Goal: Transaction & Acquisition: Purchase product/service

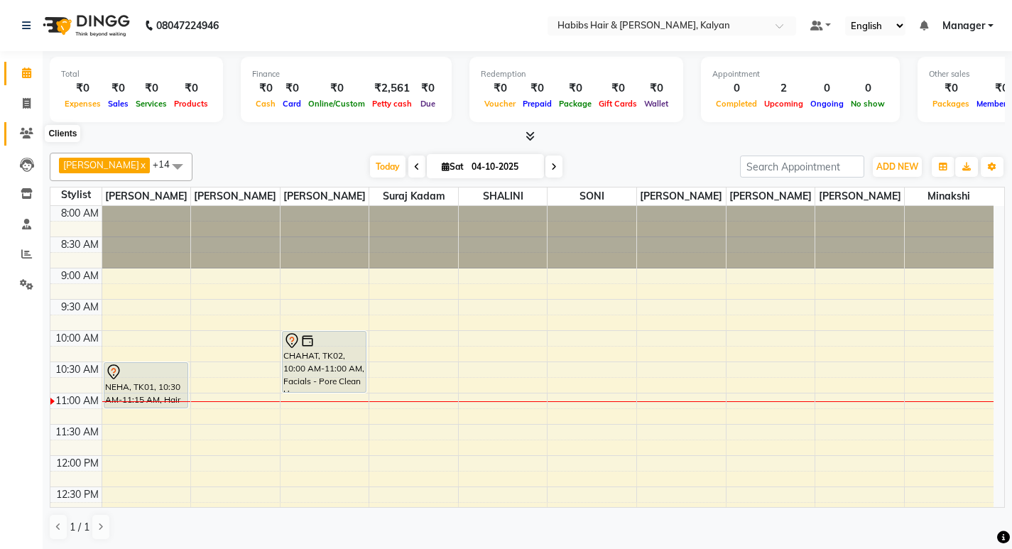
click at [33, 132] on span at bounding box center [26, 134] width 25 height 16
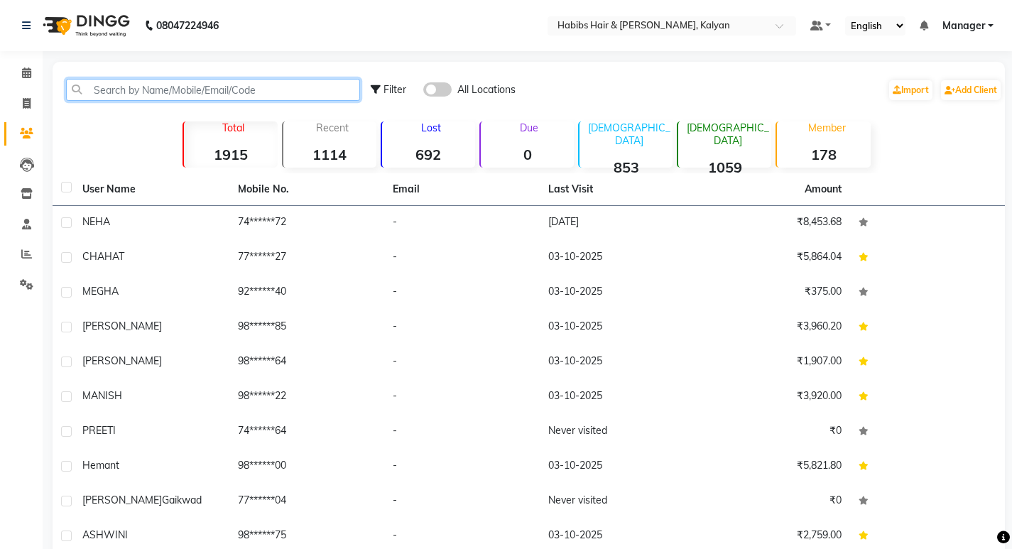
drag, startPoint x: 126, startPoint y: 80, endPoint x: 130, endPoint y: 99, distance: 18.9
click at [126, 81] on input "text" at bounding box center [213, 90] width 294 height 22
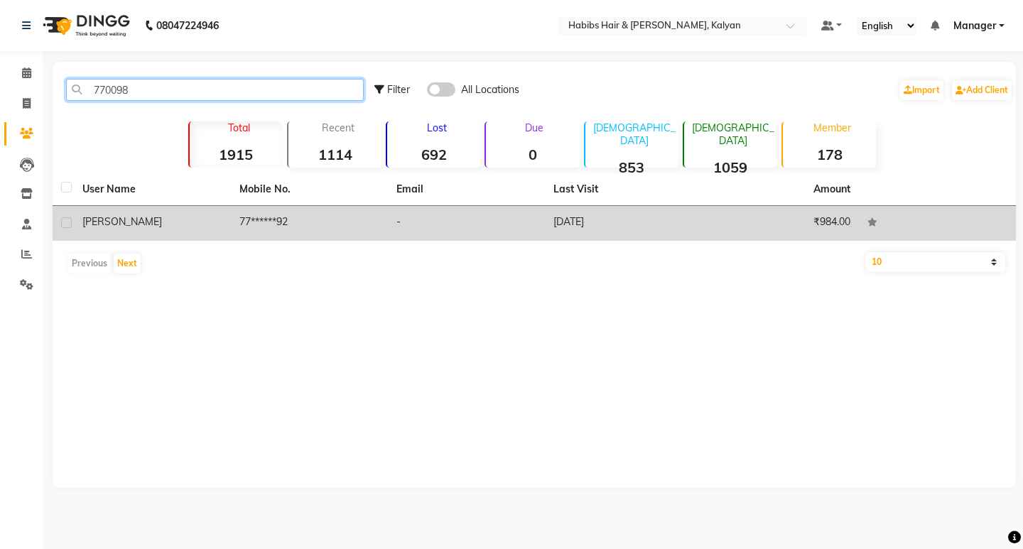
type input "770098"
click at [199, 223] on div "[PERSON_NAME]" at bounding box center [152, 221] width 140 height 15
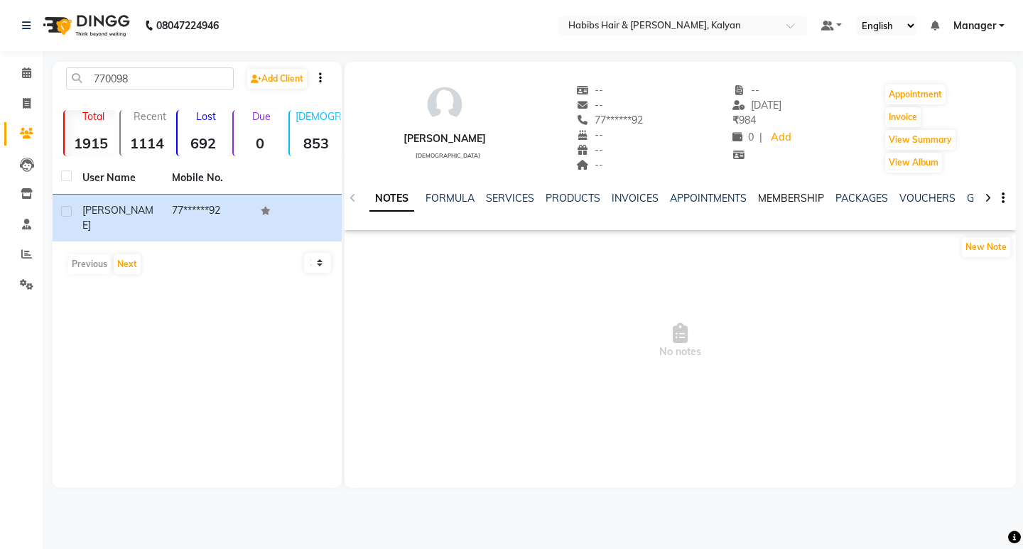
click at [786, 197] on link "MEMBERSHIP" at bounding box center [791, 198] width 66 height 13
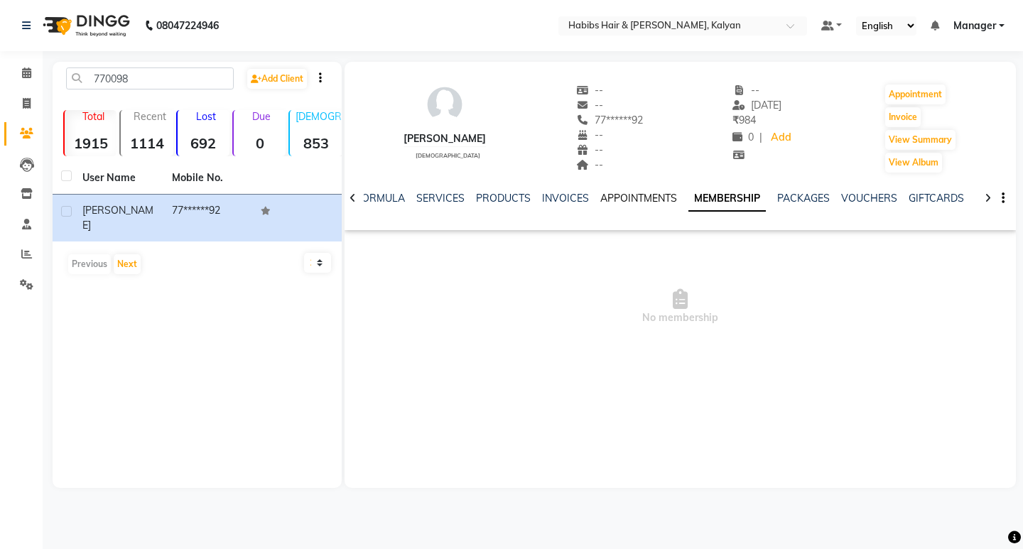
click at [624, 195] on link "APPOINTMENTS" at bounding box center [638, 198] width 77 height 13
click at [577, 196] on link "INVOICES" at bounding box center [576, 198] width 47 height 13
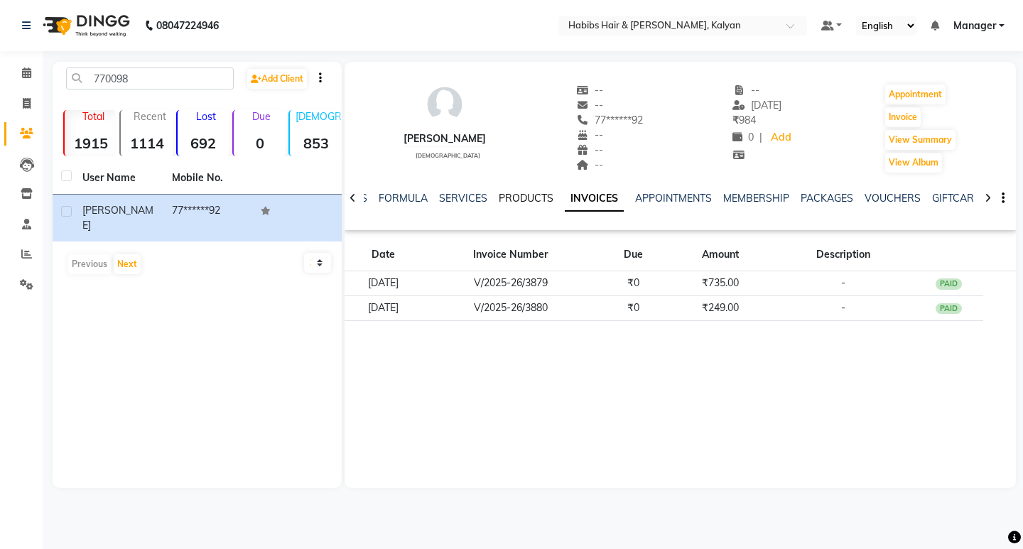
click at [511, 200] on link "PRODUCTS" at bounding box center [526, 198] width 55 height 13
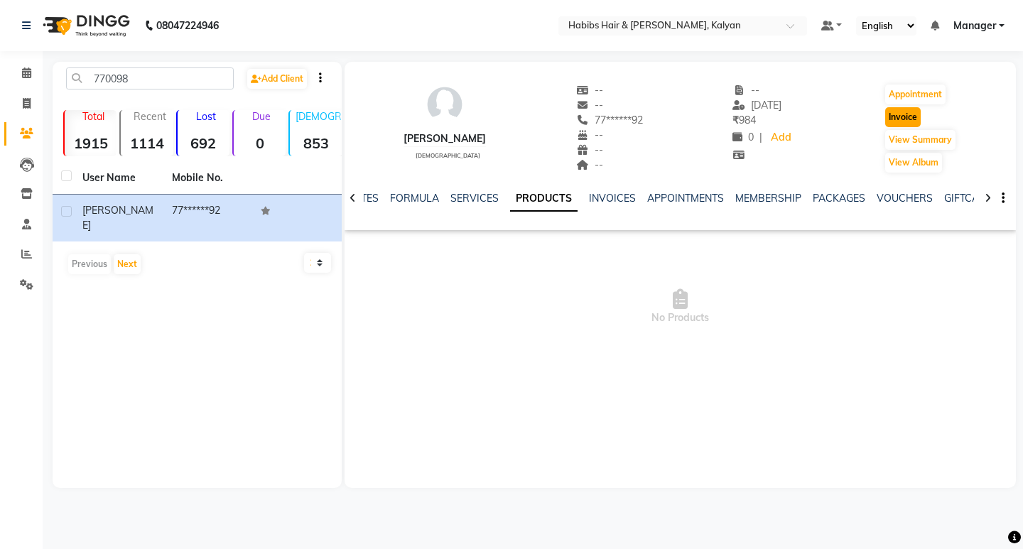
click at [904, 116] on button "Invoice" at bounding box center [903, 117] width 36 height 20
select select "8185"
select select "service"
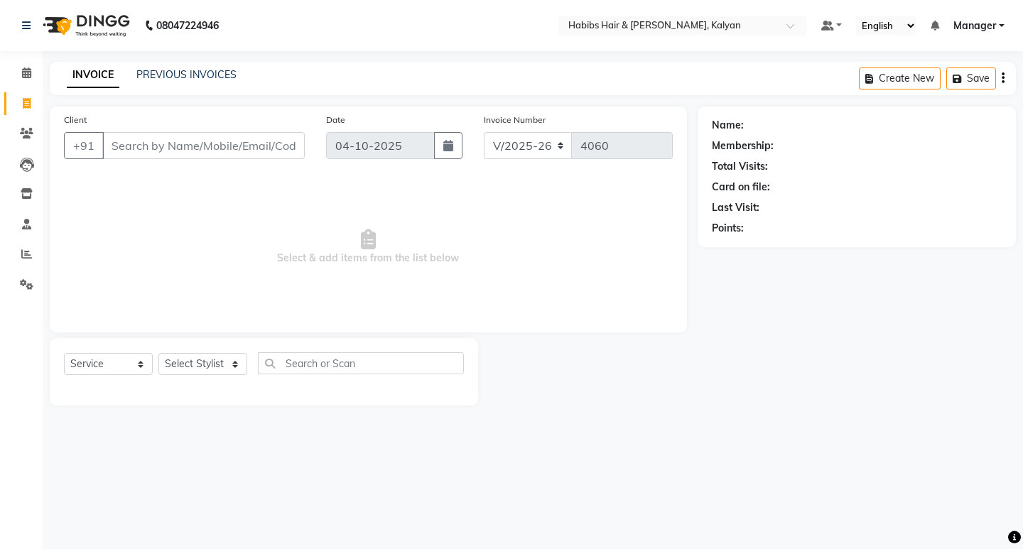
type input "77******92"
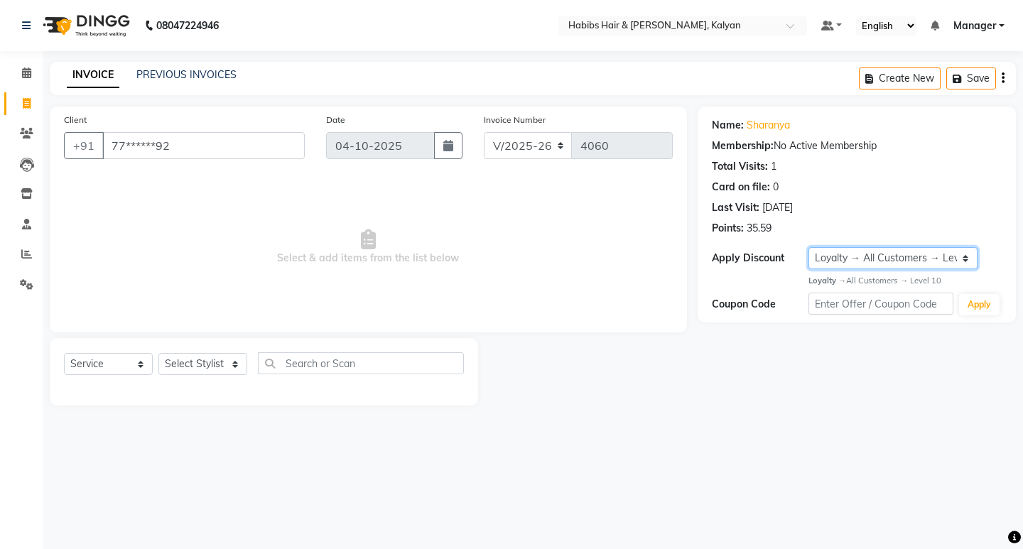
click at [963, 257] on select "Select Loyalty → All Customers → Level 10" at bounding box center [892, 258] width 169 height 22
select select "0:"
click at [808, 247] on select "Select Loyalty → All Customers → Level 10" at bounding box center [892, 258] width 169 height 22
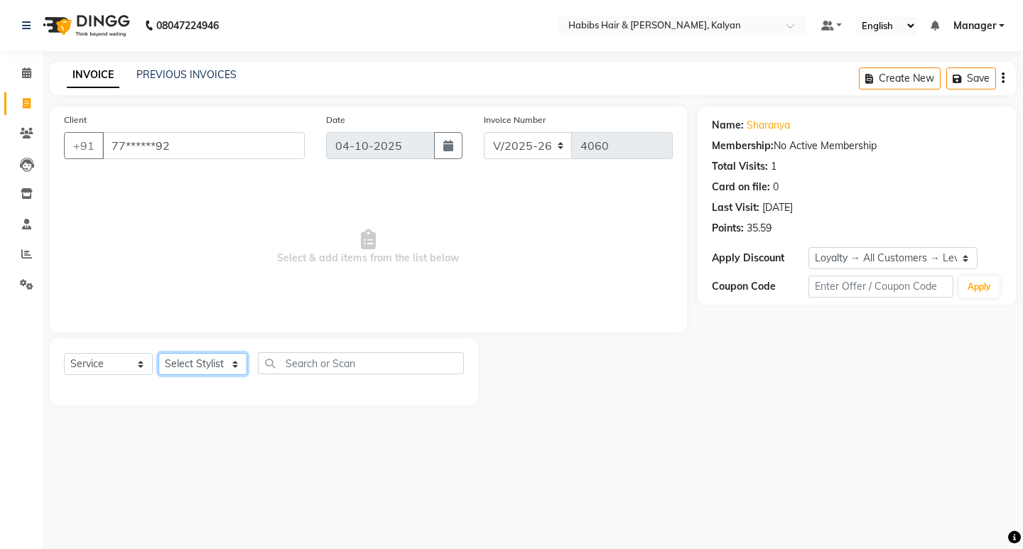
click at [239, 369] on select "Select Stylist [PERSON_NAME] Manager [PERSON_NAME] zipre [PERSON_NAME] [PERSON_…" at bounding box center [202, 364] width 89 height 22
select select "90440"
click at [158, 353] on select "Select Stylist [PERSON_NAME] Manager [PERSON_NAME] zipre [PERSON_NAME] [PERSON_…" at bounding box center [202, 364] width 89 height 22
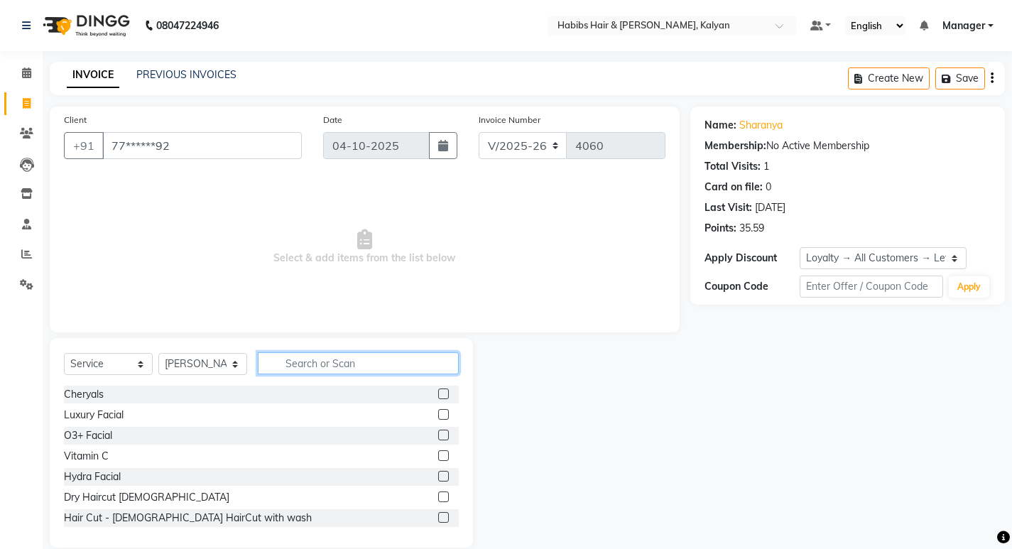
click at [339, 361] on input "text" at bounding box center [358, 363] width 201 height 22
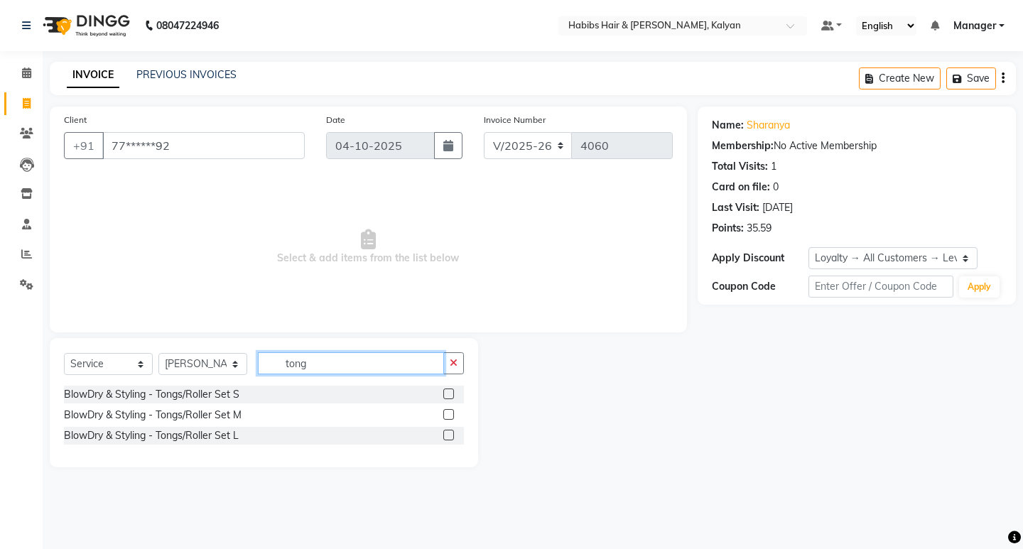
type input "tong"
click at [449, 391] on label at bounding box center [448, 393] width 11 height 11
click at [449, 391] on input "checkbox" at bounding box center [447, 394] width 9 height 9
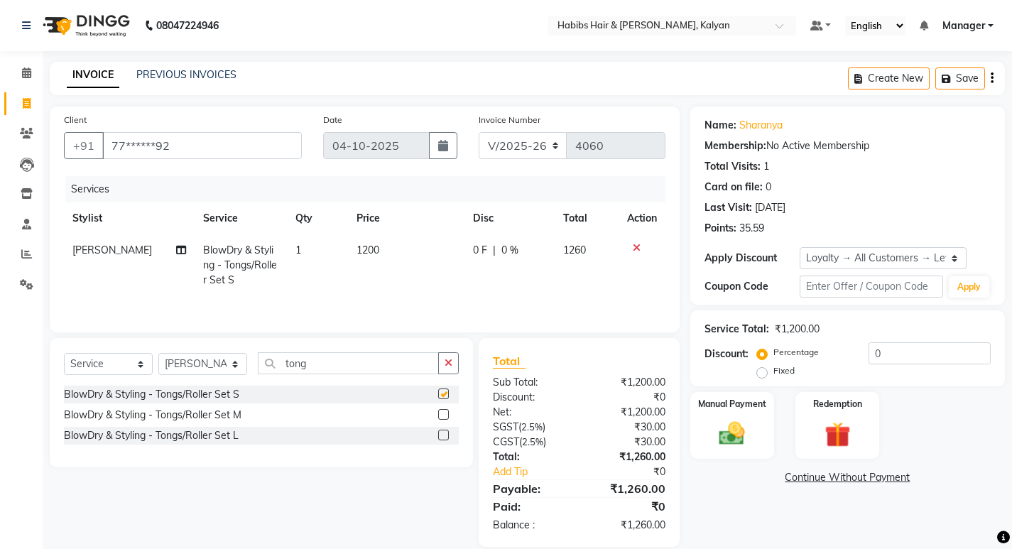
checkbox input "false"
click at [633, 244] on icon at bounding box center [637, 248] width 8 height 10
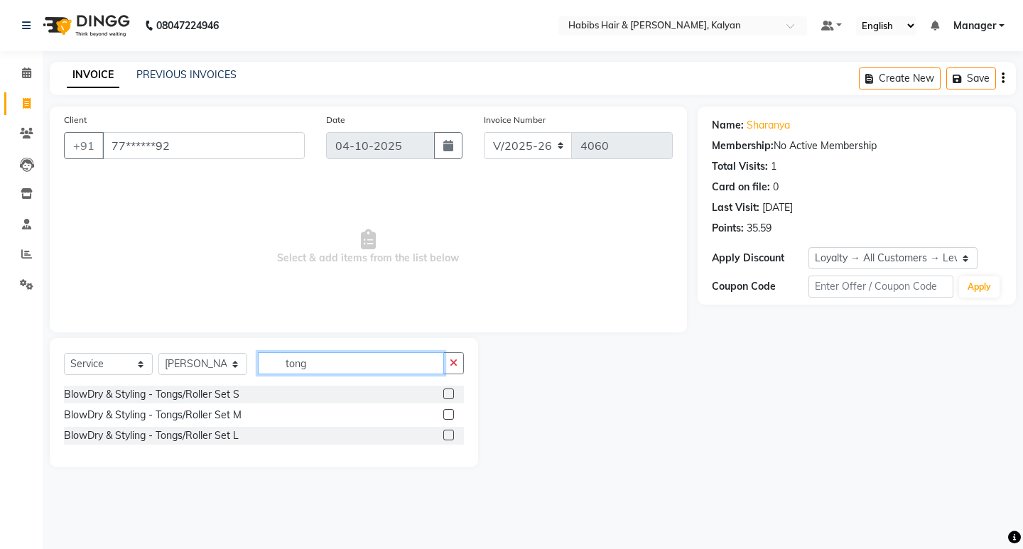
click at [401, 361] on input "tong" at bounding box center [351, 363] width 186 height 22
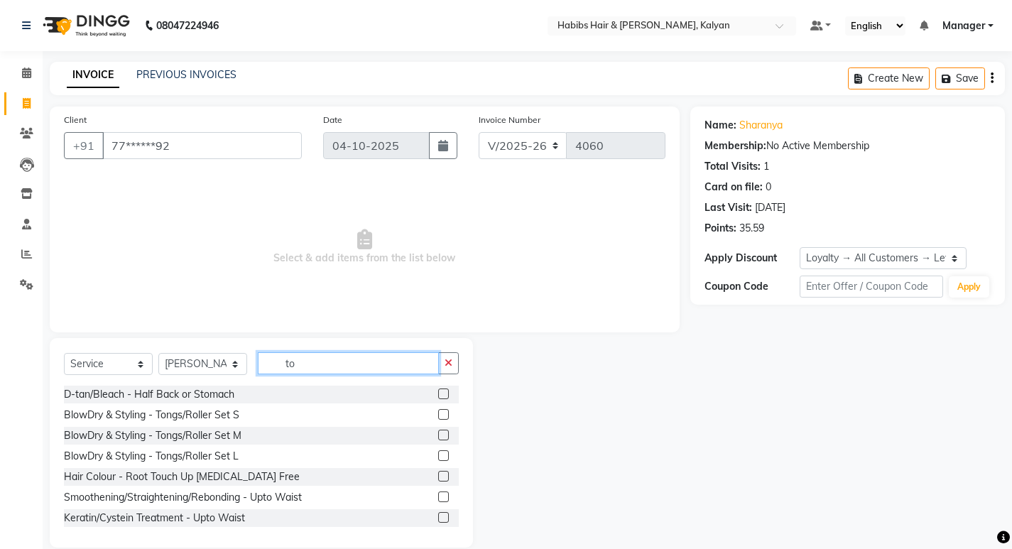
type input "t"
type input "blow"
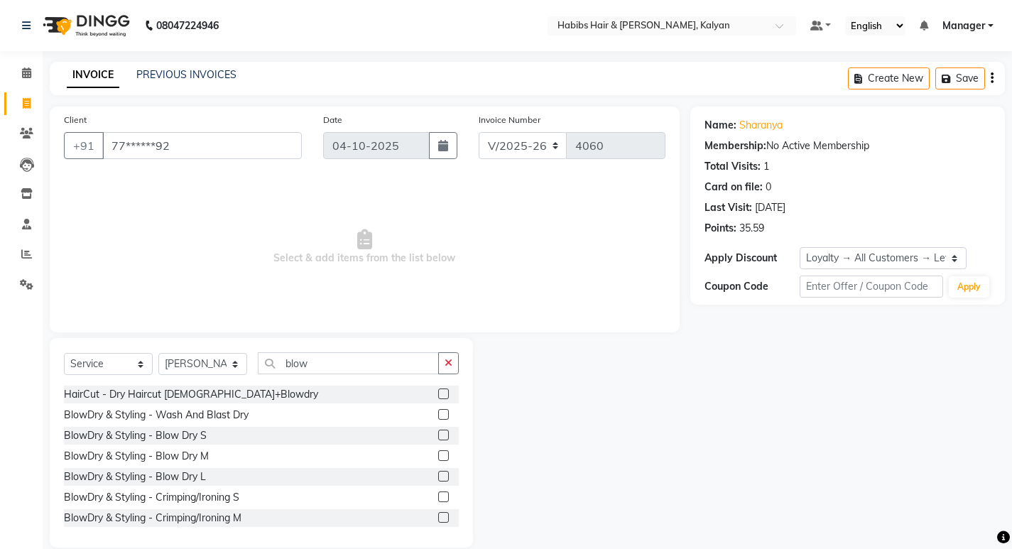
click at [438, 437] on label at bounding box center [443, 435] width 11 height 11
click at [438, 437] on input "checkbox" at bounding box center [442, 435] width 9 height 9
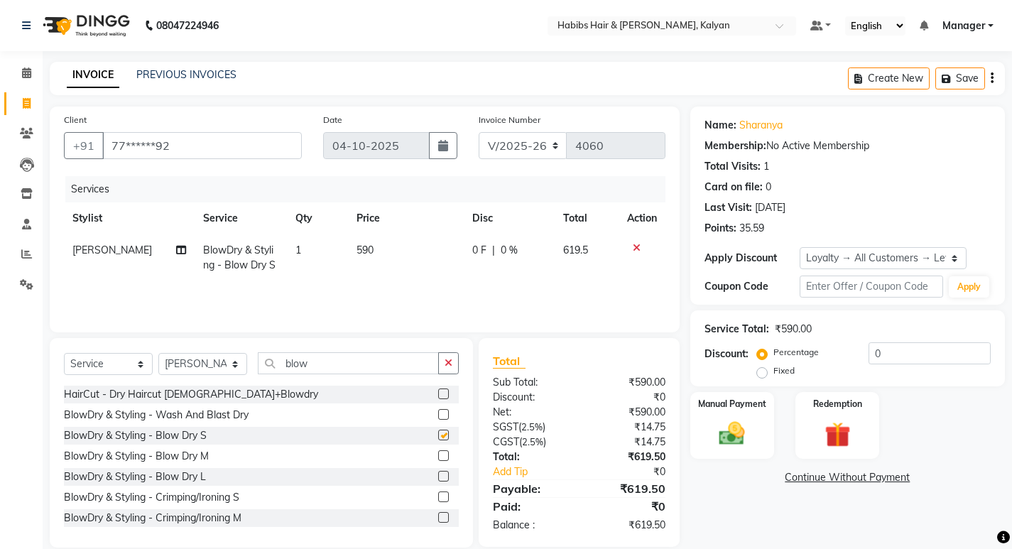
checkbox input "false"
click at [365, 249] on span "590" at bounding box center [364, 250] width 17 height 13
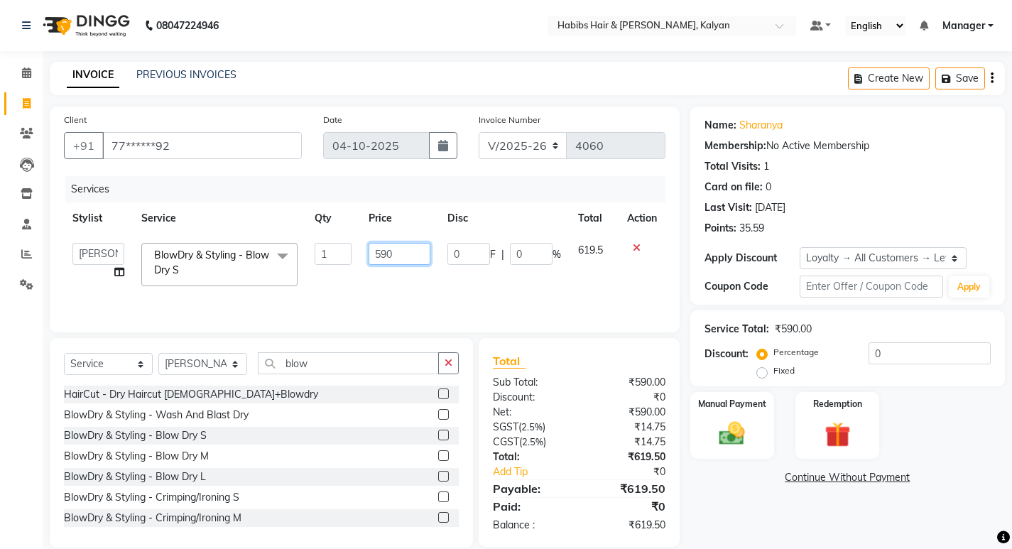
click at [409, 254] on input "590" at bounding box center [400, 254] width 62 height 22
click at [405, 254] on input "590" at bounding box center [400, 254] width 62 height 22
drag, startPoint x: 391, startPoint y: 258, endPoint x: 328, endPoint y: 257, distance: 62.5
click at [328, 257] on tr "Kumudini Manager Minakshi Namrata zipre Omkar Patil Pankaj Jadhav Priyanka Saga…" at bounding box center [364, 264] width 601 height 60
type input "300"
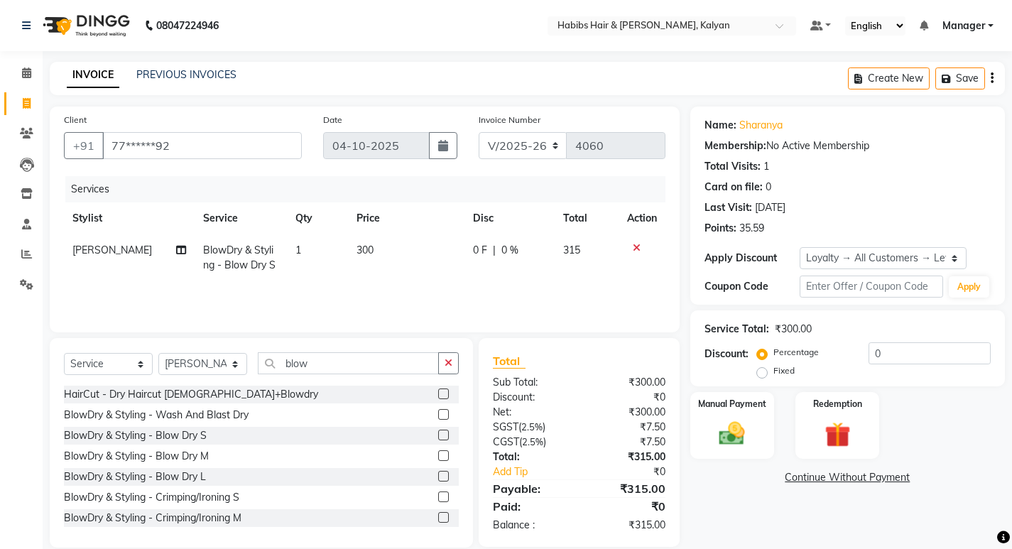
click at [430, 264] on td "300" at bounding box center [406, 257] width 116 height 47
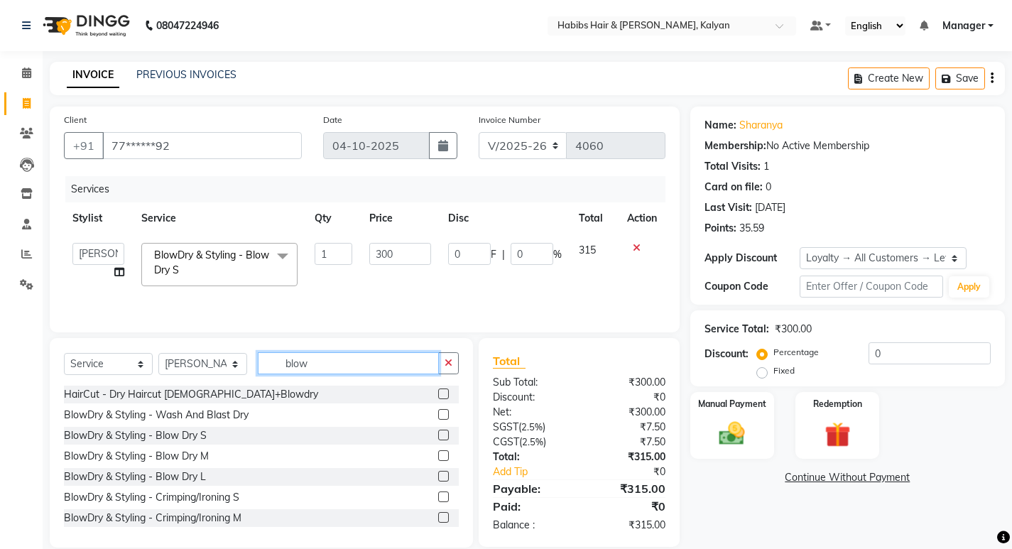
click at [338, 366] on input "blow" at bounding box center [348, 363] width 181 height 22
type input "b"
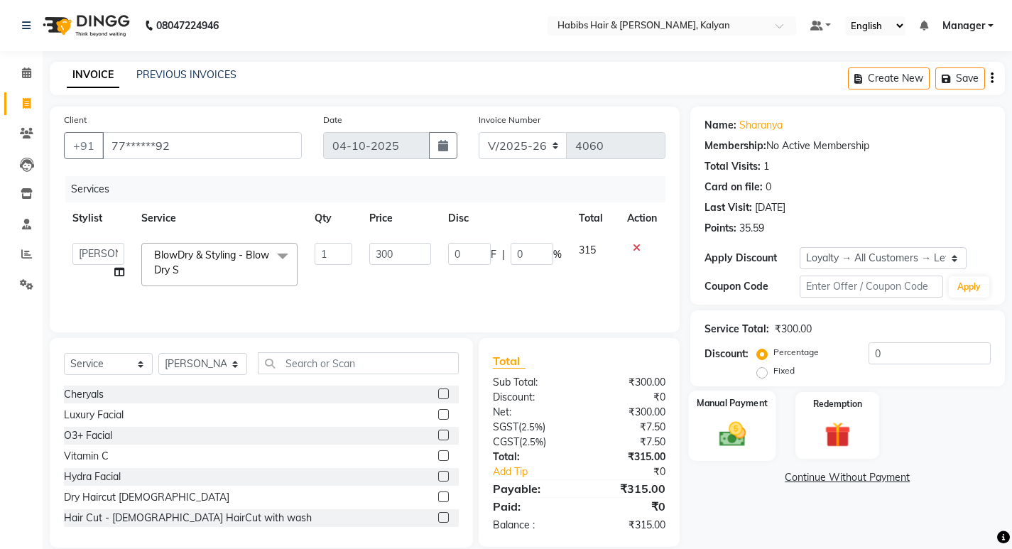
click at [739, 420] on img at bounding box center [731, 433] width 43 height 31
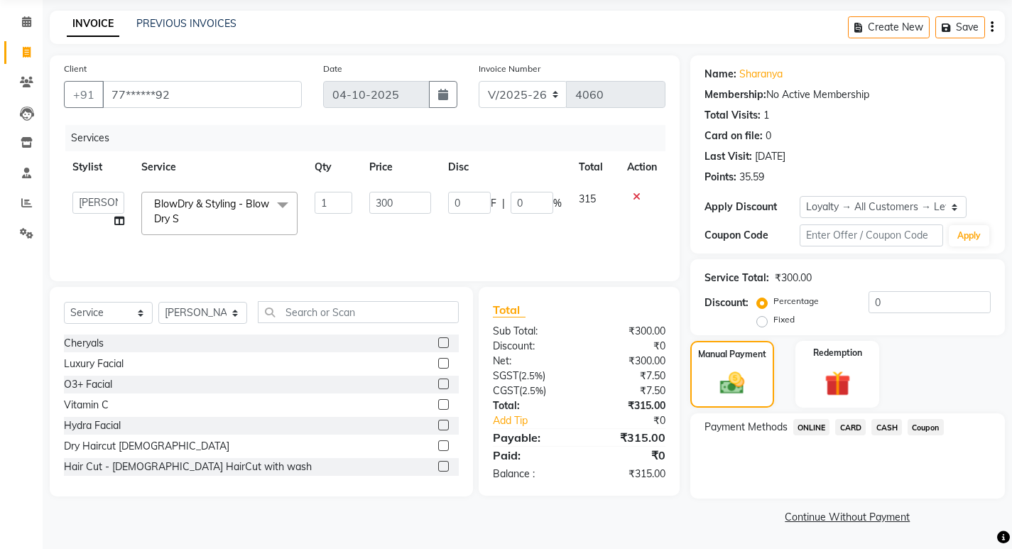
click at [810, 420] on span "ONLINE" at bounding box center [811, 427] width 37 height 16
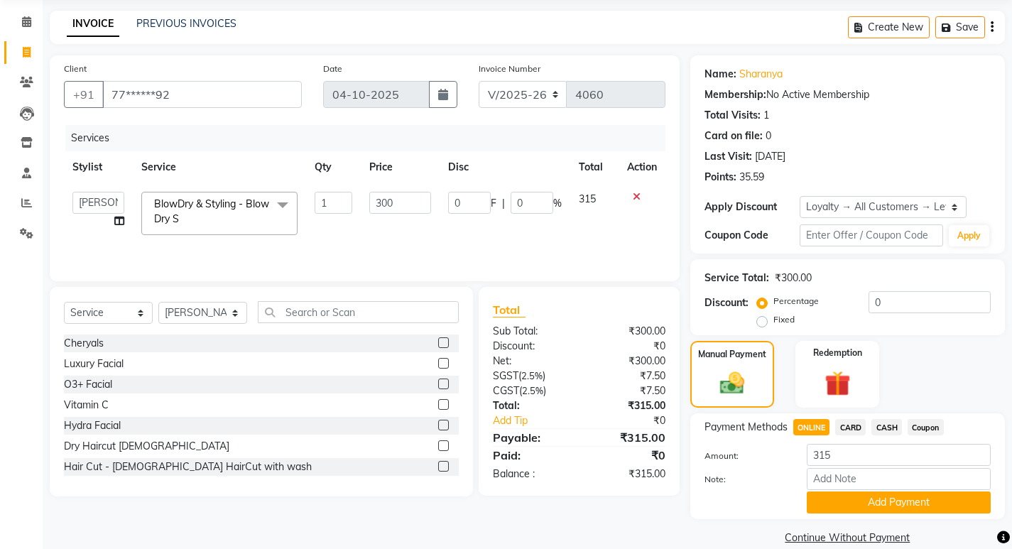
scroll to position [72, 0]
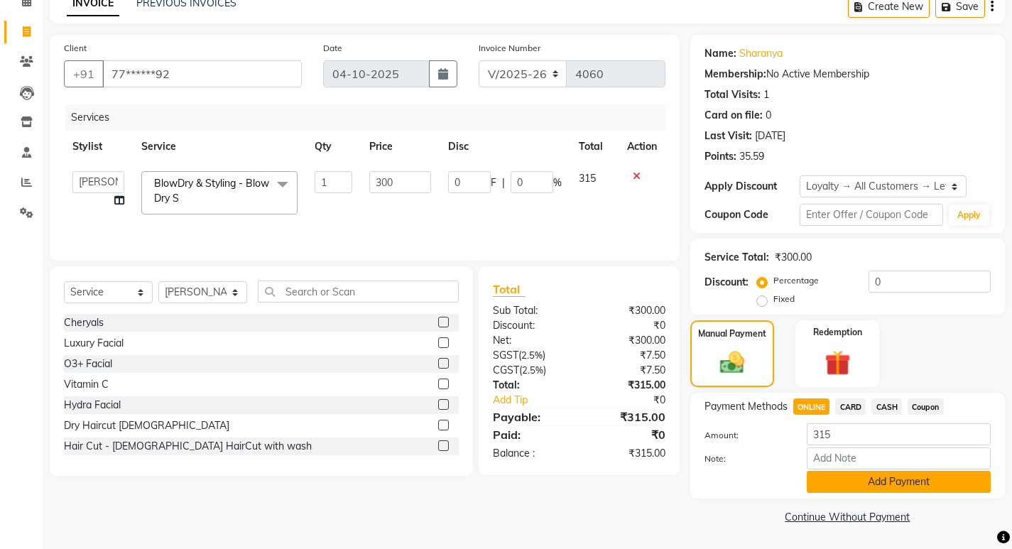
click at [842, 471] on button "Add Payment" at bounding box center [899, 482] width 184 height 22
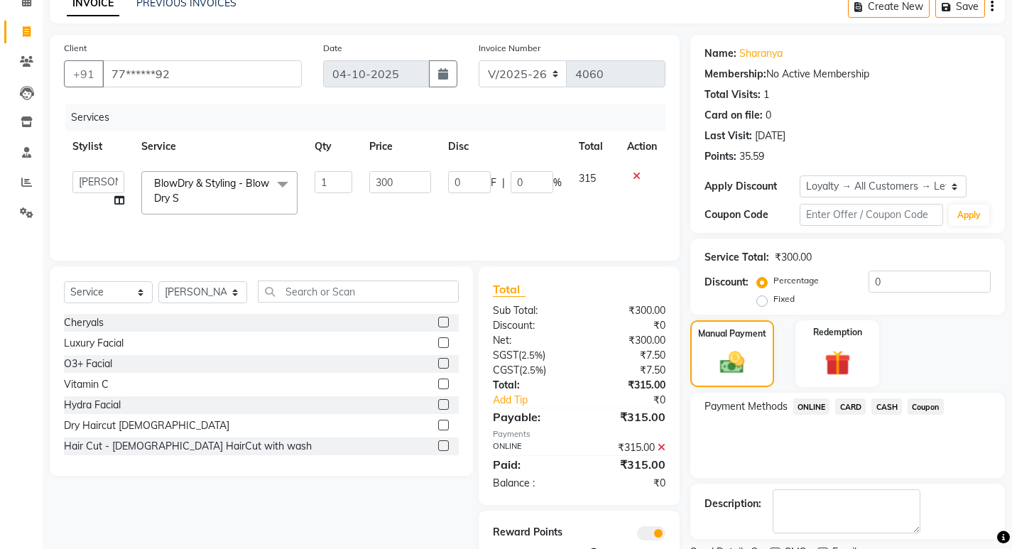
click at [805, 401] on span "ONLINE" at bounding box center [811, 406] width 37 height 16
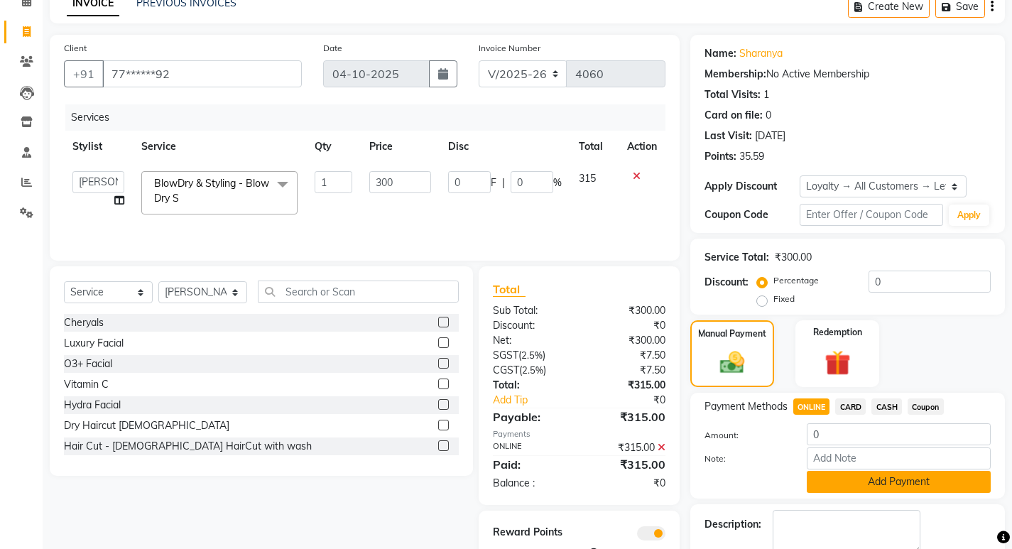
click at [873, 472] on button "Add Payment" at bounding box center [899, 482] width 184 height 22
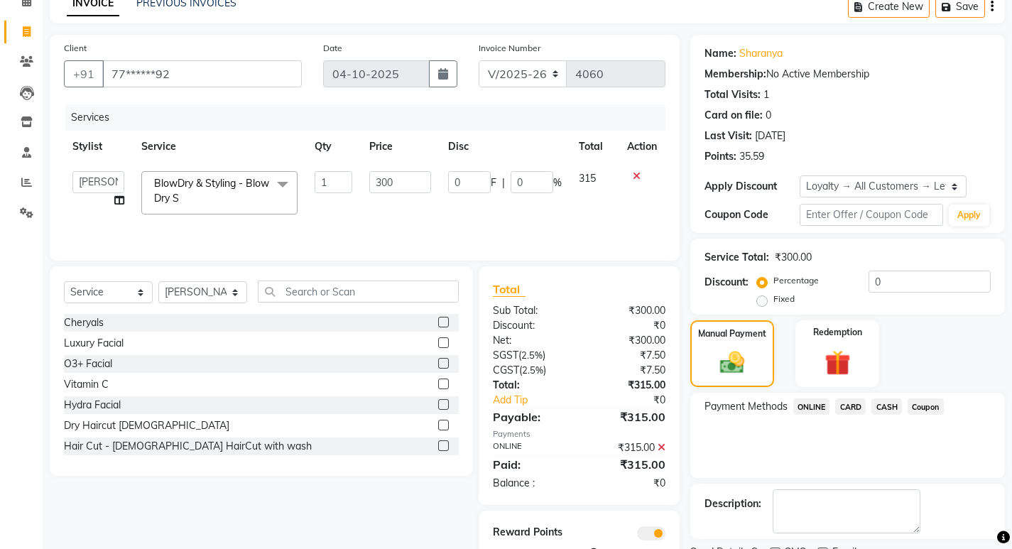
click at [808, 403] on span "ONLINE" at bounding box center [811, 406] width 37 height 16
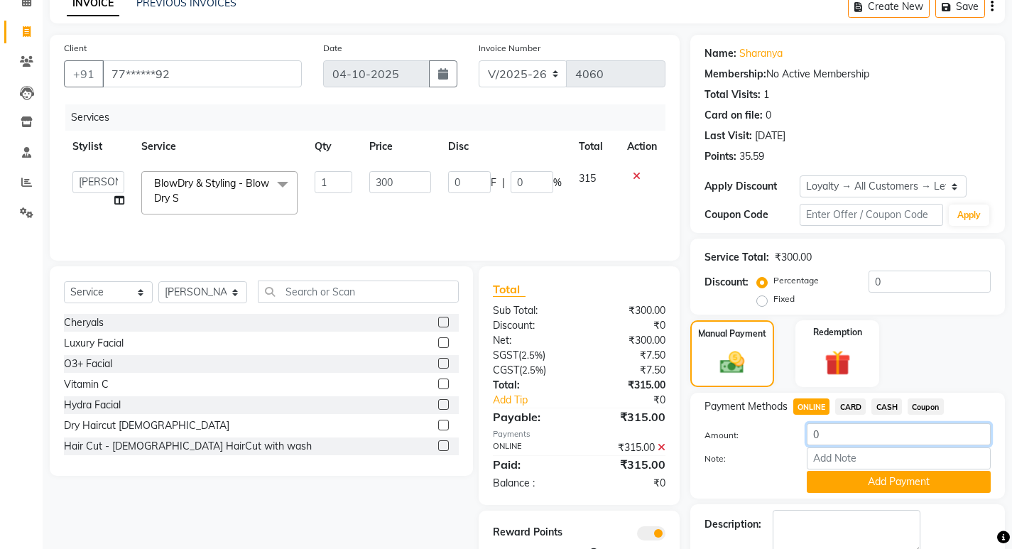
click at [829, 433] on input "0" at bounding box center [899, 434] width 184 height 22
click at [660, 446] on icon at bounding box center [662, 447] width 8 height 10
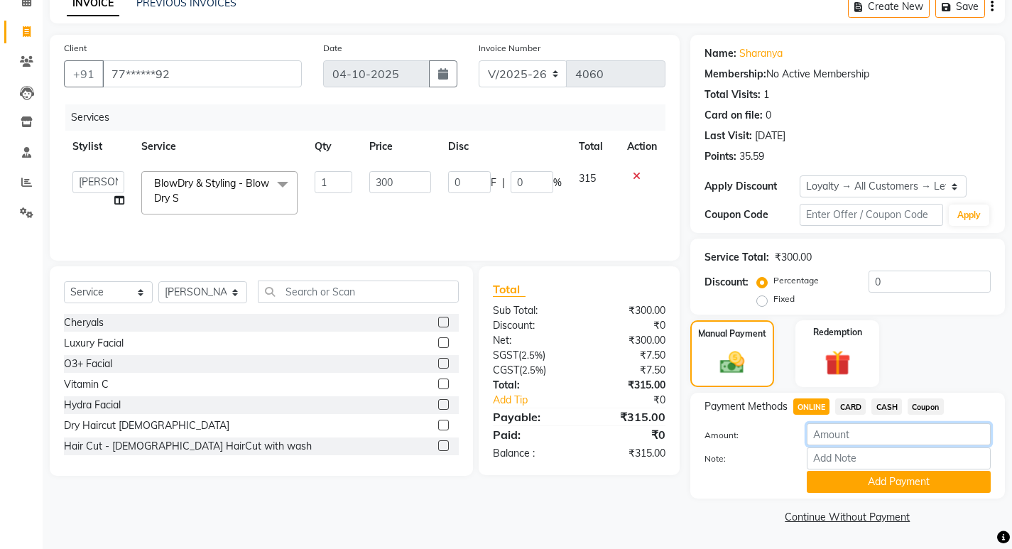
click at [856, 437] on input "number" at bounding box center [899, 434] width 184 height 22
type input "315"
click at [846, 479] on button "Add Payment" at bounding box center [899, 482] width 184 height 22
click at [846, 479] on div "Name: Sharanya Membership: No Active Membership Total Visits: 1 Card on file: 0…" at bounding box center [852, 281] width 325 height 493
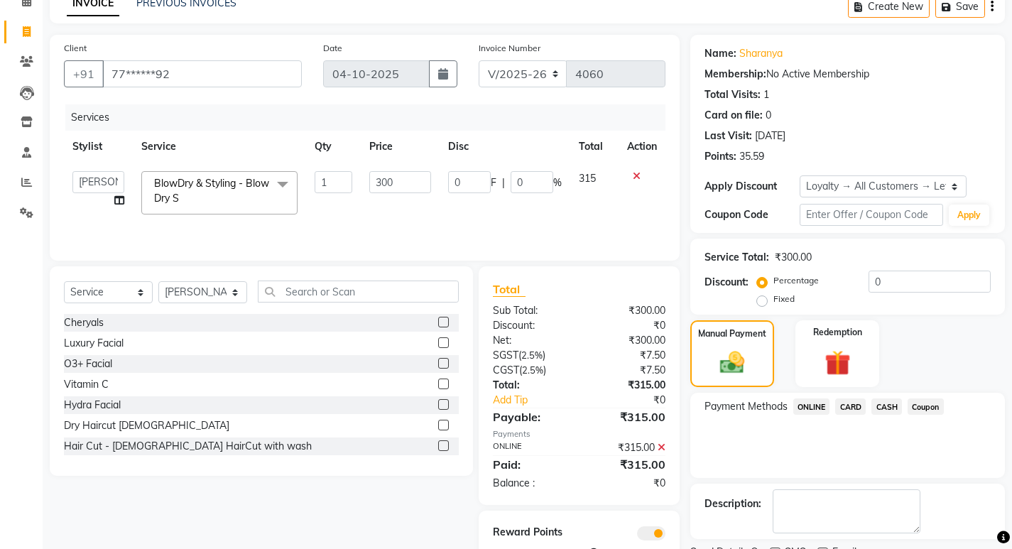
scroll to position [131, 0]
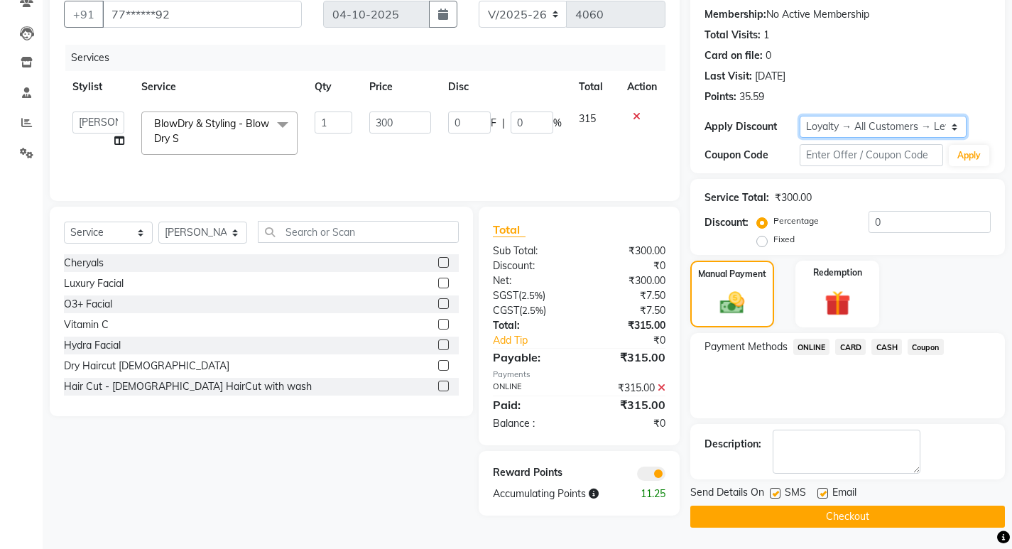
click at [951, 132] on select "Select Loyalty → All Customers → Level 10" at bounding box center [883, 127] width 167 height 22
select select "1: Object"
click at [800, 116] on select "Select Loyalty → All Customers → Level 10" at bounding box center [883, 127] width 167 height 22
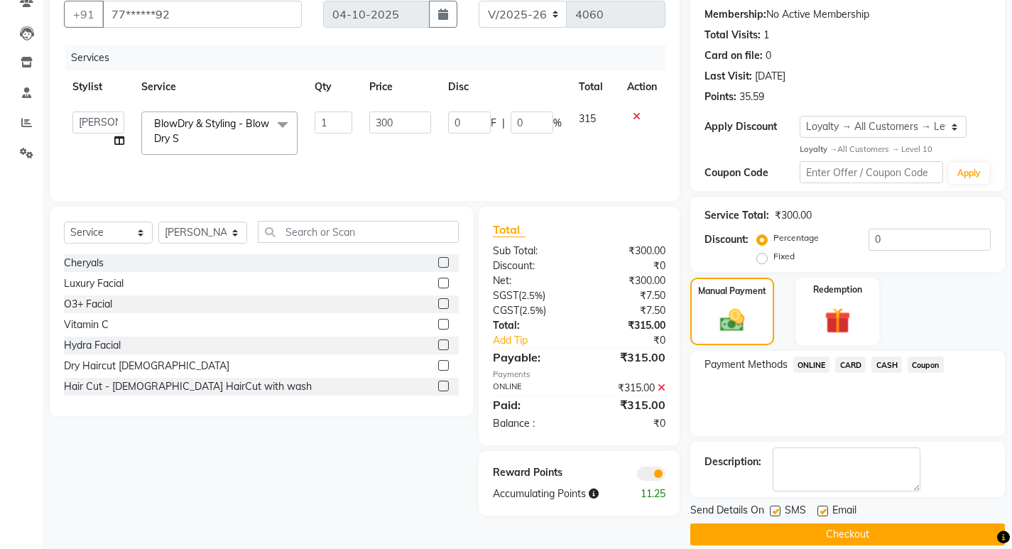
click at [800, 532] on button "Checkout" at bounding box center [847, 534] width 315 height 22
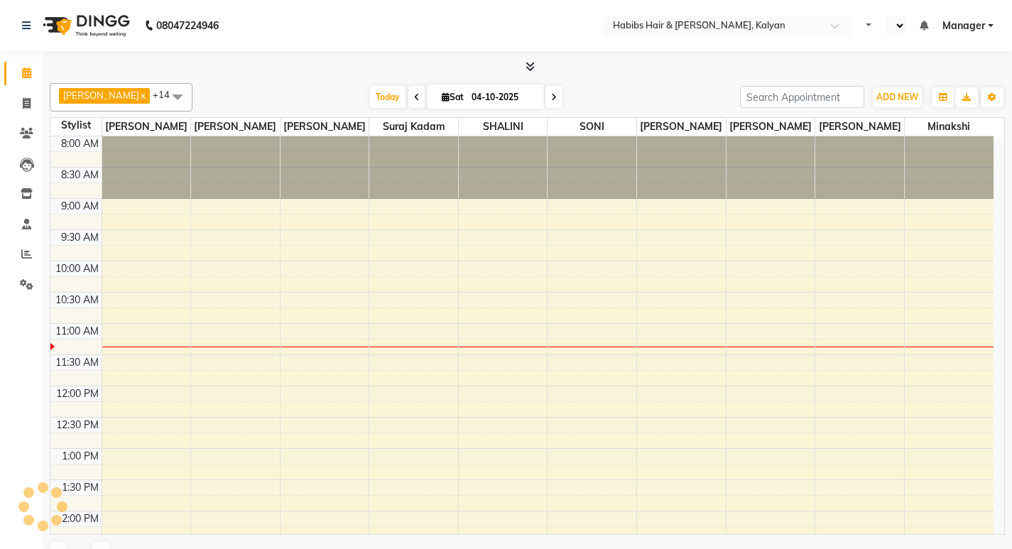
select select "en"
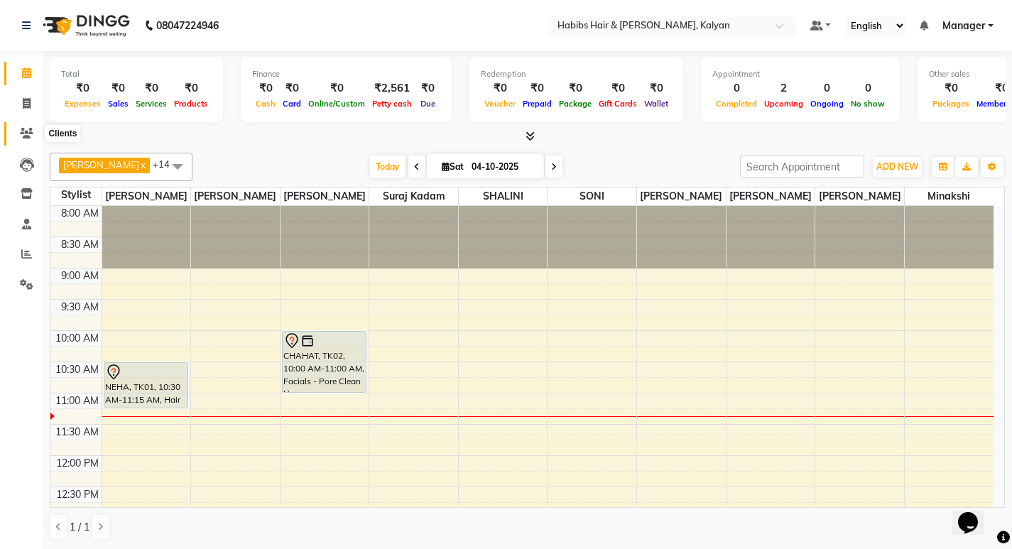
click at [20, 127] on span at bounding box center [26, 134] width 25 height 16
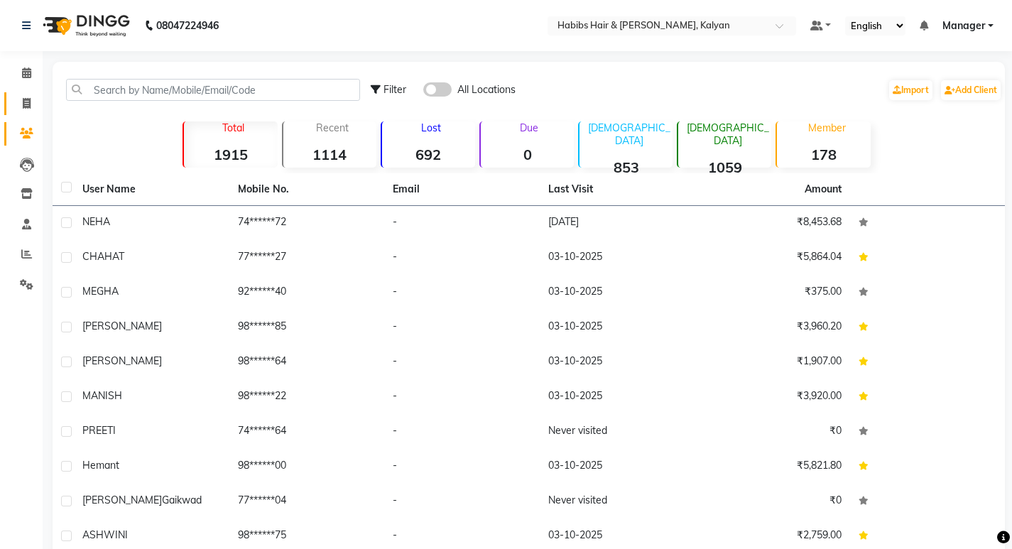
click at [31, 94] on link "Invoice" at bounding box center [21, 103] width 34 height 23
select select "service"
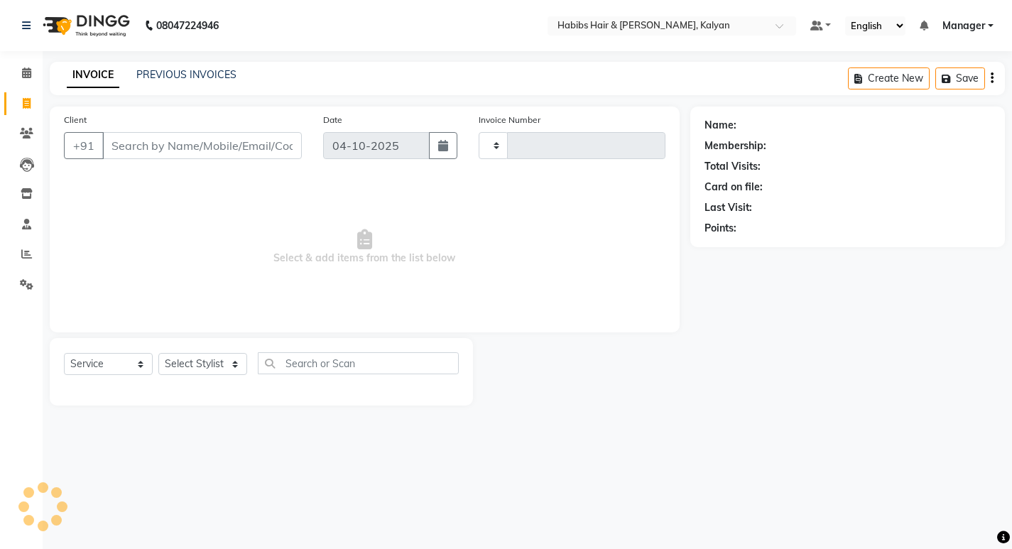
type input "4060"
select select "8185"
click at [26, 75] on icon at bounding box center [26, 72] width 9 height 11
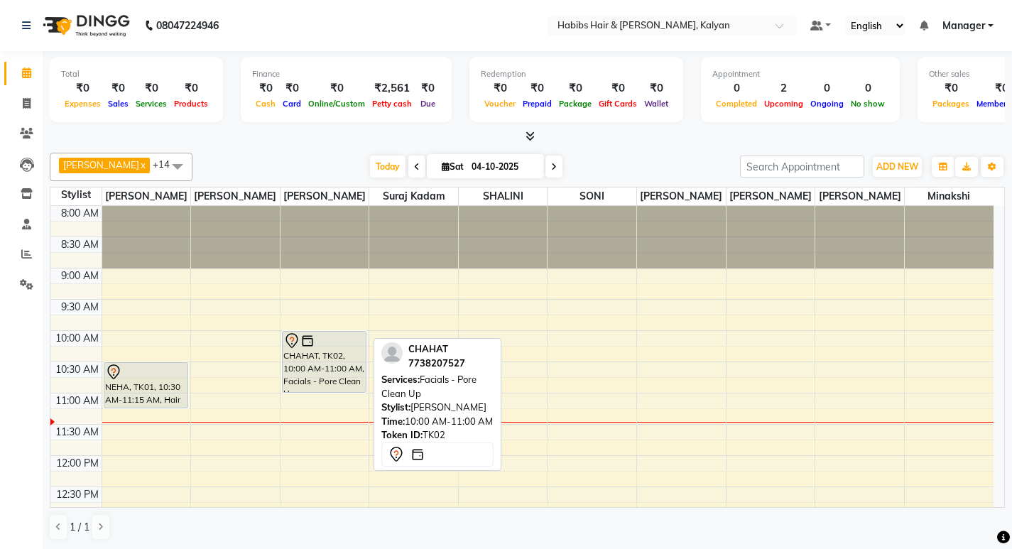
click at [307, 356] on div "CHAHAT, TK02, 10:00 AM-11:00 AM, Facials - Pore Clean Up" at bounding box center [324, 362] width 83 height 60
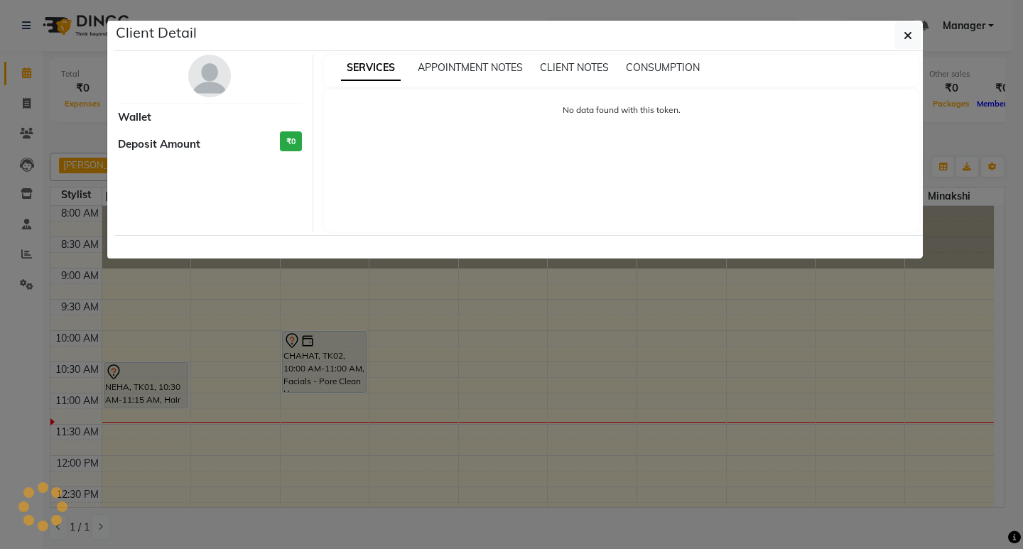
select select "7"
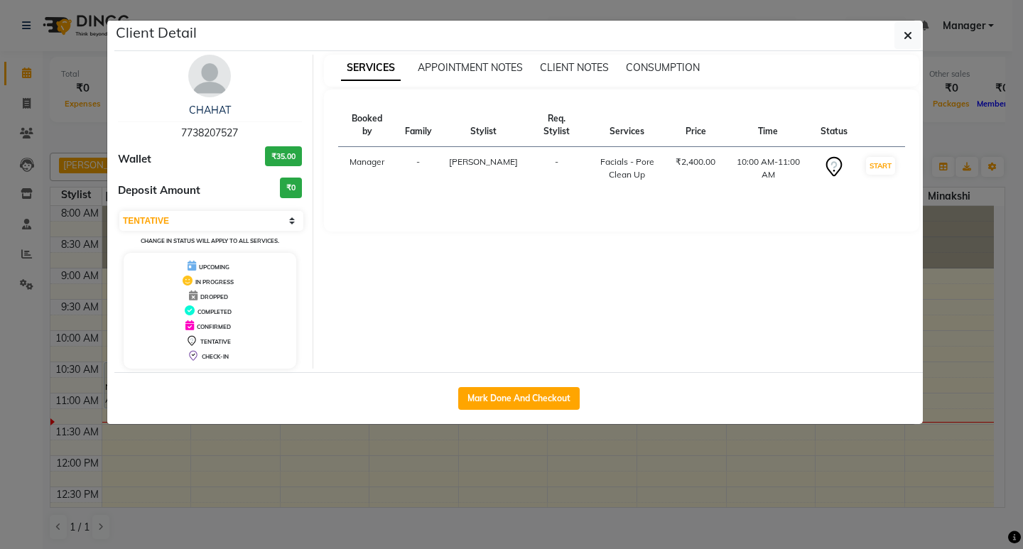
drag, startPoint x: 270, startPoint y: 439, endPoint x: 217, endPoint y: 450, distance: 54.3
click at [217, 450] on ngb-modal-window "Client Detail CHAHAT 7738207527 Wallet ₹35.00 Deposit Amount ₹0 Select IN SERVI…" at bounding box center [511, 274] width 1023 height 549
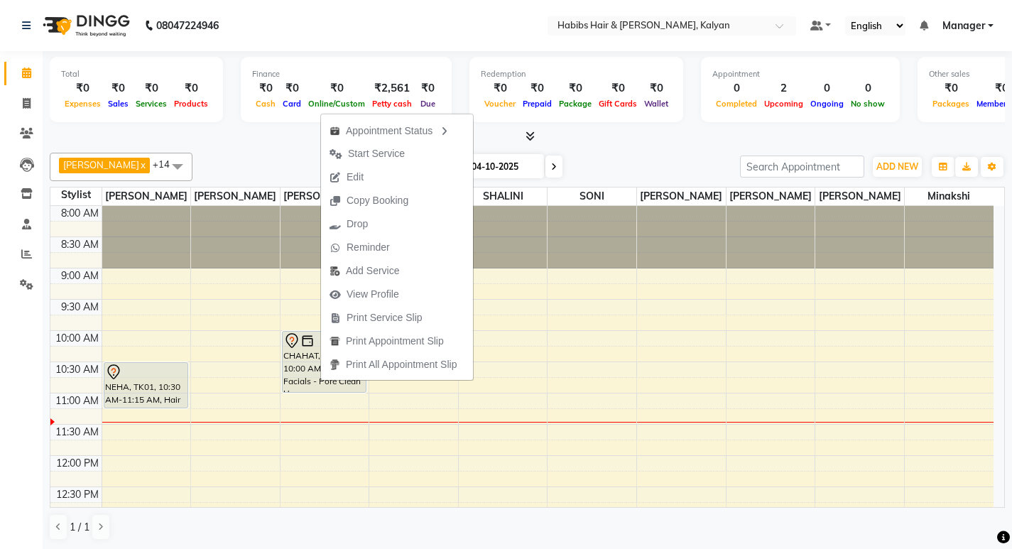
click at [0, 297] on li "Settings" at bounding box center [21, 285] width 43 height 31
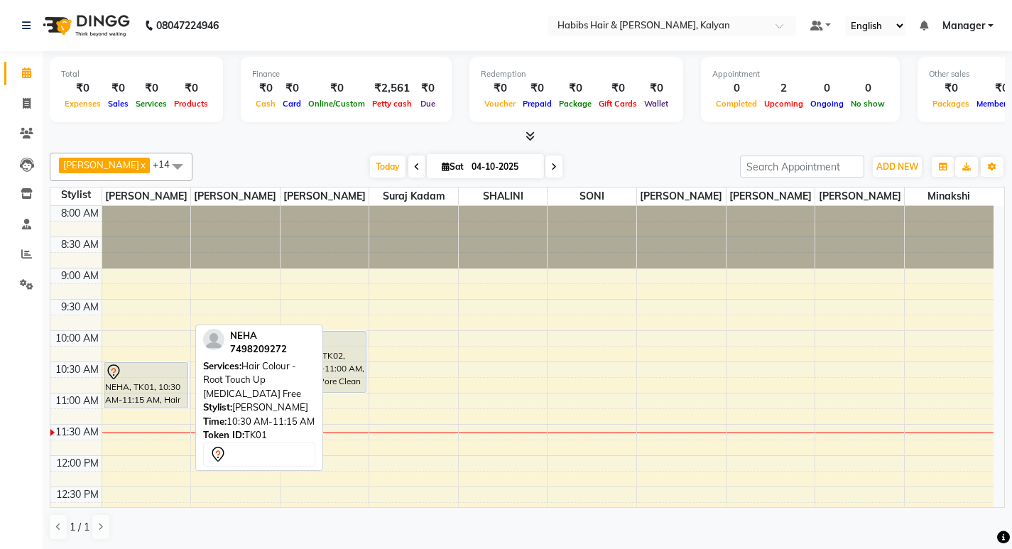
click at [144, 396] on div "NEHA, TK01, 10:30 AM-11:15 AM, Hair Colour - Root Touch Up [MEDICAL_DATA] Free" at bounding box center [145, 385] width 83 height 45
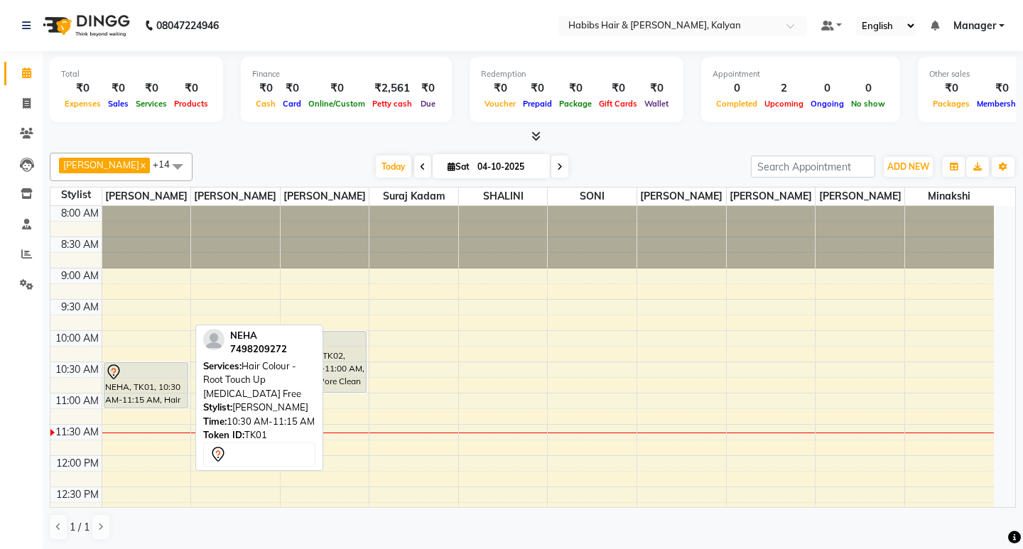
select select "7"
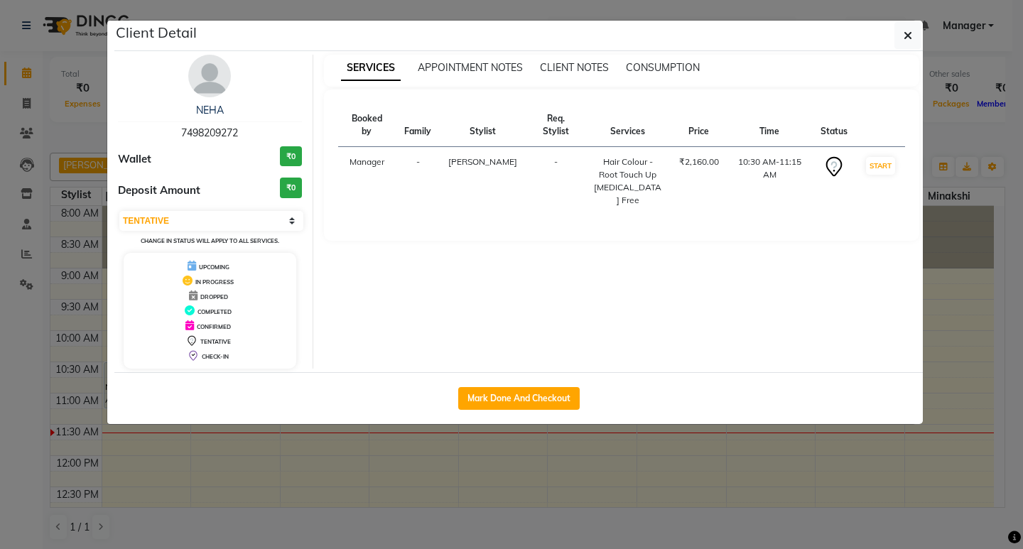
click at [357, 459] on ngb-modal-window "Client Detail NEHA 7498209272 Wallet ₹0 Deposit Amount ₹0 Select IN SERVICE CON…" at bounding box center [511, 274] width 1023 height 549
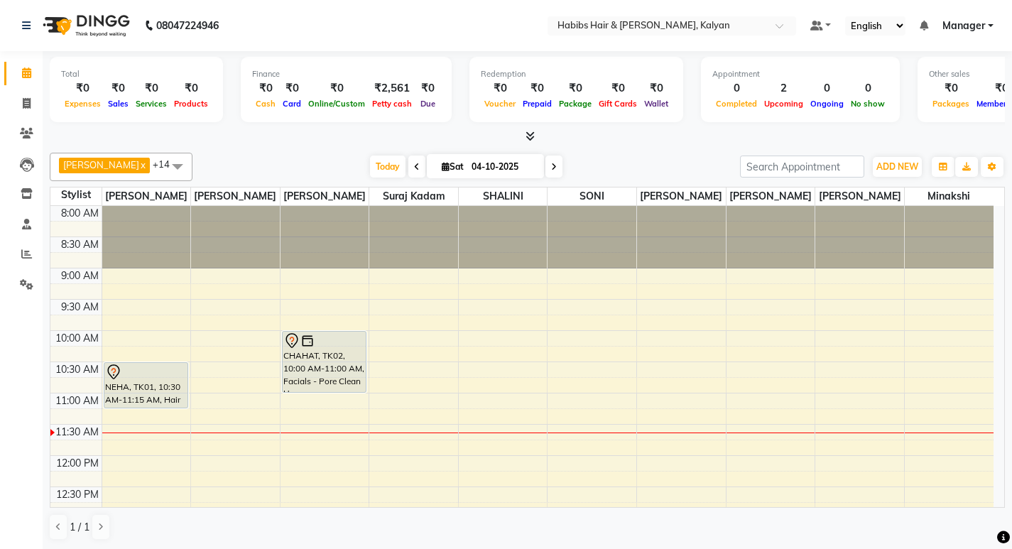
drag, startPoint x: 164, startPoint y: 416, endPoint x: 168, endPoint y: 400, distance: 16.7
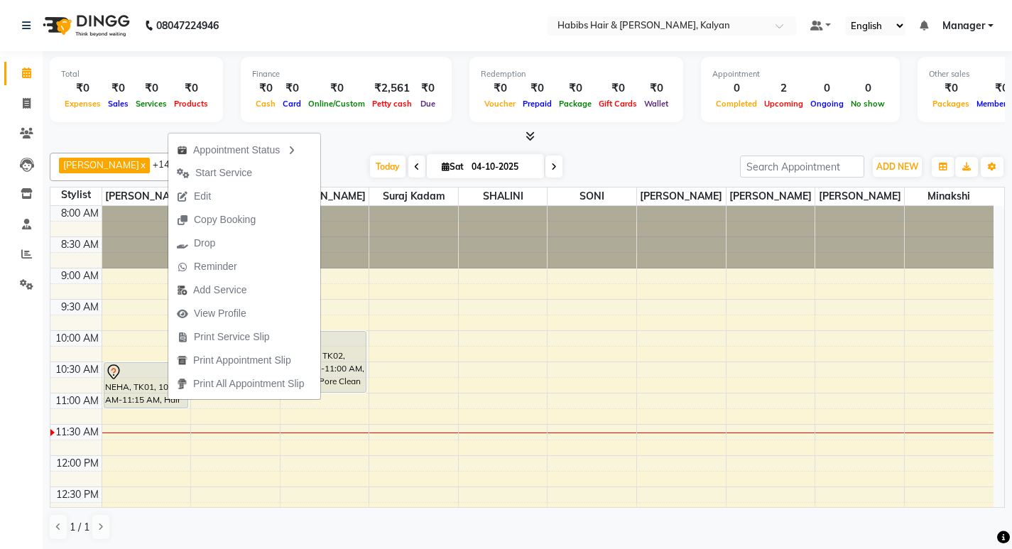
drag, startPoint x: 239, startPoint y: 177, endPoint x: 218, endPoint y: 173, distance: 20.9
click at [218, 173] on span "Start Service" at bounding box center [223, 172] width 57 height 15
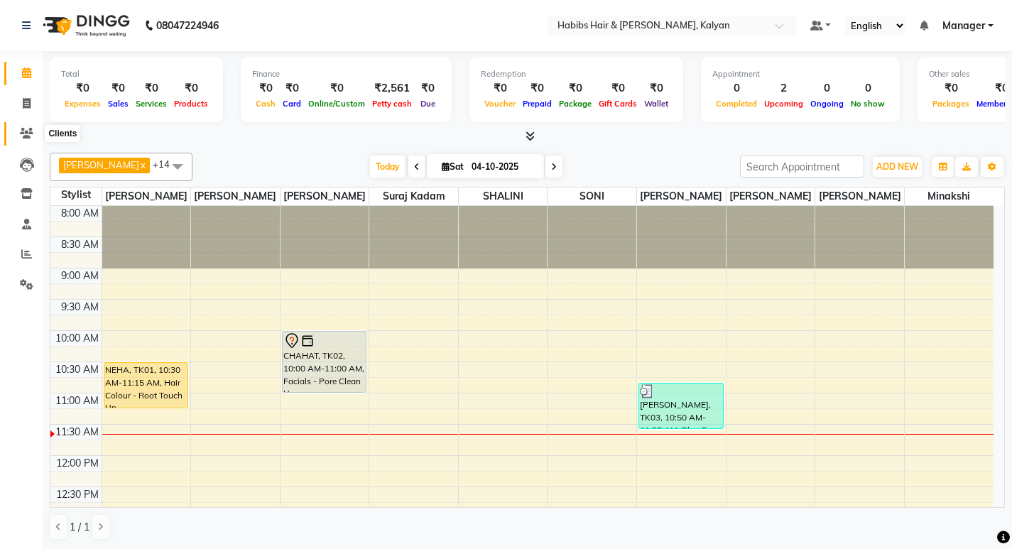
click at [23, 128] on icon at bounding box center [26, 133] width 13 height 11
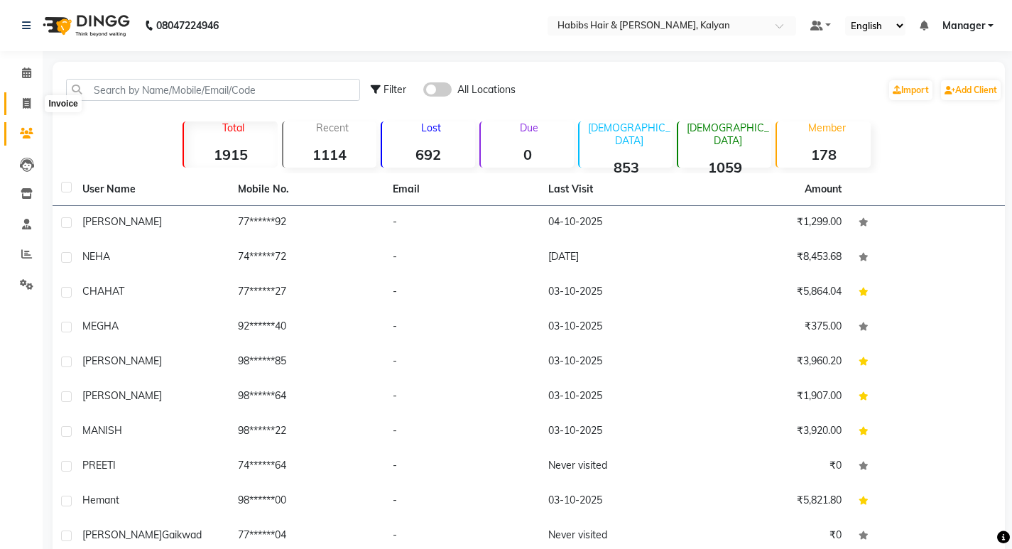
click at [19, 102] on span at bounding box center [26, 104] width 25 height 16
select select "8185"
select select "service"
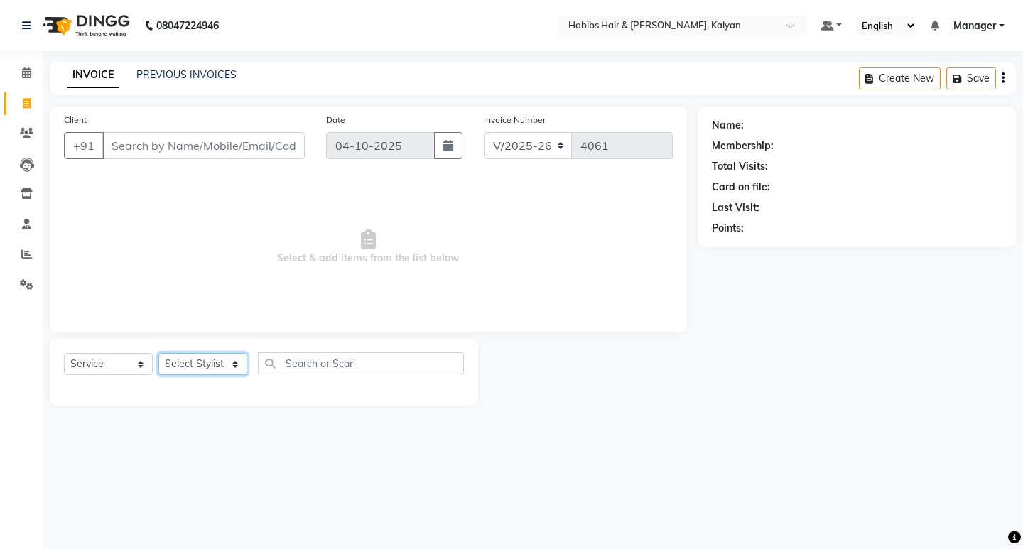
click at [233, 369] on select "Select Stylist [PERSON_NAME] Manager [PERSON_NAME] zipre [PERSON_NAME] [PERSON_…" at bounding box center [202, 364] width 89 height 22
select select "89442"
click at [158, 353] on select "Select Stylist [PERSON_NAME] Manager [PERSON_NAME] zipre [PERSON_NAME] [PERSON_…" at bounding box center [202, 364] width 89 height 22
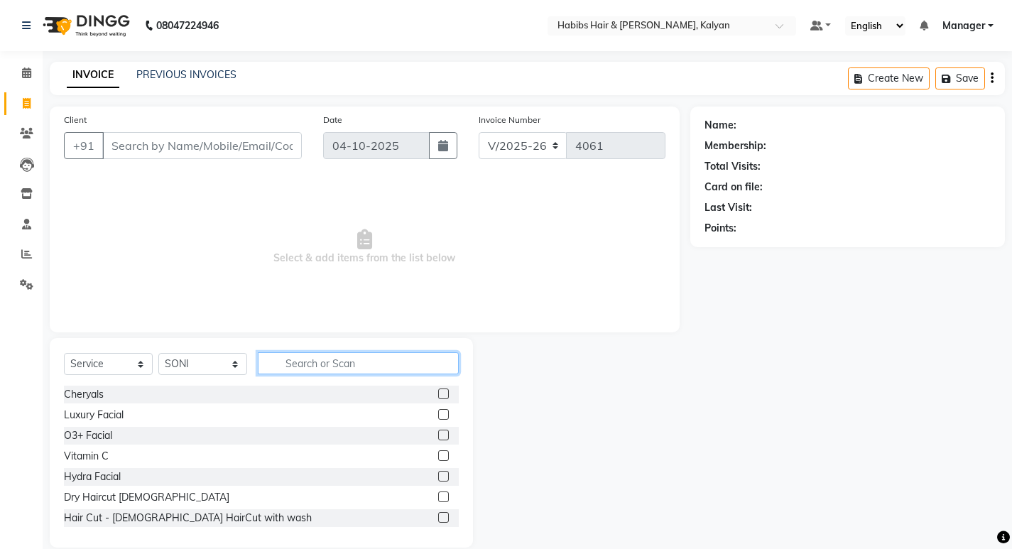
click at [322, 371] on input "text" at bounding box center [358, 363] width 201 height 22
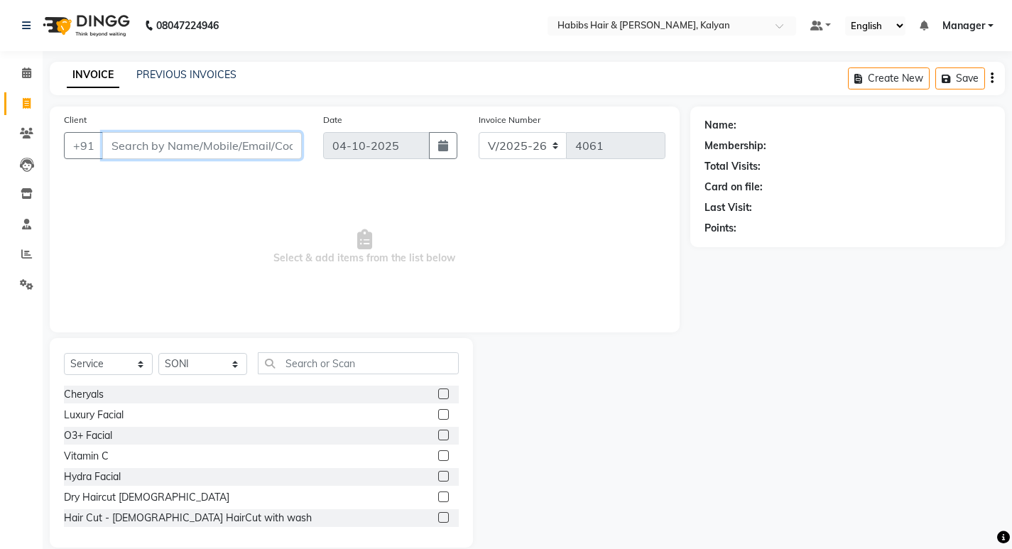
click at [206, 153] on input "Client" at bounding box center [202, 145] width 200 height 27
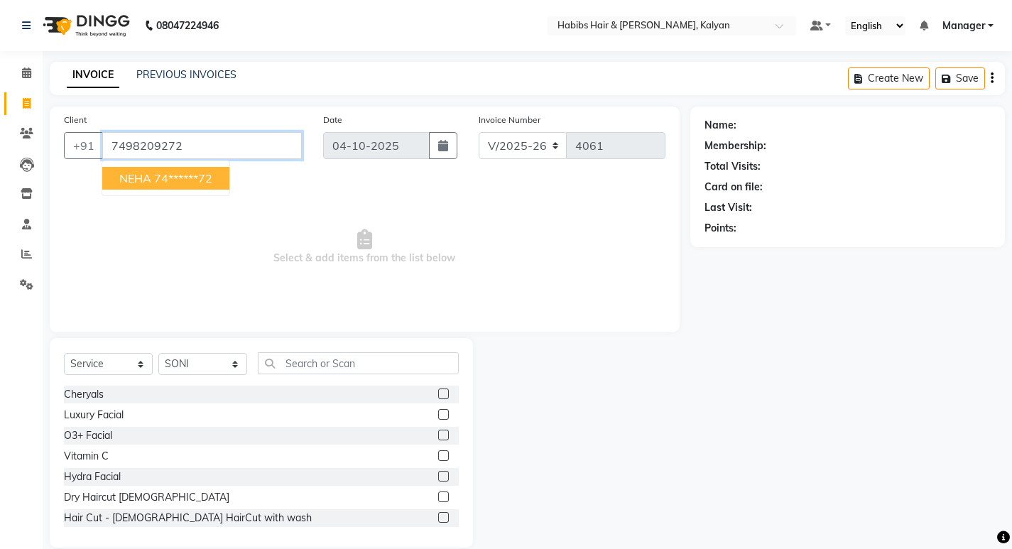
type input "7498209272"
select select "1: Object"
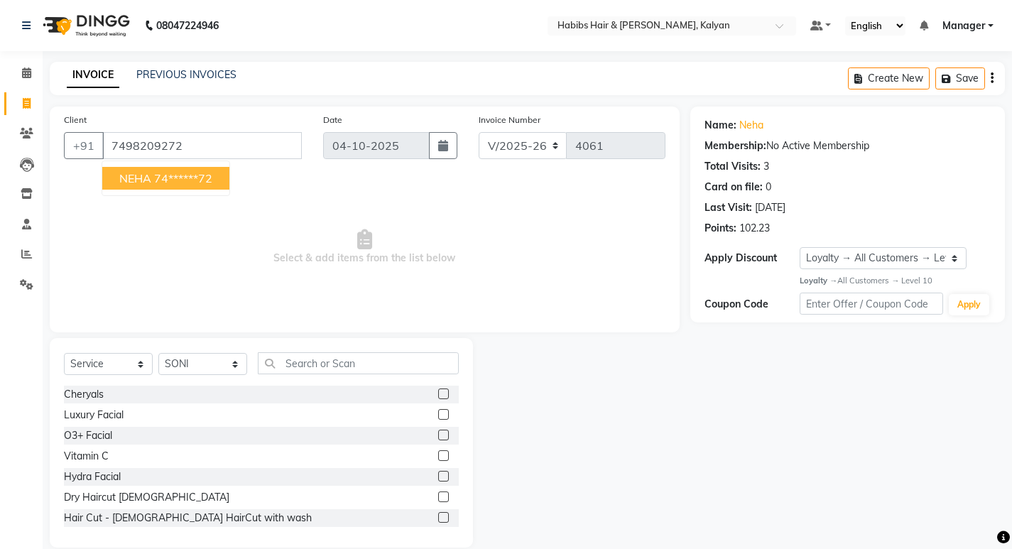
click at [219, 180] on button "NEHA 74******72" at bounding box center [165, 178] width 127 height 23
type input "74******72"
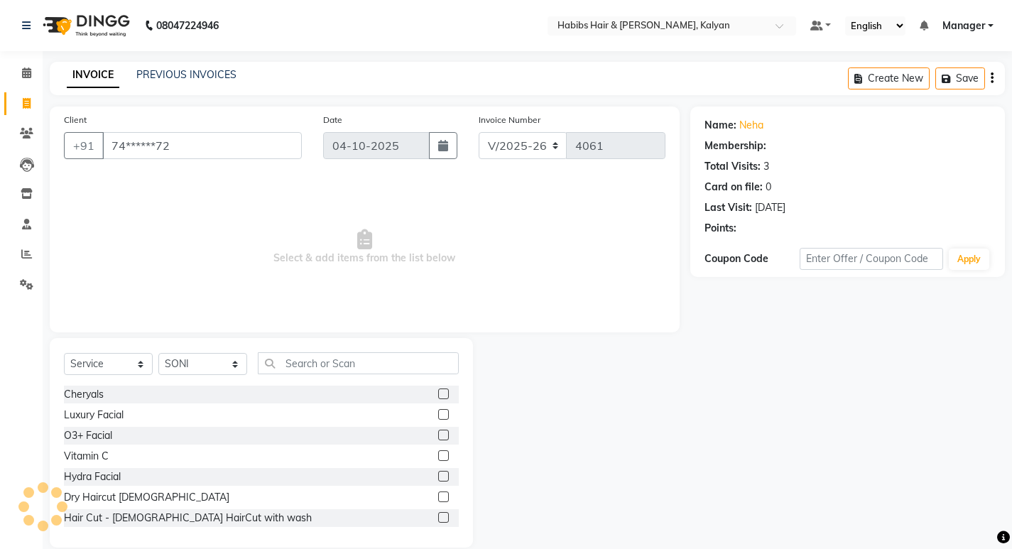
select select "1: Object"
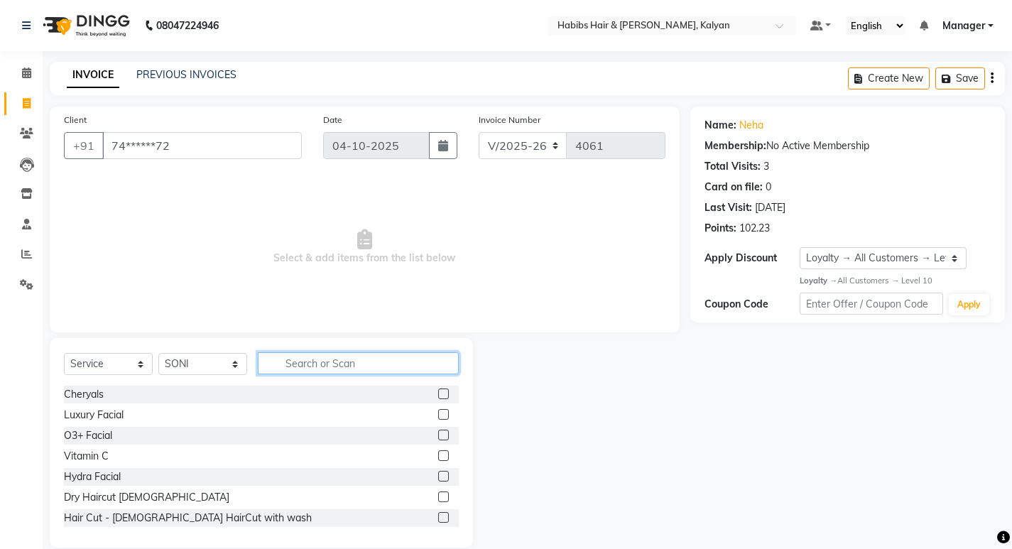
click at [374, 369] on input "text" at bounding box center [358, 363] width 201 height 22
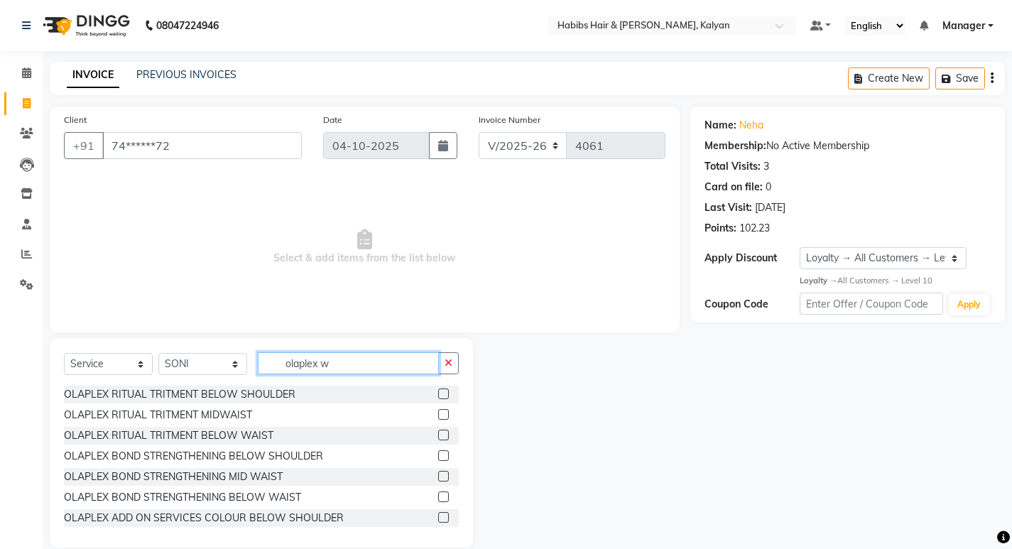
click at [370, 364] on input "olaplex w" at bounding box center [348, 363] width 181 height 22
type input "o"
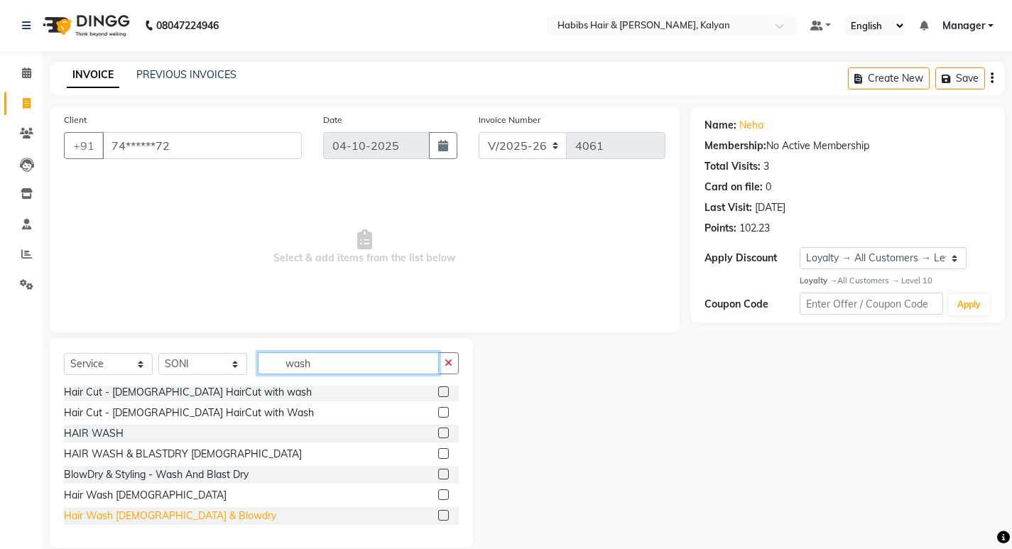
scroll to position [20, 0]
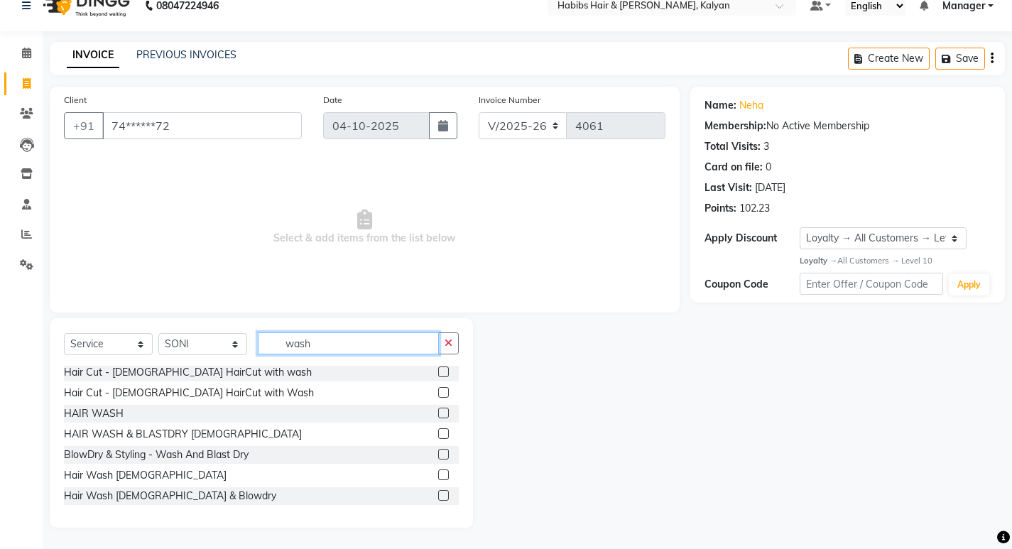
type input "wash"
click at [427, 496] on div "Hair Wash [DEMOGRAPHIC_DATA] & Blowdry" at bounding box center [261, 496] width 395 height 18
click at [438, 494] on label at bounding box center [443, 495] width 11 height 11
click at [438, 494] on input "checkbox" at bounding box center [442, 495] width 9 height 9
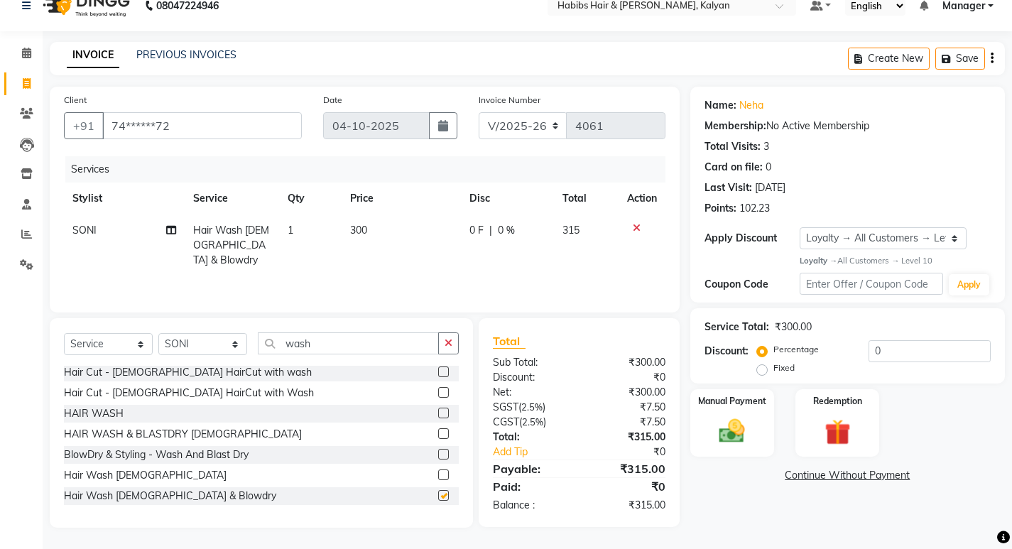
checkbox input "false"
click at [438, 456] on label at bounding box center [443, 454] width 11 height 11
click at [438, 456] on input "checkbox" at bounding box center [442, 454] width 9 height 9
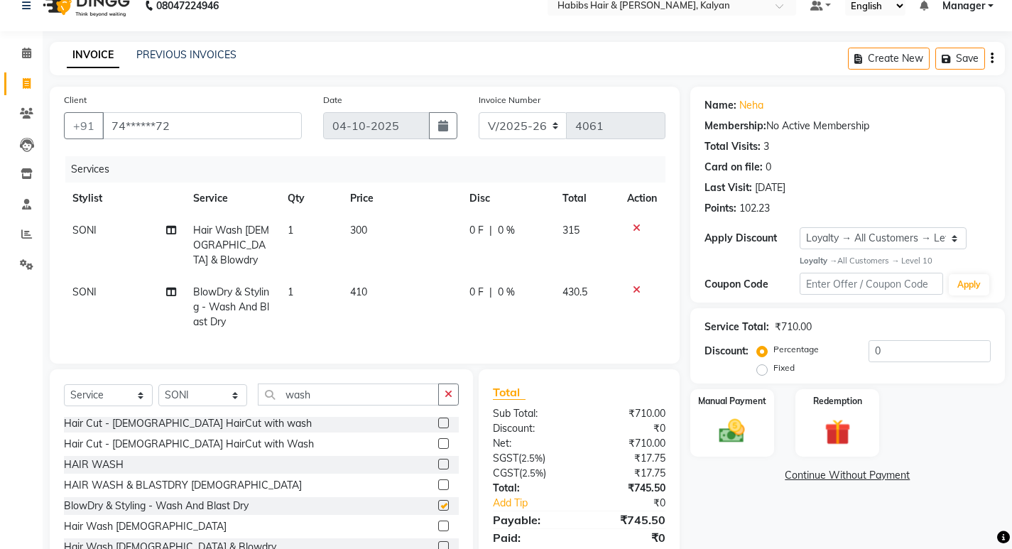
checkbox input "false"
click at [641, 233] on td at bounding box center [642, 245] width 47 height 62
click at [636, 225] on icon at bounding box center [637, 228] width 8 height 10
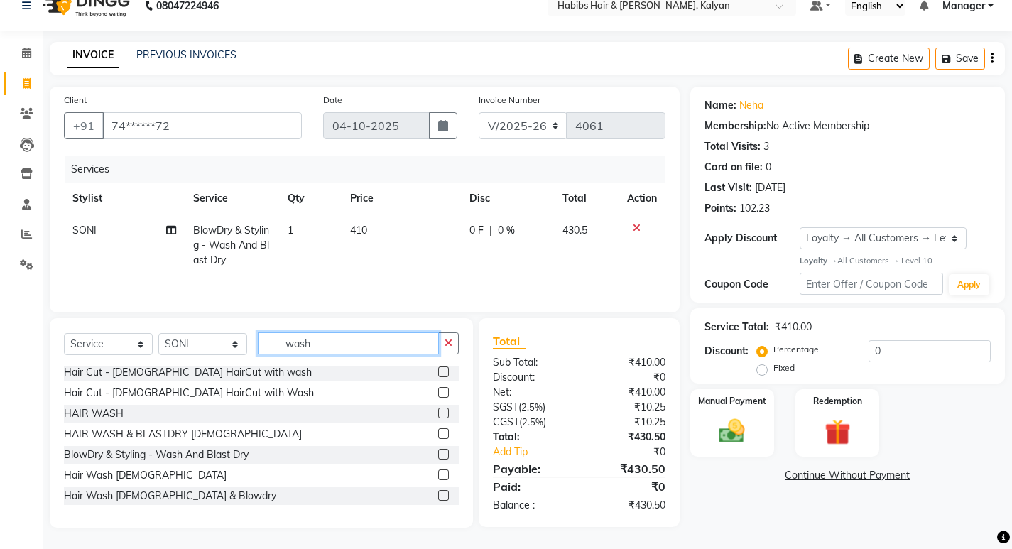
click at [332, 340] on input "wash" at bounding box center [348, 343] width 181 height 22
type input "w"
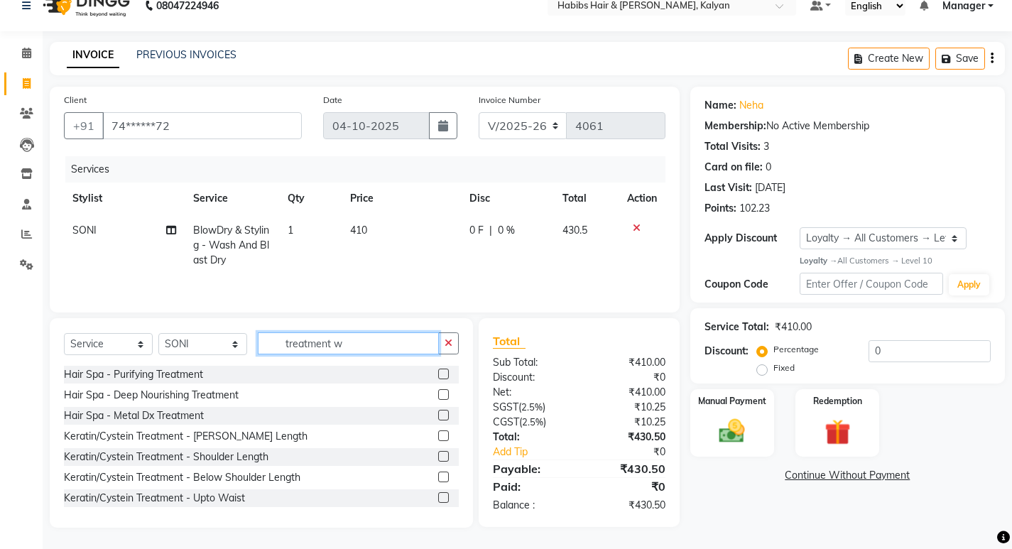
scroll to position [19, 0]
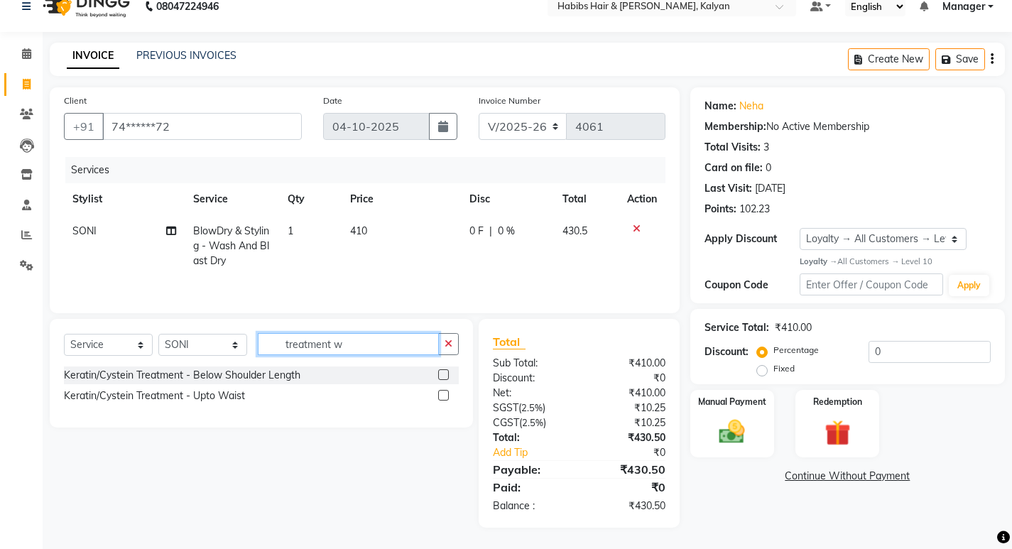
click at [363, 348] on input "treatment w" at bounding box center [348, 344] width 181 height 22
type input "t"
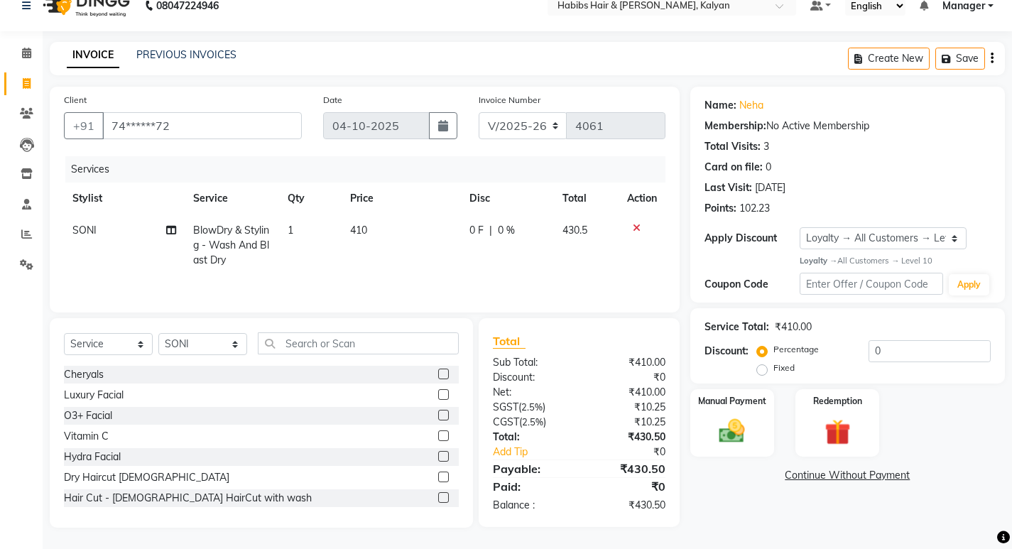
click at [633, 229] on icon at bounding box center [637, 228] width 8 height 10
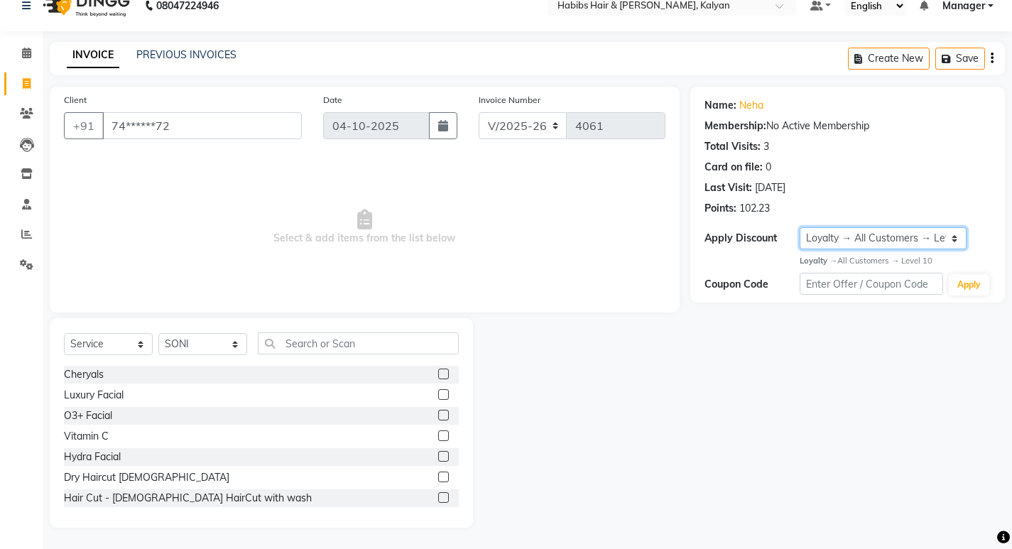
click at [940, 237] on select "Select Loyalty → All Customers → Level 10" at bounding box center [883, 238] width 167 height 22
select select "0:"
click at [800, 227] on select "Select Loyalty → All Customers → Level 10" at bounding box center [883, 238] width 167 height 22
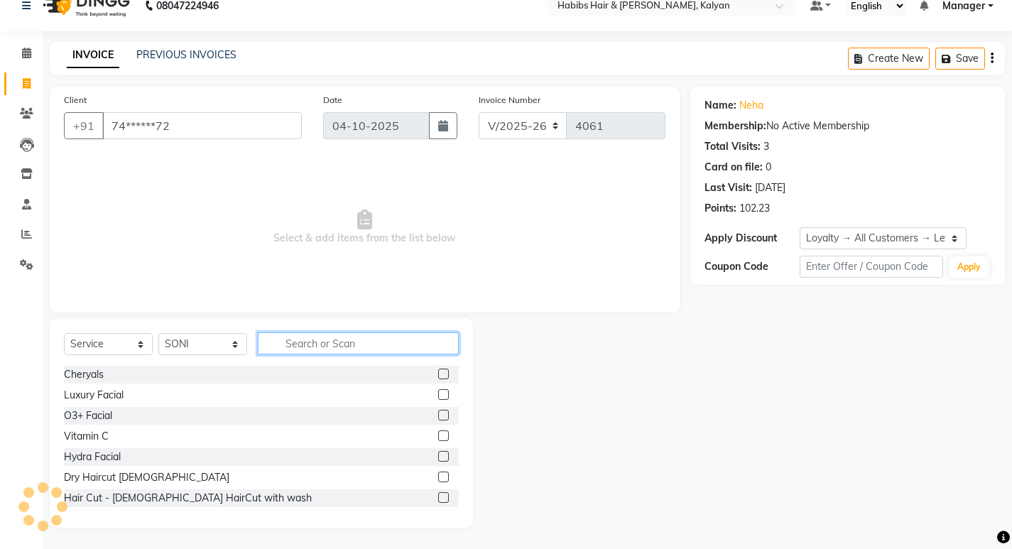
click at [337, 347] on input "text" at bounding box center [358, 343] width 201 height 22
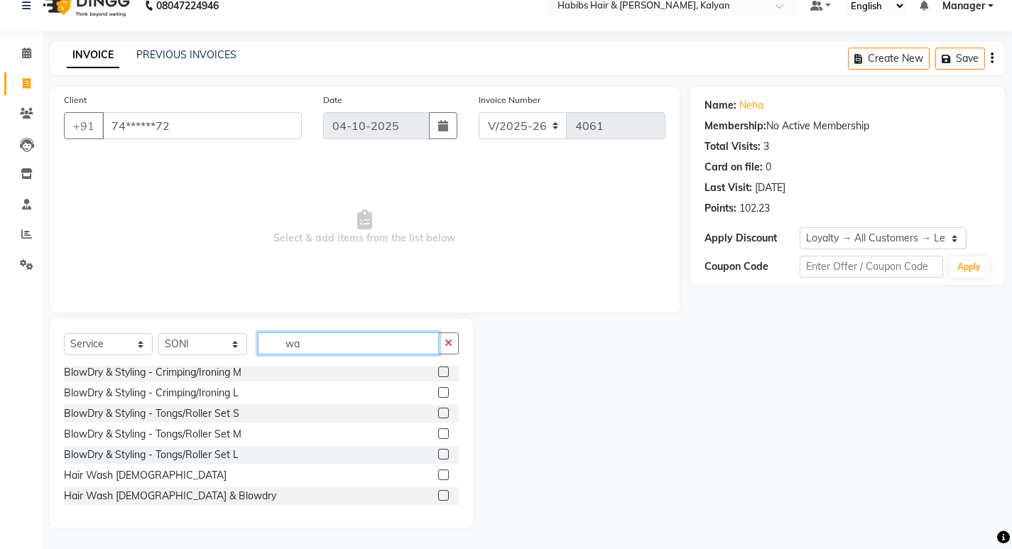
scroll to position [2, 0]
type input "wash"
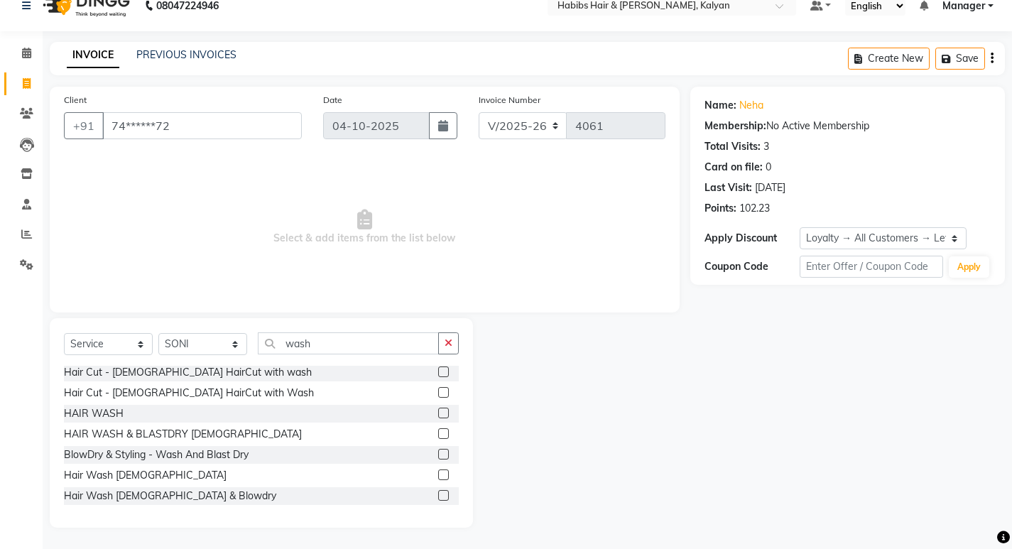
click at [438, 494] on label at bounding box center [443, 495] width 11 height 11
click at [438, 494] on input "checkbox" at bounding box center [442, 495] width 9 height 9
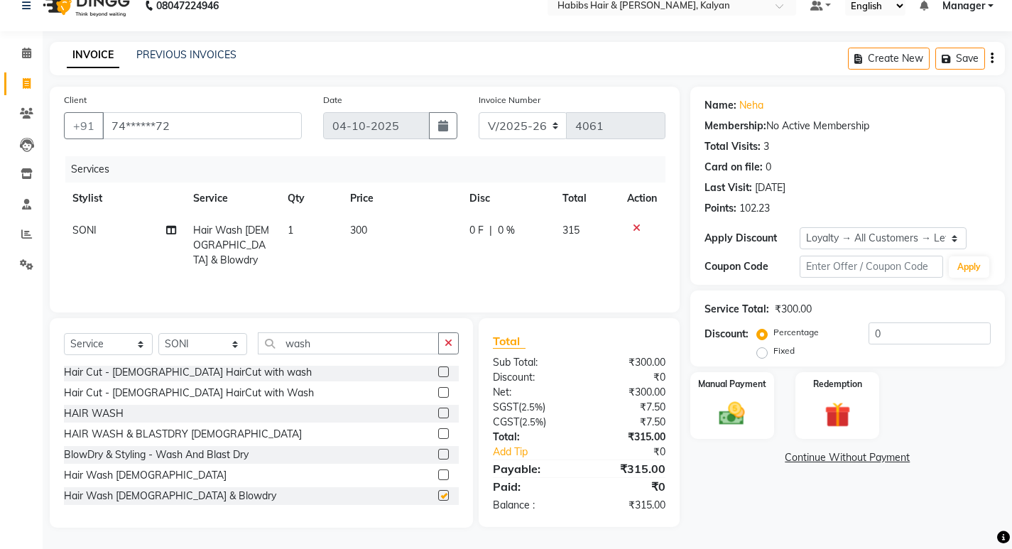
checkbox input "false"
click at [438, 430] on label at bounding box center [443, 433] width 11 height 11
click at [438, 430] on input "checkbox" at bounding box center [442, 434] width 9 height 9
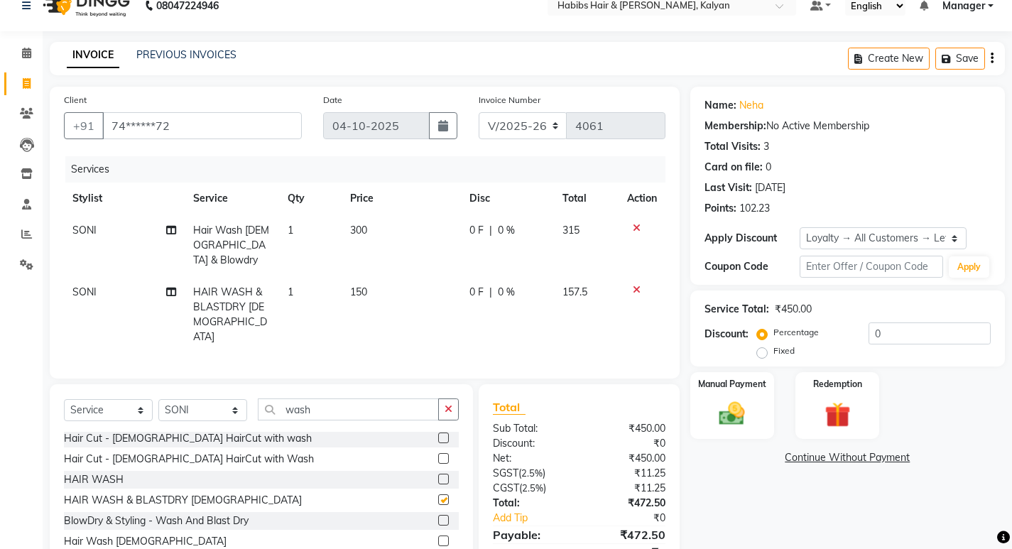
checkbox input "false"
click at [635, 224] on icon at bounding box center [637, 228] width 8 height 10
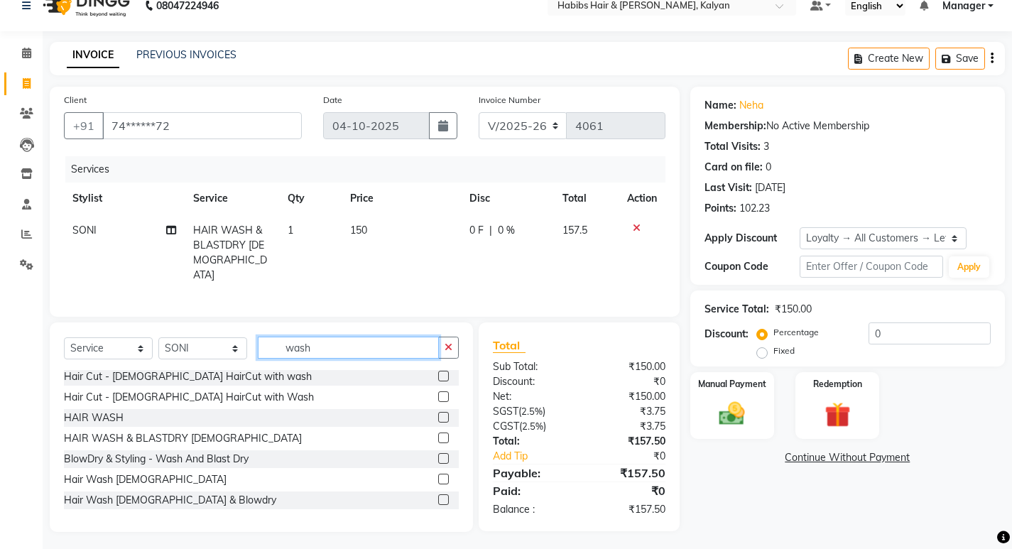
click at [343, 341] on input "wash" at bounding box center [348, 348] width 181 height 22
type input "w"
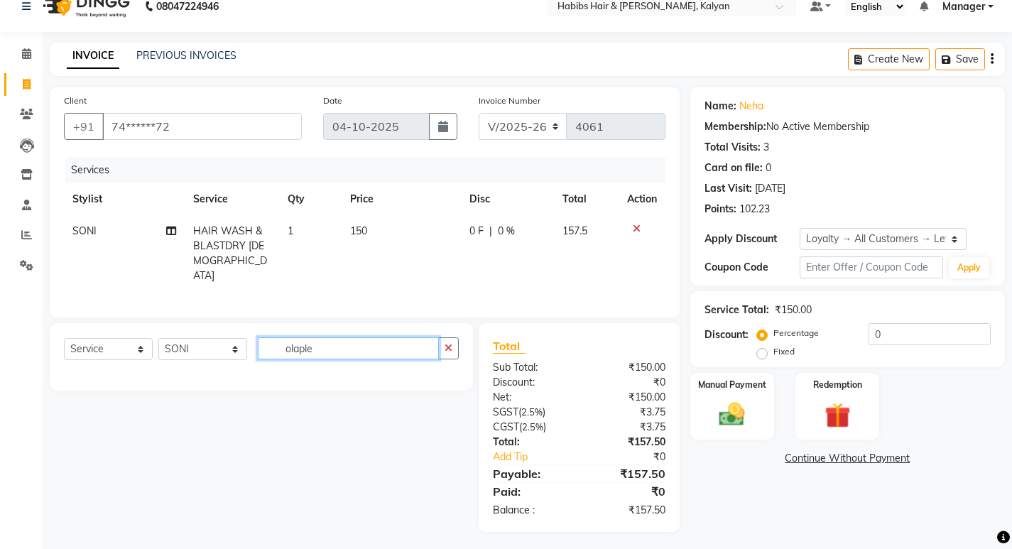
scroll to position [20, 0]
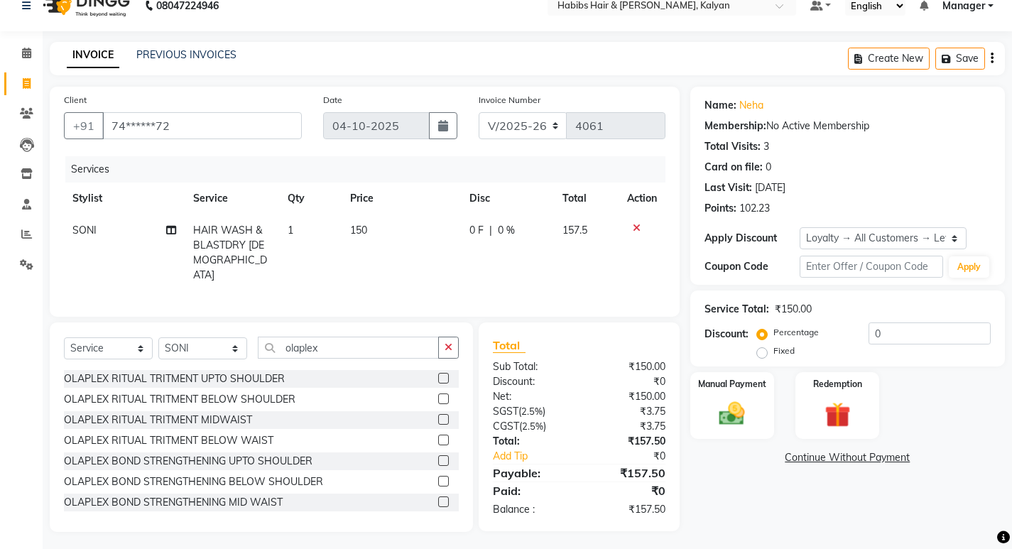
click at [631, 226] on div at bounding box center [642, 228] width 30 height 10
click at [638, 223] on icon at bounding box center [637, 228] width 8 height 10
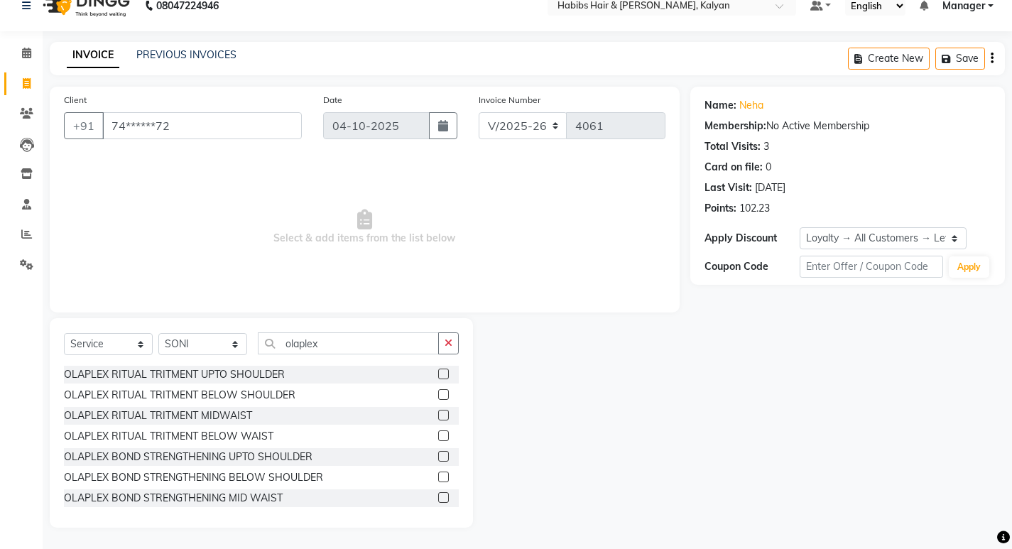
scroll to position [0, 0]
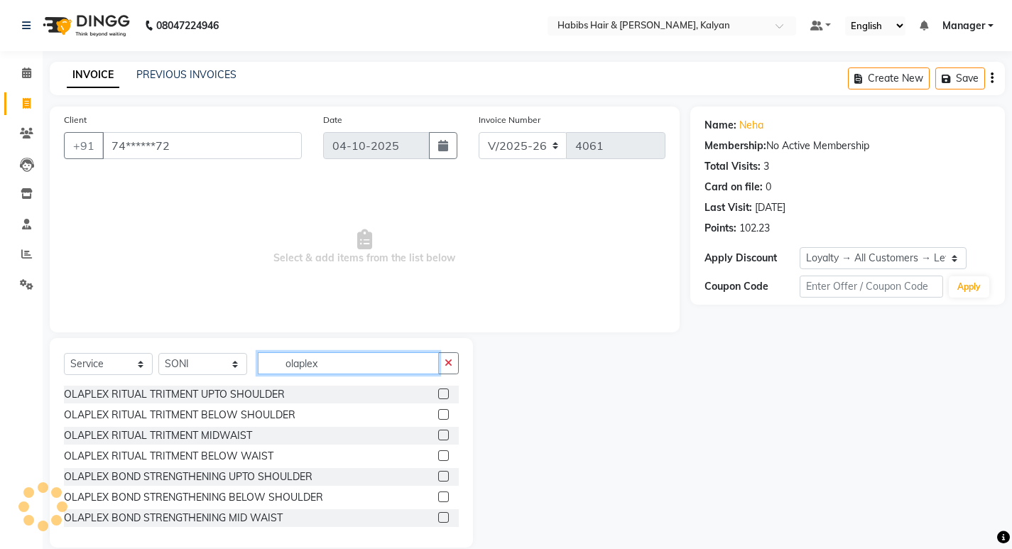
click at [361, 364] on input "olaplex" at bounding box center [348, 363] width 181 height 22
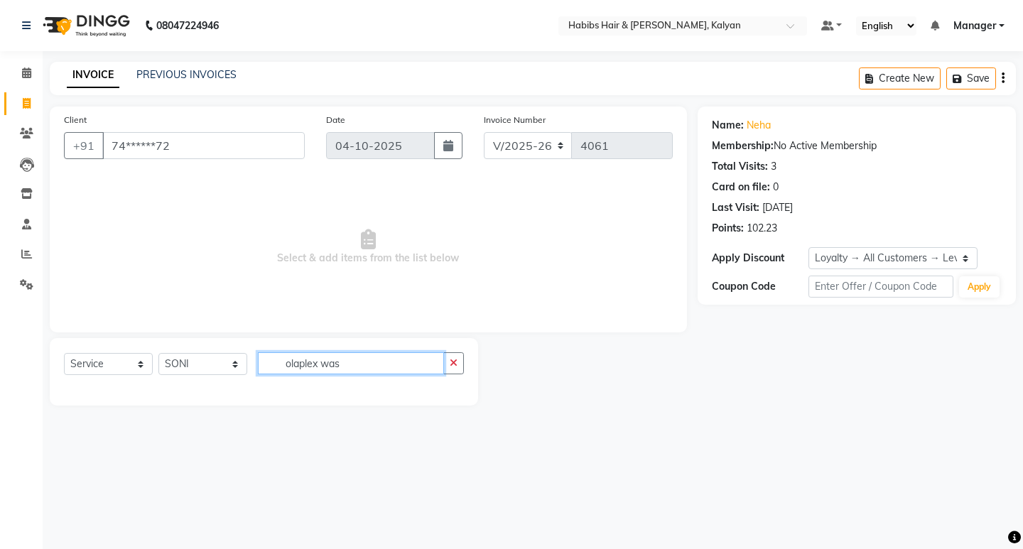
click at [339, 360] on input "olaplex was" at bounding box center [351, 363] width 186 height 22
click at [317, 364] on input "olaplex was" at bounding box center [351, 363] width 186 height 22
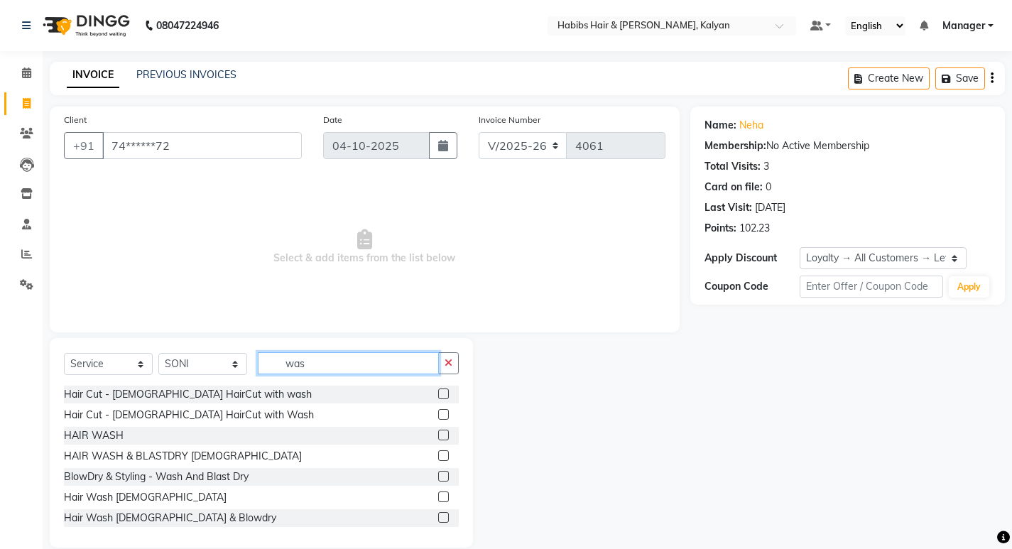
type input "was"
click at [438, 435] on label at bounding box center [443, 435] width 11 height 11
click at [438, 435] on input "checkbox" at bounding box center [442, 435] width 9 height 9
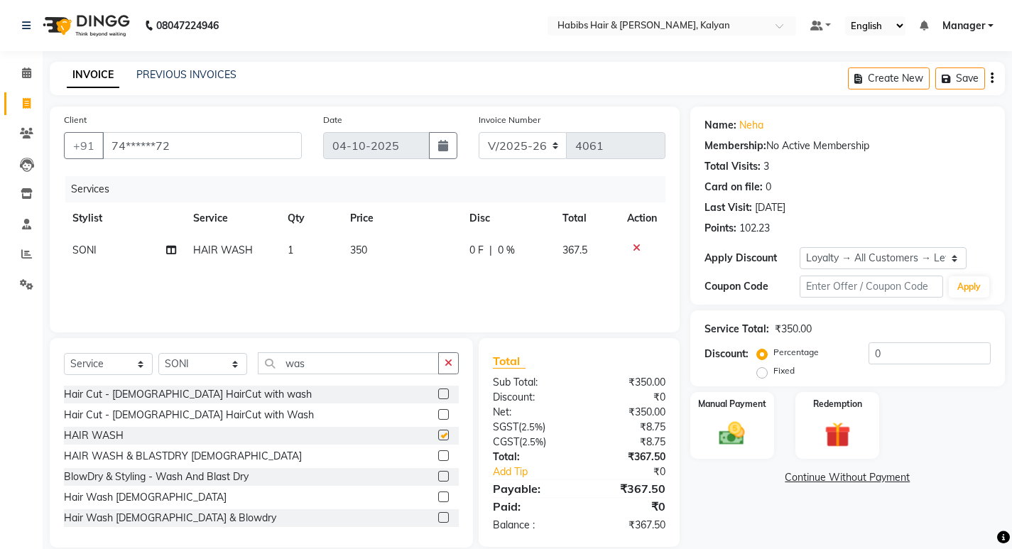
checkbox input "false"
click at [438, 454] on label at bounding box center [443, 455] width 11 height 11
click at [438, 454] on input "checkbox" at bounding box center [442, 456] width 9 height 9
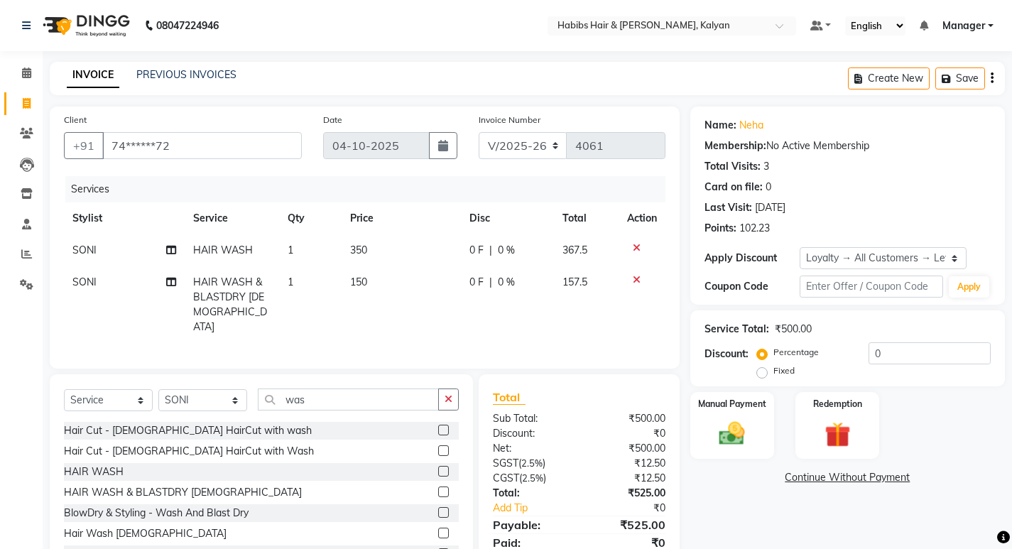
click at [634, 248] on icon at bounding box center [637, 248] width 8 height 10
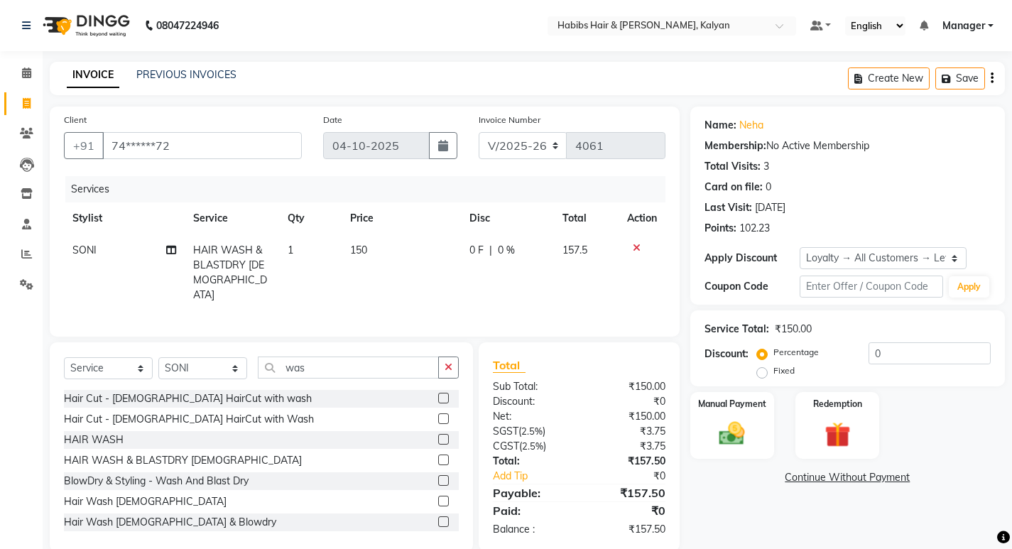
scroll to position [2, 0]
click at [638, 246] on icon at bounding box center [637, 248] width 8 height 10
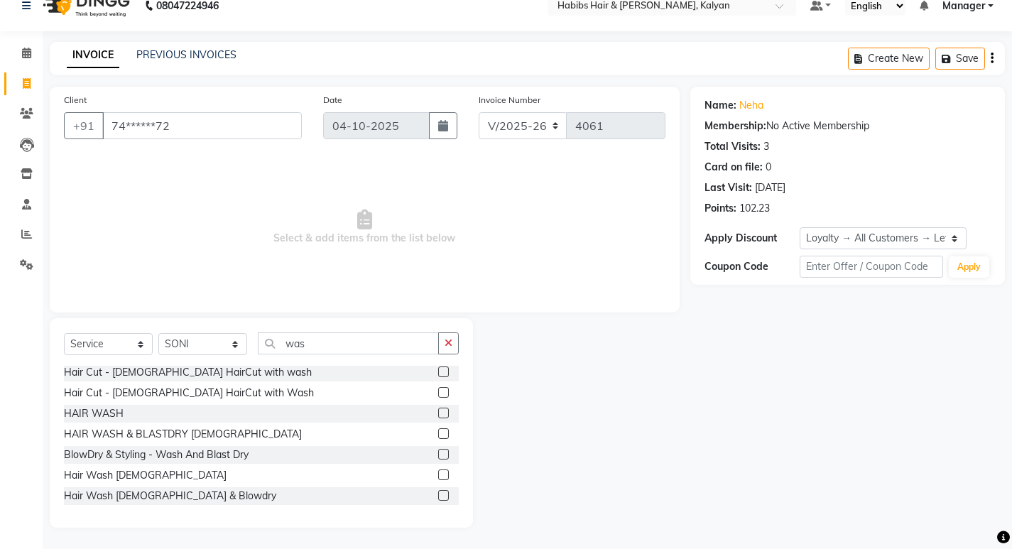
scroll to position [0, 0]
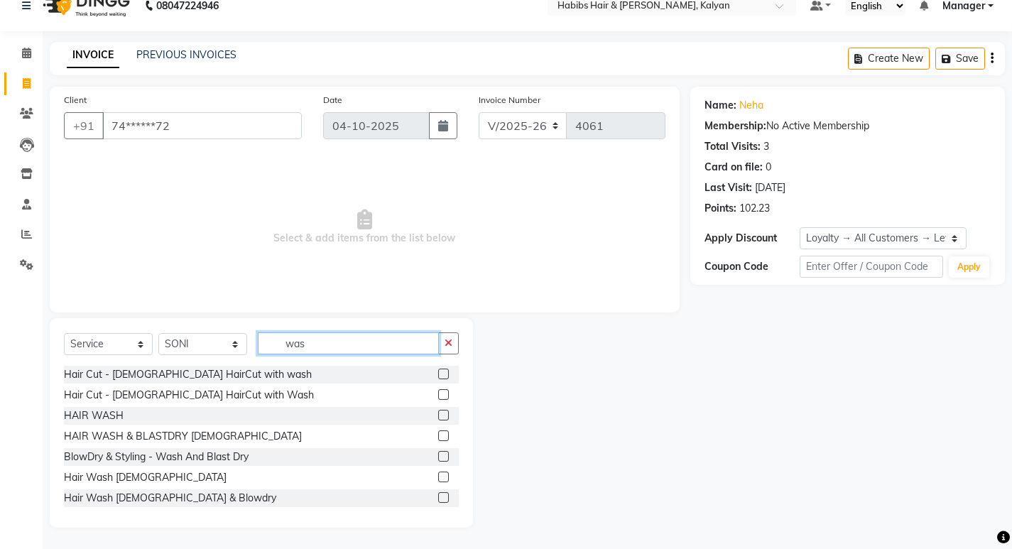
click at [333, 341] on input "was" at bounding box center [348, 343] width 181 height 22
click at [438, 435] on label at bounding box center [443, 435] width 11 height 11
click at [438, 435] on input "checkbox" at bounding box center [442, 436] width 9 height 9
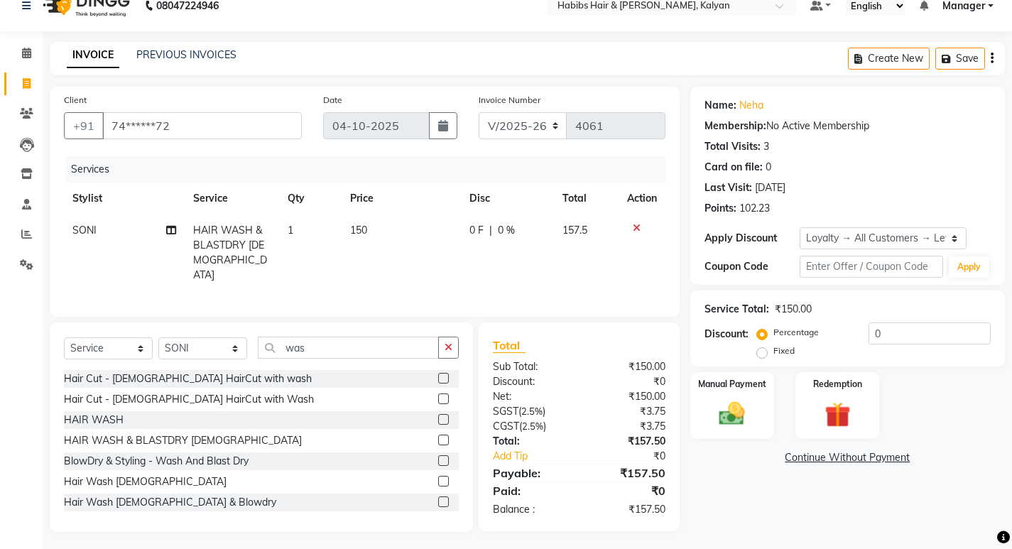
click at [635, 227] on icon at bounding box center [637, 228] width 8 height 10
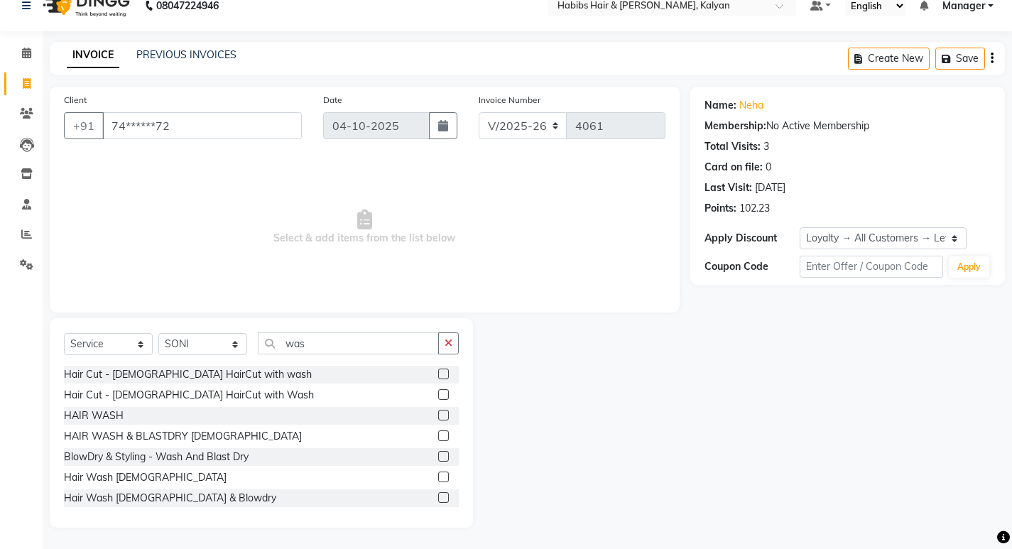
click at [440, 428] on div at bounding box center [448, 437] width 21 height 18
click at [438, 432] on label at bounding box center [443, 435] width 11 height 11
click at [438, 432] on input "checkbox" at bounding box center [442, 436] width 9 height 9
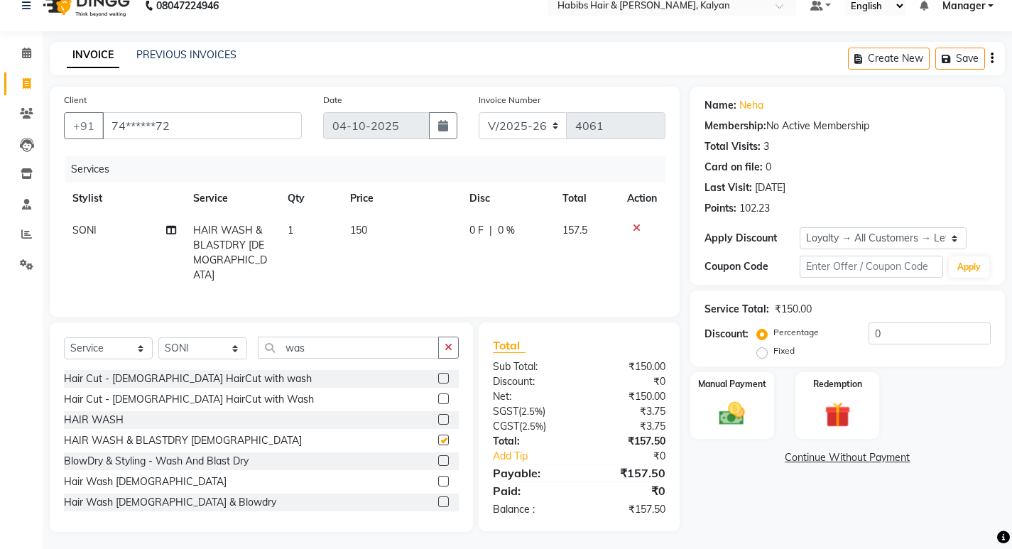
checkbox input "false"
click at [635, 223] on icon at bounding box center [637, 228] width 8 height 10
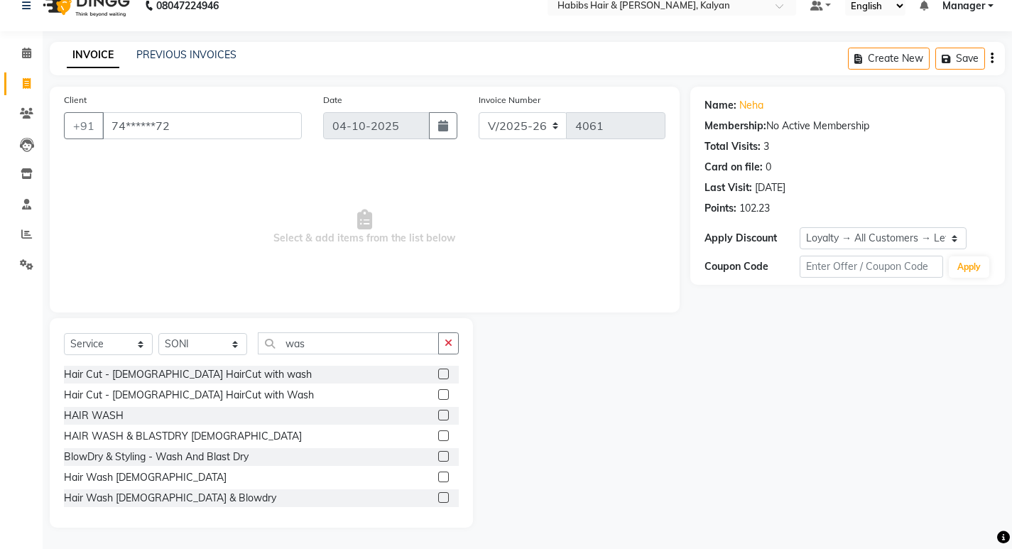
click at [438, 497] on label at bounding box center [443, 497] width 11 height 11
click at [438, 497] on input "checkbox" at bounding box center [442, 498] width 9 height 9
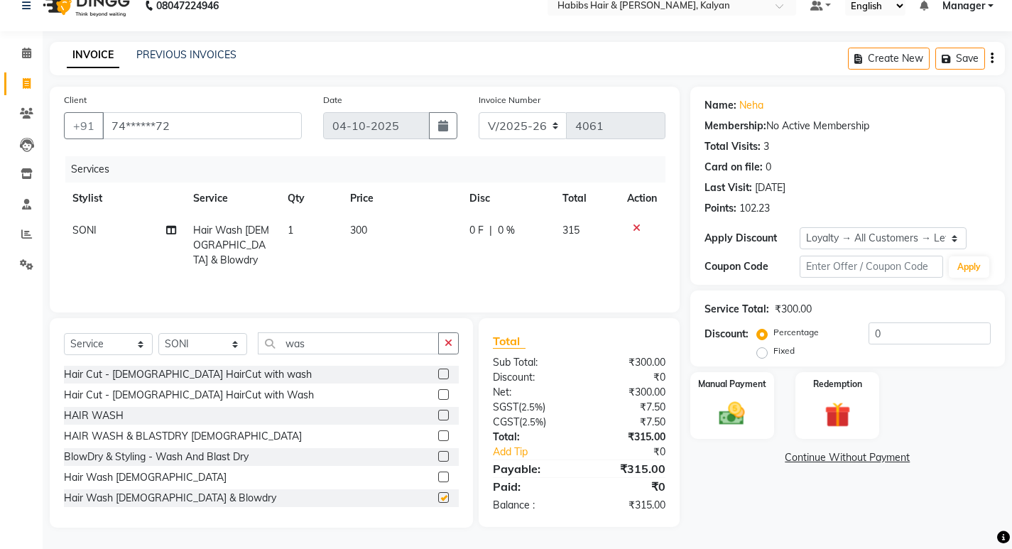
checkbox input "false"
click at [326, 347] on input "was" at bounding box center [348, 343] width 181 height 22
type input "wash"
click at [438, 496] on label at bounding box center [443, 497] width 11 height 11
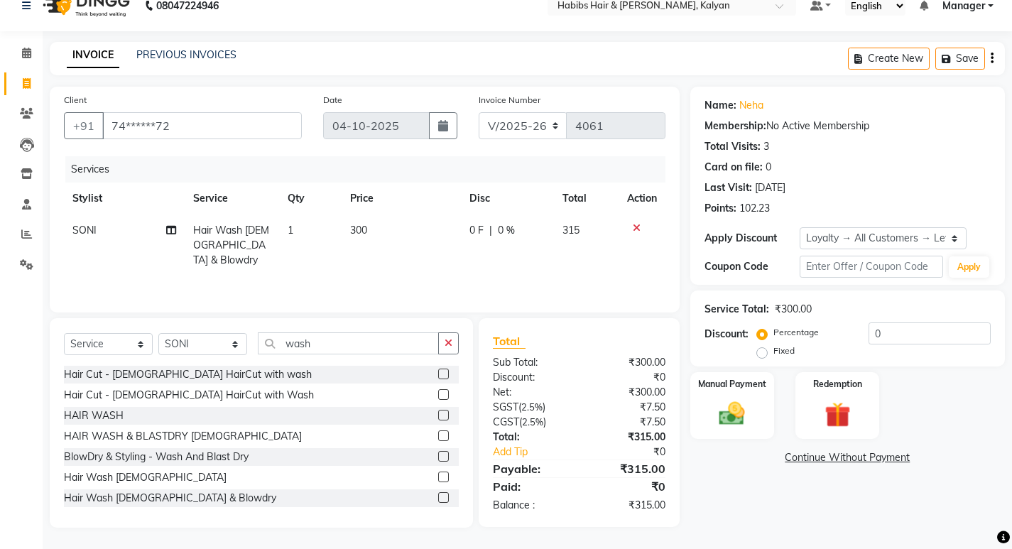
click at [438, 496] on input "checkbox" at bounding box center [442, 498] width 9 height 9
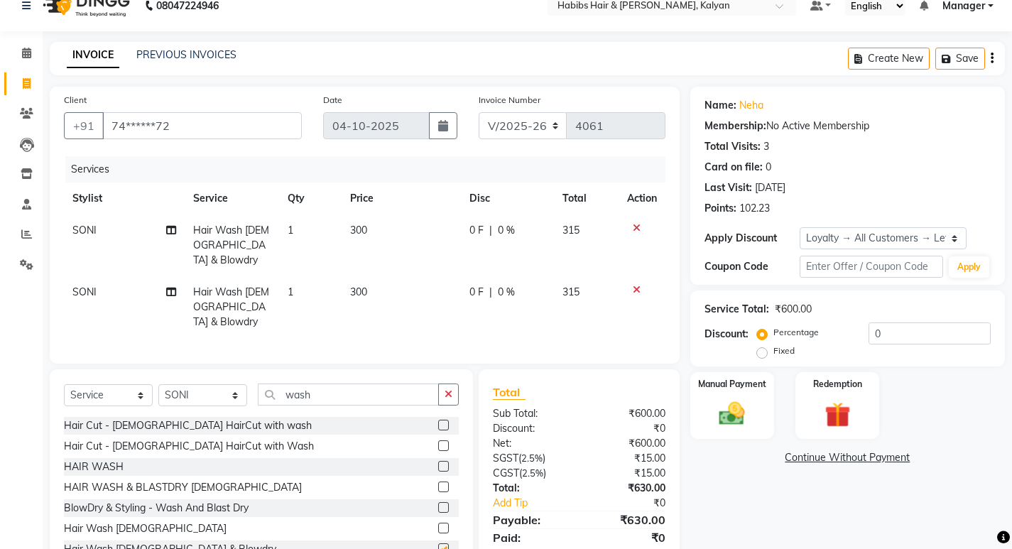
checkbox input "false"
click at [638, 285] on icon at bounding box center [637, 290] width 8 height 10
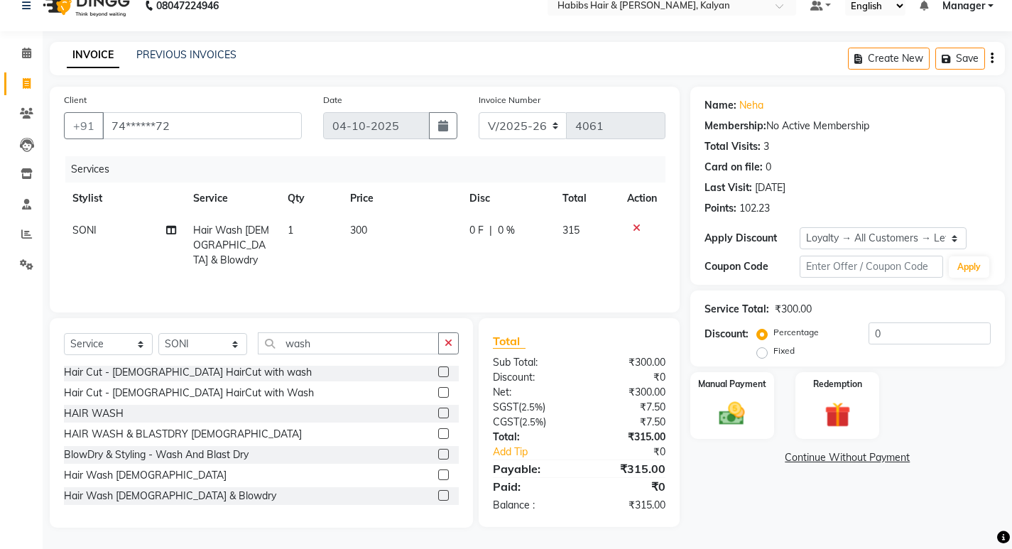
click at [633, 224] on icon at bounding box center [637, 228] width 8 height 10
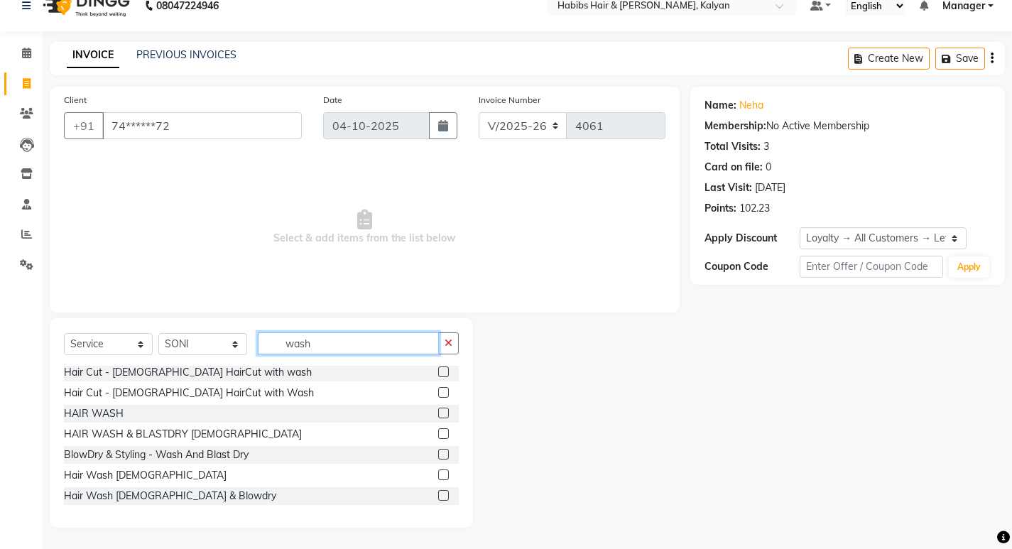
click at [313, 344] on input "wash" at bounding box center [348, 343] width 181 height 22
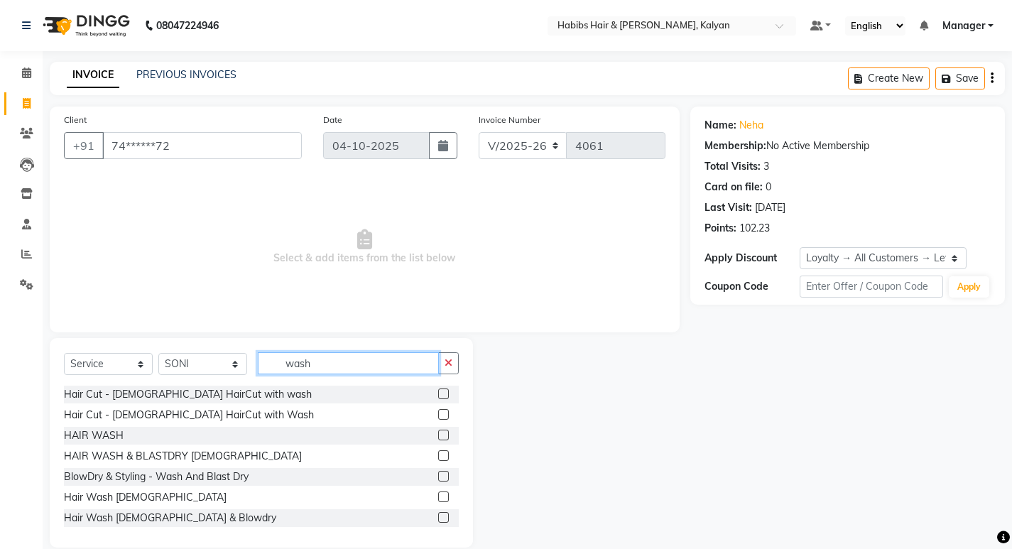
scroll to position [20, 0]
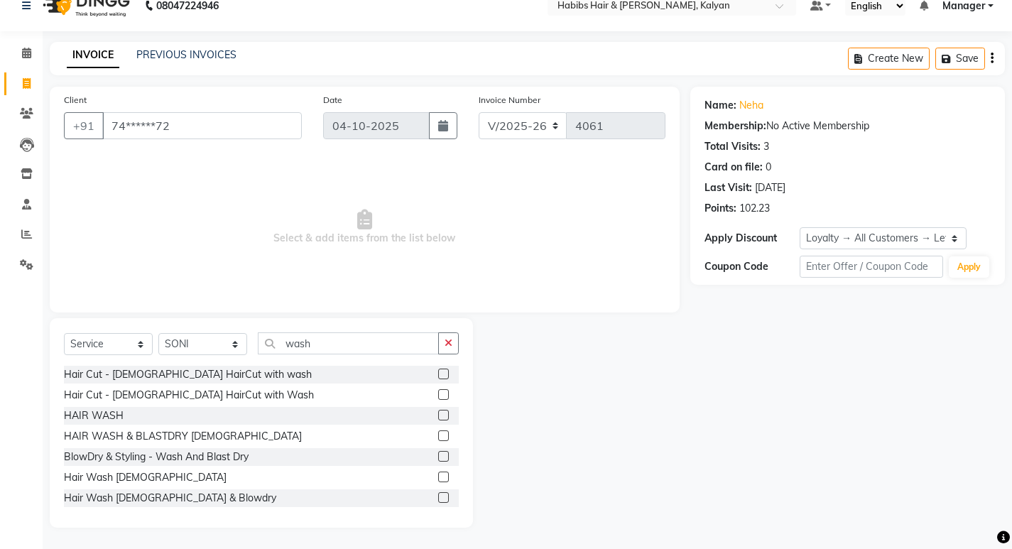
click at [438, 435] on label at bounding box center [443, 435] width 11 height 11
click at [438, 435] on input "checkbox" at bounding box center [442, 436] width 9 height 9
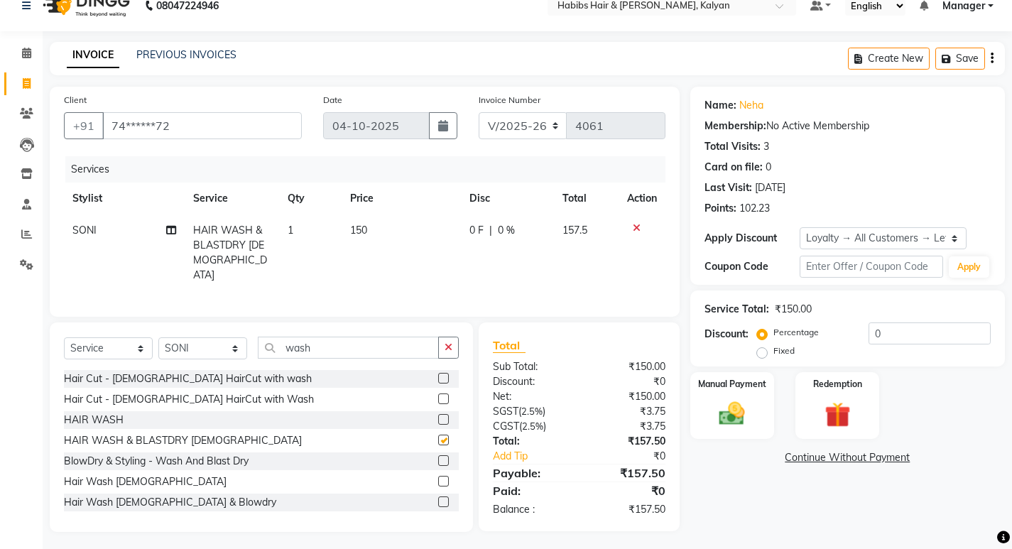
checkbox input "false"
click at [438, 499] on label at bounding box center [443, 501] width 11 height 11
click at [438, 499] on input "checkbox" at bounding box center [442, 502] width 9 height 9
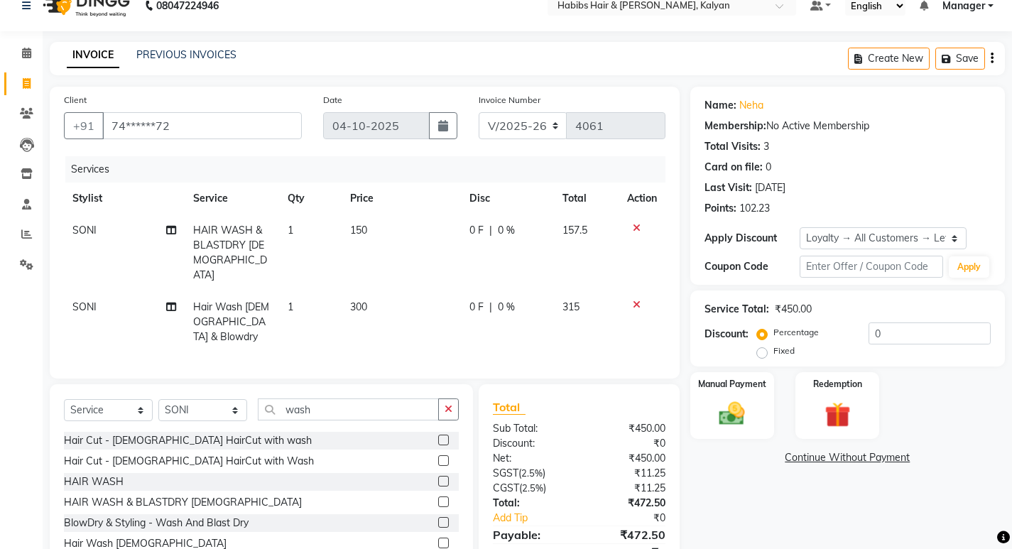
checkbox input "false"
click at [636, 223] on icon at bounding box center [637, 228] width 8 height 10
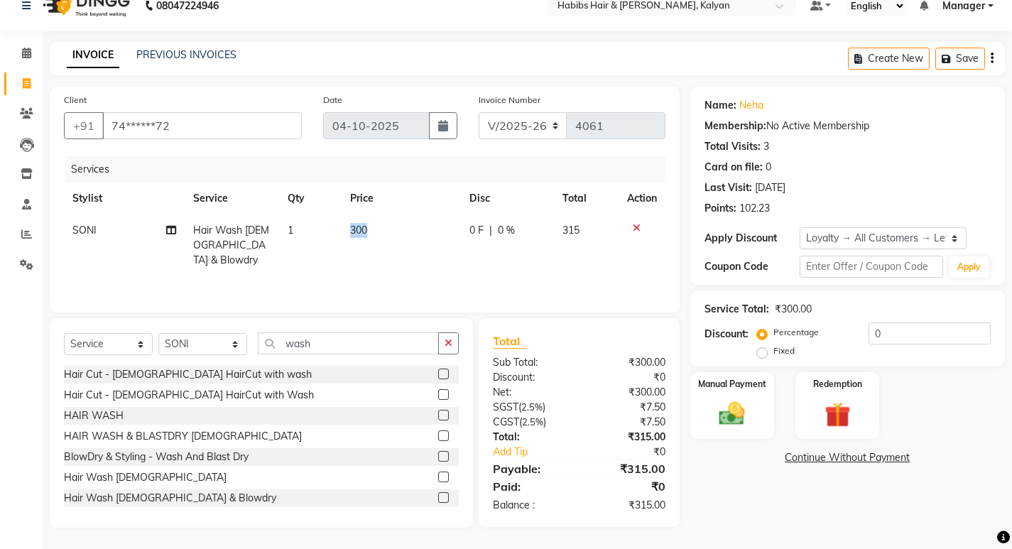
drag, startPoint x: 369, startPoint y: 229, endPoint x: 333, endPoint y: 218, distance: 37.3
click at [333, 218] on tr "SONI Hair Wash Female & Blowdry 1 300 0 F | 0 % 315" at bounding box center [364, 245] width 601 height 62
click at [358, 234] on span "300" at bounding box center [358, 230] width 17 height 13
select select "89442"
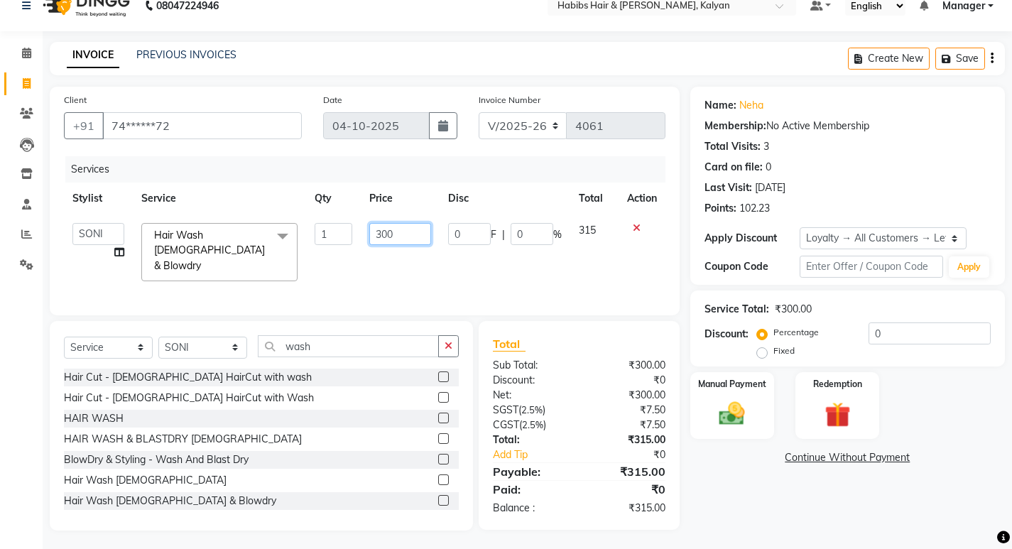
drag, startPoint x: 390, startPoint y: 234, endPoint x: 364, endPoint y: 234, distance: 26.3
click at [364, 234] on td "300" at bounding box center [400, 251] width 79 height 75
drag, startPoint x: 393, startPoint y: 232, endPoint x: 355, endPoint y: 233, distance: 38.4
click at [364, 231] on td "300" at bounding box center [400, 251] width 79 height 75
type input "500"
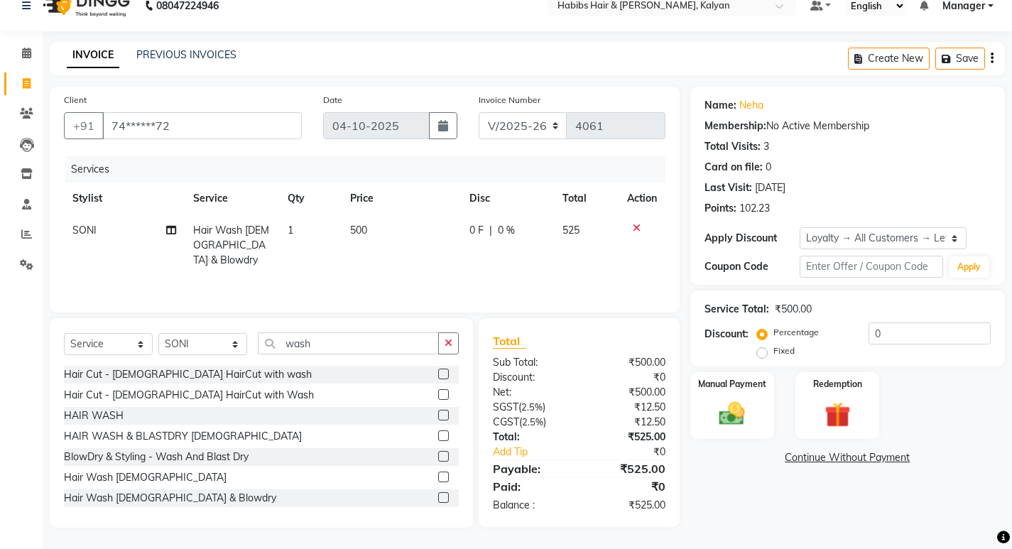
click at [354, 260] on tr "SONI Hair Wash Female & Blowdry 1 500 0 F | 0 % 525" at bounding box center [364, 245] width 601 height 62
drag, startPoint x: 363, startPoint y: 223, endPoint x: 331, endPoint y: 217, distance: 32.6
click at [331, 217] on tr "SONI Hair Wash Female & Blowdry 1 500 0 F | 0 % 525" at bounding box center [364, 245] width 601 height 62
click at [383, 228] on td "500" at bounding box center [401, 245] width 119 height 62
select select "89442"
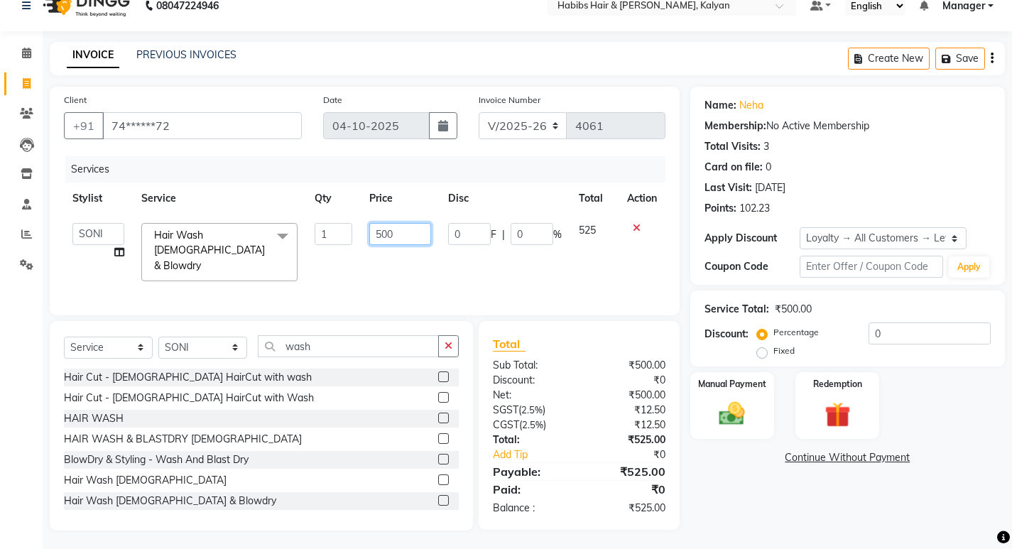
drag, startPoint x: 401, startPoint y: 236, endPoint x: 361, endPoint y: 236, distance: 39.1
click at [361, 236] on td "500" at bounding box center [400, 251] width 79 height 75
type input "400"
click at [352, 266] on div "Services Stylist Service Qty Price Disc Total Action Kumudini Manager Minakshi …" at bounding box center [364, 228] width 601 height 145
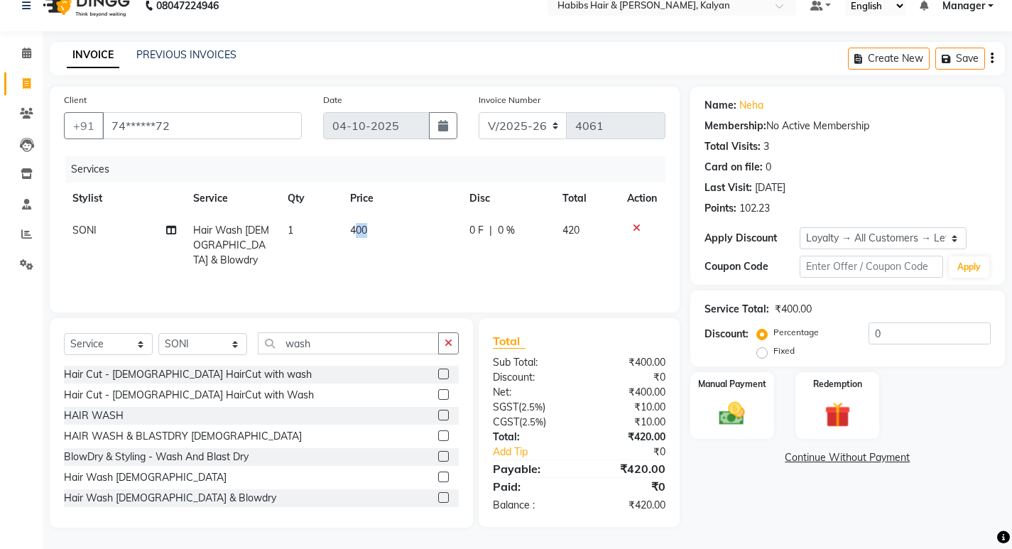
drag, startPoint x: 374, startPoint y: 221, endPoint x: 352, endPoint y: 229, distance: 22.7
click at [352, 229] on td "400" at bounding box center [401, 245] width 119 height 62
select select "89442"
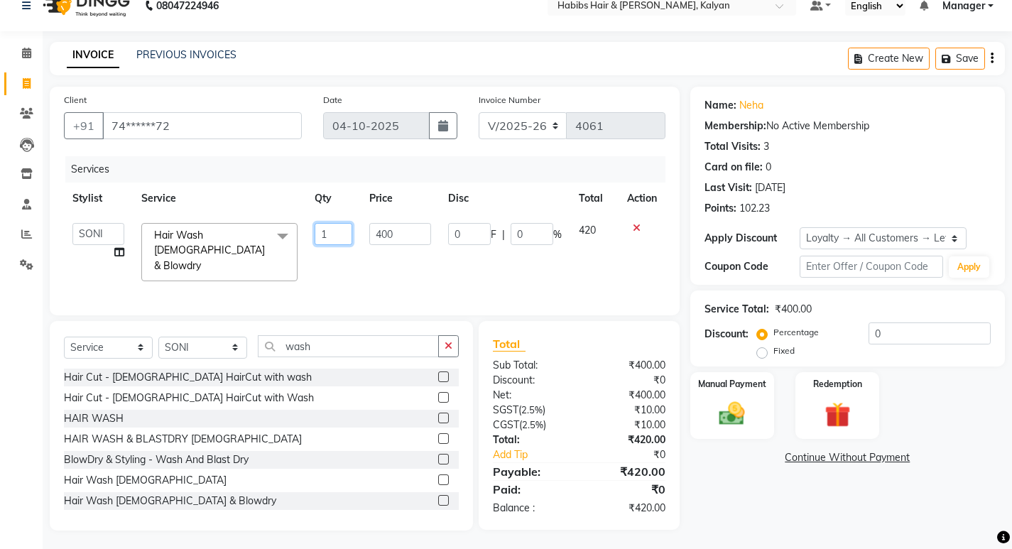
click at [335, 230] on input "1" at bounding box center [333, 234] width 37 height 22
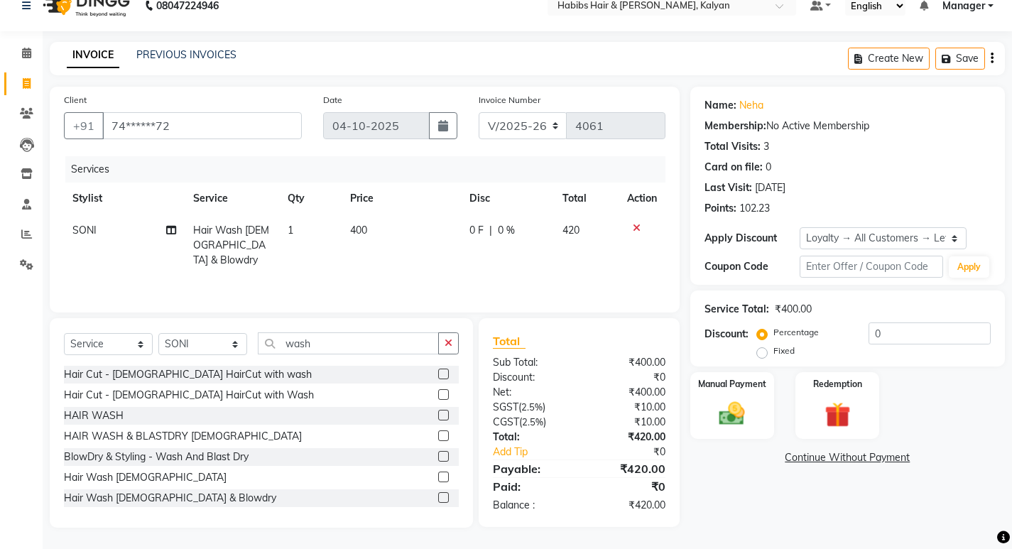
drag, startPoint x: 398, startPoint y: 229, endPoint x: 369, endPoint y: 239, distance: 29.9
drag, startPoint x: 366, startPoint y: 229, endPoint x: 328, endPoint y: 225, distance: 38.5
click at [328, 225] on tr "SONI Hair Wash Female & Blowdry 1 400 0 F | 0 % 420" at bounding box center [364, 245] width 601 height 62
click at [370, 229] on td "400" at bounding box center [401, 245] width 119 height 62
select select "89442"
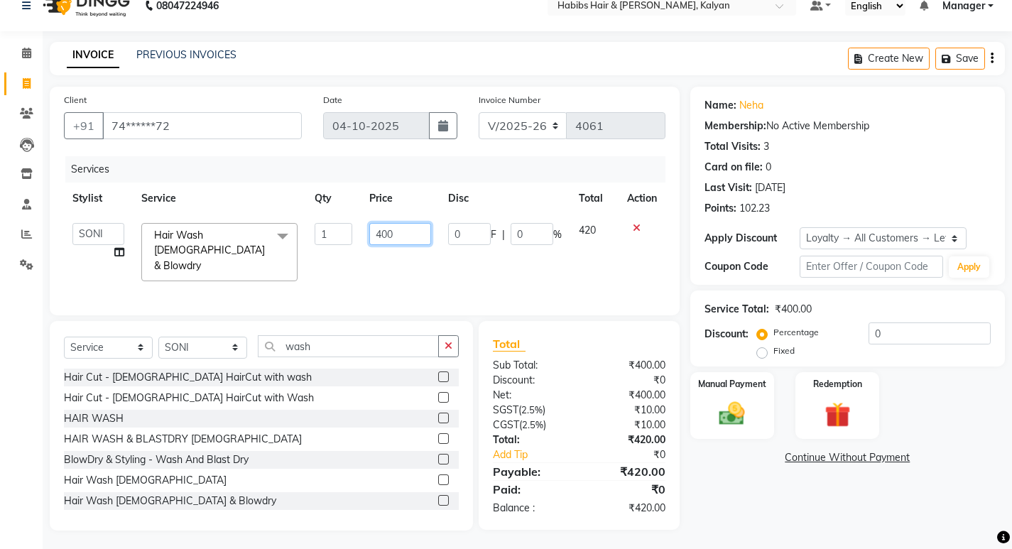
drag, startPoint x: 401, startPoint y: 232, endPoint x: 369, endPoint y: 227, distance: 32.2
click at [369, 227] on input "400" at bounding box center [400, 234] width 62 height 22
click at [405, 237] on input "400" at bounding box center [400, 234] width 62 height 22
type input "4"
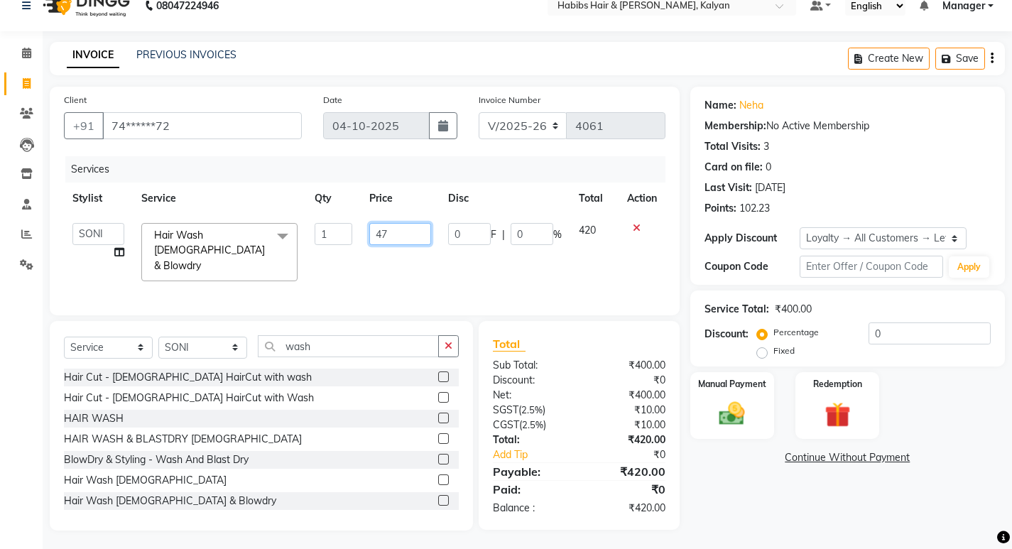
type input "475"
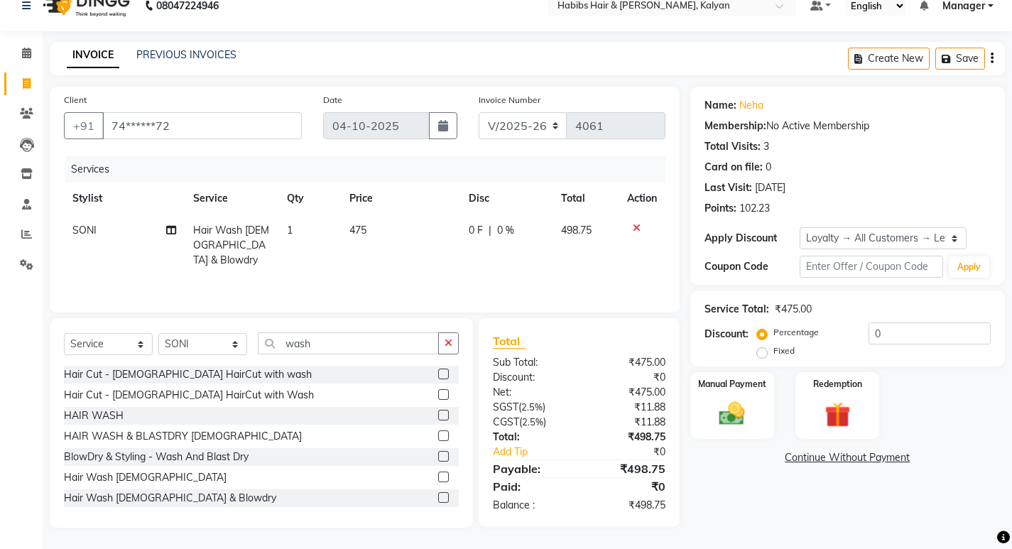
click at [443, 256] on tr "SONI Hair Wash Female & Blowdry 1 475 0 F | 0 % 498.75" at bounding box center [364, 245] width 601 height 62
click at [366, 227] on span "475" at bounding box center [357, 230] width 17 height 13
select select "89442"
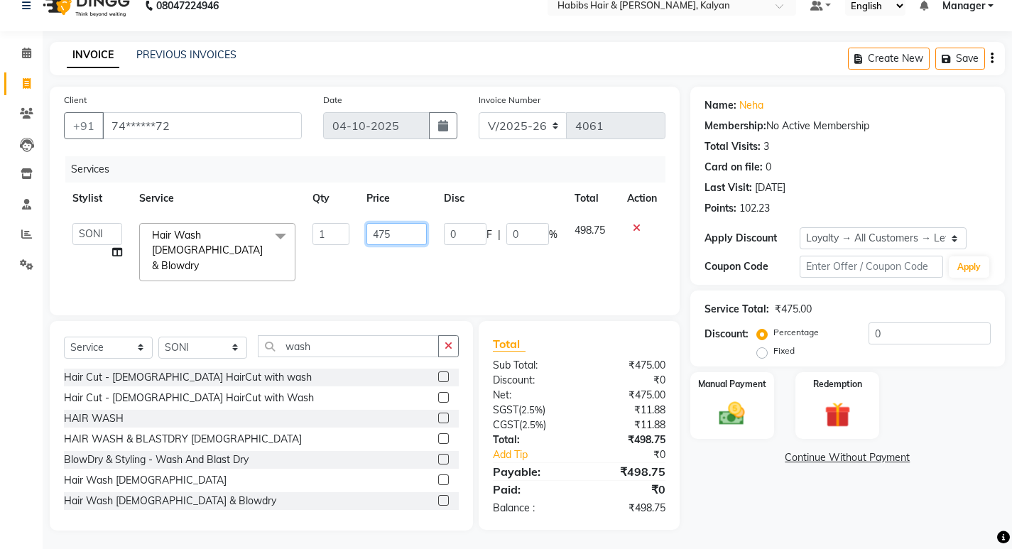
click at [392, 230] on input "475" at bounding box center [396, 234] width 60 height 22
type input "476"
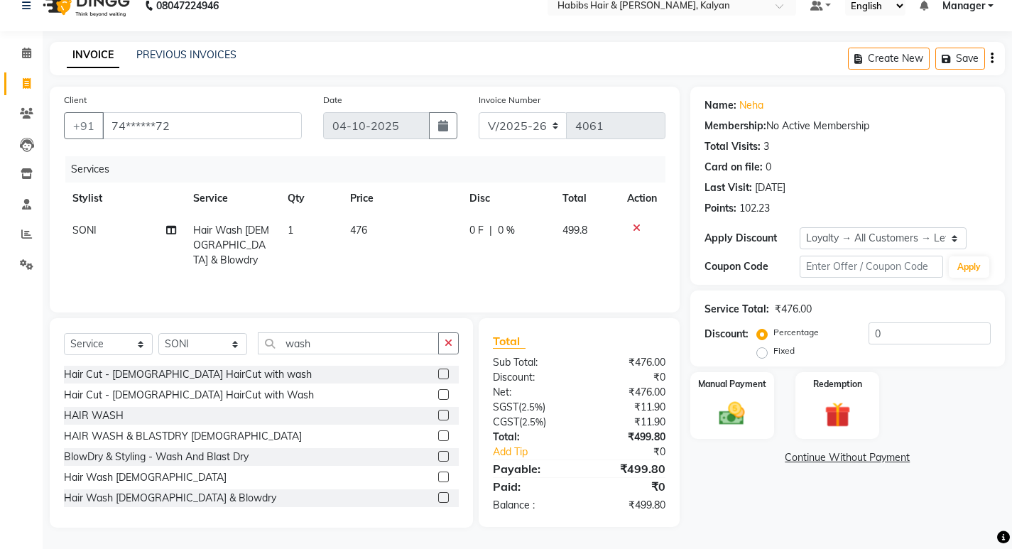
click at [379, 268] on div "Services Stylist Service Qty Price Disc Total Action SONI Hair Wash Female & Bl…" at bounding box center [364, 227] width 601 height 142
click at [374, 232] on td "476" at bounding box center [401, 245] width 119 height 62
select select "89442"
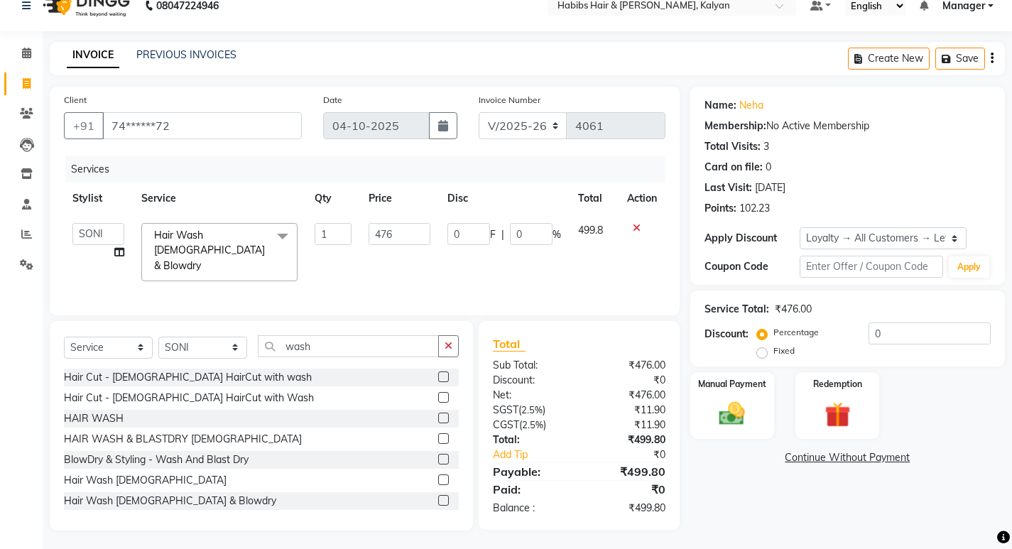
click at [383, 266] on td "476" at bounding box center [399, 251] width 79 height 75
click at [352, 250] on td "1" at bounding box center [333, 251] width 54 height 75
click at [731, 403] on img at bounding box center [731, 413] width 43 height 31
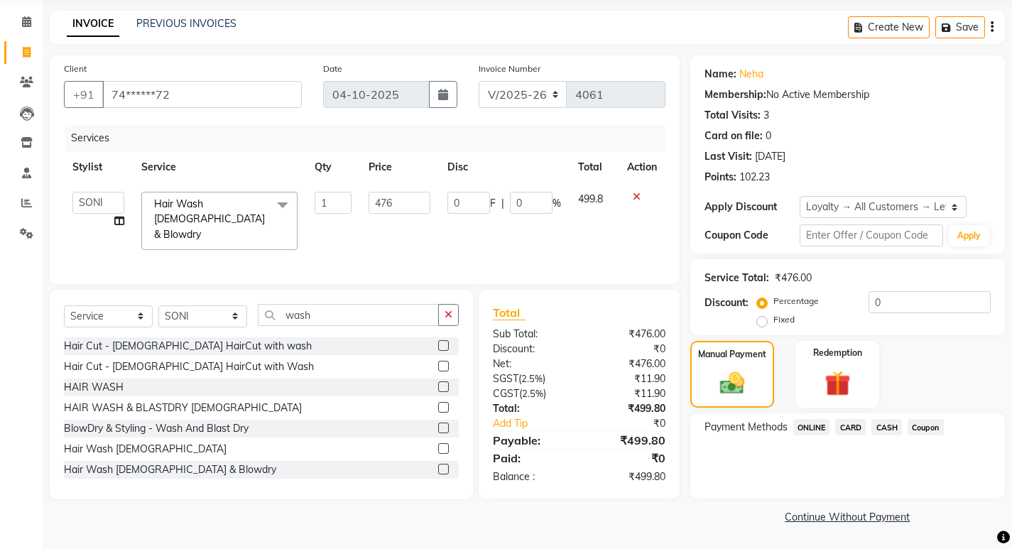
click at [888, 428] on span "CASH" at bounding box center [886, 427] width 31 height 16
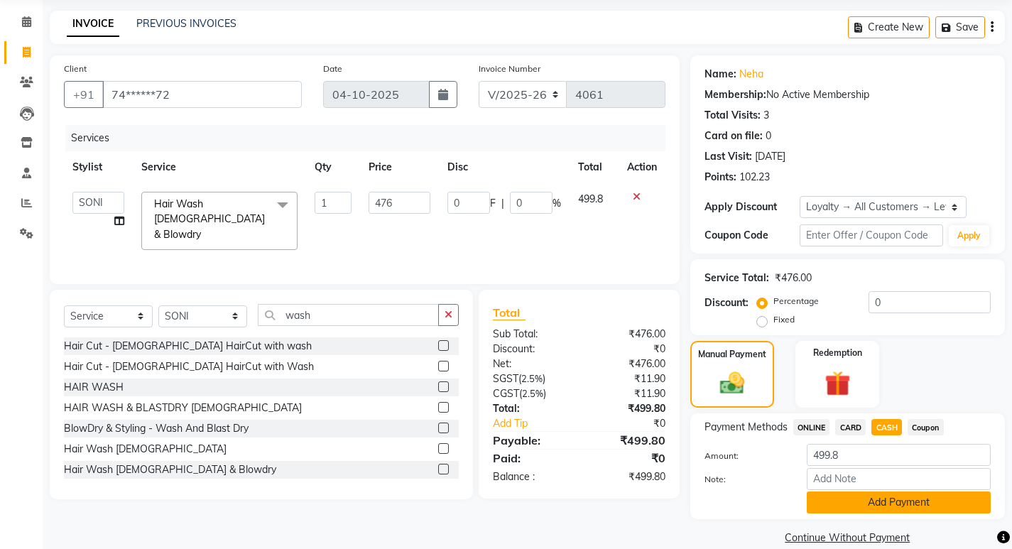
click at [880, 509] on button "Add Payment" at bounding box center [899, 502] width 184 height 22
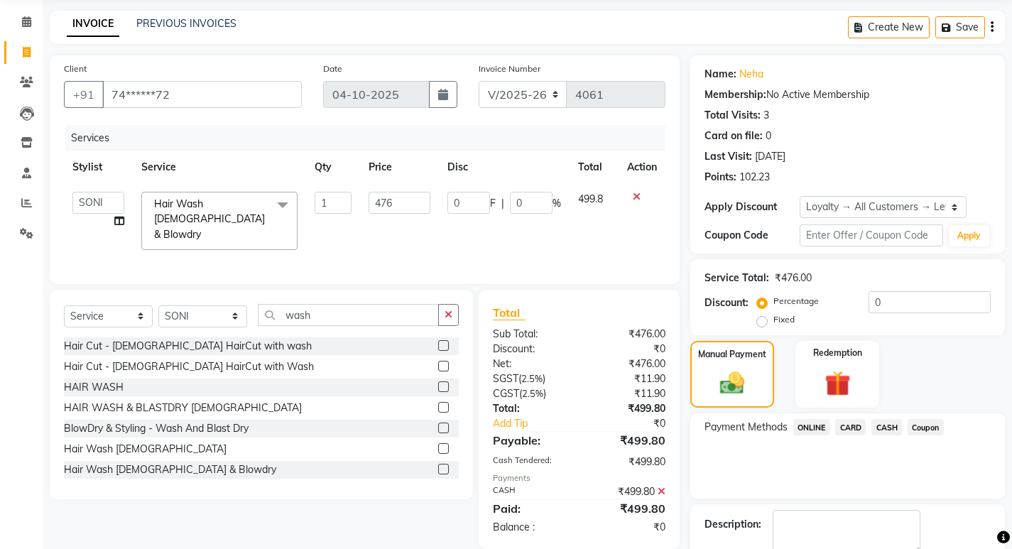
scroll to position [140, 0]
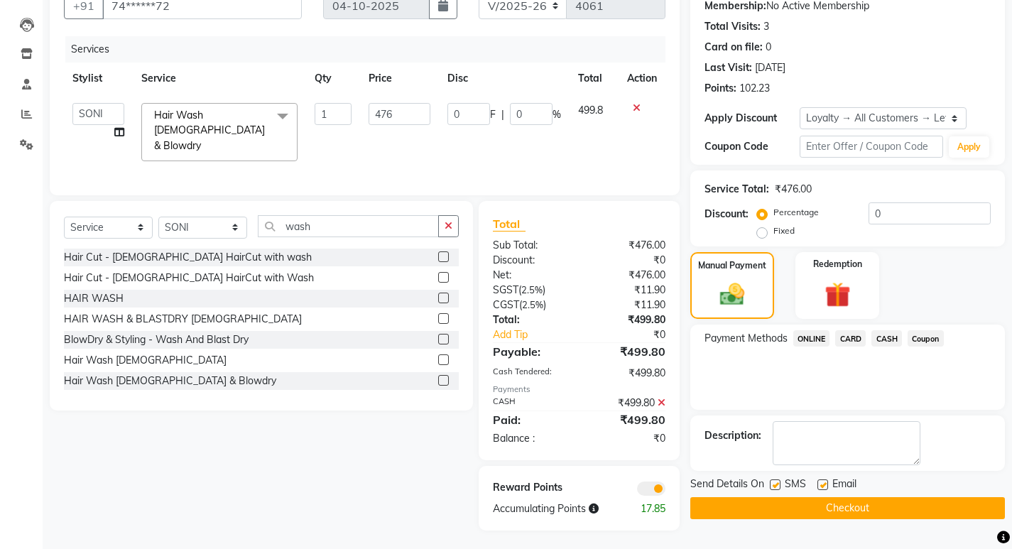
click at [879, 511] on button "Checkout" at bounding box center [847, 508] width 315 height 22
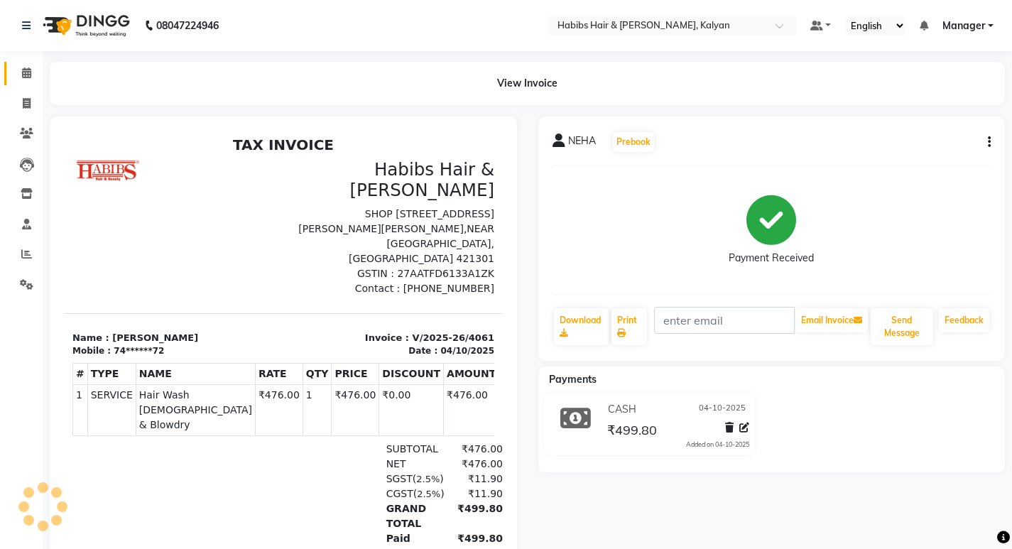
click at [25, 65] on link "Calendar" at bounding box center [21, 73] width 34 height 23
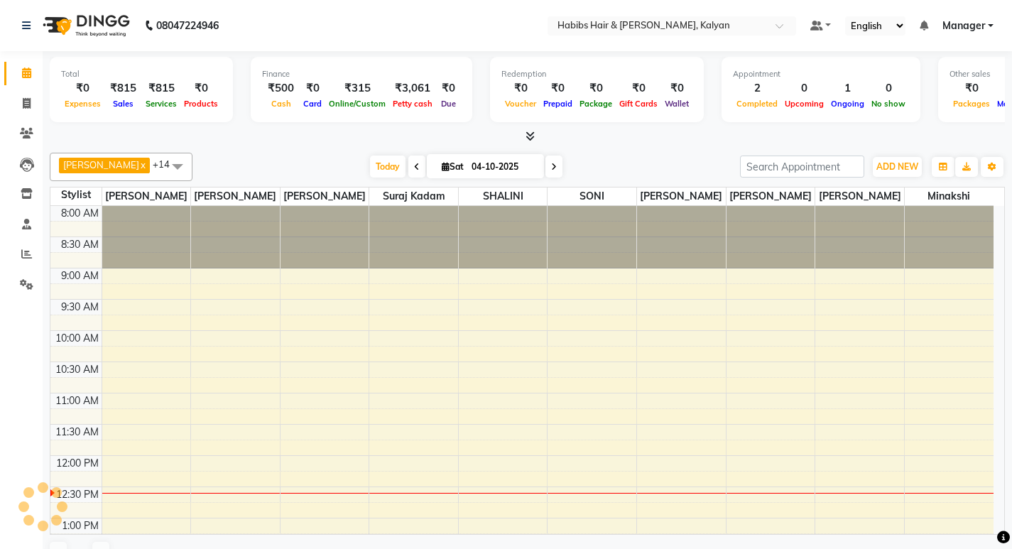
click at [408, 161] on span at bounding box center [416, 167] width 17 height 22
type input "03-10-2025"
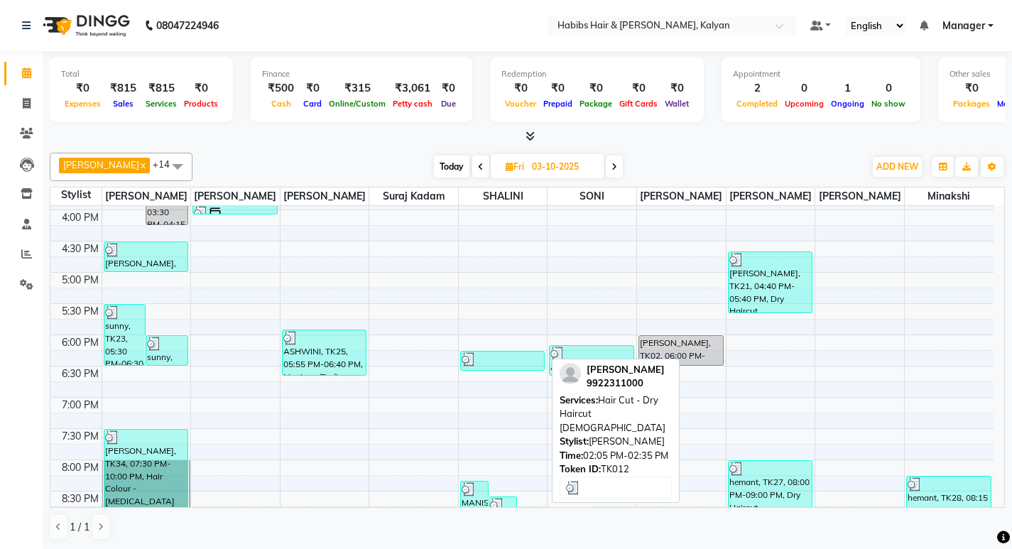
scroll to position [606, 0]
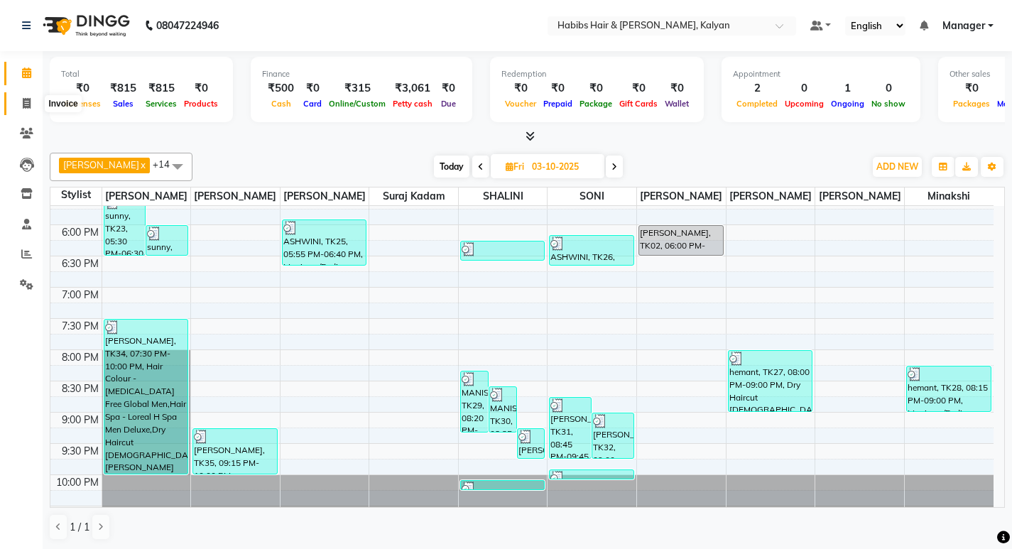
click at [18, 106] on span at bounding box center [26, 104] width 25 height 16
select select "8185"
select select "service"
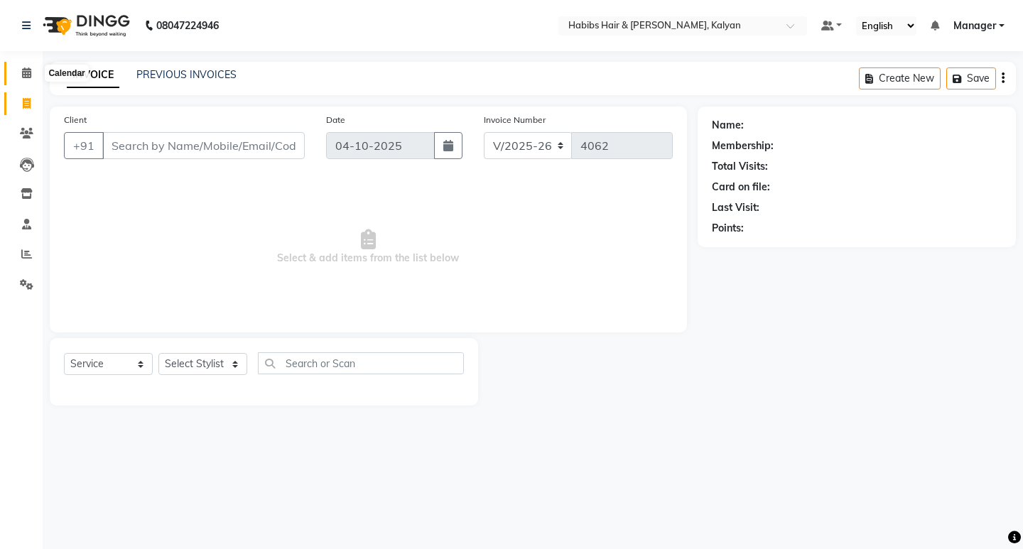
click at [19, 72] on span at bounding box center [26, 73] width 25 height 16
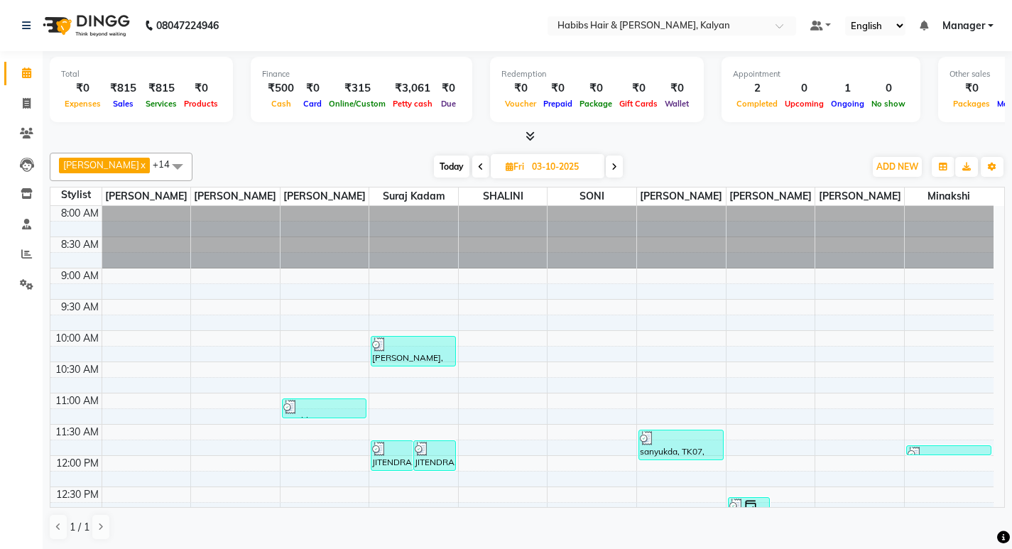
click at [611, 168] on icon at bounding box center [614, 167] width 6 height 9
type input "04-10-2025"
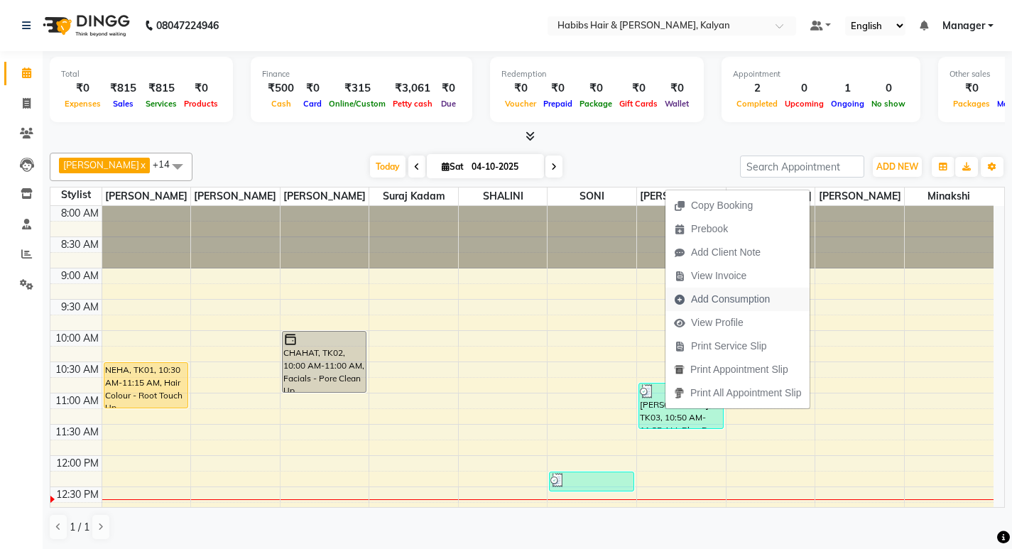
click at [719, 291] on span "Add Consumption" at bounding box center [721, 299] width 113 height 23
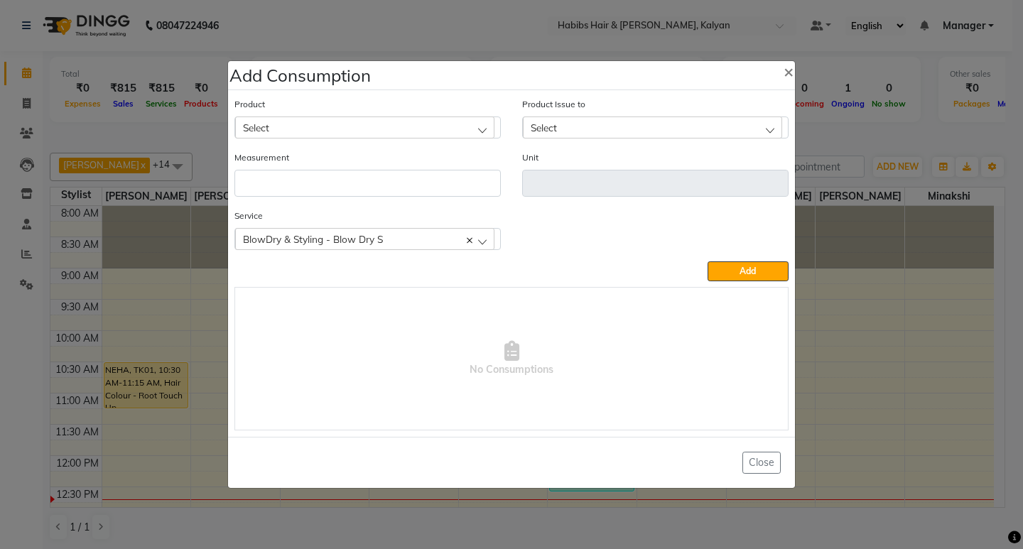
click at [366, 124] on div "Select" at bounding box center [364, 126] width 259 height 21
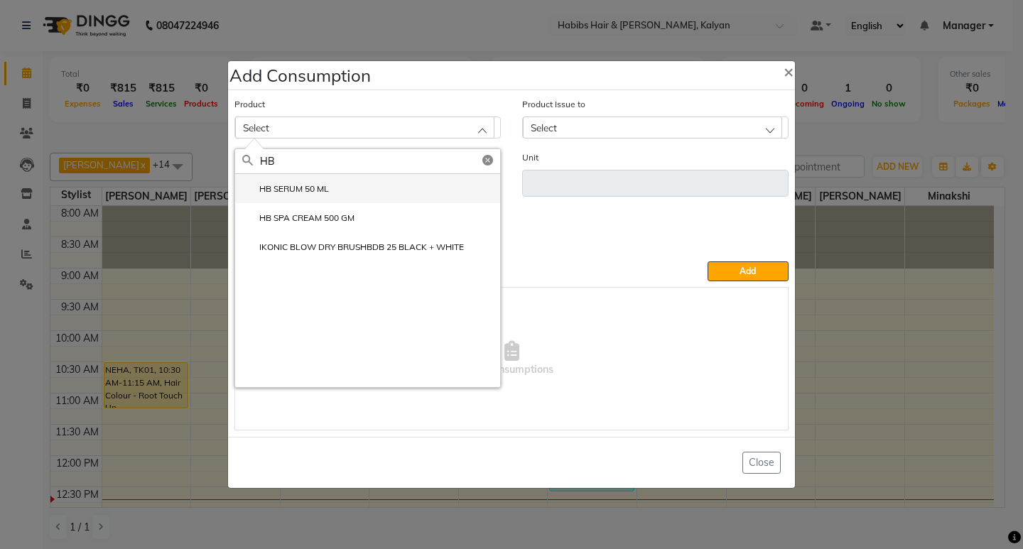
type input "HB"
click at [315, 192] on label "HB SERUM 50 ML" at bounding box center [285, 189] width 87 height 13
type input "ML"
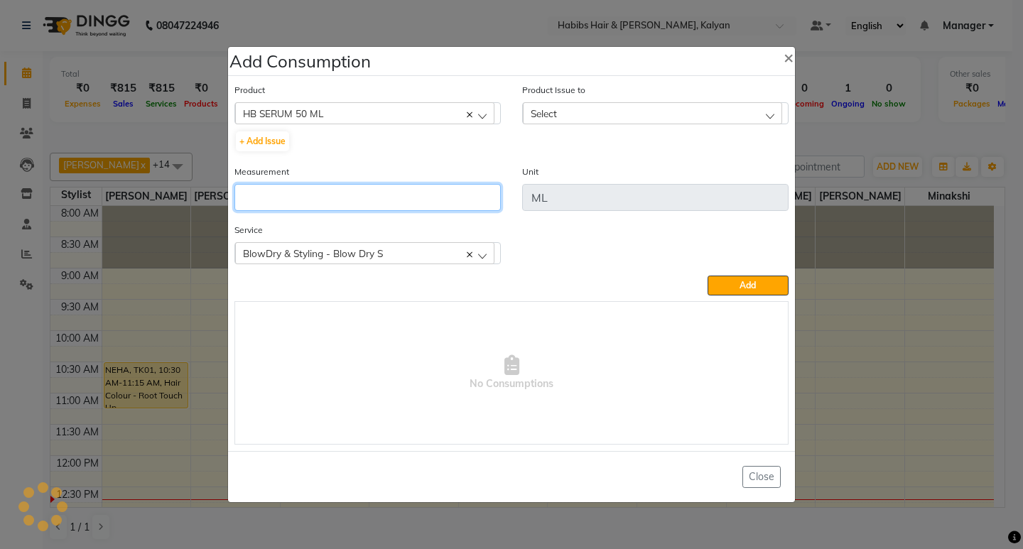
click at [315, 192] on input "number" at bounding box center [367, 197] width 266 height 27
type input "1"
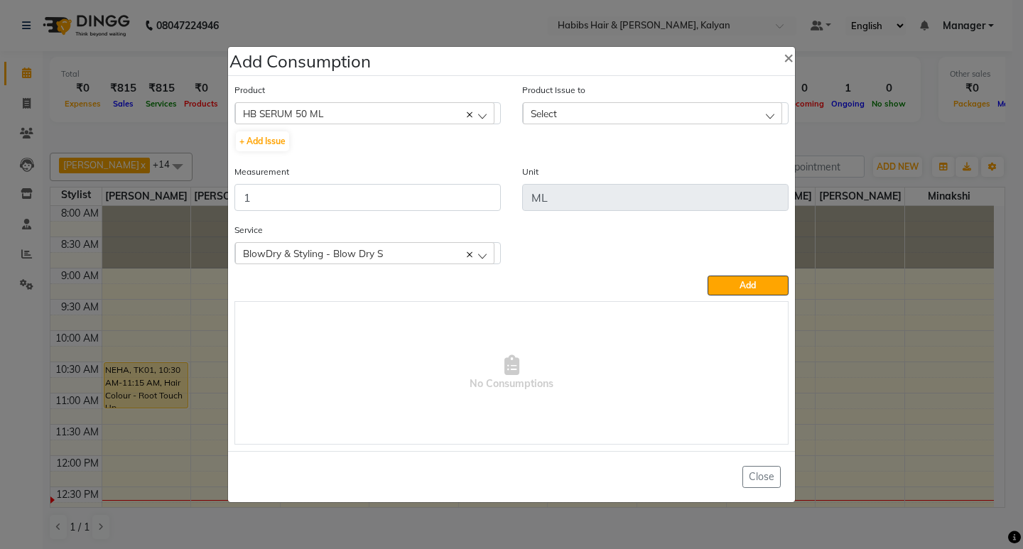
click at [730, 102] on div "Select" at bounding box center [652, 112] width 259 height 21
click at [736, 157] on input "text" at bounding box center [668, 147] width 240 height 24
click at [736, 166] on li "2025-09-29, Issued to: Sagar saindane, Balance: 79" at bounding box center [655, 174] width 265 height 29
click at [750, 286] on span "Add" at bounding box center [747, 285] width 16 height 11
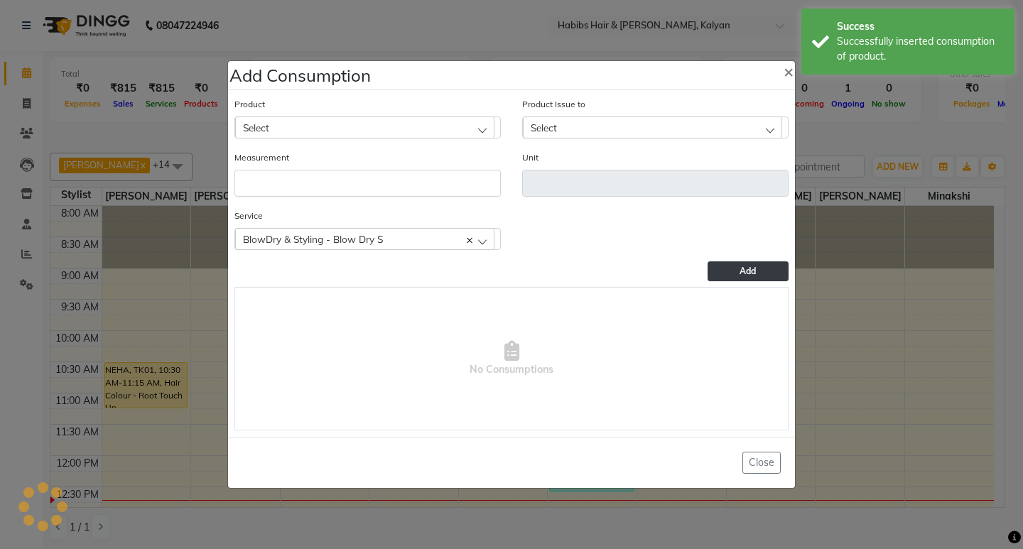
click at [876, 157] on ngb-modal-window "Add Consumption × Product Select 001 BANANA POWDER 10GM Product Issue to Select…" at bounding box center [511, 274] width 1023 height 549
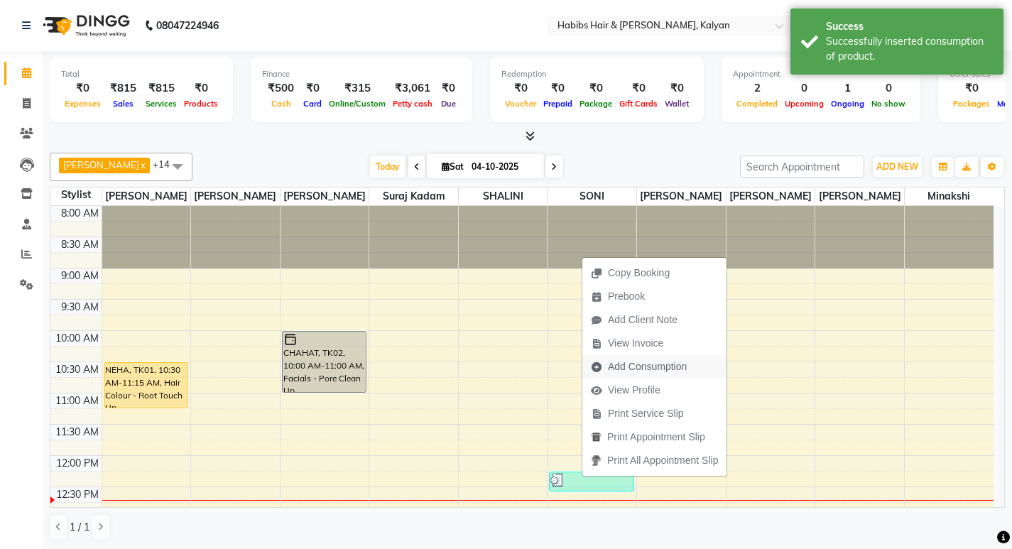
click at [652, 366] on span "Add Consumption" at bounding box center [647, 366] width 79 height 15
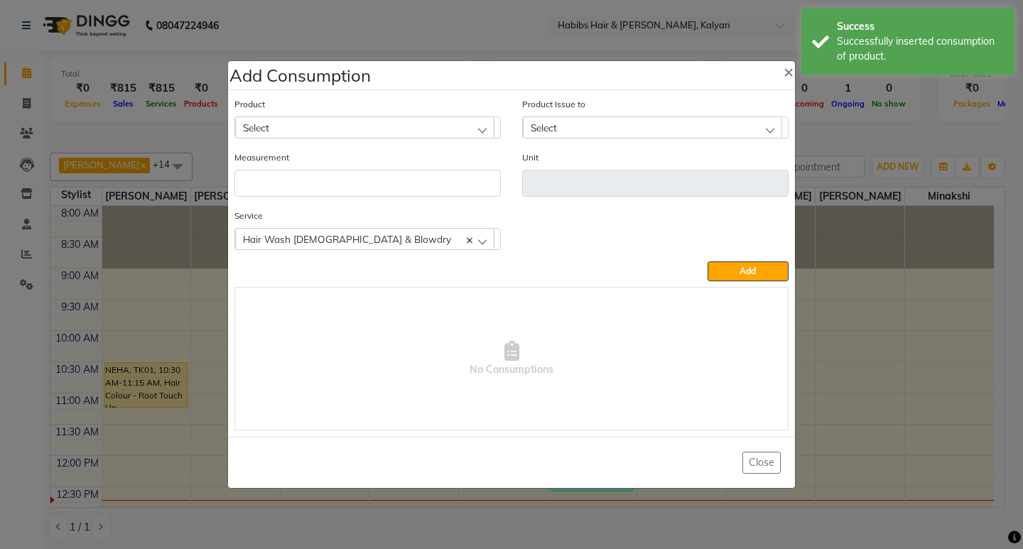
click at [389, 126] on div "Select" at bounding box center [364, 126] width 259 height 21
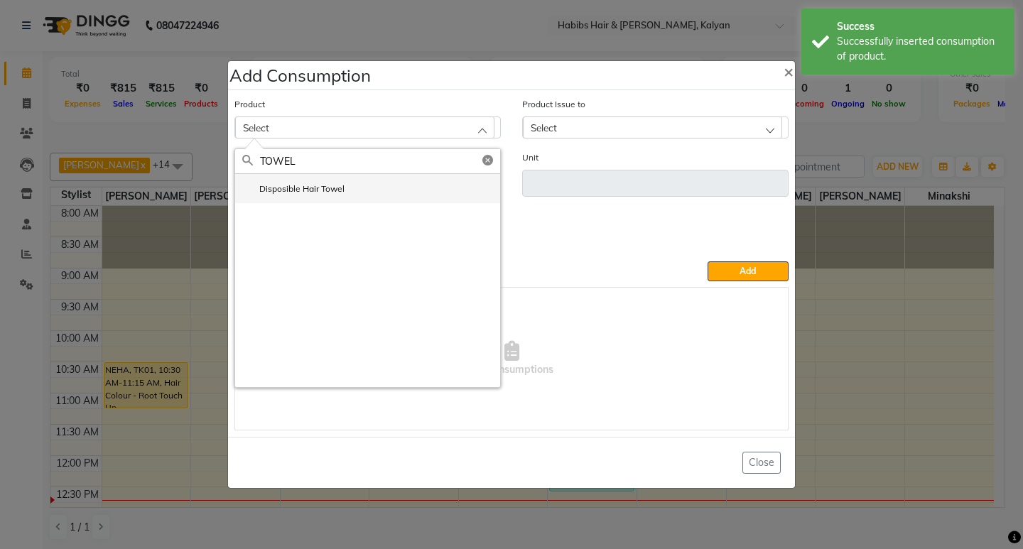
type input "TOWEL"
click at [368, 192] on li "Disposible Hair Towel" at bounding box center [367, 188] width 265 height 29
type input "pc"
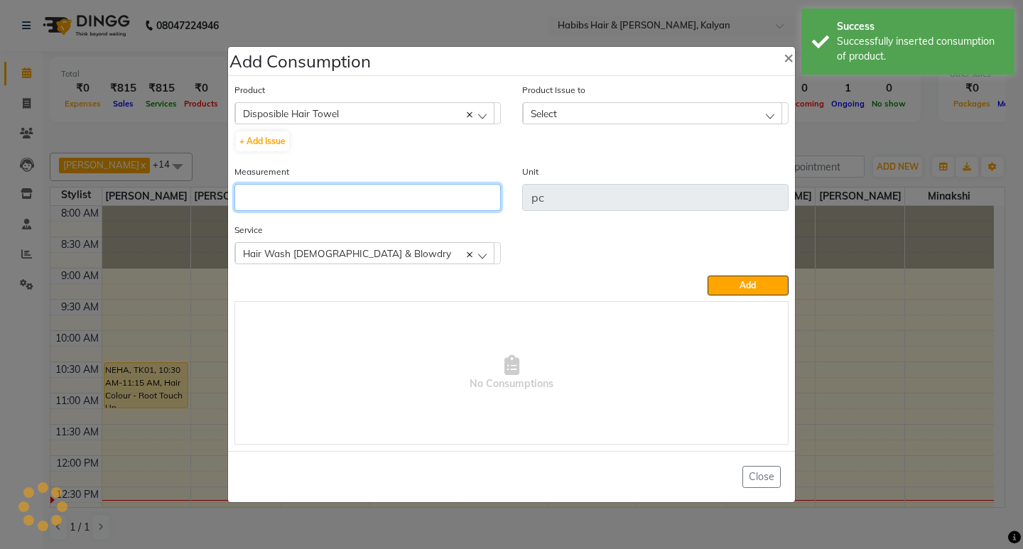
click at [368, 192] on input "number" at bounding box center [367, 197] width 266 height 27
type input "1"
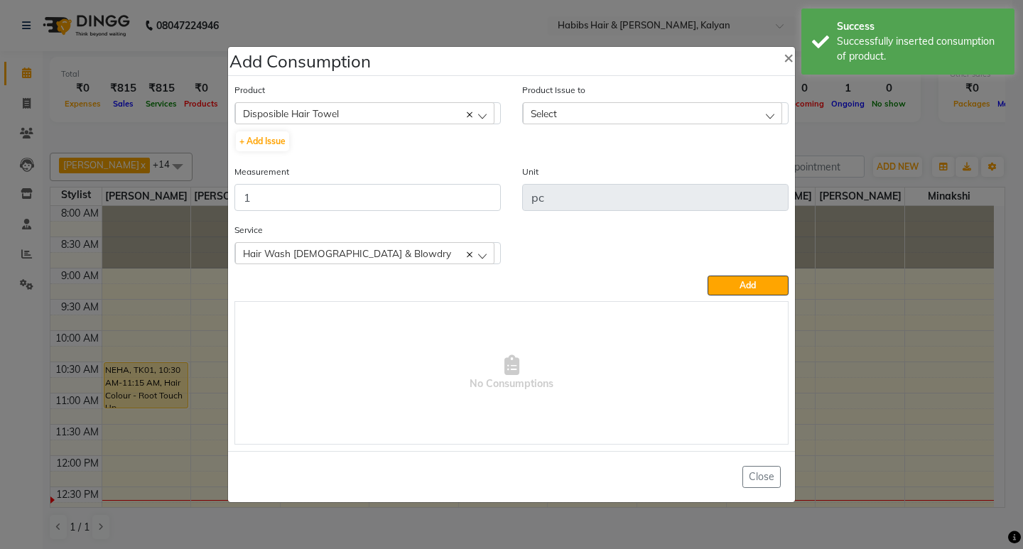
click at [732, 108] on div "Select" at bounding box center [652, 112] width 259 height 21
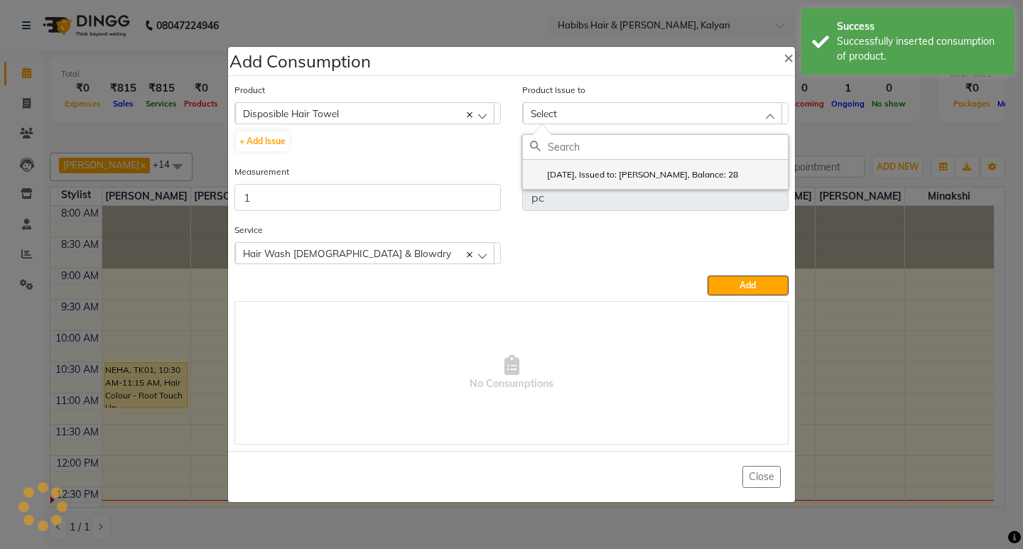
click at [738, 171] on label "2025-10-01, Issued to: Sagar saindane, Balance: 28" at bounding box center [634, 174] width 208 height 13
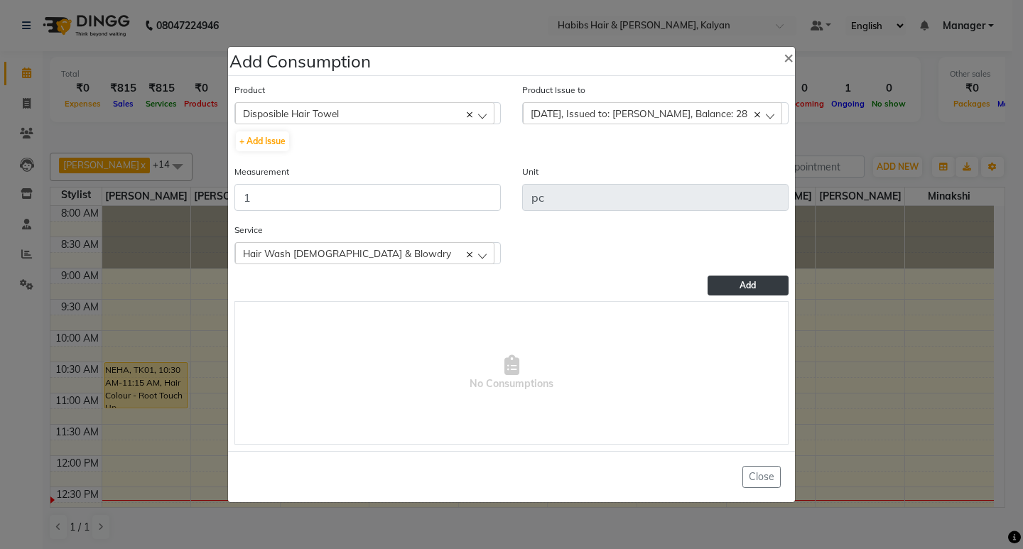
click at [749, 287] on span "Add" at bounding box center [747, 285] width 16 height 11
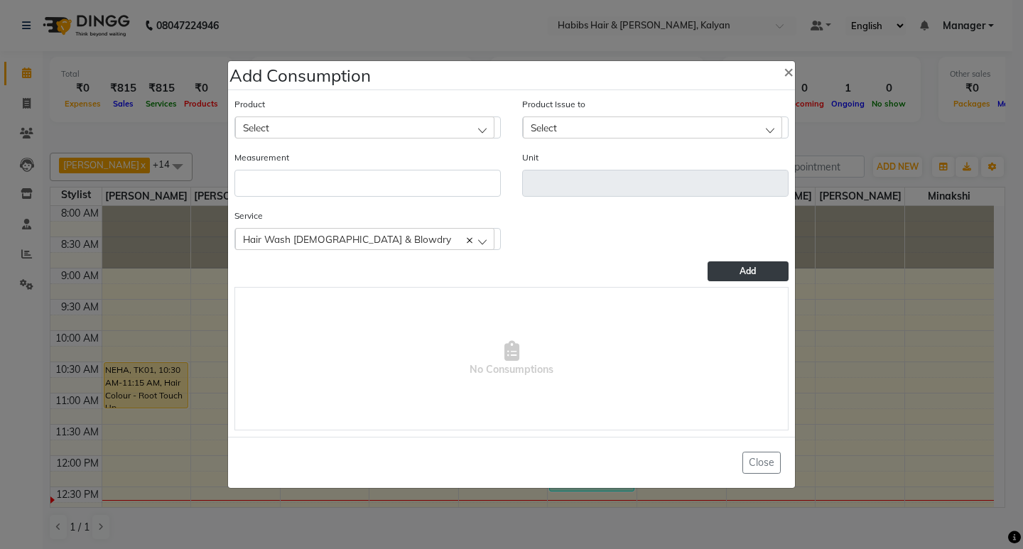
click at [396, 115] on div "Product Select 001 BANANA POWDER 10GM" at bounding box center [367, 118] width 266 height 42
click at [398, 137] on div "Select" at bounding box center [364, 126] width 259 height 21
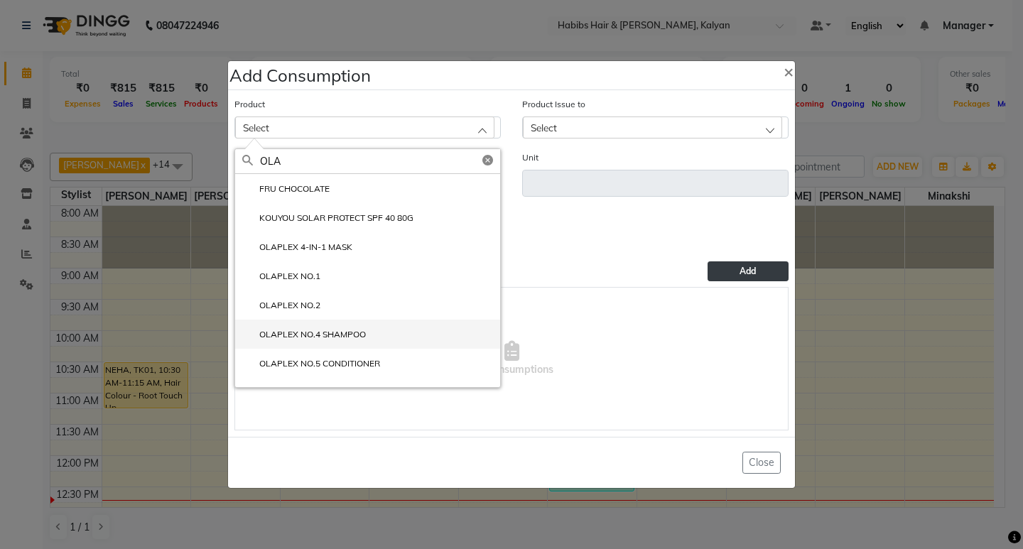
type input "OLA"
click at [353, 328] on label "OLAPLEX NO.4 SHAMPOO" at bounding box center [304, 334] width 124 height 13
type input "ml"
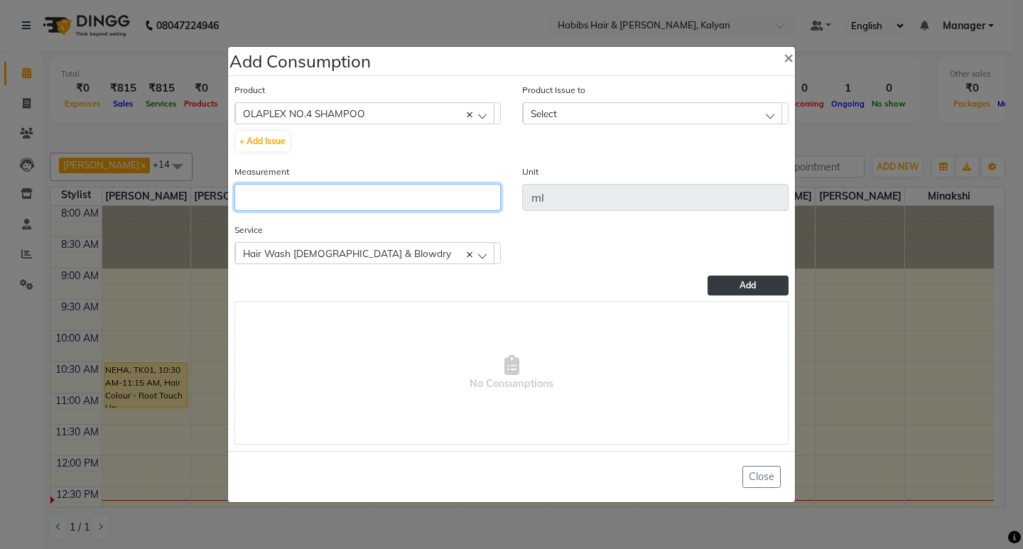
click at [396, 196] on input "number" at bounding box center [367, 197] width 266 height 27
type input "10"
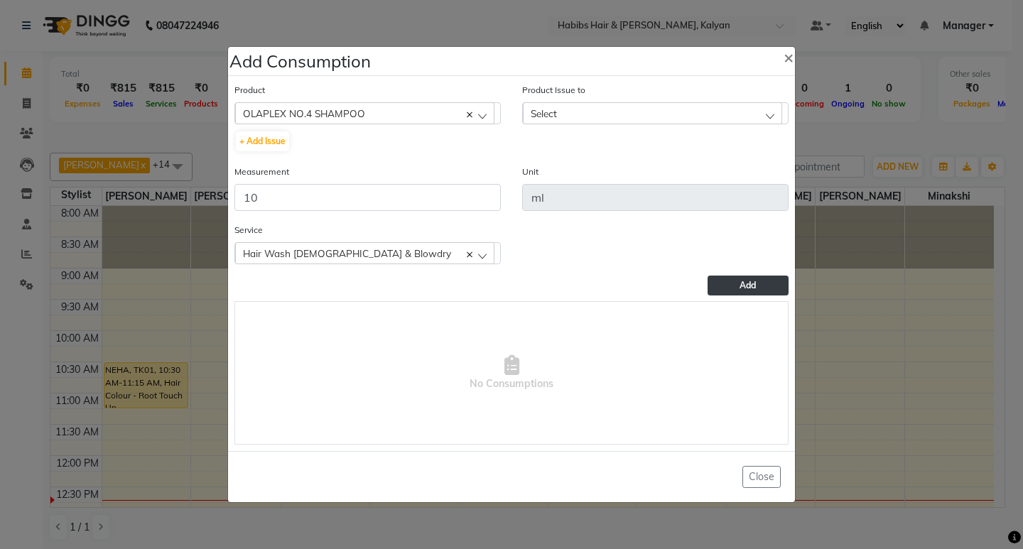
click at [604, 124] on div "Select" at bounding box center [652, 112] width 259 height 21
click at [661, 182] on li "2025-05-31, Issued to: , Balance: 725" at bounding box center [655, 174] width 265 height 29
drag, startPoint x: 764, startPoint y: 287, endPoint x: 296, endPoint y: 174, distance: 481.4
click at [755, 286] on button "Add" at bounding box center [747, 286] width 81 height 20
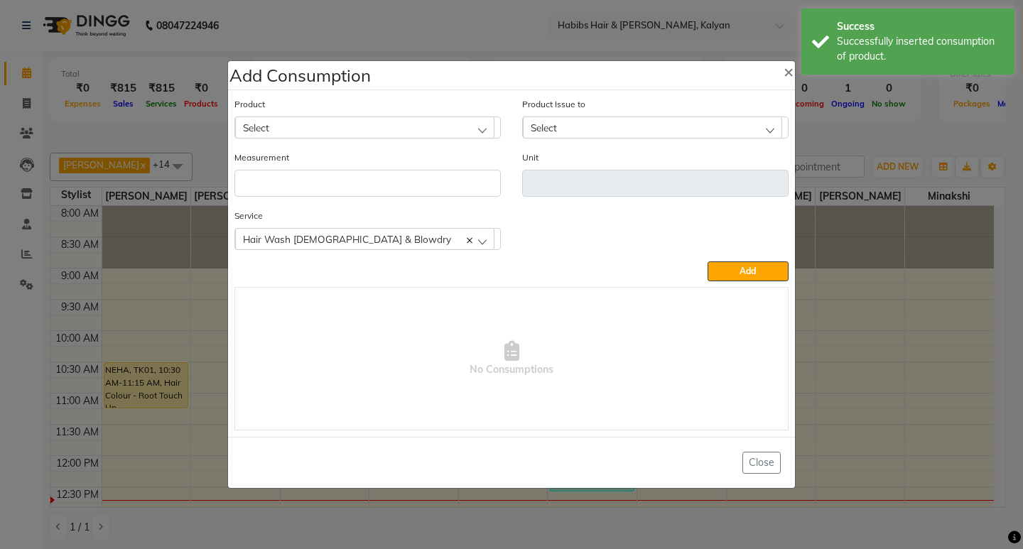
click at [374, 131] on div "Select" at bounding box center [364, 126] width 259 height 21
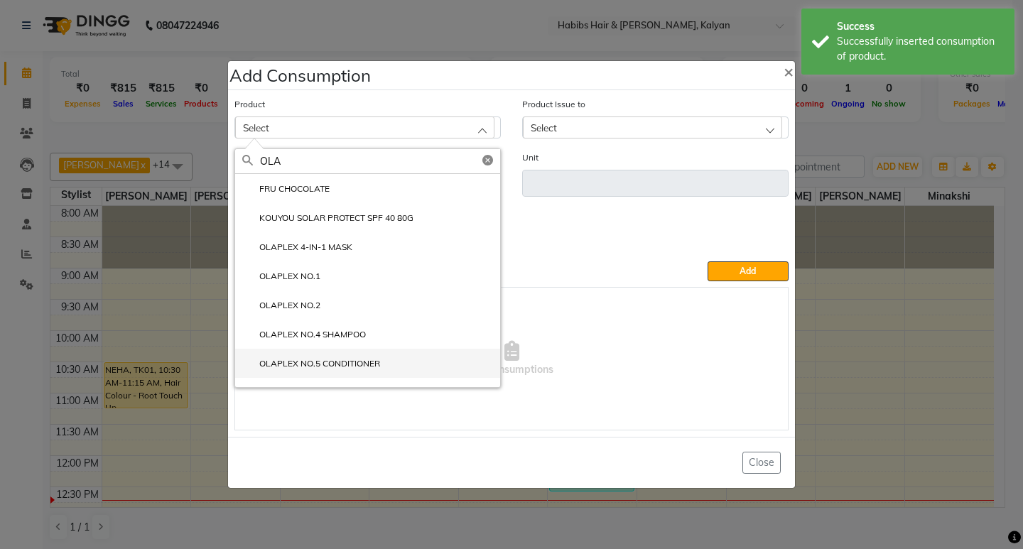
type input "OLA"
click at [358, 359] on label "OLAPLEX NO.5 CONDITIONER" at bounding box center [311, 363] width 138 height 13
type input "ml"
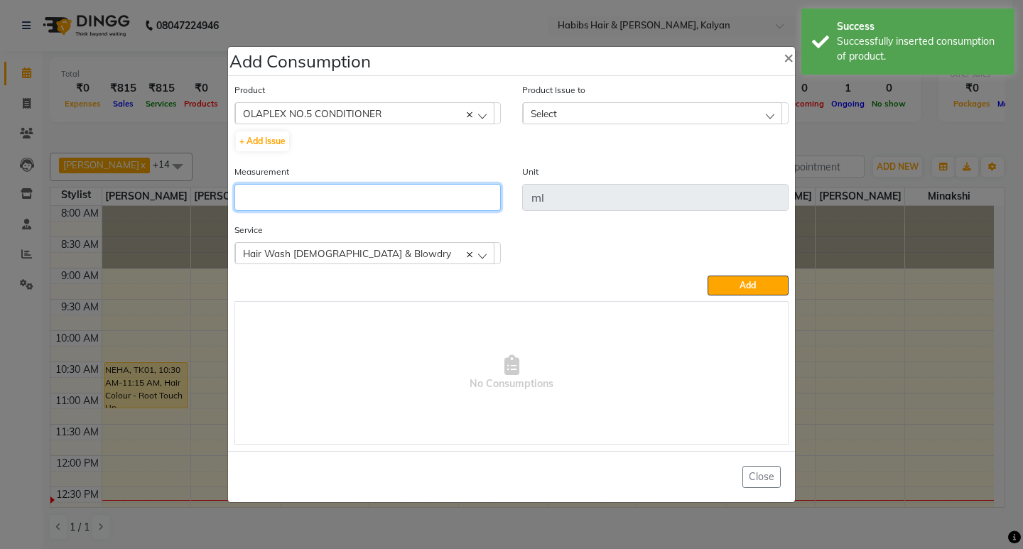
click at [369, 196] on input "number" at bounding box center [367, 197] width 266 height 27
type input "10"
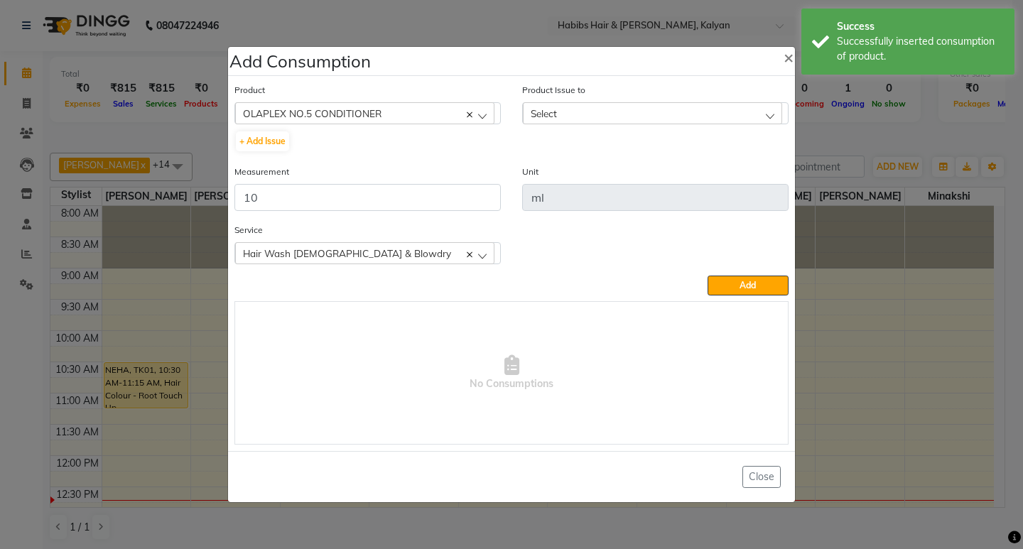
click at [730, 92] on div "Product Issue to Select 2025-05-31, Issued to: , Balance: 781" at bounding box center [655, 103] width 266 height 42
click at [732, 100] on div "Product Issue to Select 2025-05-31, Issued to: , Balance: 781" at bounding box center [655, 103] width 266 height 42
click at [735, 124] on div "Product Issue to Select 2025-05-31, Issued to: , Balance: 781" at bounding box center [655, 123] width 288 height 82
click at [730, 115] on div "Select" at bounding box center [652, 112] width 259 height 21
drag, startPoint x: 716, startPoint y: 174, endPoint x: 724, endPoint y: 176, distance: 8.1
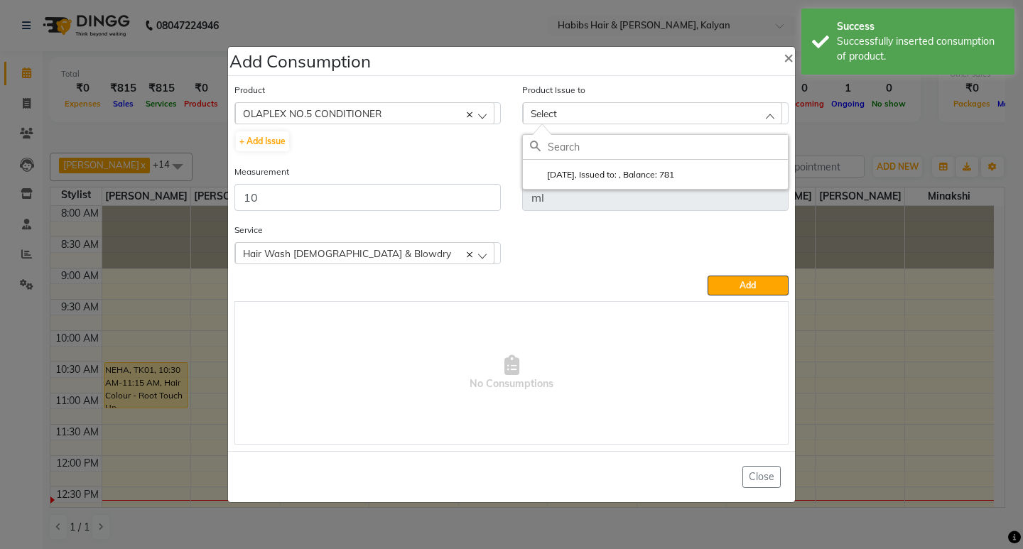
click at [717, 174] on li "2025-05-31, Issued to: , Balance: 781" at bounding box center [655, 174] width 265 height 29
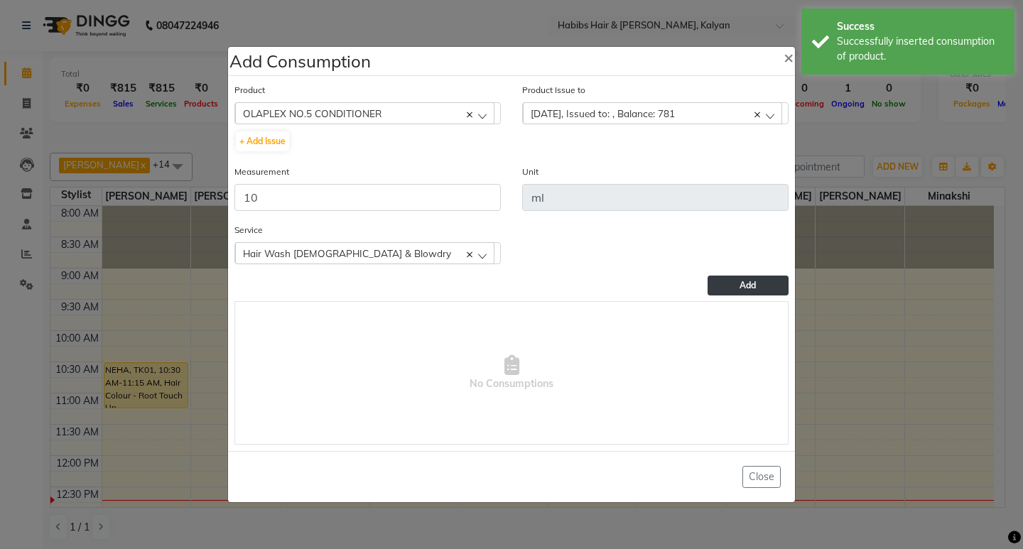
click at [737, 289] on button "Add" at bounding box center [747, 286] width 81 height 20
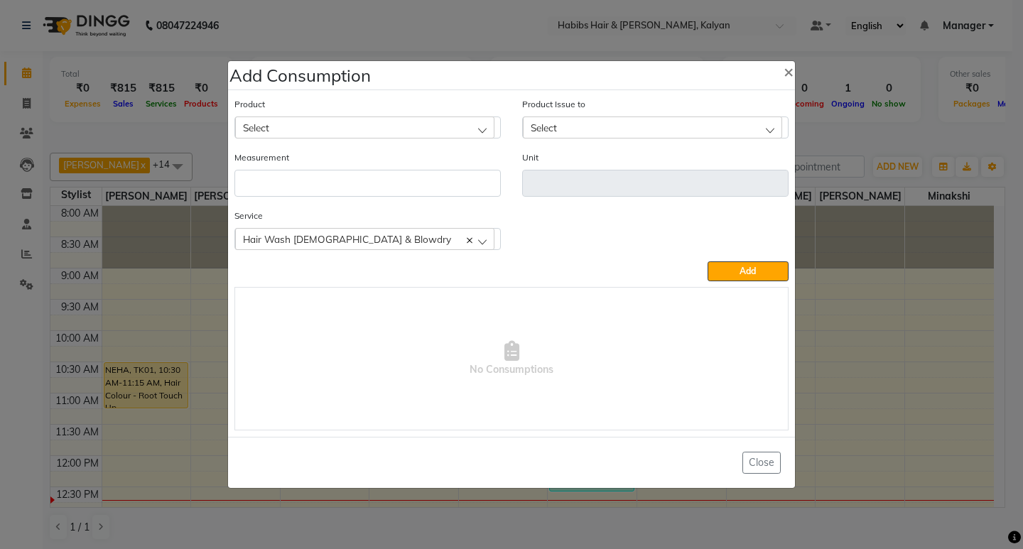
click at [323, 131] on div "Select" at bounding box center [364, 126] width 259 height 21
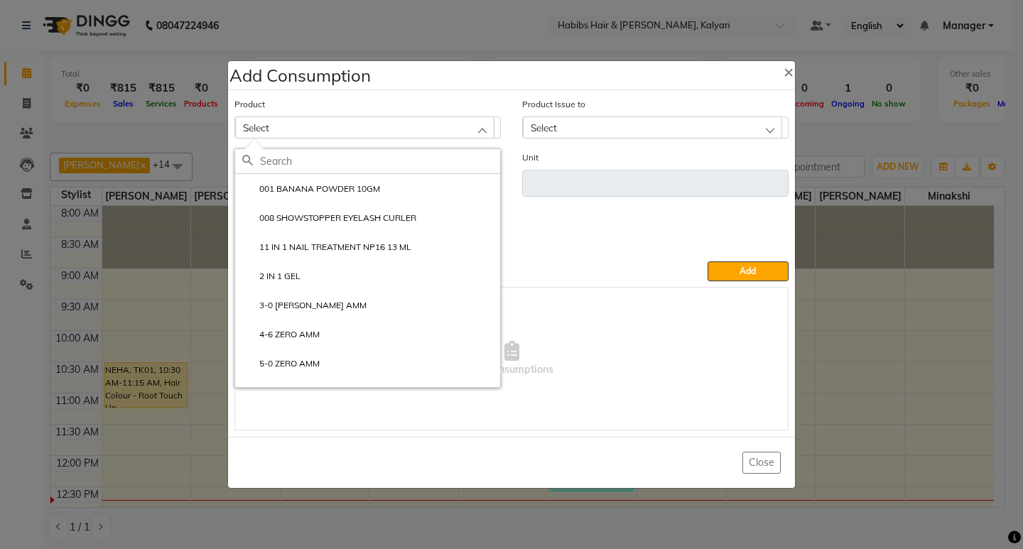
type input "G"
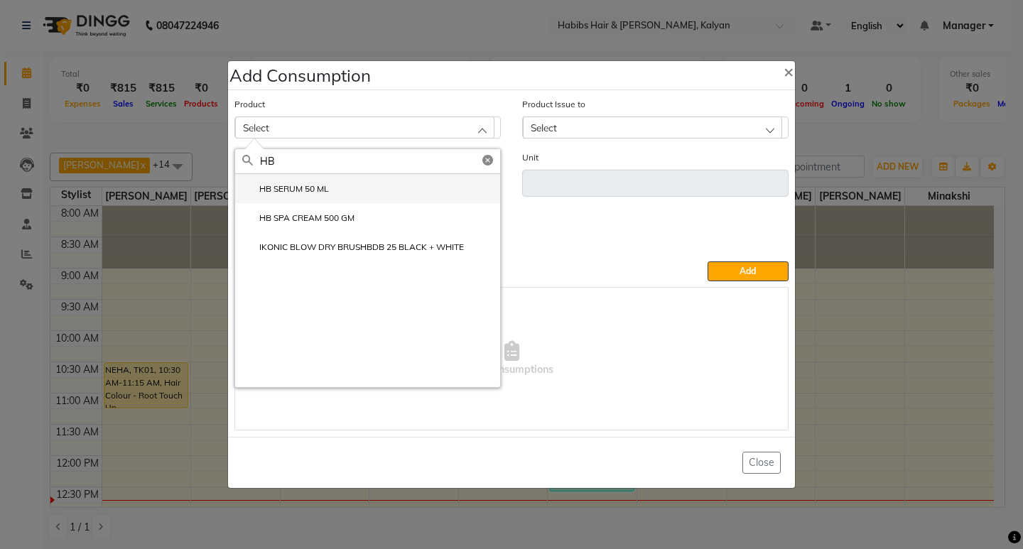
type input "HB"
click at [314, 195] on label "HB SERUM 50 ML" at bounding box center [285, 189] width 87 height 13
type input "ML"
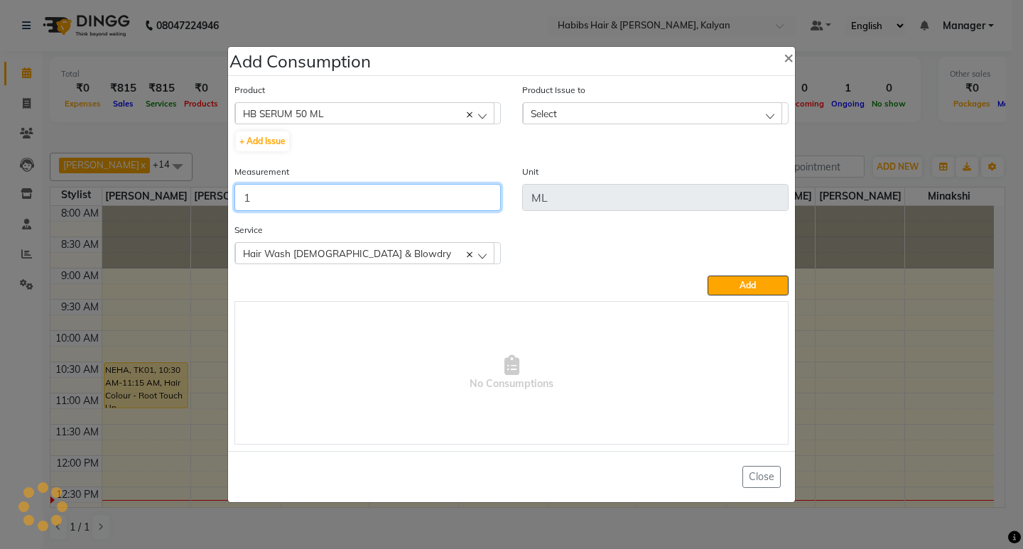
click at [314, 195] on input "1" at bounding box center [367, 197] width 266 height 27
type input "1"
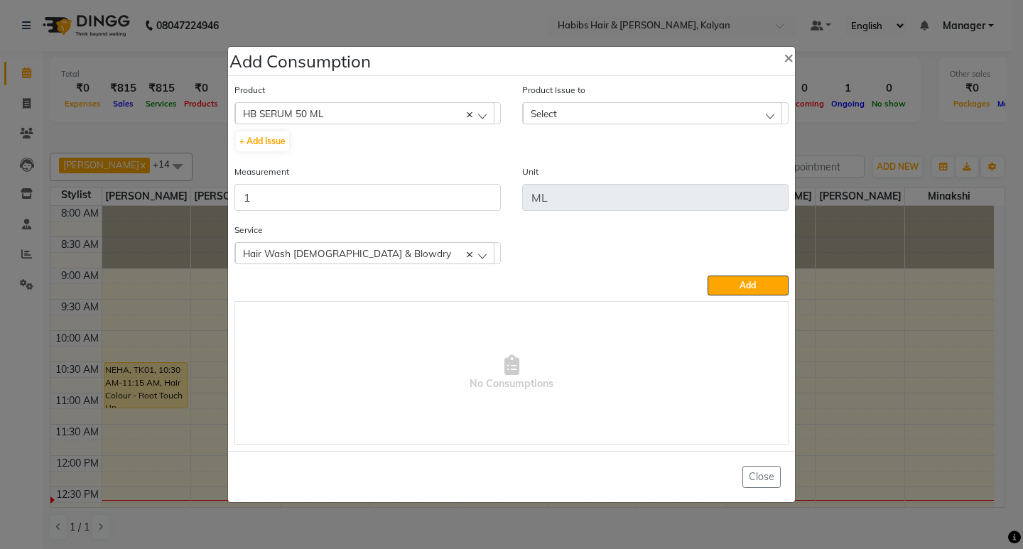
click at [736, 113] on div "Select" at bounding box center [652, 112] width 259 height 21
click at [762, 172] on li "2025-09-29, Issued to: Sagar saindane, Balance: 78" at bounding box center [655, 174] width 265 height 29
click at [737, 276] on button "Add" at bounding box center [747, 286] width 81 height 20
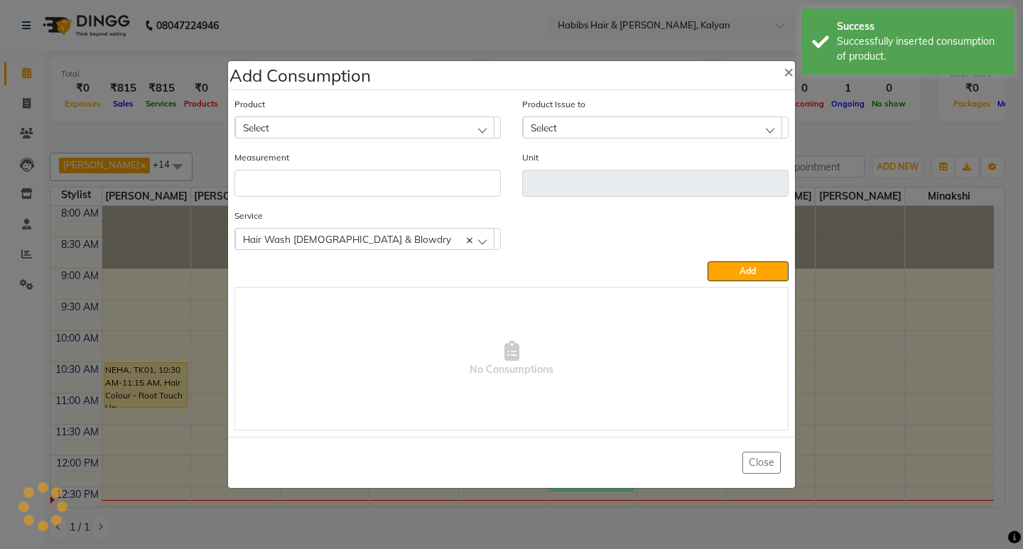
click at [879, 133] on ngb-modal-window "Add Consumption × Product Select 001 BANANA POWDER 10GM Product Issue to Select…" at bounding box center [511, 274] width 1023 height 549
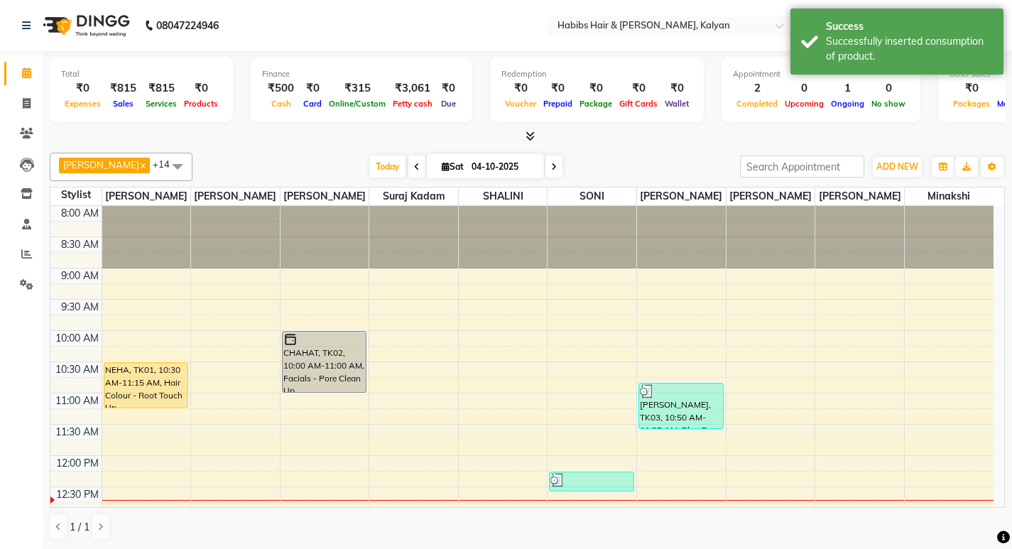
click at [408, 160] on span at bounding box center [416, 167] width 17 height 22
type input "03-10-2025"
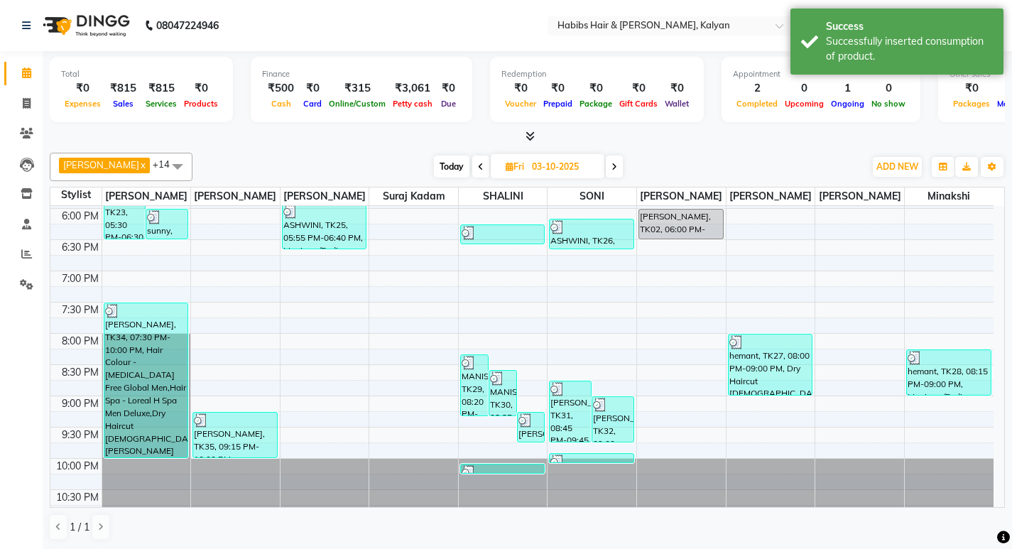
scroll to position [636, 0]
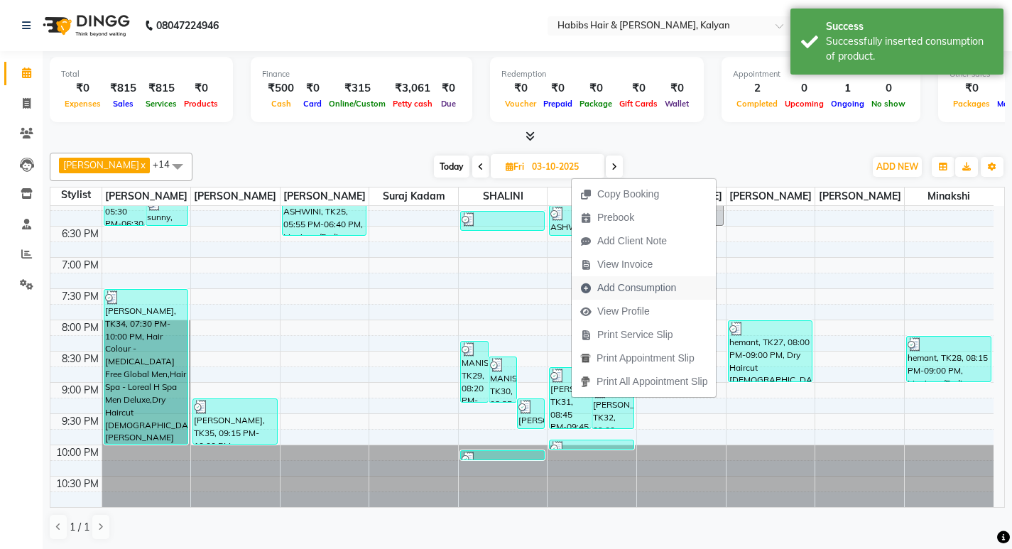
click at [642, 289] on span "Add Consumption" at bounding box center [636, 288] width 79 height 15
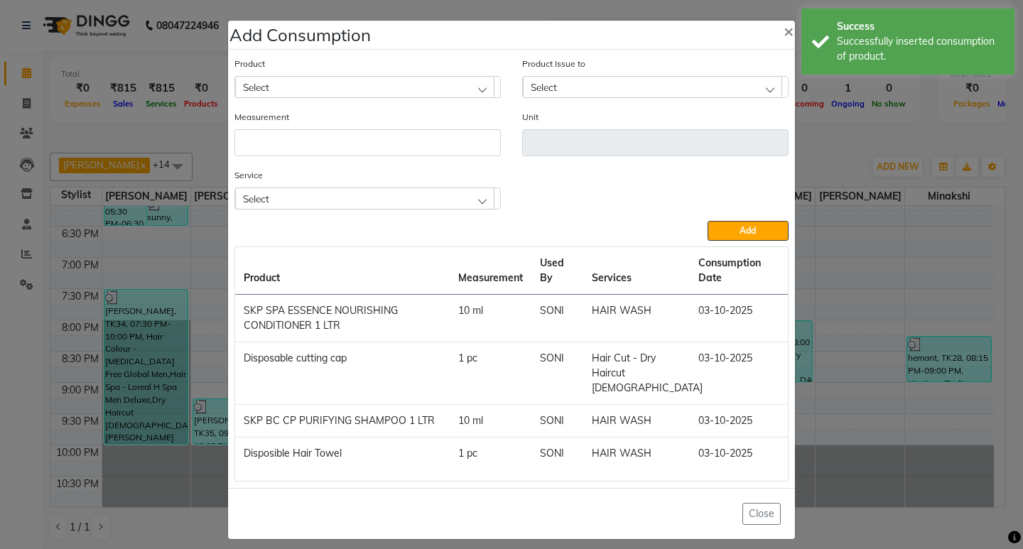
click at [849, 143] on ngb-modal-window "Add Consumption × Product Select Product Issue to Select Measurement Unit Servi…" at bounding box center [511, 274] width 1023 height 549
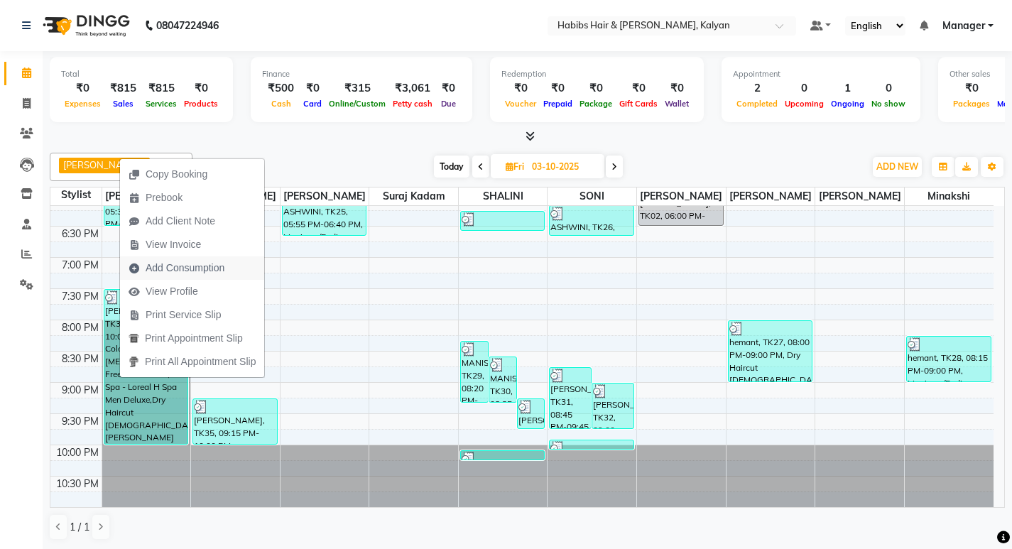
click at [187, 278] on span "Add Consumption" at bounding box center [176, 267] width 113 height 23
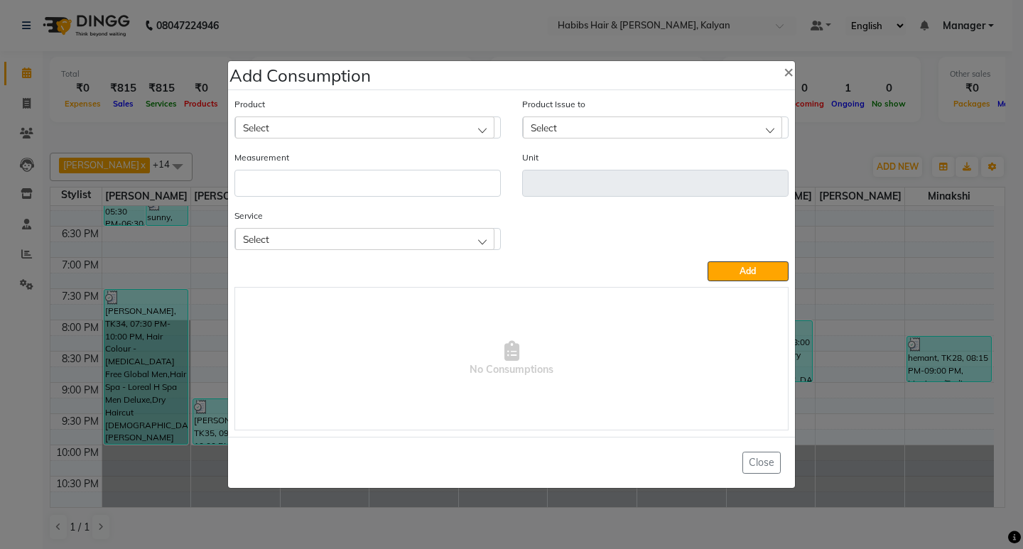
click at [384, 238] on div "Select" at bounding box center [364, 238] width 259 height 21
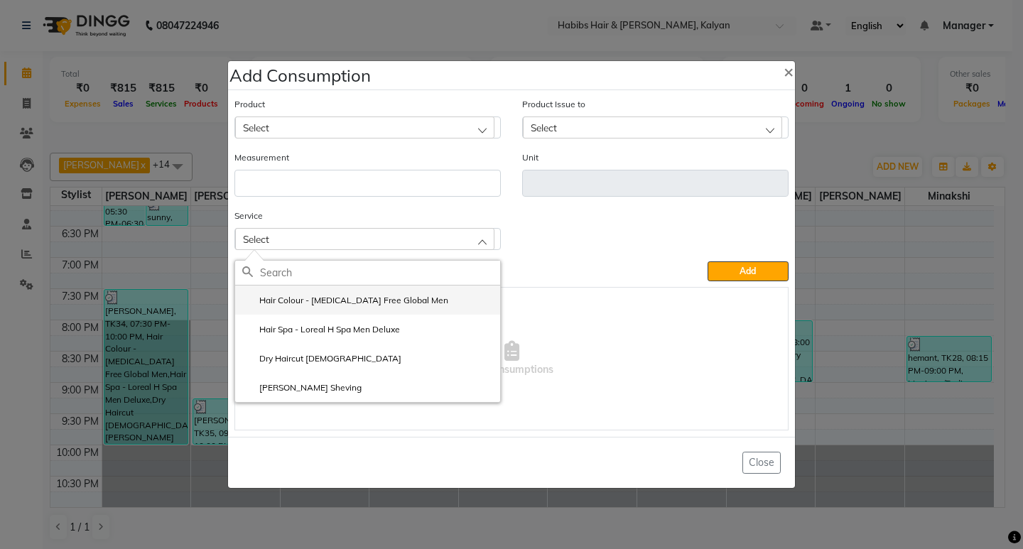
click at [371, 300] on label "Hair Colour - [MEDICAL_DATA] Free Global Men" at bounding box center [345, 300] width 206 height 13
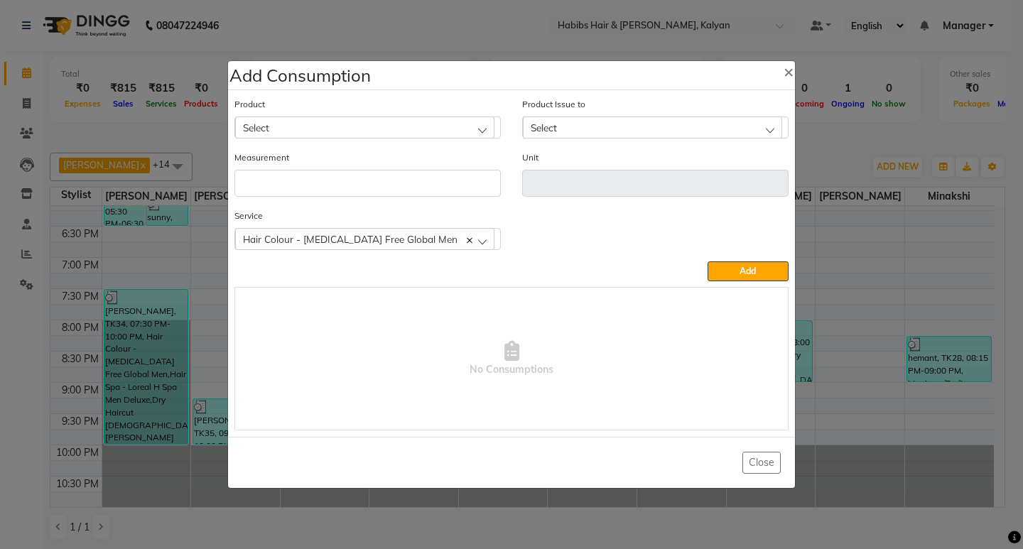
click at [383, 124] on div "Select" at bounding box center [364, 126] width 259 height 21
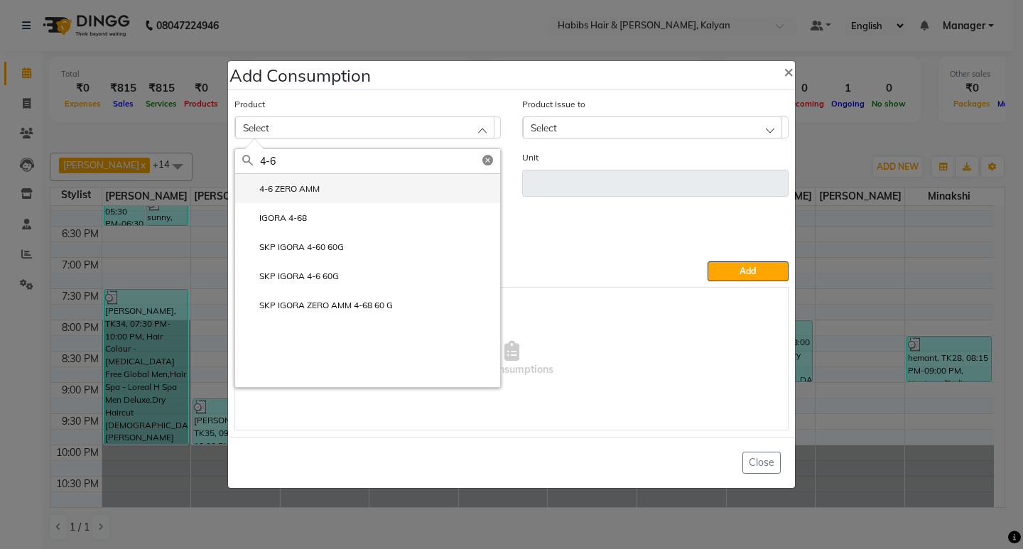
type input "4-6"
click at [295, 194] on label "4-6 ZERO AMM" at bounding box center [280, 189] width 77 height 13
type input "ml"
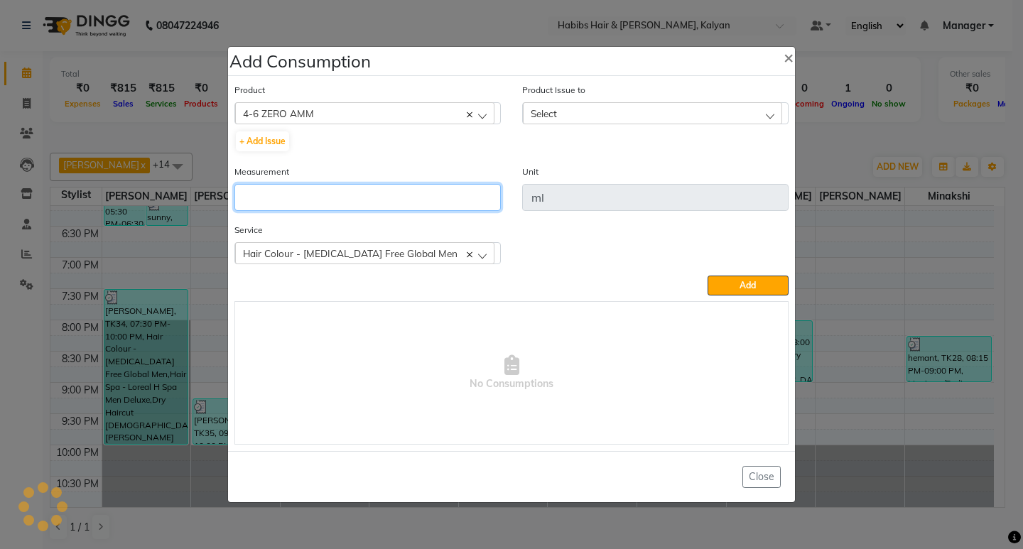
click at [295, 194] on input "number" at bounding box center [367, 197] width 266 height 27
type input "12"
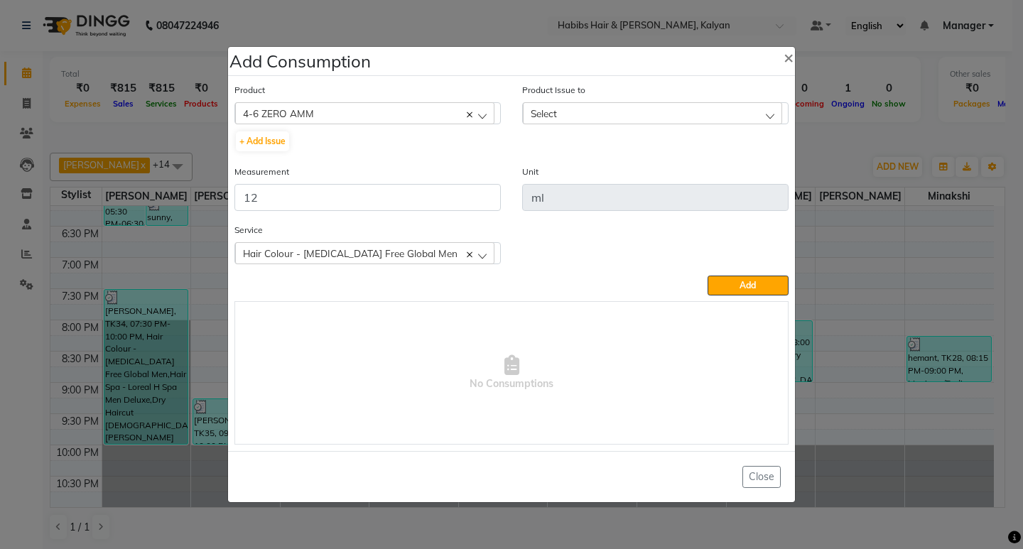
click at [641, 118] on div "Select" at bounding box center [652, 112] width 259 height 21
click at [692, 160] on li "2025-10-03, Issued to: Sagar saindane, Balance: 40" at bounding box center [655, 174] width 265 height 29
click at [741, 278] on button "Add" at bounding box center [747, 286] width 81 height 20
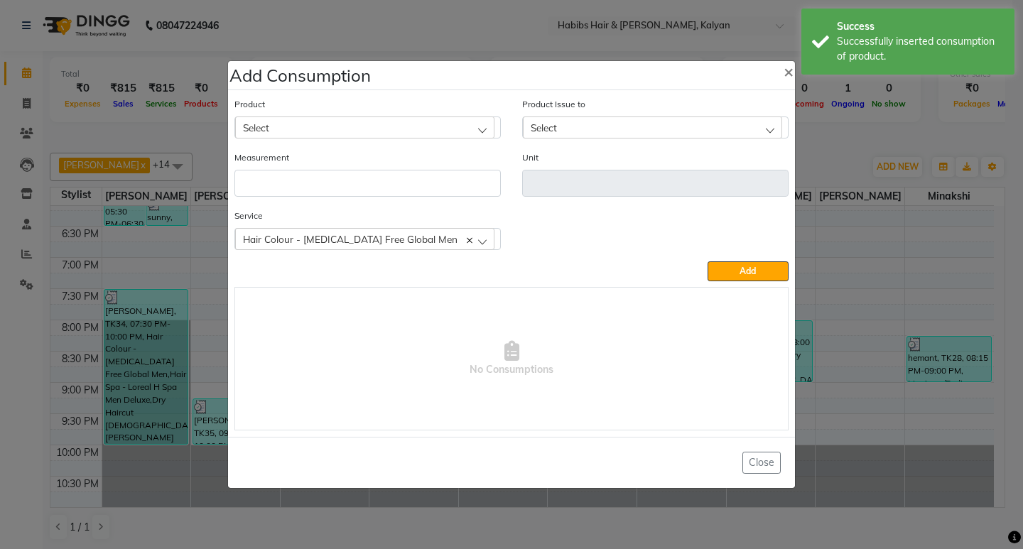
click at [407, 130] on div "Select" at bounding box center [364, 126] width 259 height 21
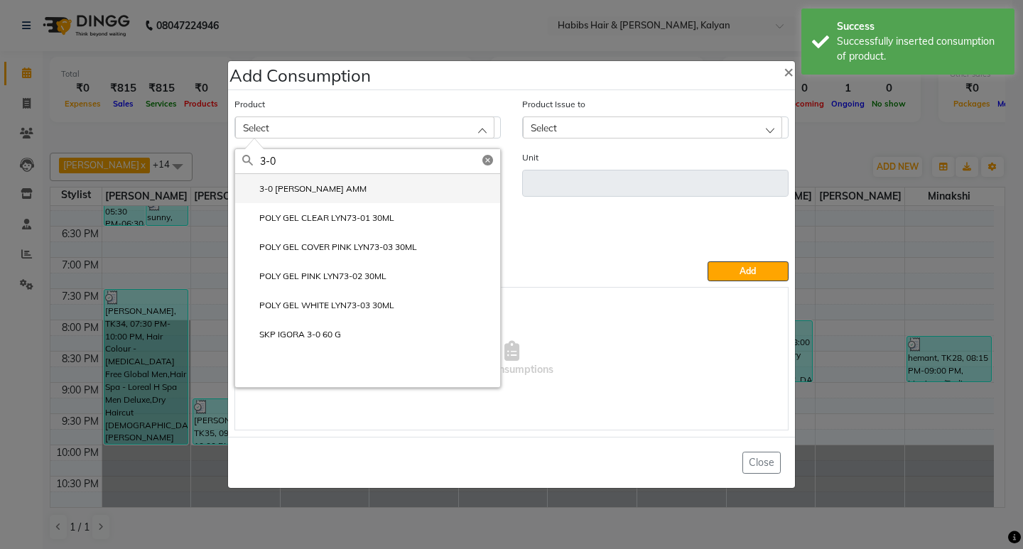
type input "3-0"
click at [308, 184] on li "3-0 IGORA ZERO AMM" at bounding box center [367, 188] width 265 height 29
type input "ml"
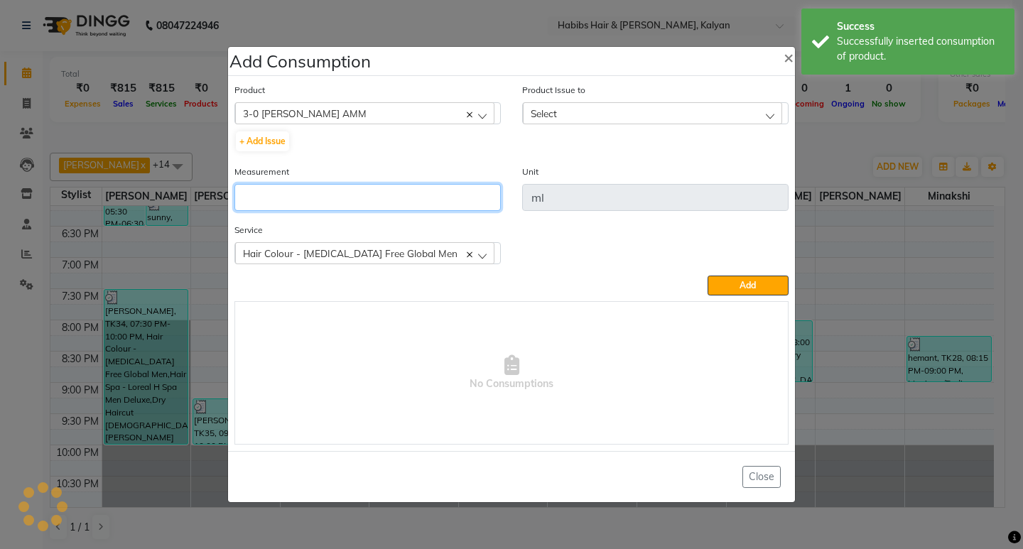
click at [314, 189] on input "number" at bounding box center [367, 197] width 266 height 27
type input "4"
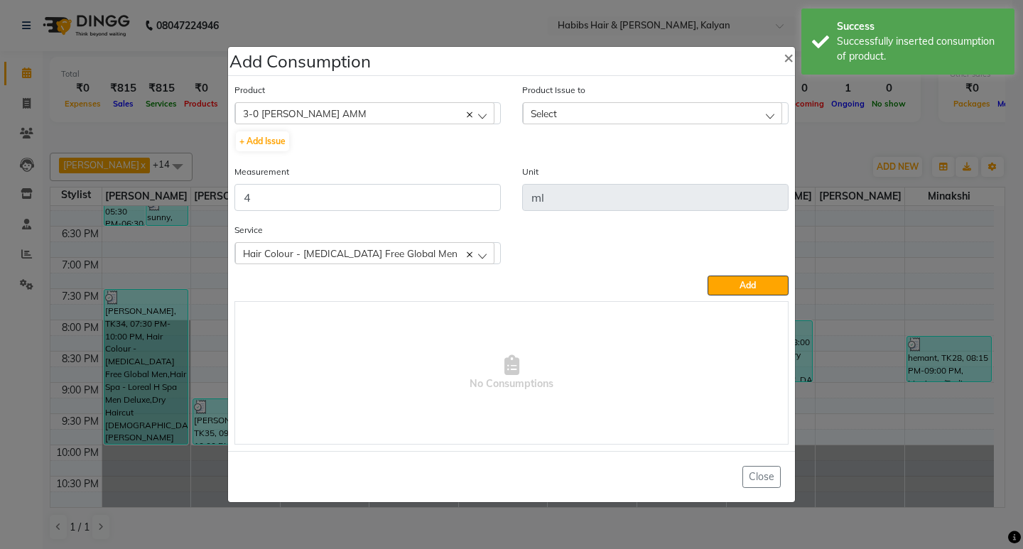
click at [626, 110] on div "Select" at bounding box center [652, 112] width 259 height 21
click at [694, 180] on label "2025-10-03, Issued to: Sagar saindane, Balance: 45" at bounding box center [634, 174] width 208 height 13
click at [737, 283] on button "Add" at bounding box center [747, 286] width 81 height 20
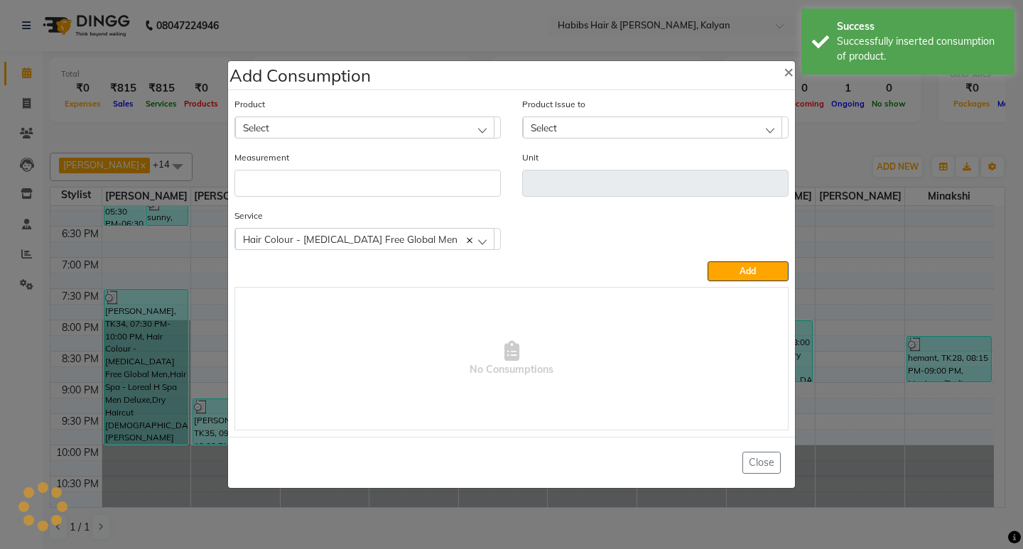
click at [337, 124] on div "Select" at bounding box center [364, 126] width 259 height 21
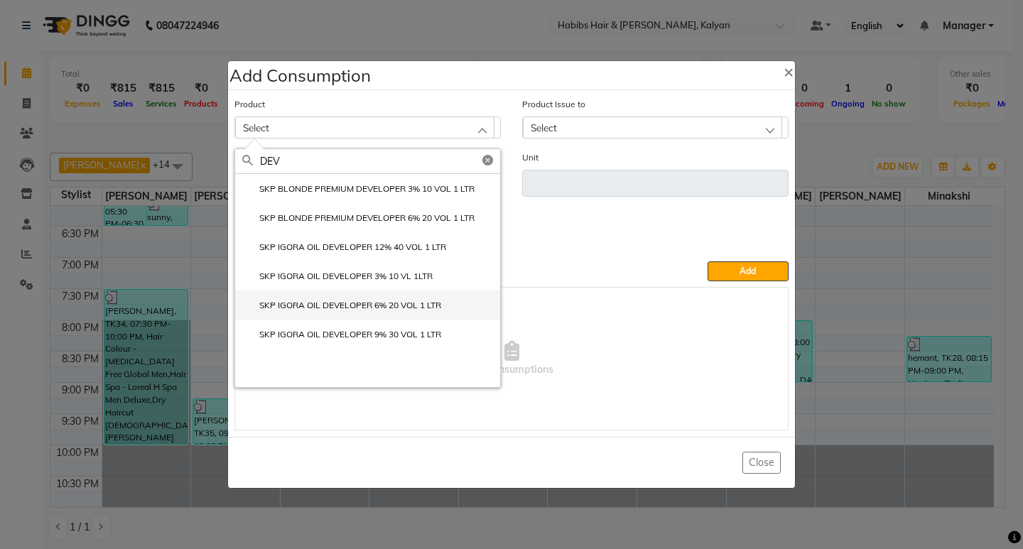
type input "DEV"
click at [383, 302] on label "SKP IGORA OIL DEVELOPER 6% 20 VOL 1 LTR" at bounding box center [341, 305] width 199 height 13
type input "ml"
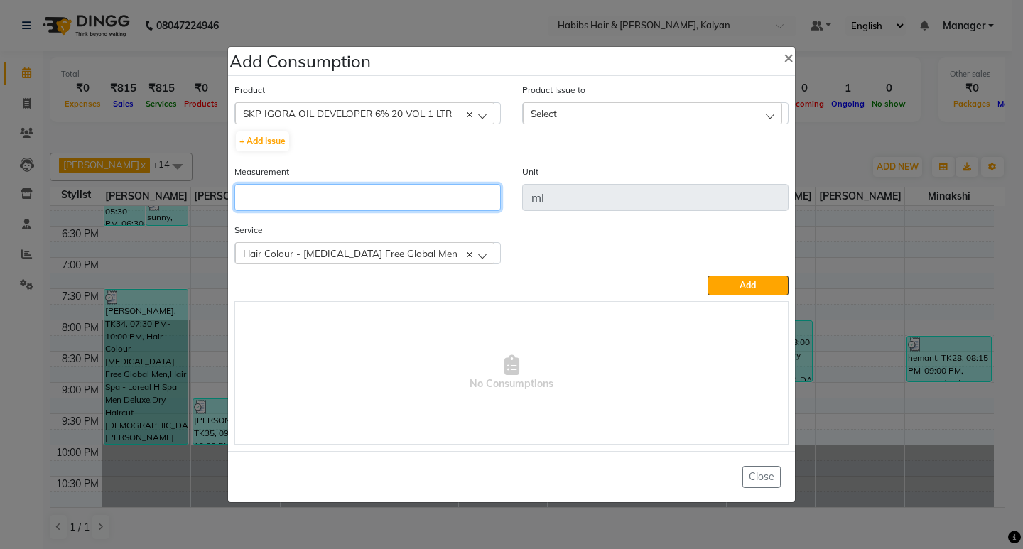
click at [371, 190] on input "number" at bounding box center [367, 197] width 266 height 27
type input "16"
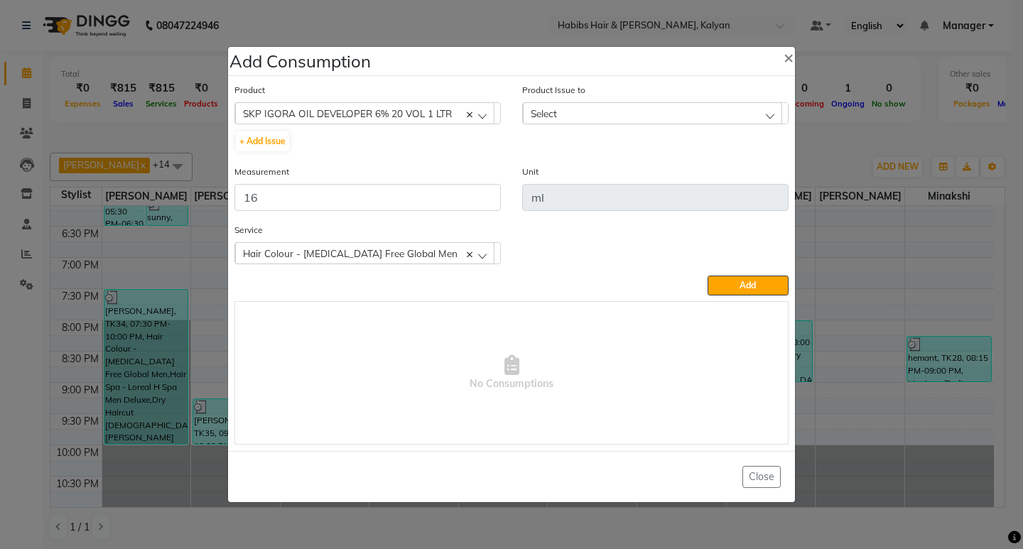
click at [658, 116] on div "Select" at bounding box center [652, 112] width 259 height 21
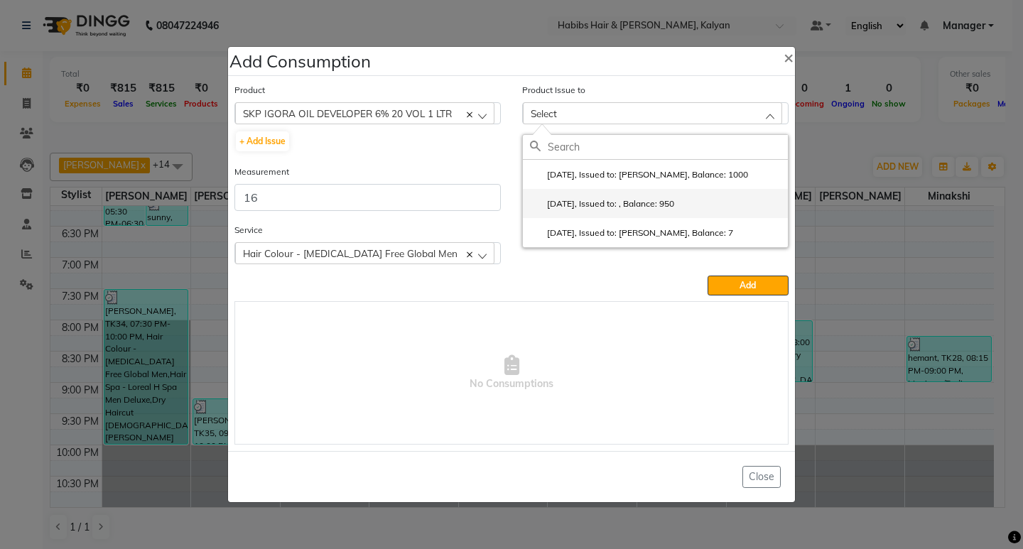
click at [674, 208] on label "2025-08-04, Issued to: , Balance: 950" at bounding box center [602, 203] width 144 height 13
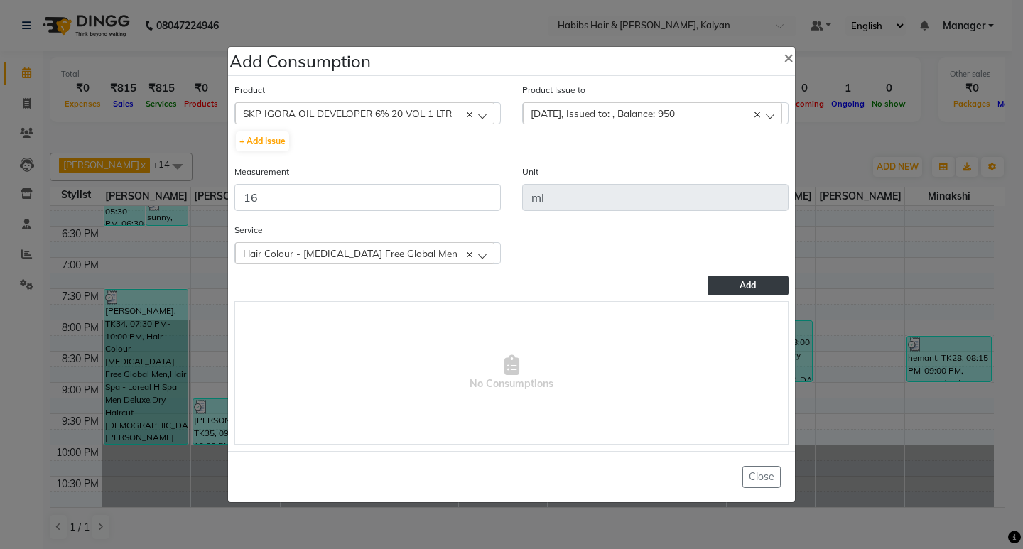
click at [758, 288] on button "Add" at bounding box center [747, 286] width 81 height 20
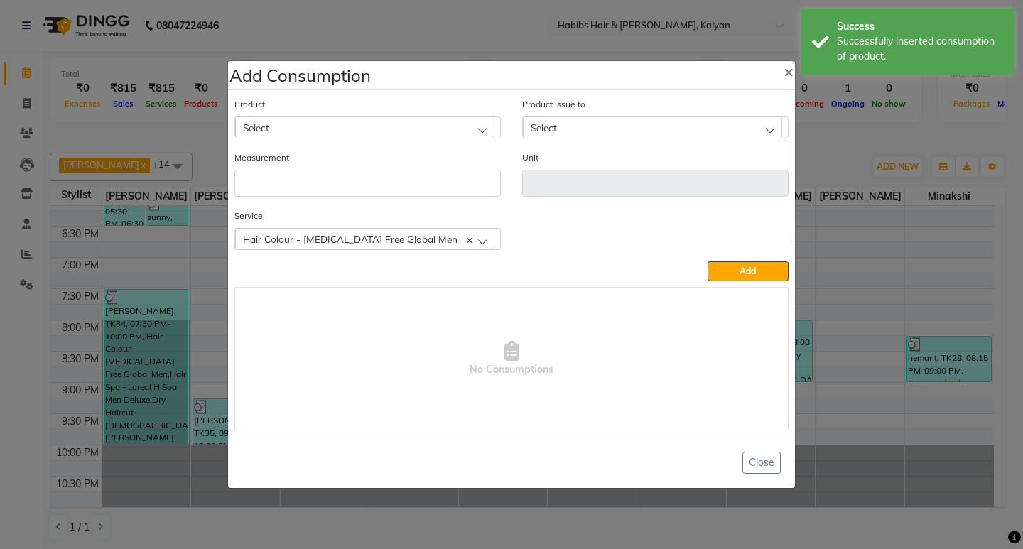
click at [399, 121] on div "Select" at bounding box center [364, 126] width 259 height 21
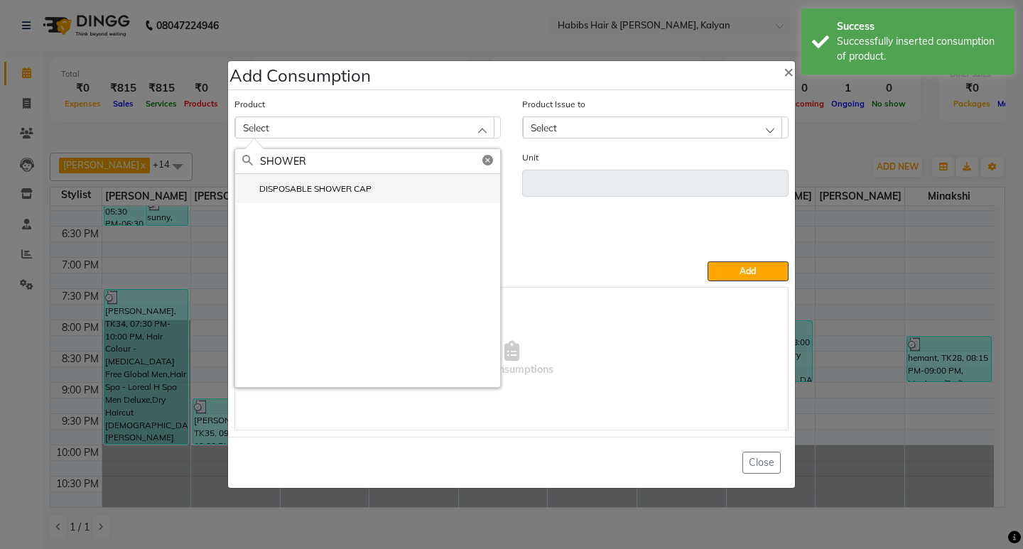
type input "SHOWER"
click at [362, 185] on label "DISPOSABLE SHOWER CAP" at bounding box center [306, 189] width 129 height 13
type input "pc"
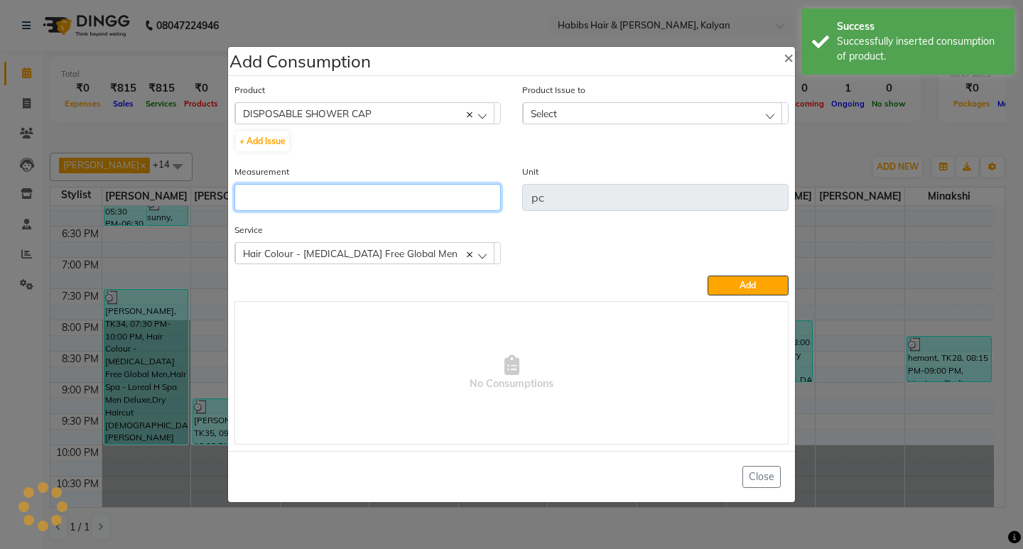
click at [364, 186] on input "number" at bounding box center [367, 197] width 266 height 27
type input "1"
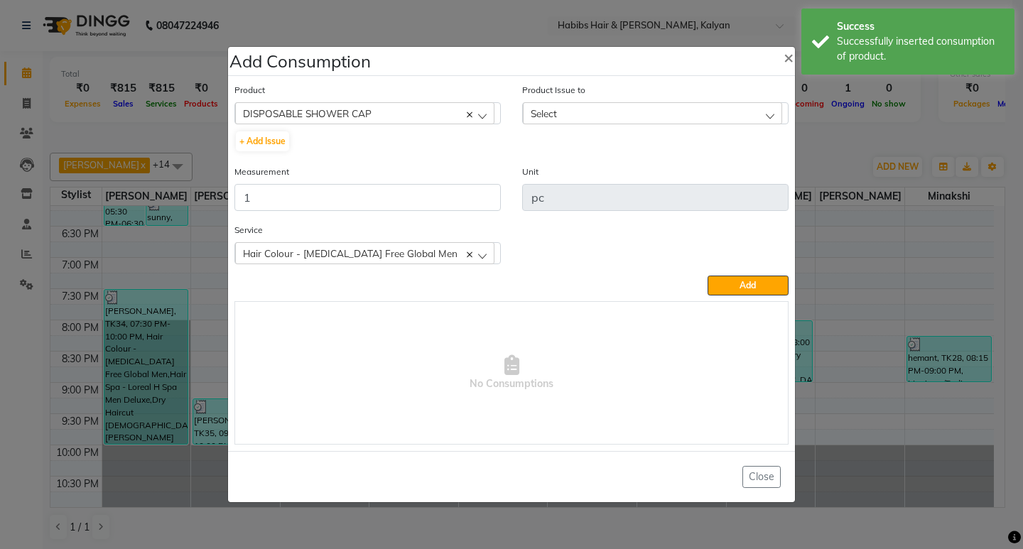
click at [726, 111] on div "Select" at bounding box center [652, 112] width 259 height 21
click at [758, 171] on li "2025-09-14, Issued to: Sagar saindane, Balance: 28" at bounding box center [655, 174] width 265 height 29
click at [760, 271] on div "Service Hair Colour - Ammonia Free Global Men Hair Colour - Ammonia Free Global…" at bounding box center [511, 248] width 575 height 53
click at [758, 276] on button "Add" at bounding box center [747, 286] width 81 height 20
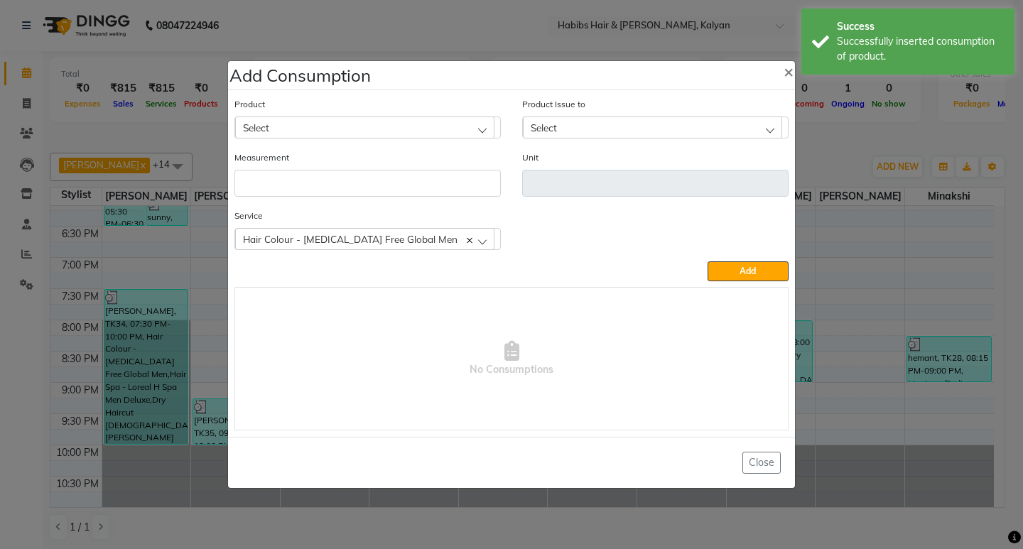
click at [380, 123] on div "Select" at bounding box center [364, 126] width 259 height 21
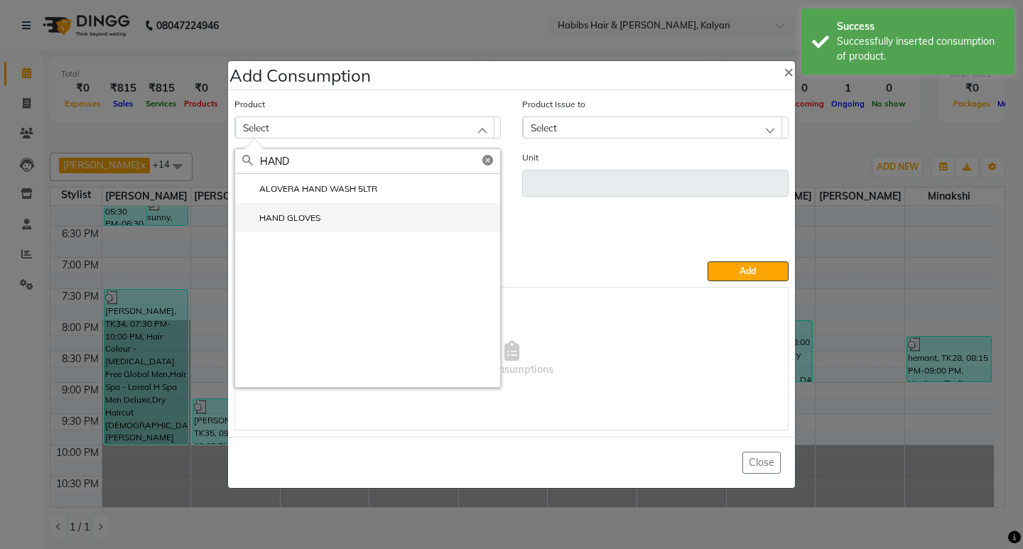
type input "HAND"
click at [310, 226] on li "HAND GLOVES" at bounding box center [367, 217] width 265 height 29
type input "PAIR"
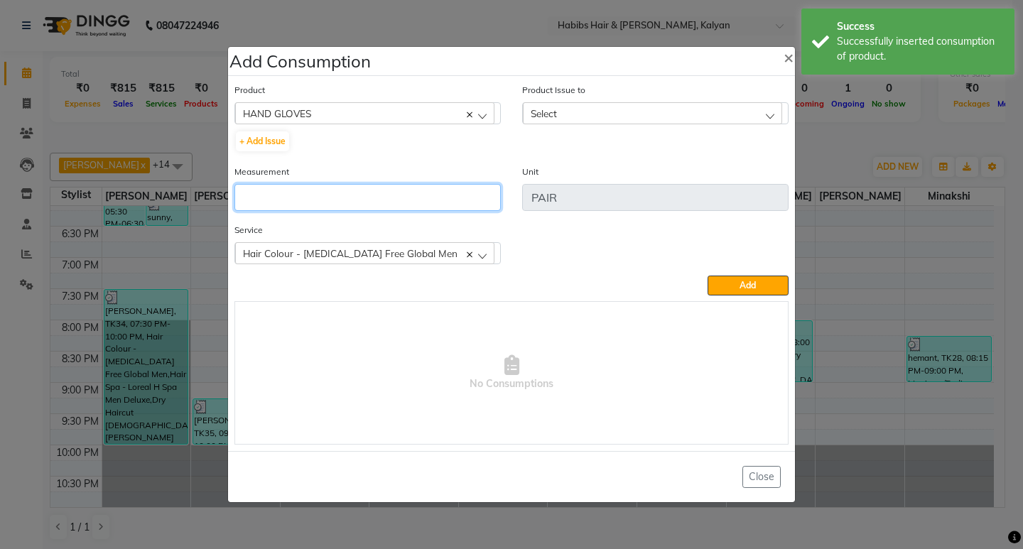
click at [313, 195] on input "number" at bounding box center [367, 197] width 266 height 27
type input "1"
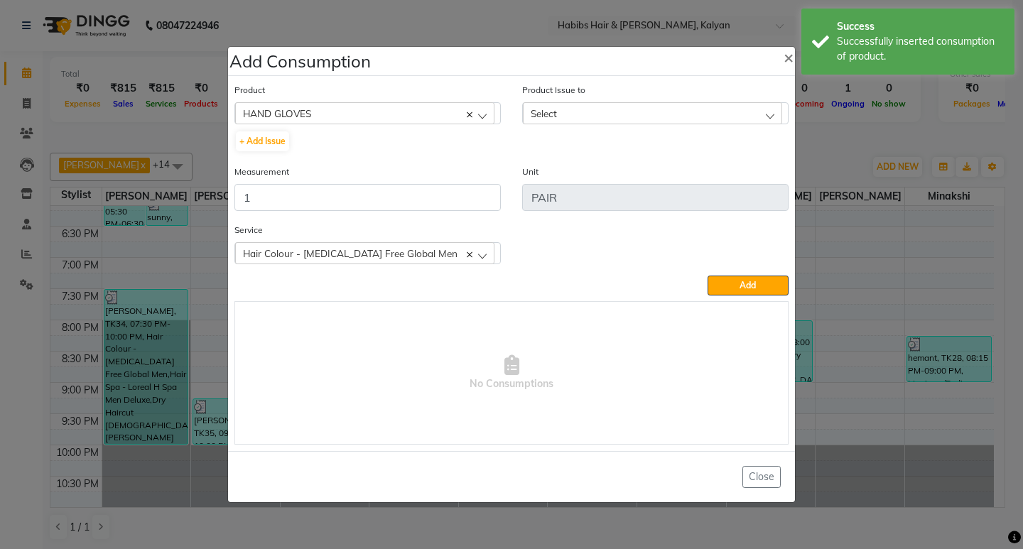
click at [731, 111] on div "Select" at bounding box center [652, 112] width 259 height 21
click at [736, 178] on li "2025-08-17, Issued to: SHALINI, Balance: 14" at bounding box center [655, 174] width 265 height 29
click at [751, 285] on span "Add" at bounding box center [747, 285] width 16 height 11
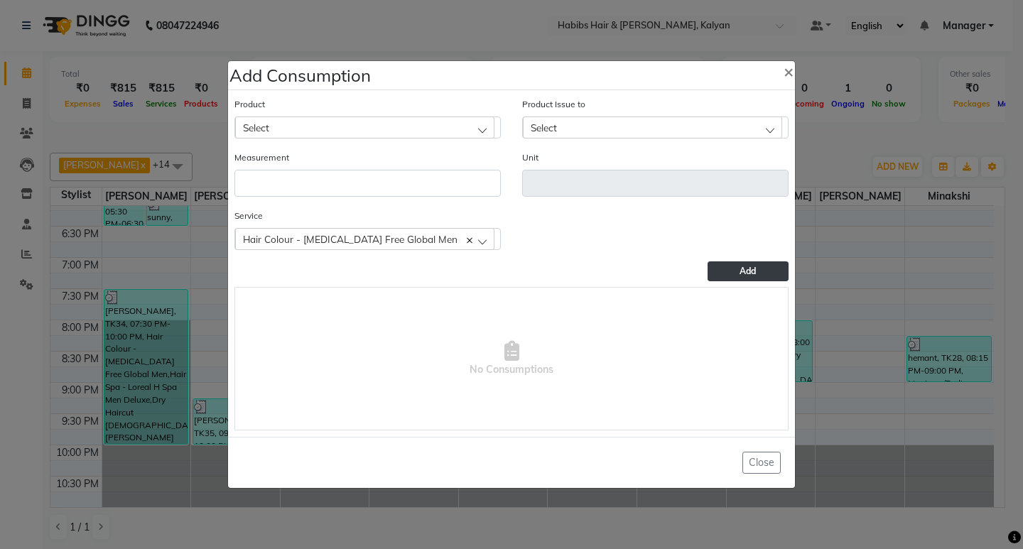
click at [426, 227] on div "Service Hair Colour - Ammonia Free Global Men Hair Colour - Ammonia Free Global…" at bounding box center [367, 229] width 266 height 42
click at [424, 233] on div "Hair Colour - [MEDICAL_DATA] Free Global Men" at bounding box center [364, 238] width 259 height 21
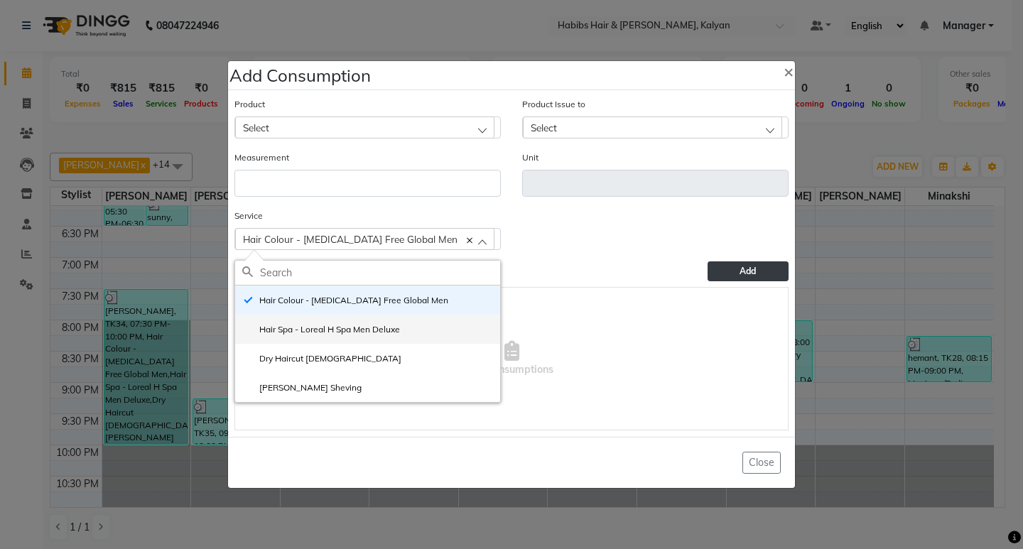
click at [363, 332] on label "Hair Spa - Loreal H Spa Men Deluxe" at bounding box center [321, 329] width 158 height 13
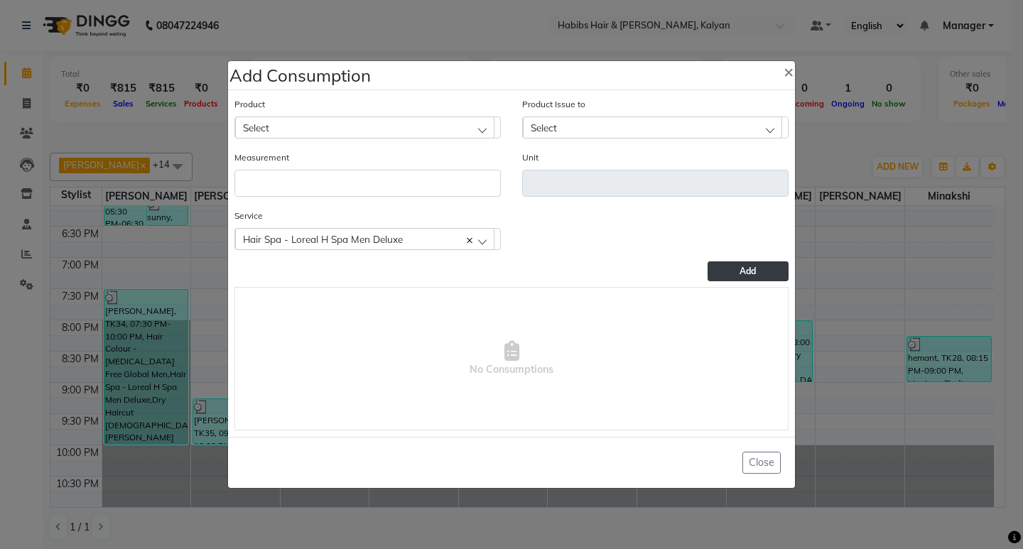
click at [378, 130] on div "Select" at bounding box center [364, 126] width 259 height 21
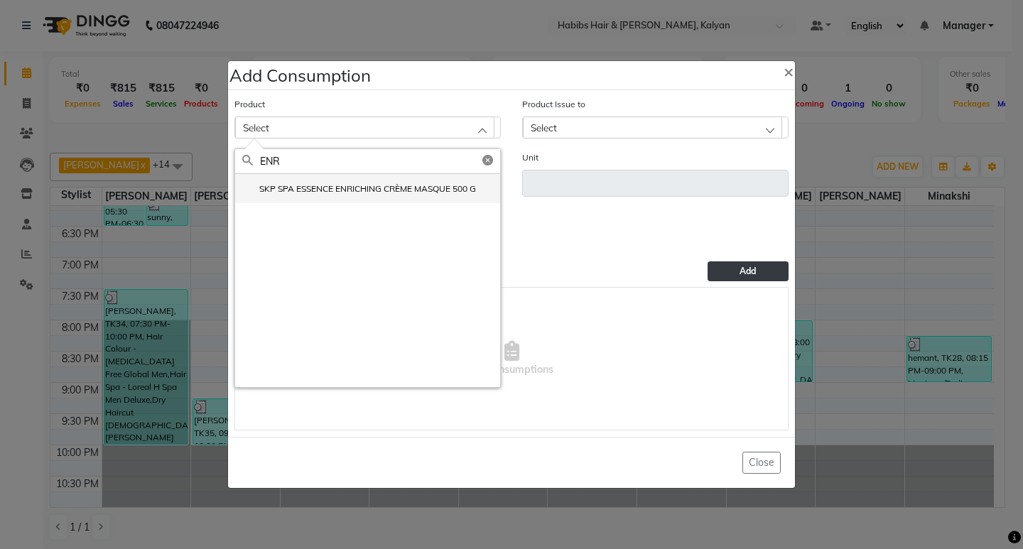
type input "ENR"
click at [383, 188] on label "SKP SPA ESSENCE ENRICHING CRÈME MASQUE 500 G" at bounding box center [359, 189] width 234 height 13
type input "ml"
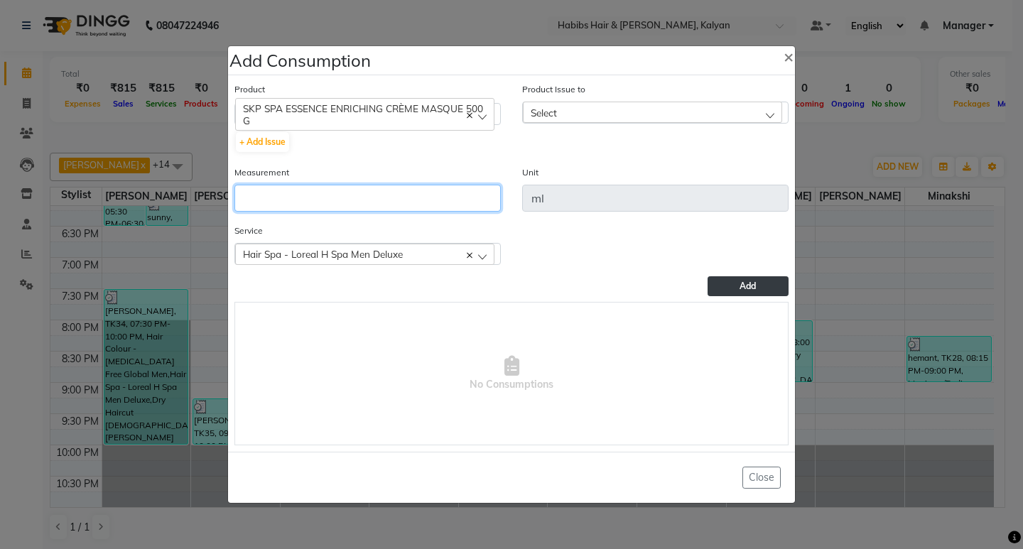
click at [383, 188] on input "number" at bounding box center [367, 198] width 266 height 27
type input "15"
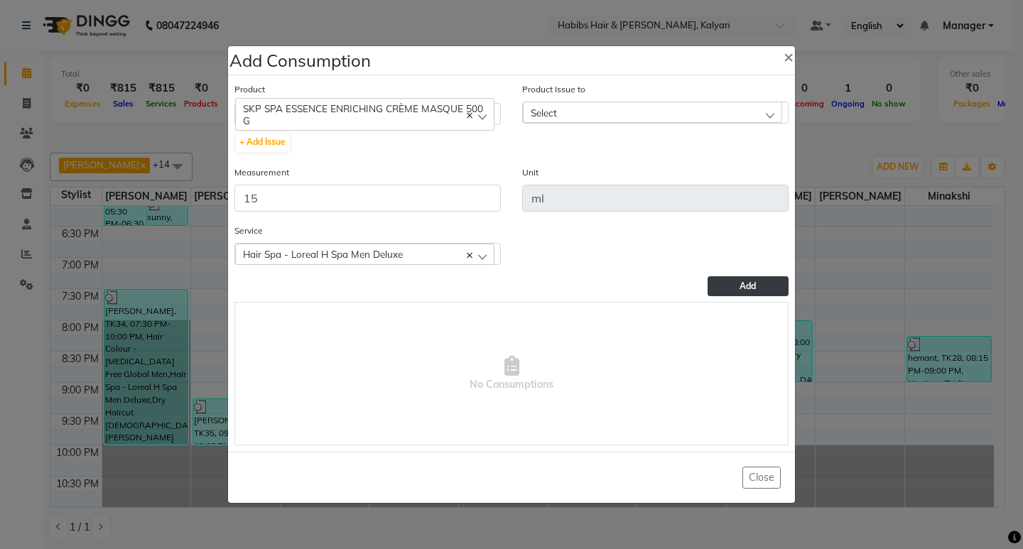
click at [623, 117] on div "Select" at bounding box center [652, 112] width 259 height 21
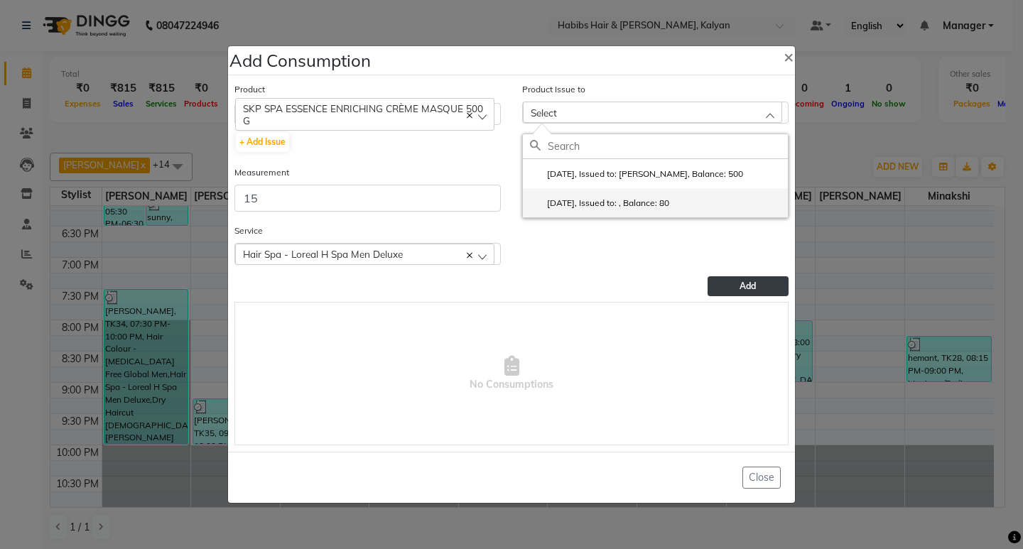
click at [693, 197] on li "2025-05-17, Issued to: , Balance: 80" at bounding box center [655, 202] width 265 height 29
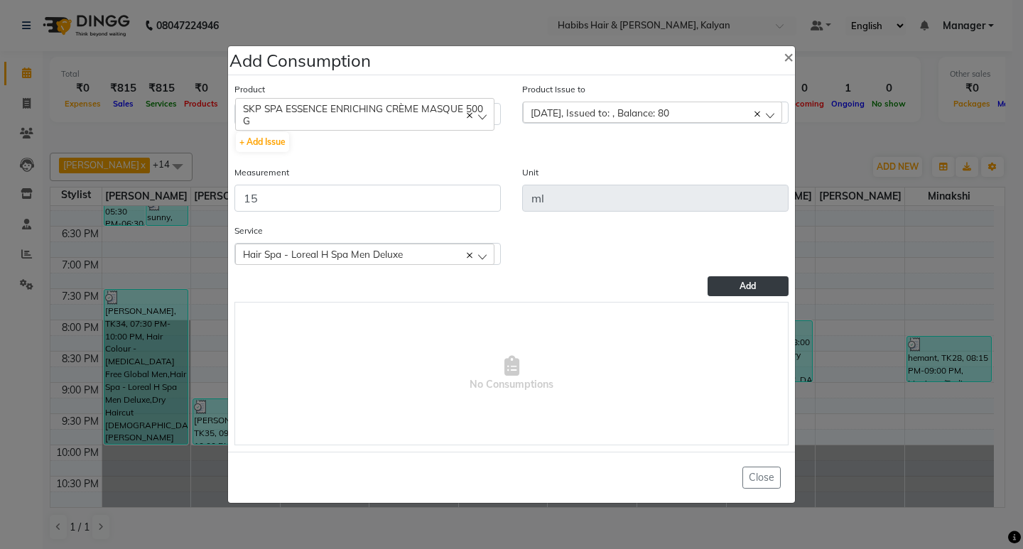
click at [747, 288] on span "Add" at bounding box center [747, 286] width 16 height 11
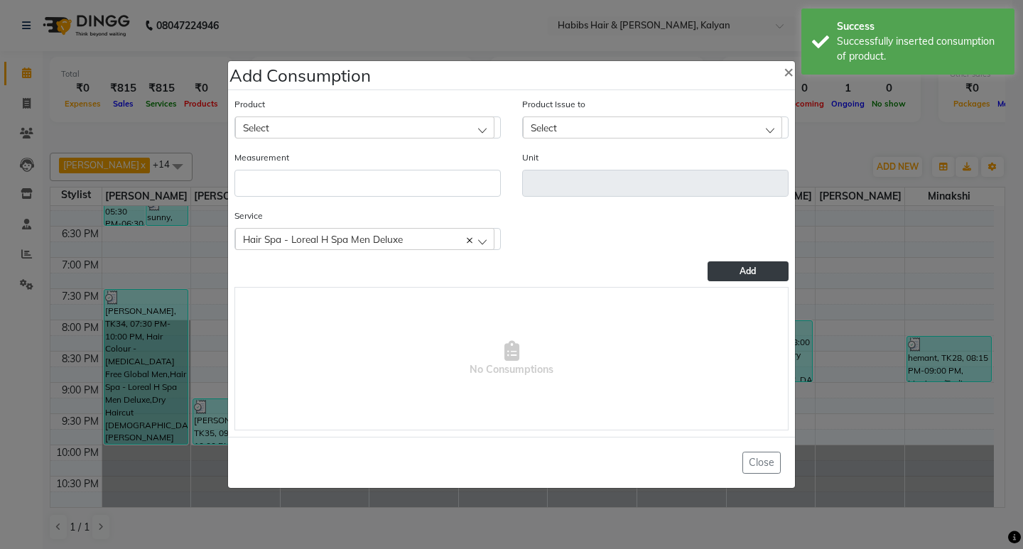
click at [451, 121] on div "Select" at bounding box center [364, 126] width 259 height 21
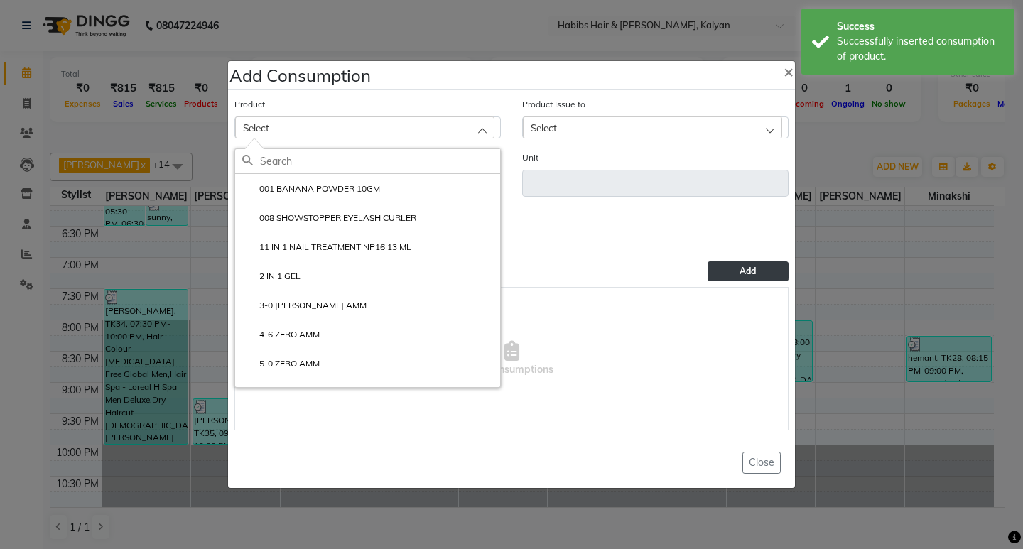
type input "P"
type input "A"
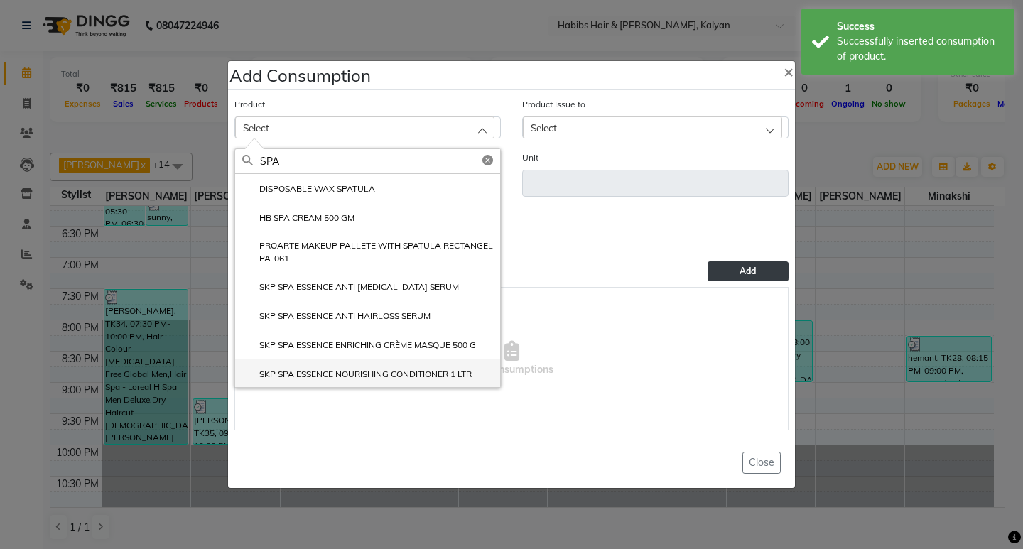
type input "SPA"
click at [395, 373] on label "SKP SPA ESSENCE NOURISHING CONDITIONER 1 LTR" at bounding box center [356, 374] width 229 height 13
type input "ml"
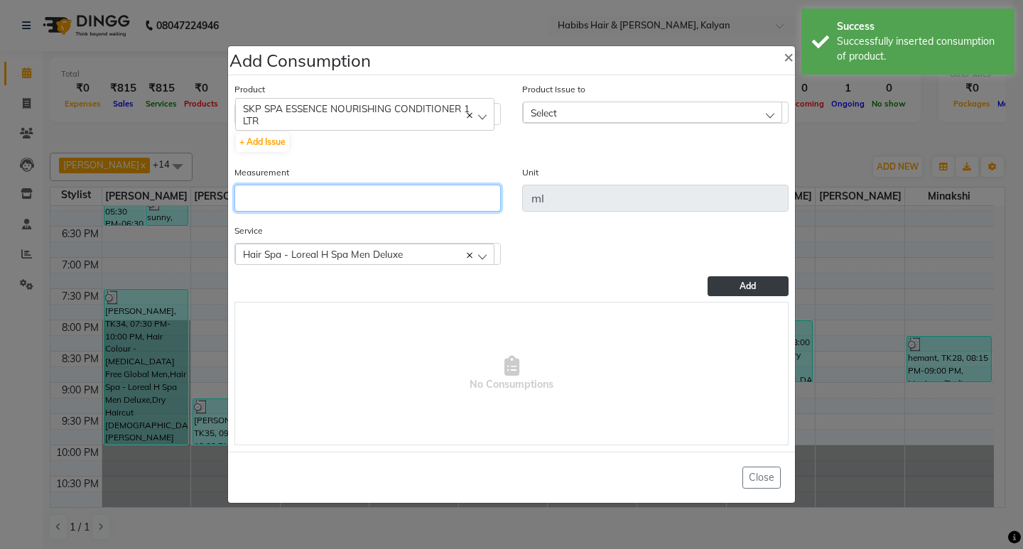
click at [403, 200] on input "number" at bounding box center [367, 198] width 266 height 27
type input "8"
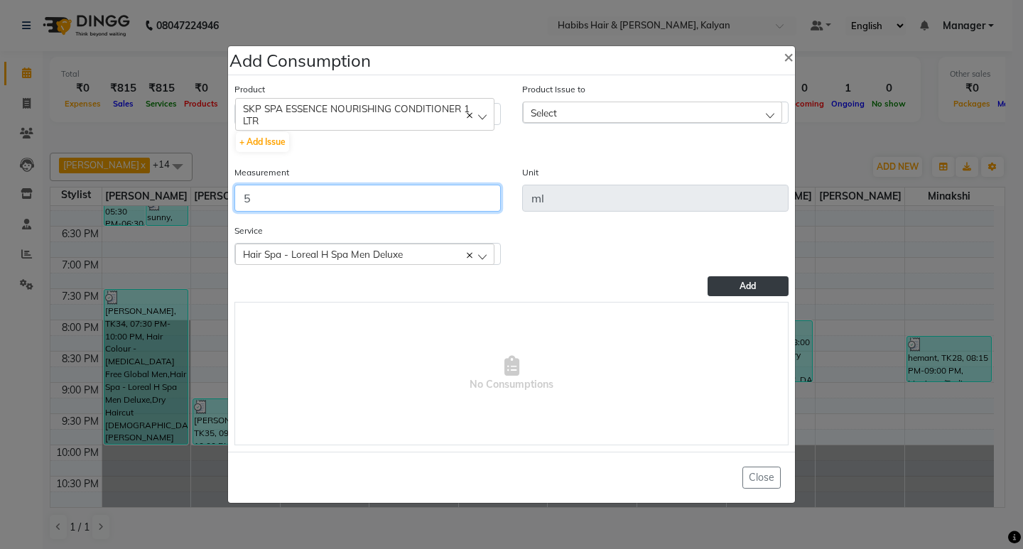
type input "5"
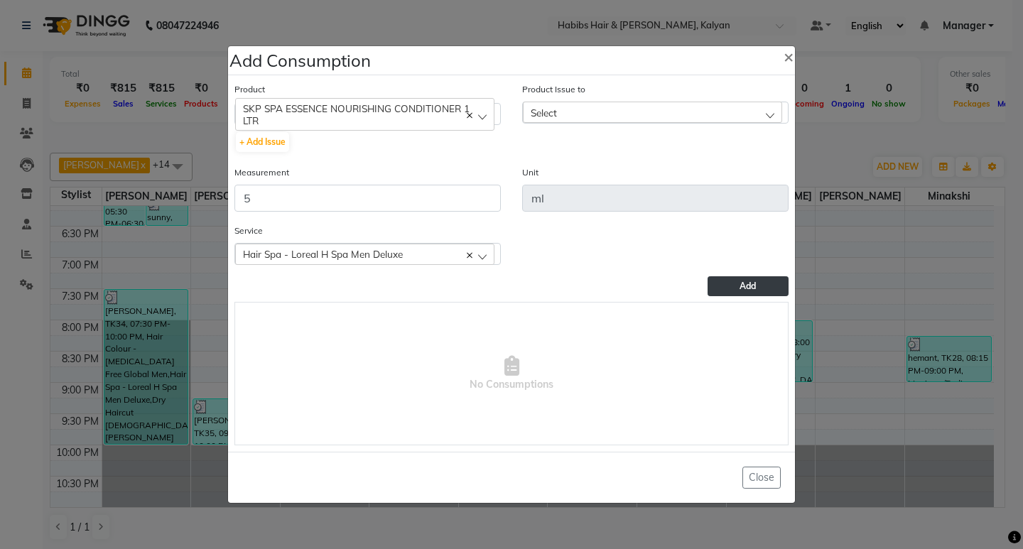
click at [690, 113] on div "Select" at bounding box center [652, 112] width 259 height 21
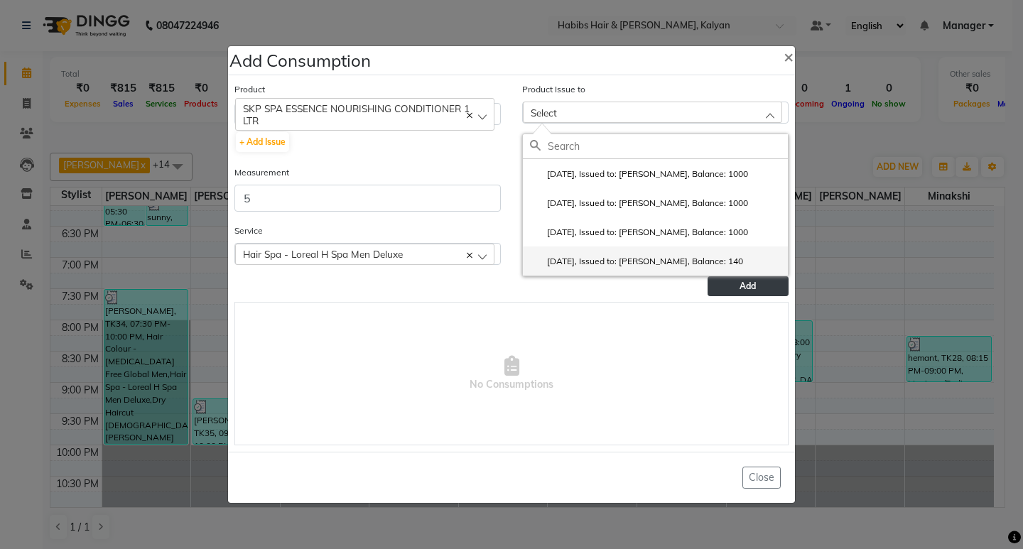
click at [668, 266] on label "2025-07-27, Issued to: SANTOSHI, Balance: 140" at bounding box center [636, 261] width 213 height 13
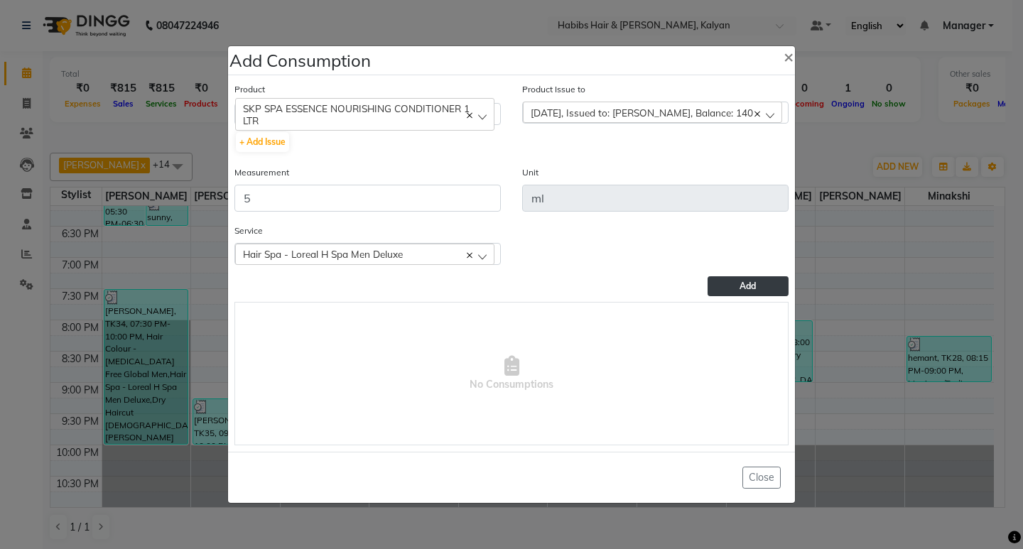
click at [747, 291] on button "Add" at bounding box center [747, 286] width 81 height 20
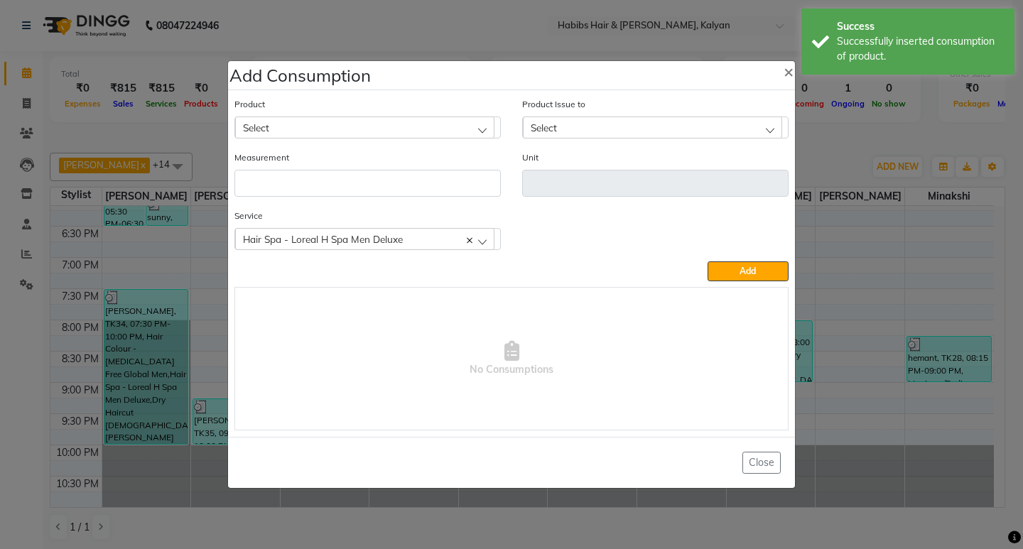
click at [410, 129] on div "Select" at bounding box center [364, 126] width 259 height 21
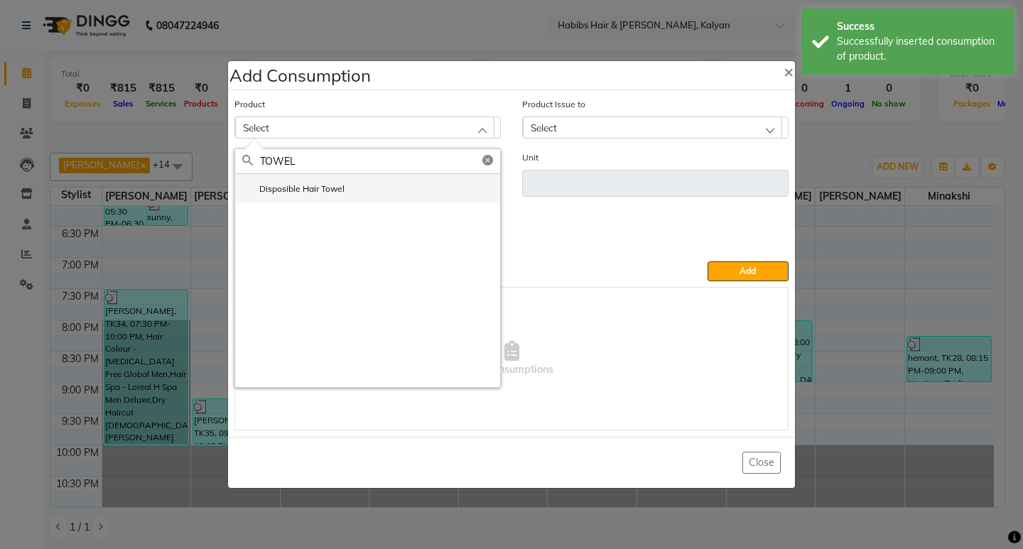
type input "TOWEL"
click at [359, 202] on li "Disposible Hair Towel" at bounding box center [367, 188] width 265 height 29
type input "pc"
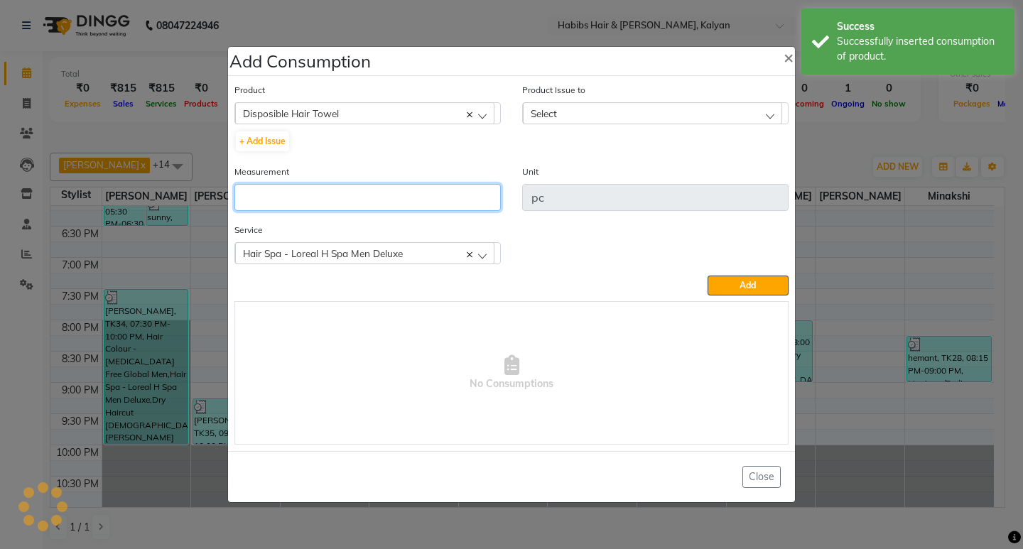
click at [359, 202] on input "number" at bounding box center [367, 197] width 266 height 27
type input "1"
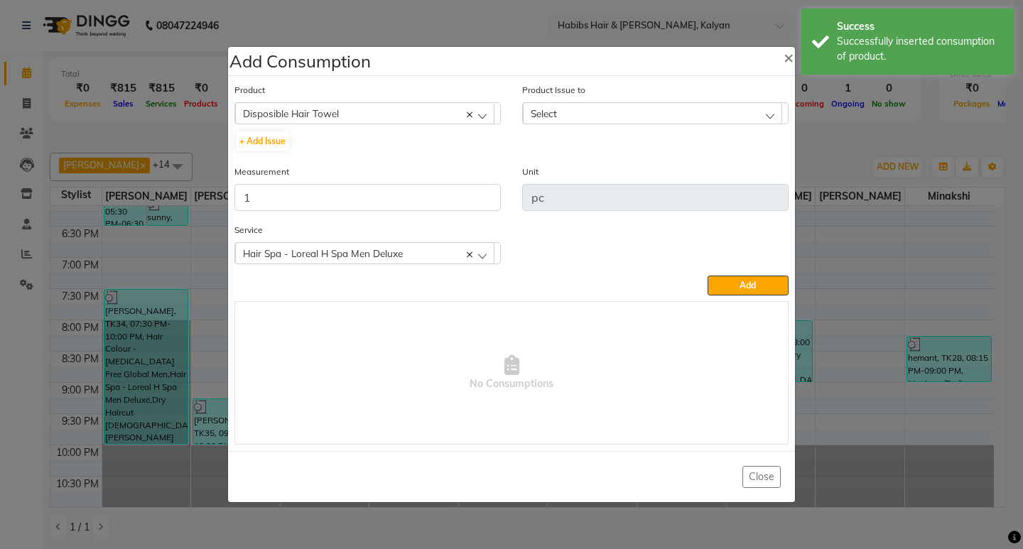
click at [670, 110] on div "Select" at bounding box center [652, 112] width 259 height 21
click at [722, 173] on label "2025-10-01, Issued to: Sagar saindane, Balance: 27" at bounding box center [634, 174] width 208 height 13
click at [741, 284] on span "Add" at bounding box center [747, 285] width 16 height 11
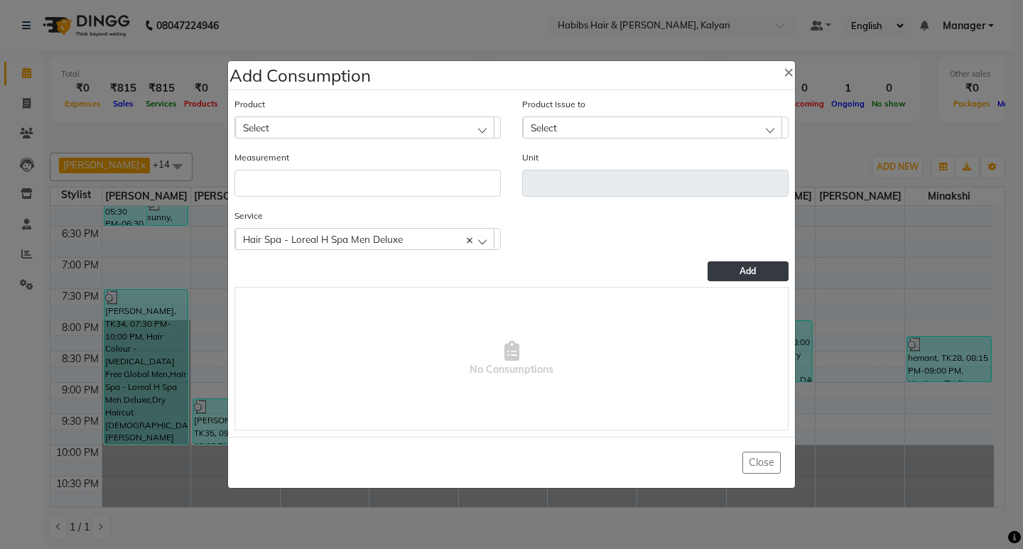
click at [373, 131] on div "Select" at bounding box center [364, 126] width 259 height 21
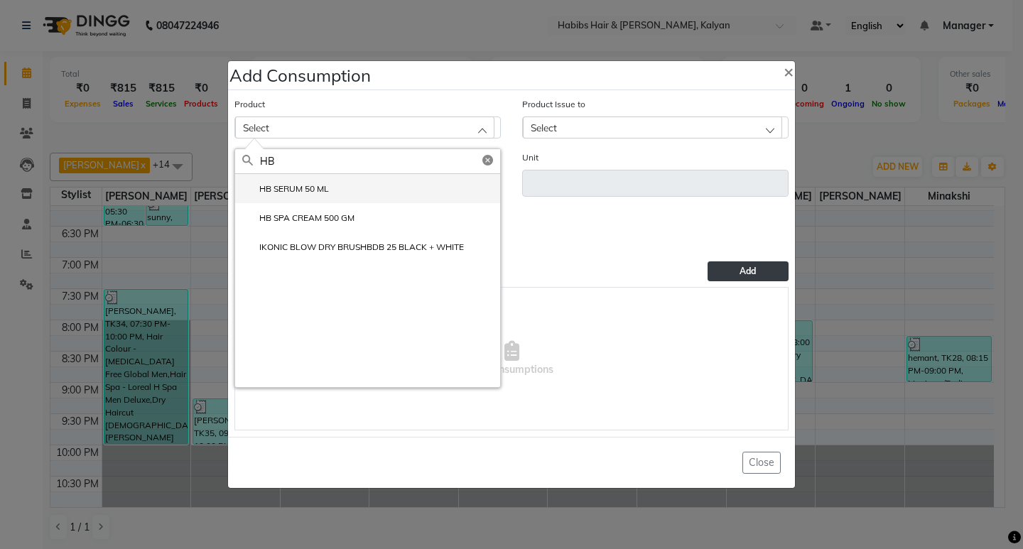
type input "HB"
click at [313, 192] on label "HB SERUM 50 ML" at bounding box center [285, 189] width 87 height 13
type input "ML"
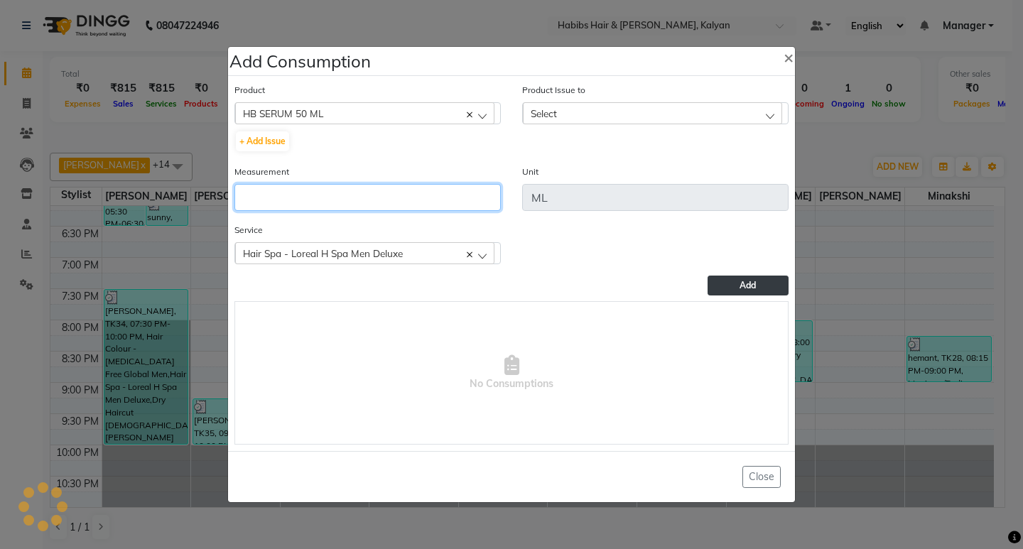
click at [313, 192] on input "number" at bounding box center [367, 197] width 266 height 27
type input "1"
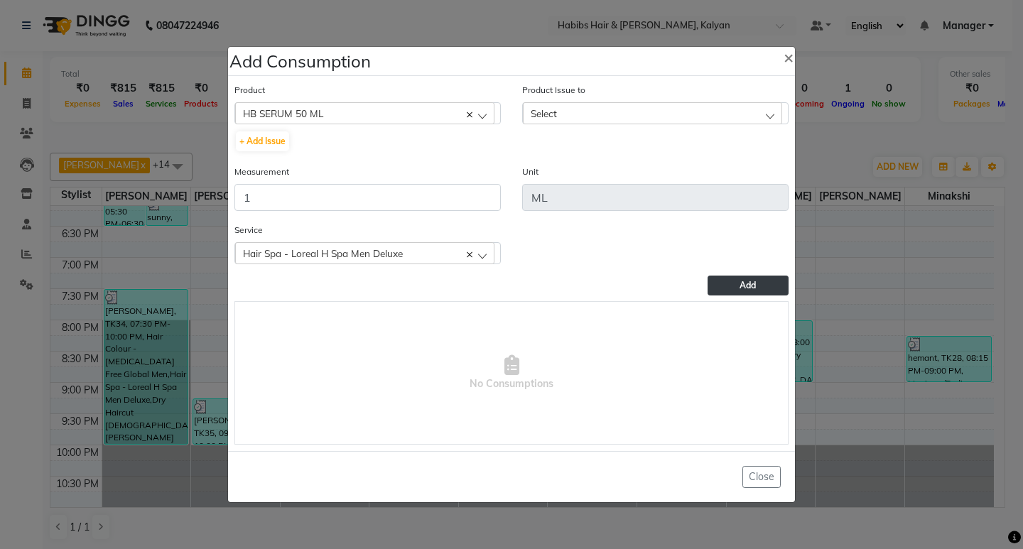
click at [719, 119] on div "Select" at bounding box center [652, 112] width 259 height 21
click at [738, 179] on label "2025-09-29, Issued to: Sagar saindane, Balance: 77" at bounding box center [634, 174] width 208 height 13
click at [753, 285] on span "Add" at bounding box center [747, 285] width 16 height 11
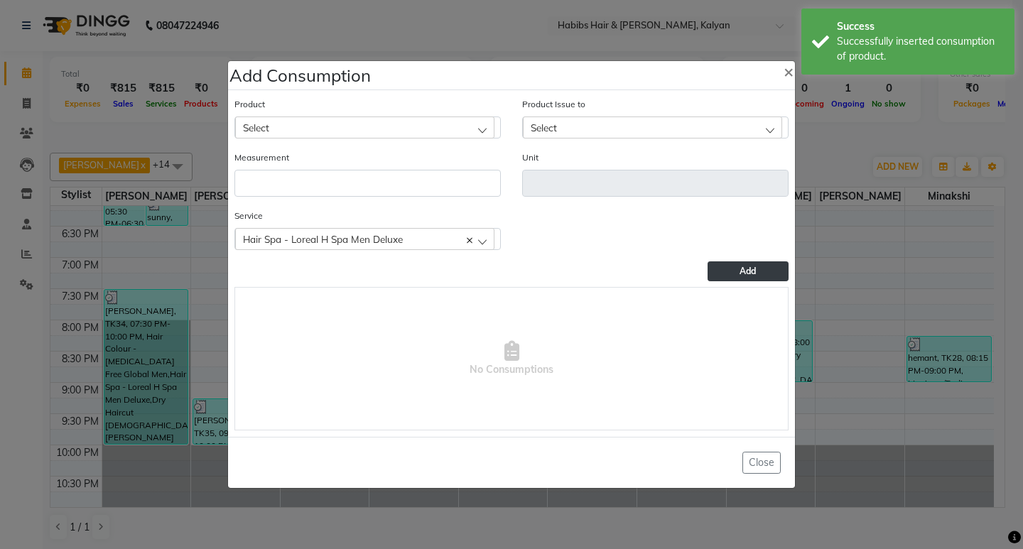
click at [375, 240] on span "Hair Spa - Loreal H Spa Men Deluxe" at bounding box center [323, 239] width 160 height 12
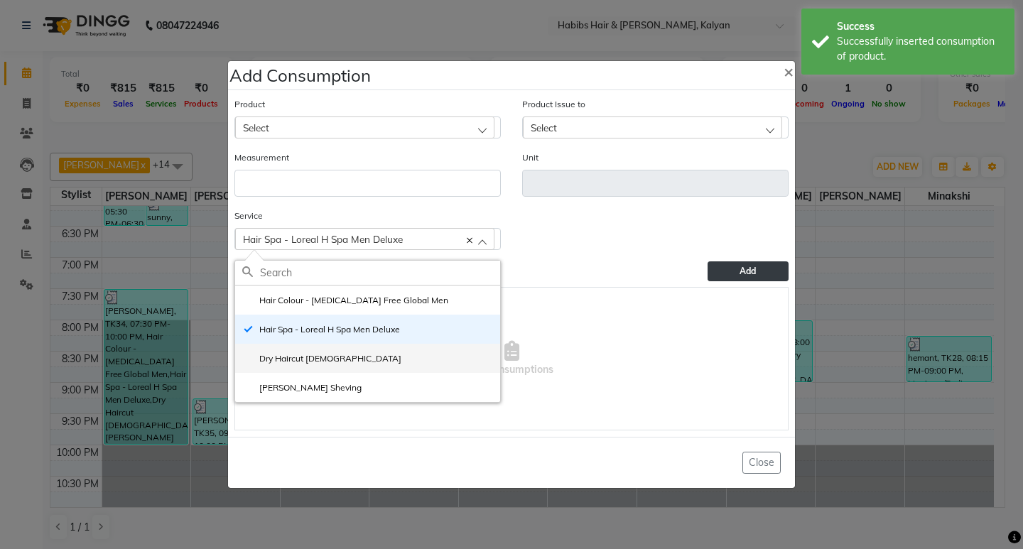
click at [351, 364] on li "Dry Haircut [DEMOGRAPHIC_DATA]" at bounding box center [367, 358] width 265 height 29
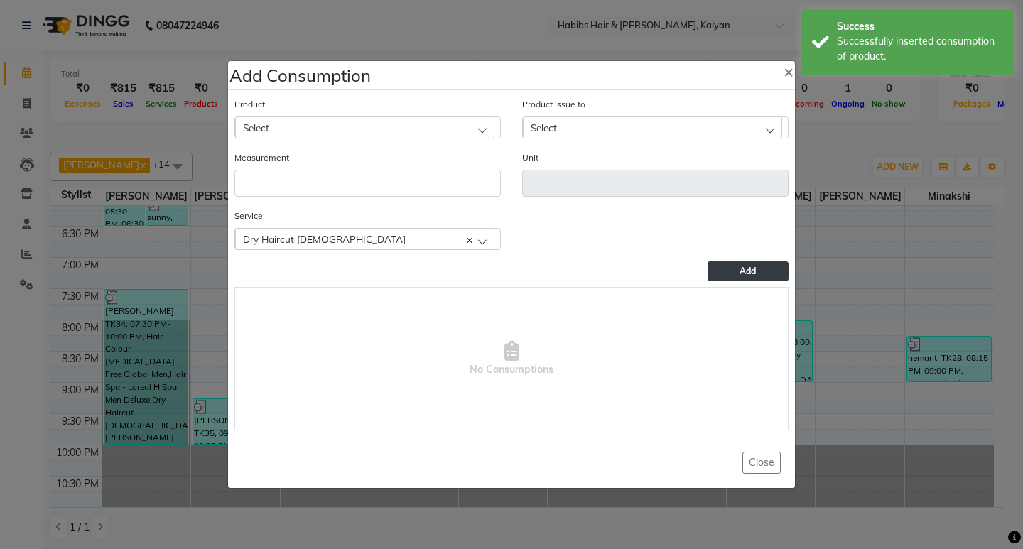
click at [361, 123] on div "Select" at bounding box center [364, 126] width 259 height 21
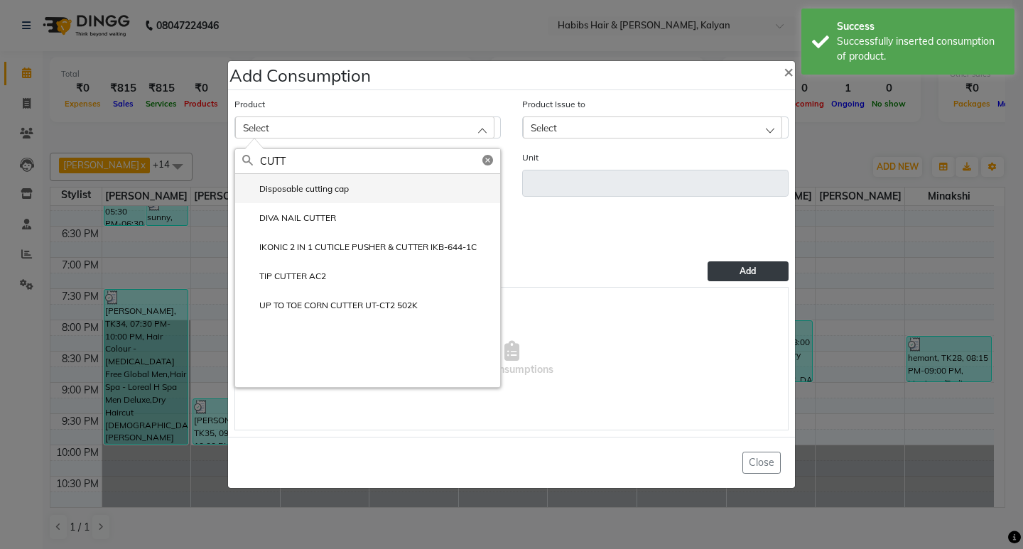
type input "CUTT"
click at [352, 185] on li "Disposable cutting cap" at bounding box center [367, 188] width 265 height 29
type input "pc"
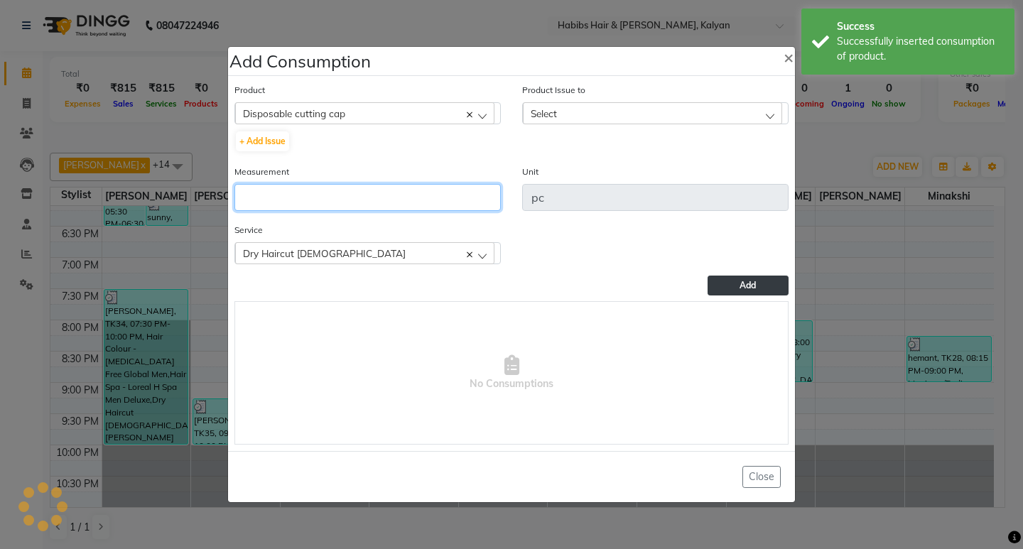
click at [352, 185] on input "number" at bounding box center [367, 197] width 266 height 27
type input "1"
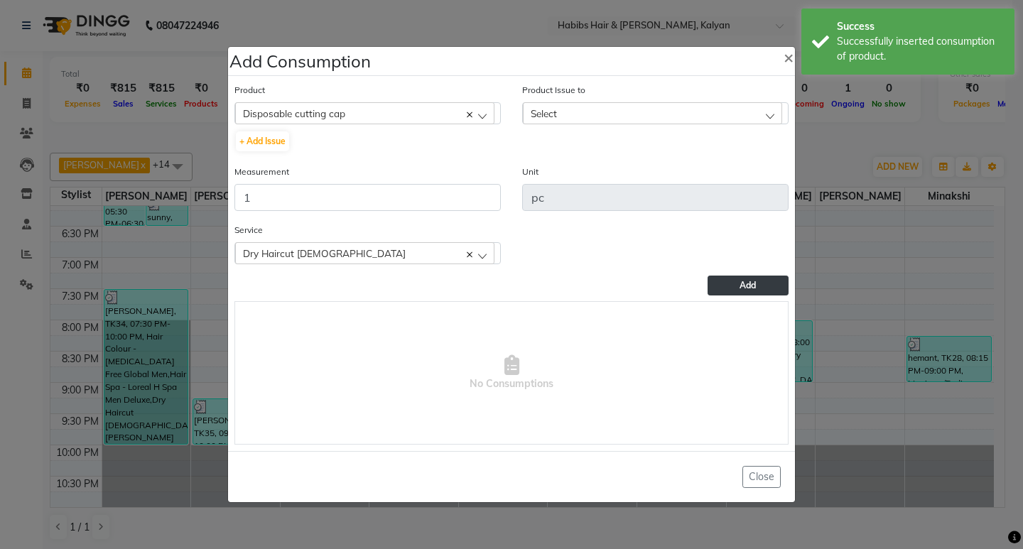
click at [730, 111] on div "Select" at bounding box center [652, 112] width 259 height 21
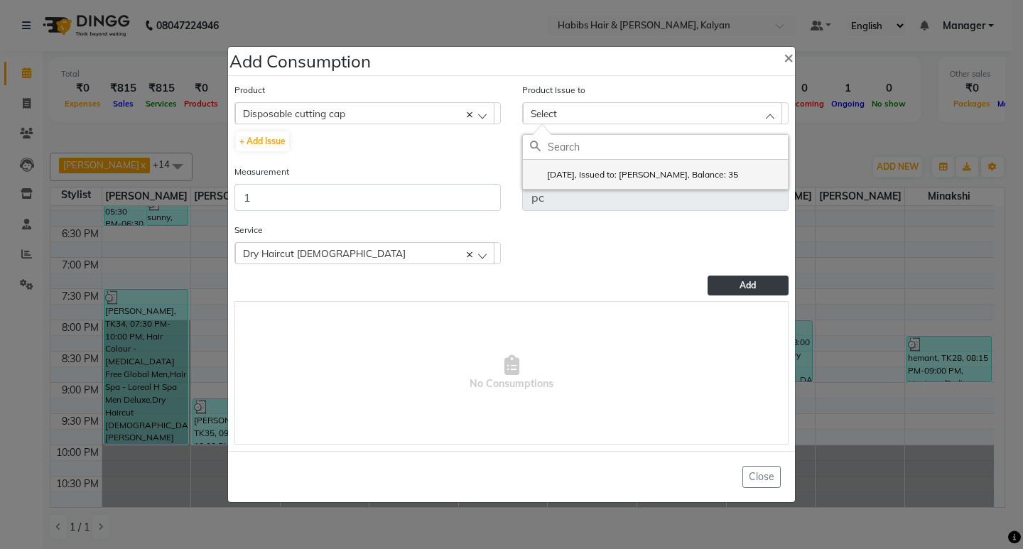
click at [706, 165] on li "2025-10-03, Issued to: SHALINI, Balance: 35" at bounding box center [655, 174] width 265 height 29
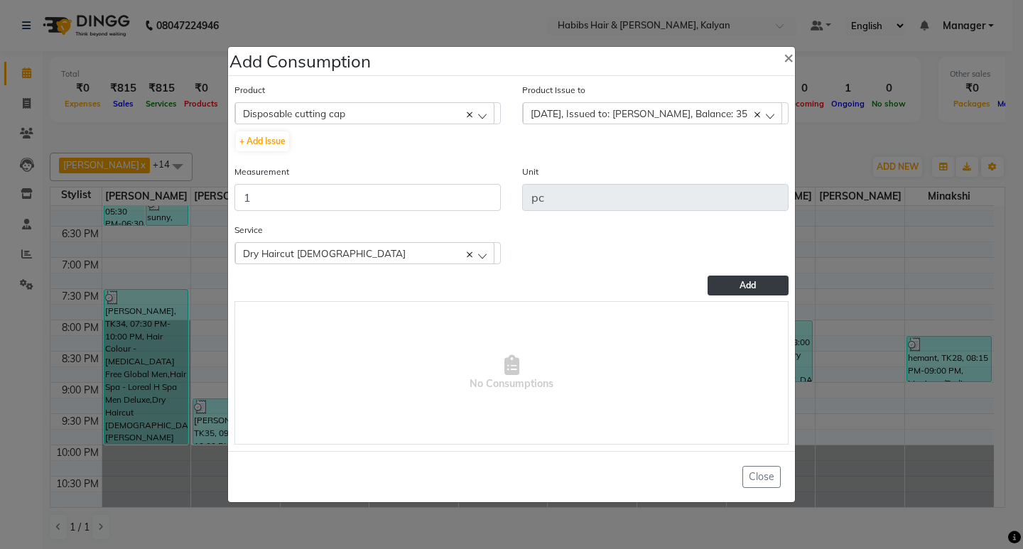
click at [741, 286] on span "Add" at bounding box center [747, 285] width 16 height 11
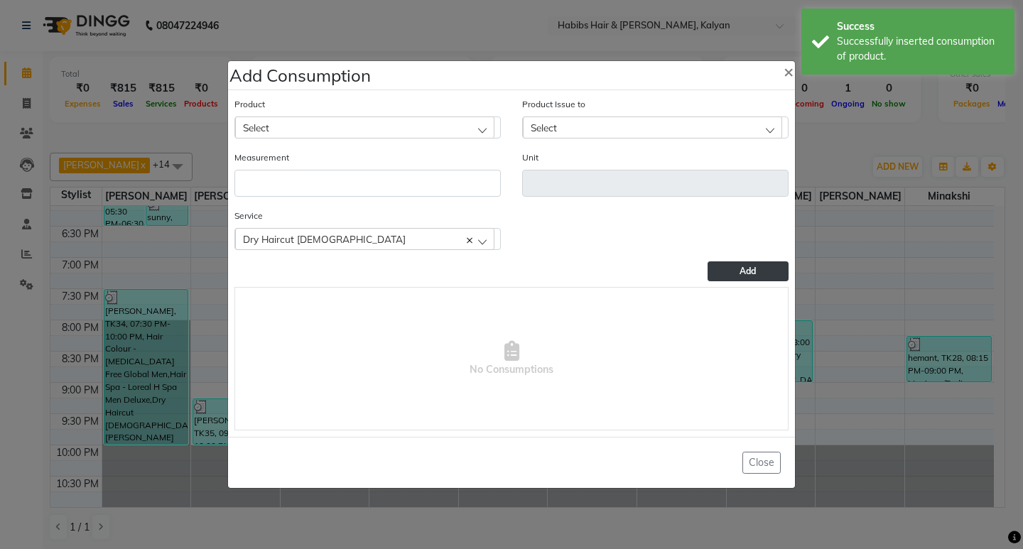
click at [318, 251] on div "Service Dry Haircut Male Hair Colour - Ammonia Free Global Men Hair Spa - Lorea…" at bounding box center [368, 234] width 288 height 53
click at [318, 246] on div "Dry Haircut [DEMOGRAPHIC_DATA]" at bounding box center [364, 238] width 259 height 21
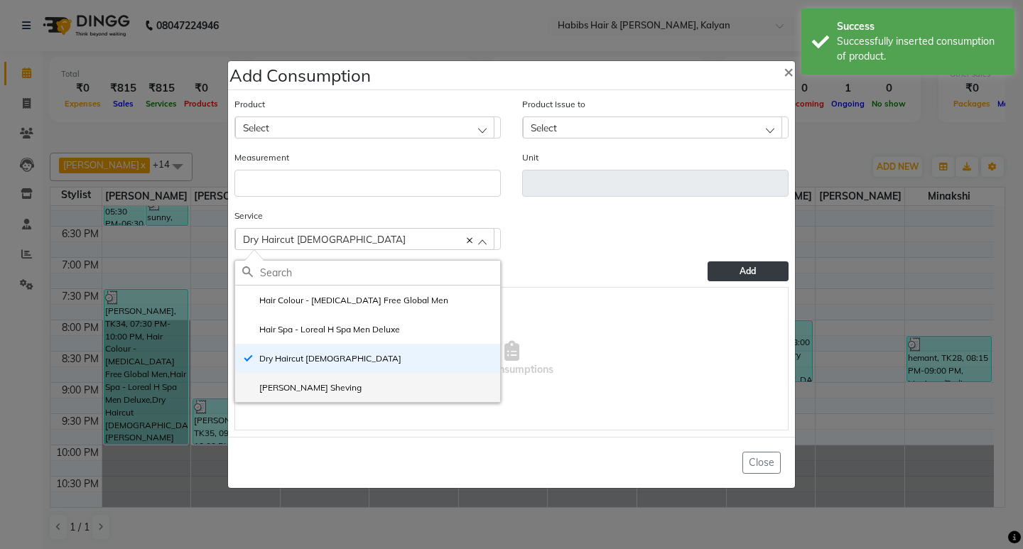
click at [329, 397] on li "[PERSON_NAME] Sheving" at bounding box center [367, 387] width 265 height 29
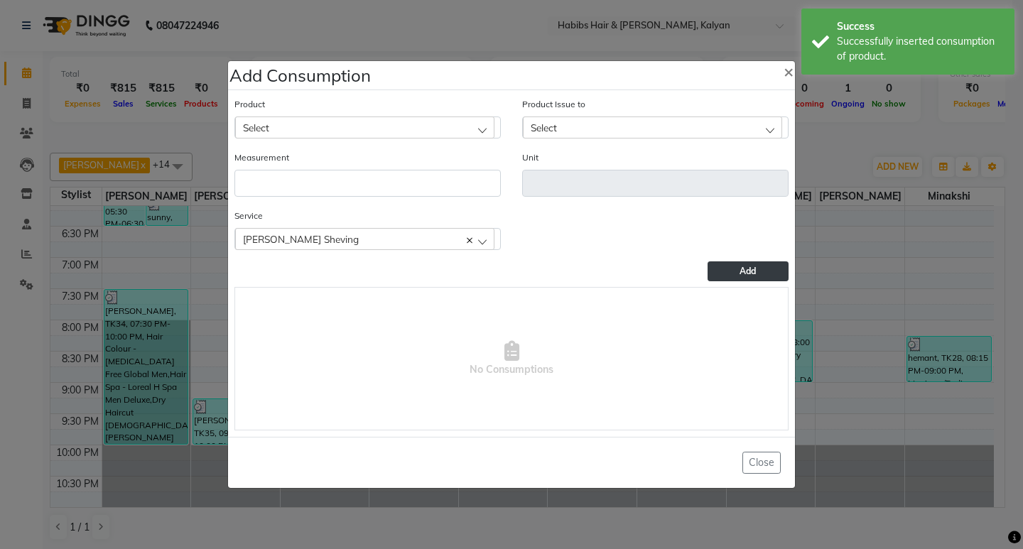
click at [375, 132] on div "Select" at bounding box center [364, 126] width 259 height 21
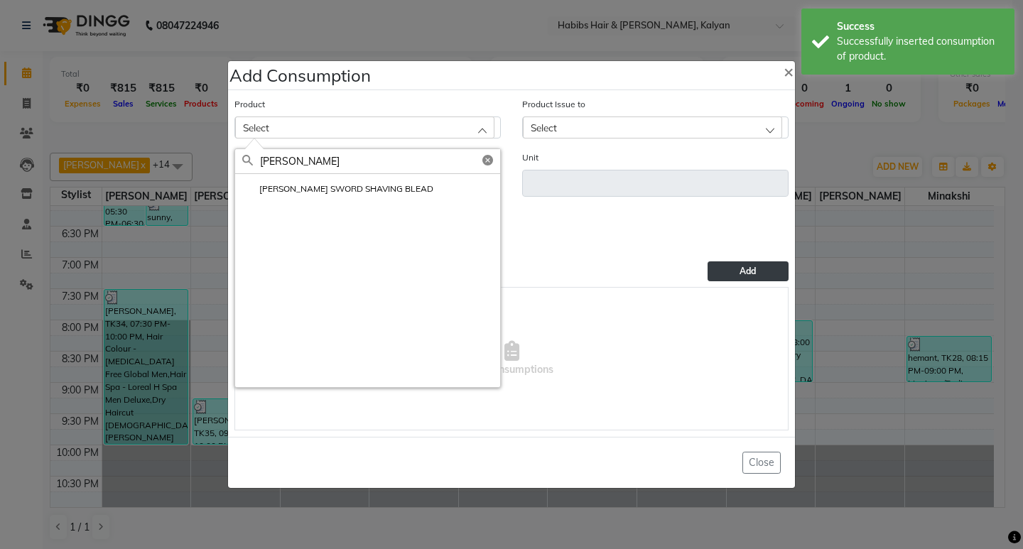
type input "WILK"
click at [338, 206] on div "WILKINSON SWORD SHAVING BLEAD" at bounding box center [367, 280] width 265 height 213
click at [339, 195] on label "WILKINSON SWORD SHAVING BLEAD" at bounding box center [337, 189] width 191 height 13
type input "pc"
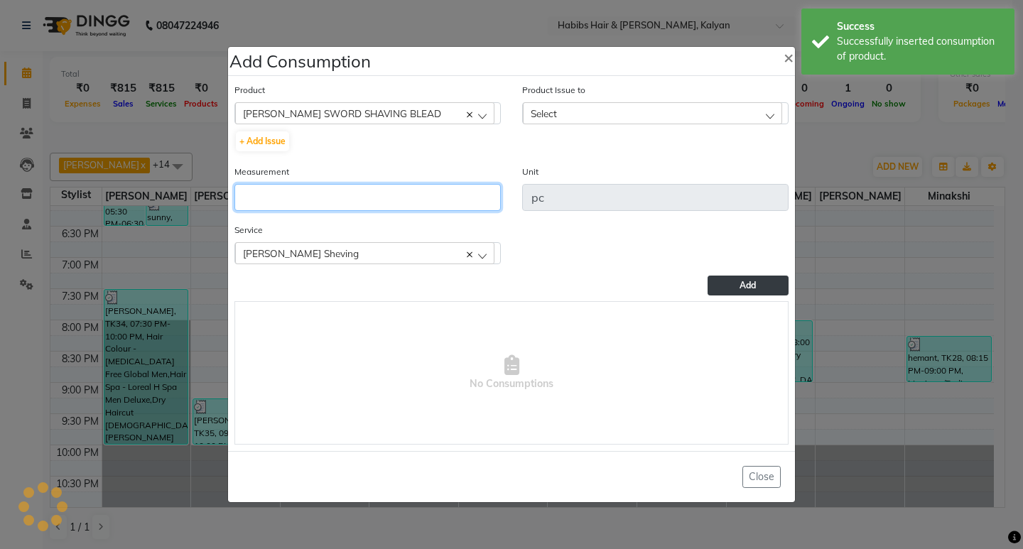
click at [339, 195] on input "number" at bounding box center [367, 197] width 266 height 27
type input "1"
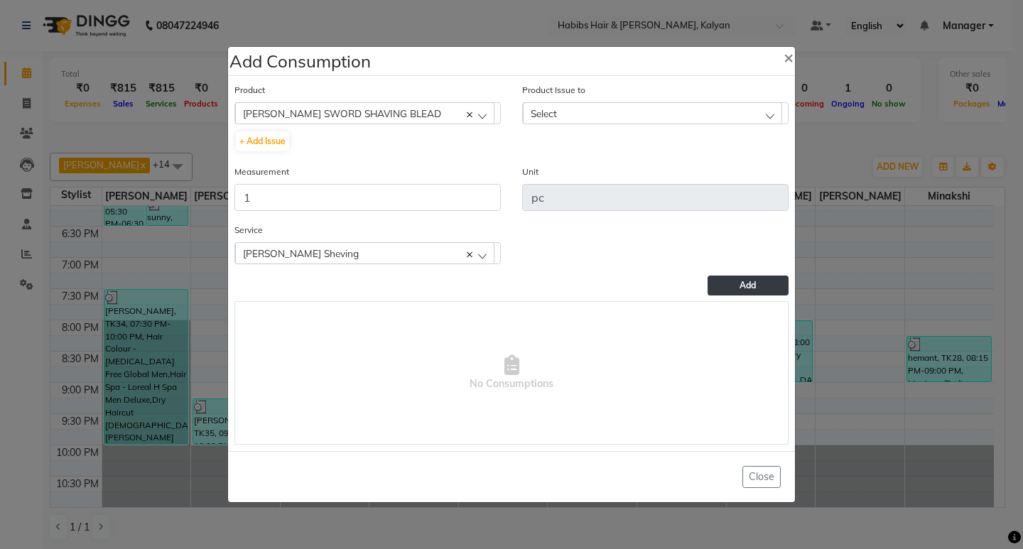
click at [745, 105] on div "Select" at bounding box center [652, 112] width 259 height 21
click at [741, 181] on label "2025-06-30, Issued to: Suraj Kadam, Balance: 181" at bounding box center [636, 174] width 213 height 13
click at [755, 284] on span "Add" at bounding box center [747, 285] width 16 height 11
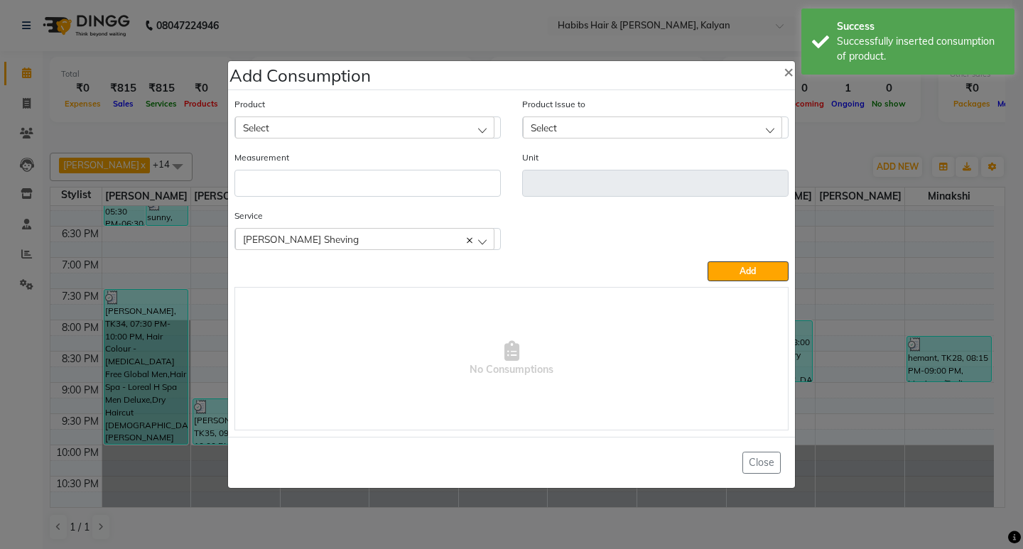
click at [359, 131] on div "Select" at bounding box center [364, 126] width 259 height 21
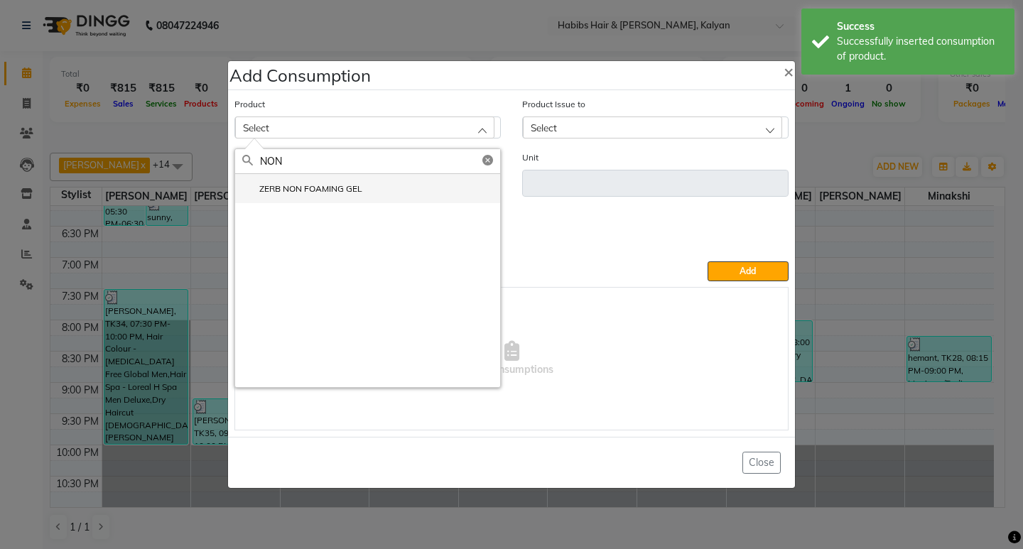
type input "NON"
click at [344, 185] on label "ZERB NON FOAMING GEL" at bounding box center [302, 189] width 120 height 13
type input "ml"
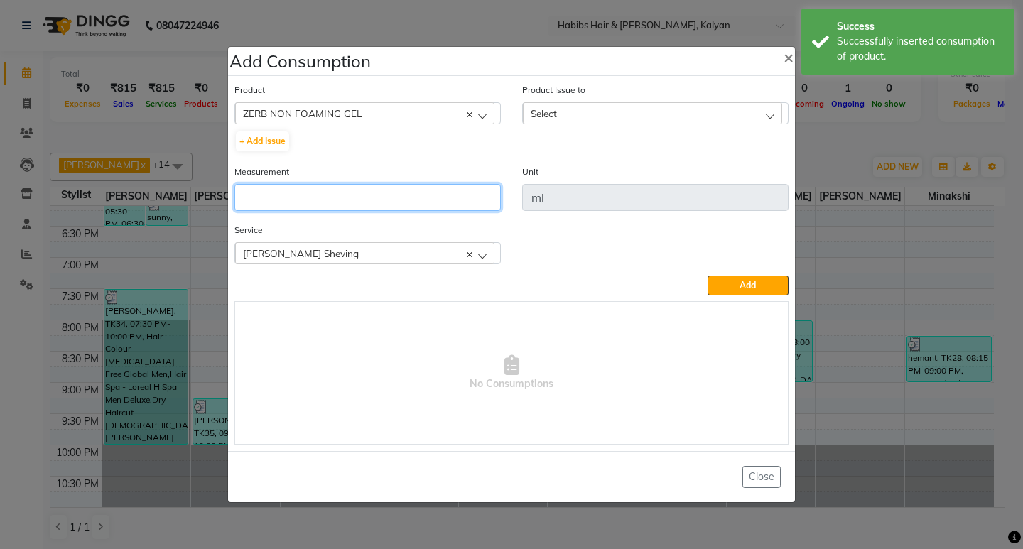
click at [344, 185] on input "number" at bounding box center [367, 197] width 266 height 27
type input "5"
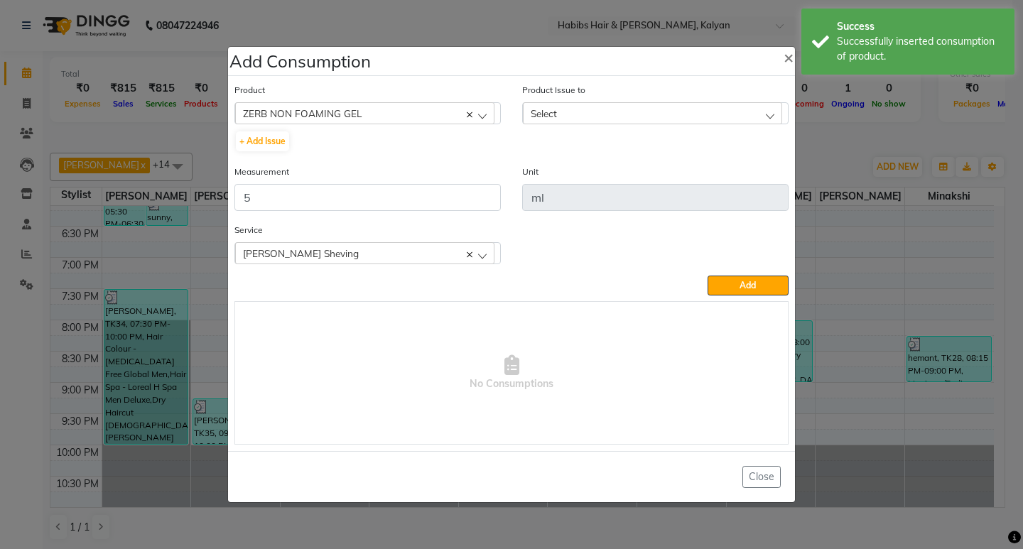
click at [622, 107] on div "Select" at bounding box center [652, 112] width 259 height 21
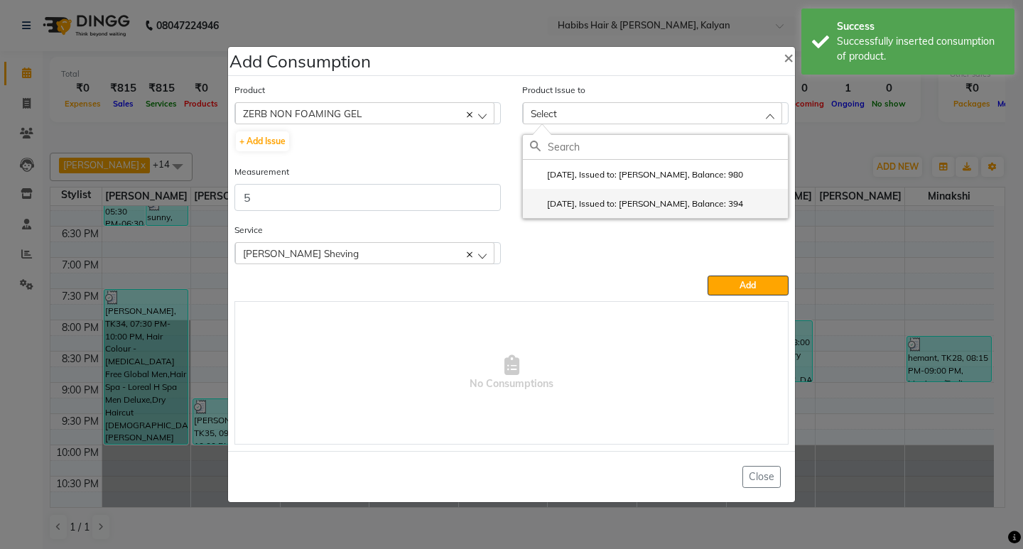
click at [686, 209] on label "2025-08-18, Issued to: Suraj Kadam, Balance: 394" at bounding box center [636, 203] width 213 height 13
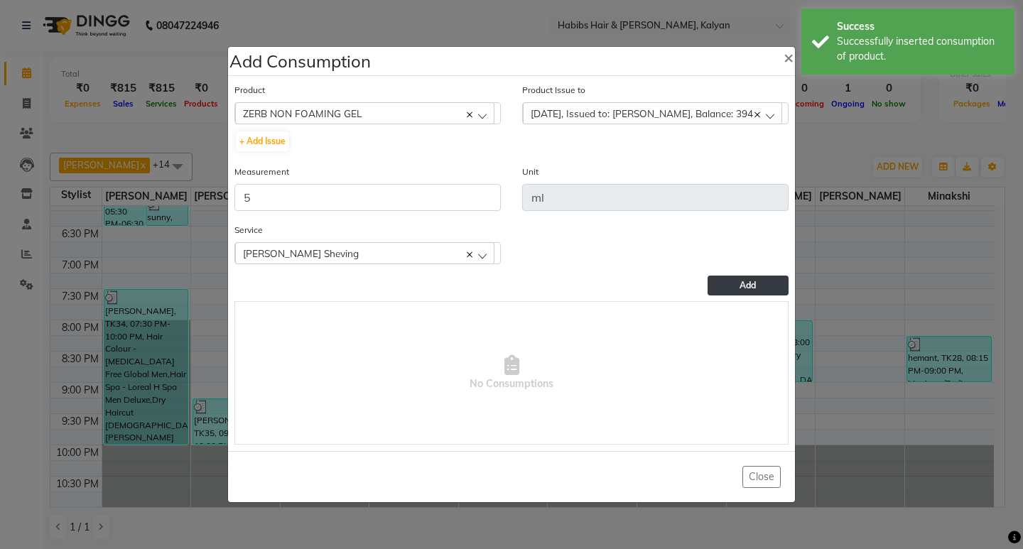
click at [736, 288] on button "Add" at bounding box center [747, 286] width 81 height 20
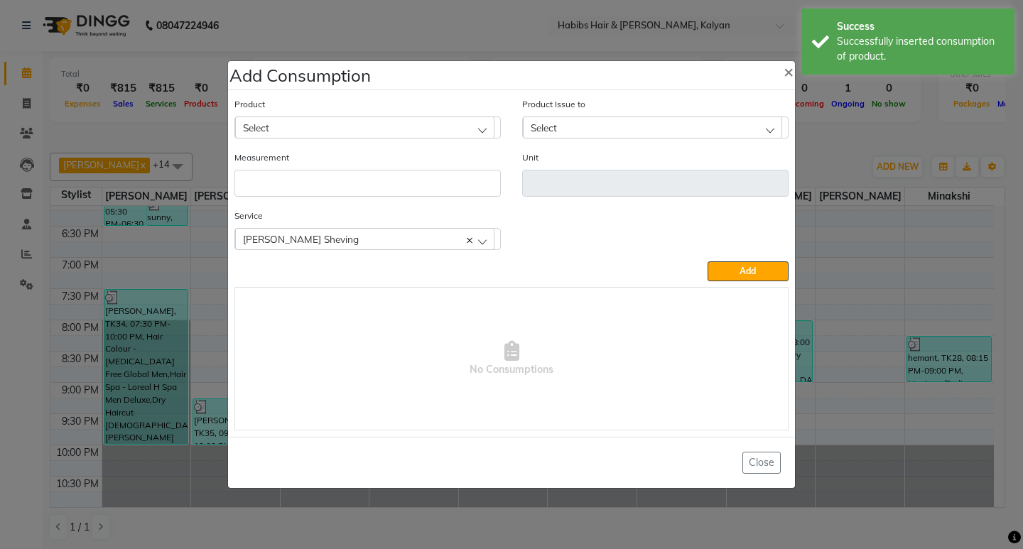
click at [303, 118] on div "Select" at bounding box center [364, 126] width 259 height 21
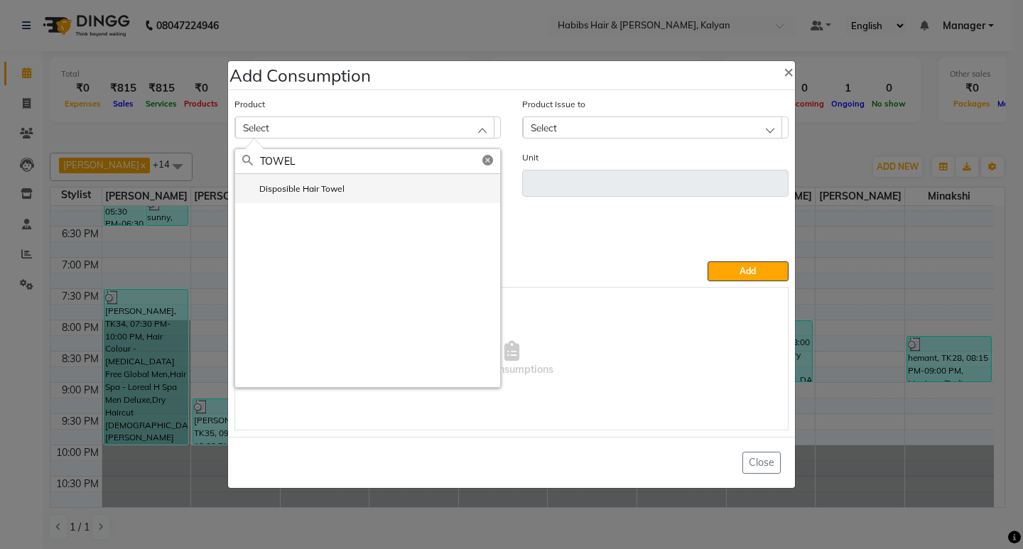
type input "TOWEL"
click at [316, 202] on li "Disposible Hair Towel" at bounding box center [367, 188] width 265 height 29
type input "pc"
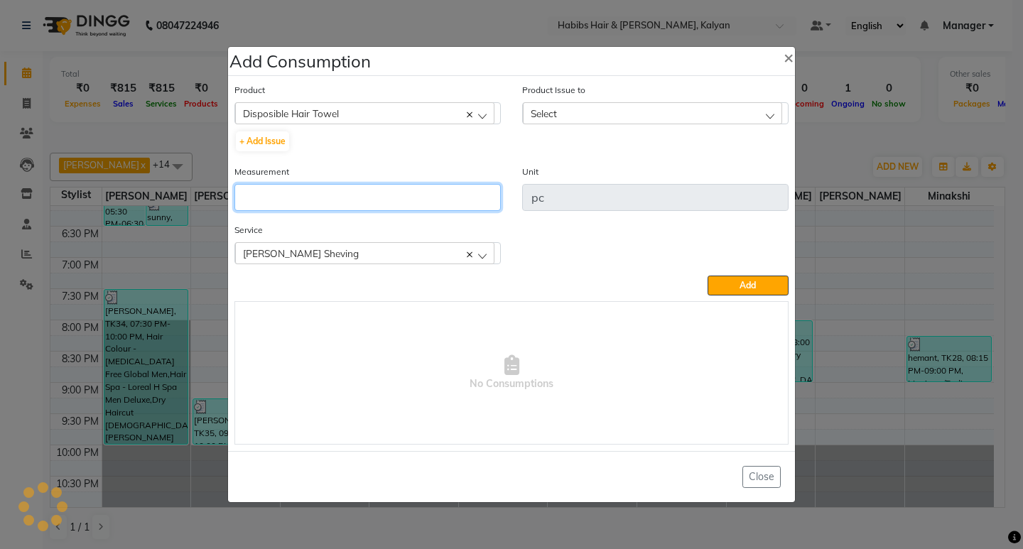
click at [316, 202] on input "number" at bounding box center [367, 197] width 266 height 27
type input "2"
type input "1"
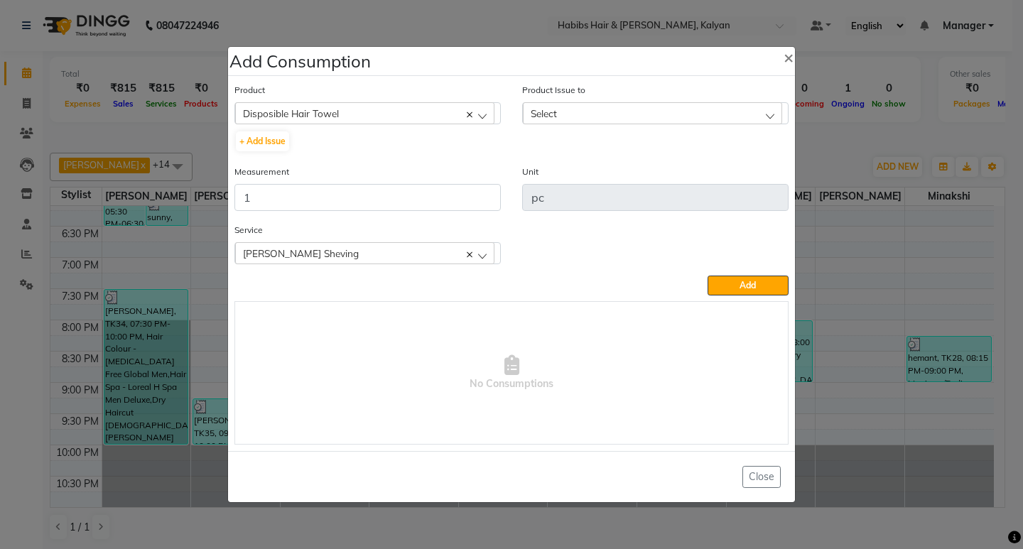
click at [717, 111] on div "Select" at bounding box center [652, 112] width 259 height 21
click at [738, 178] on label "2025-10-01, Issued to: Sagar saindane, Balance: 26" at bounding box center [634, 174] width 208 height 13
click at [745, 277] on button "Add" at bounding box center [747, 286] width 81 height 20
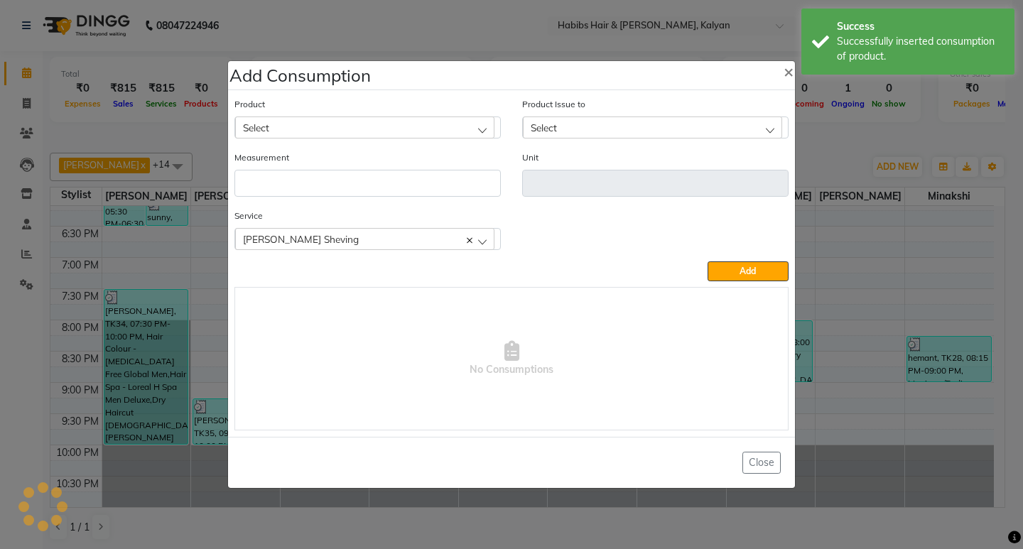
click at [841, 136] on ngb-modal-window "Add Consumption × Product Select 001 BANANA POWDER 10GM Product Issue to Select…" at bounding box center [511, 274] width 1023 height 549
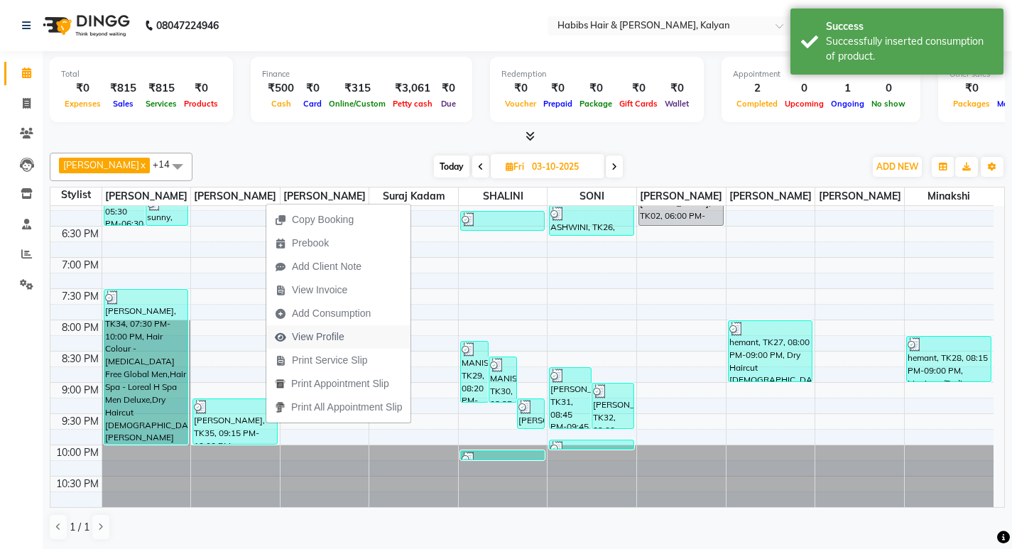
click at [315, 326] on span "View Profile" at bounding box center [309, 336] width 87 height 23
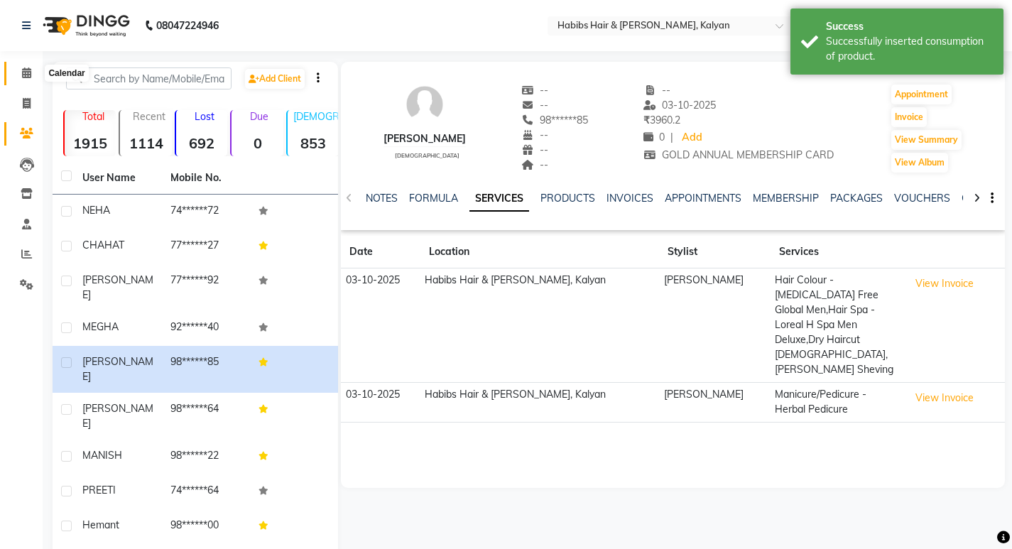
click at [17, 69] on span at bounding box center [26, 73] width 25 height 16
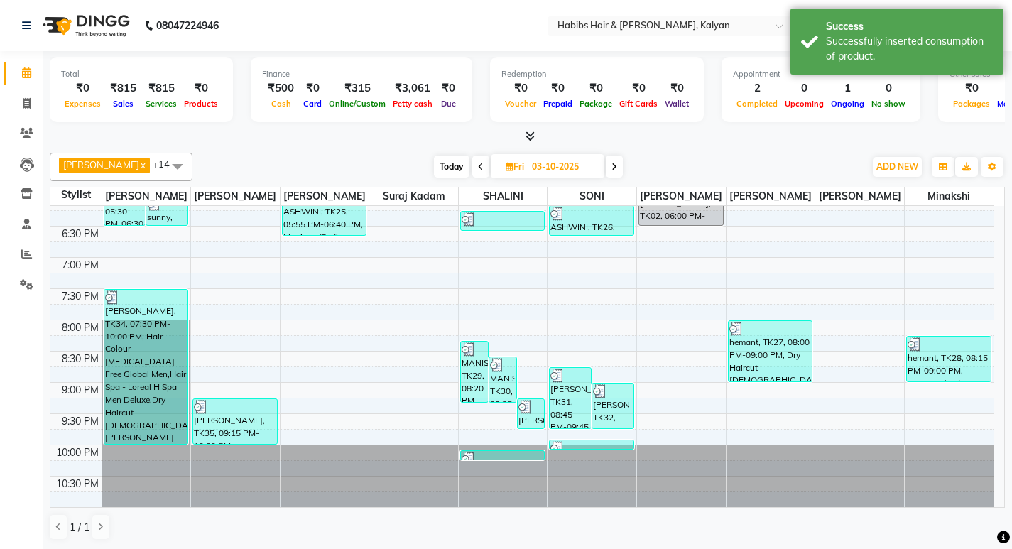
scroll to position [1, 0]
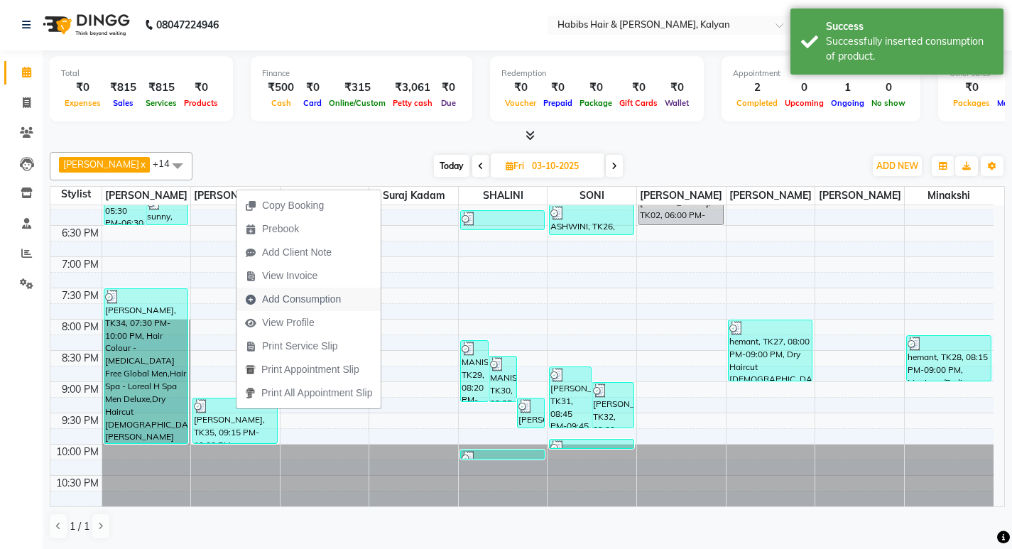
click at [325, 296] on span "Add Consumption" at bounding box center [301, 299] width 79 height 15
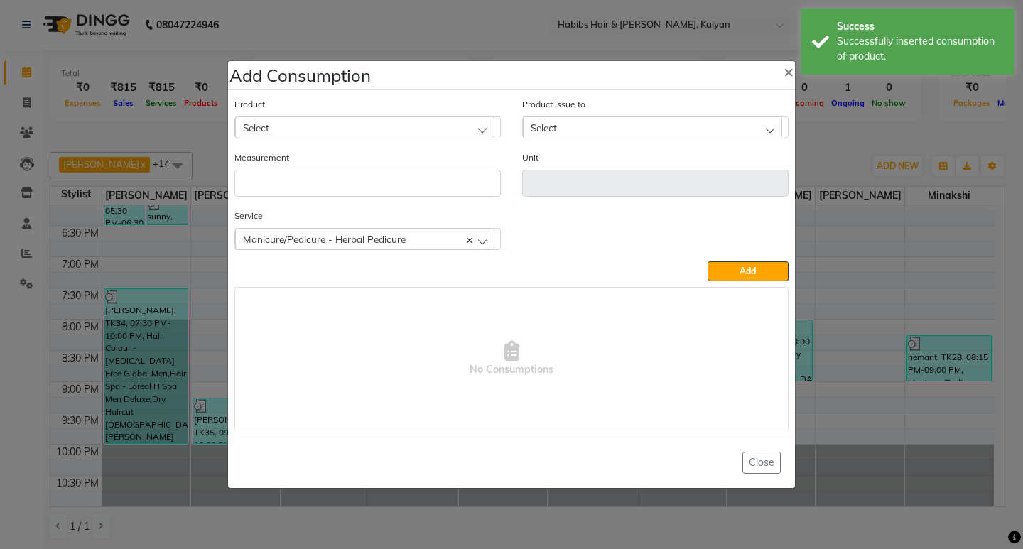
click at [371, 129] on div "Select" at bounding box center [364, 126] width 259 height 21
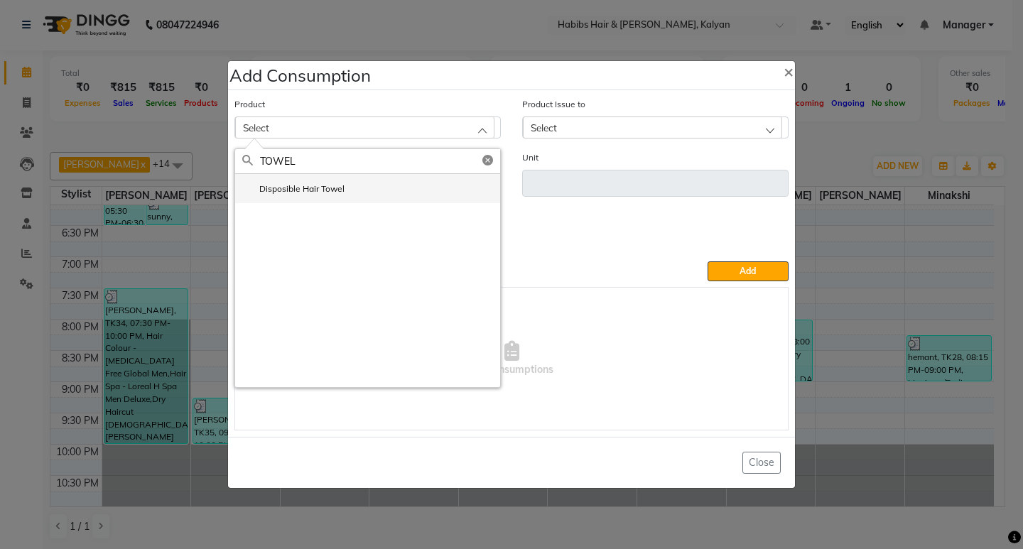
type input "TOWEL"
click at [322, 198] on li "Disposible Hair Towel" at bounding box center [367, 188] width 265 height 29
type input "pc"
click at [322, 197] on input "number" at bounding box center [367, 183] width 266 height 27
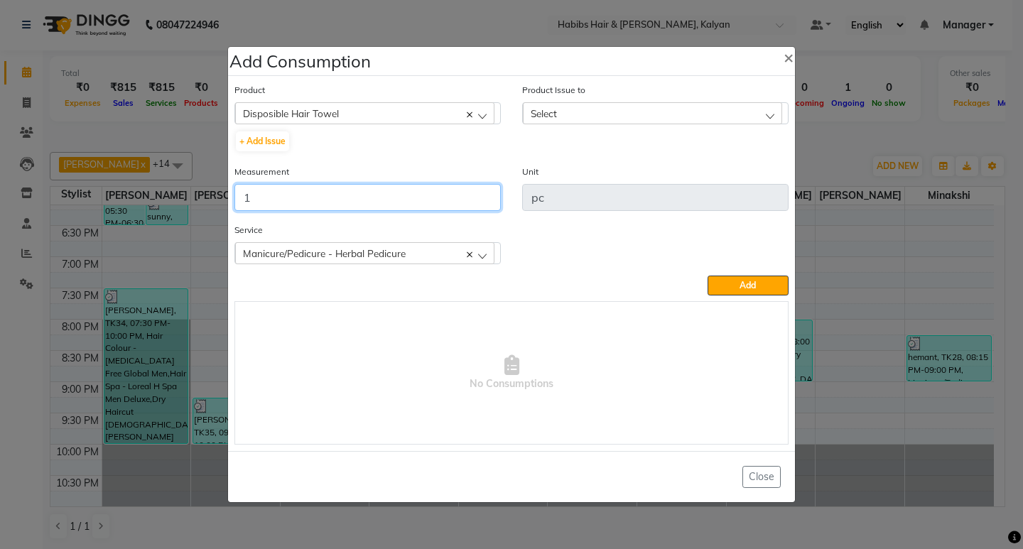
type input "1"
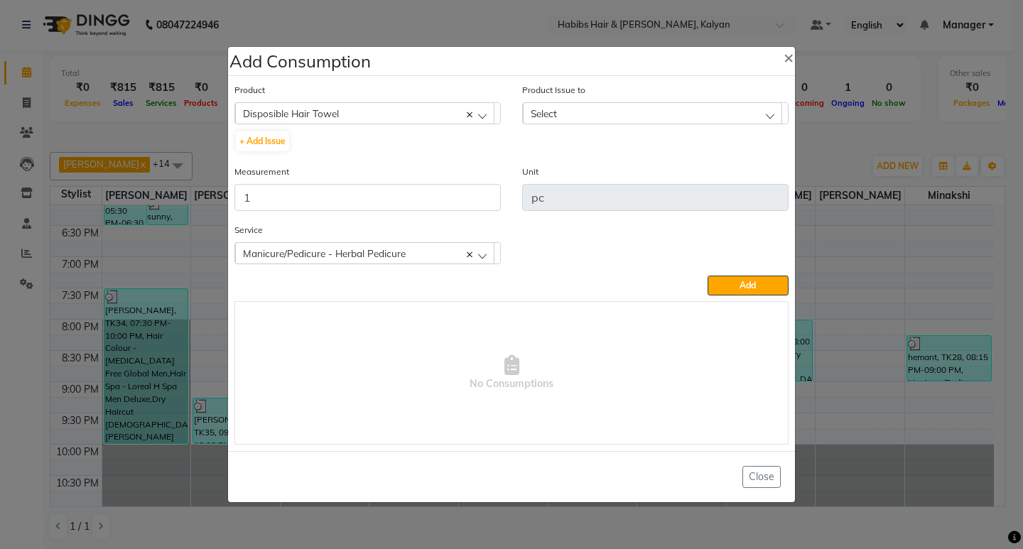
click at [665, 102] on div "Product Issue to Select 2025-10-01, Issued to: Sagar saindane, Balance: 25" at bounding box center [655, 103] width 266 height 42
click at [680, 117] on div "Select" at bounding box center [652, 112] width 259 height 21
click at [710, 178] on label "2025-10-01, Issued to: Sagar saindane, Balance: 25" at bounding box center [634, 174] width 208 height 13
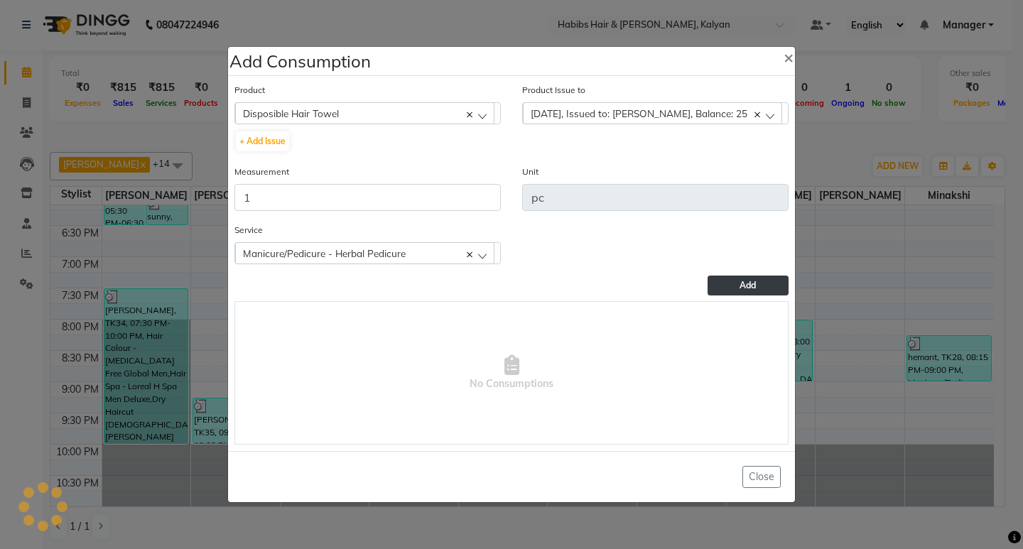
click at [766, 290] on button "Add" at bounding box center [747, 286] width 81 height 20
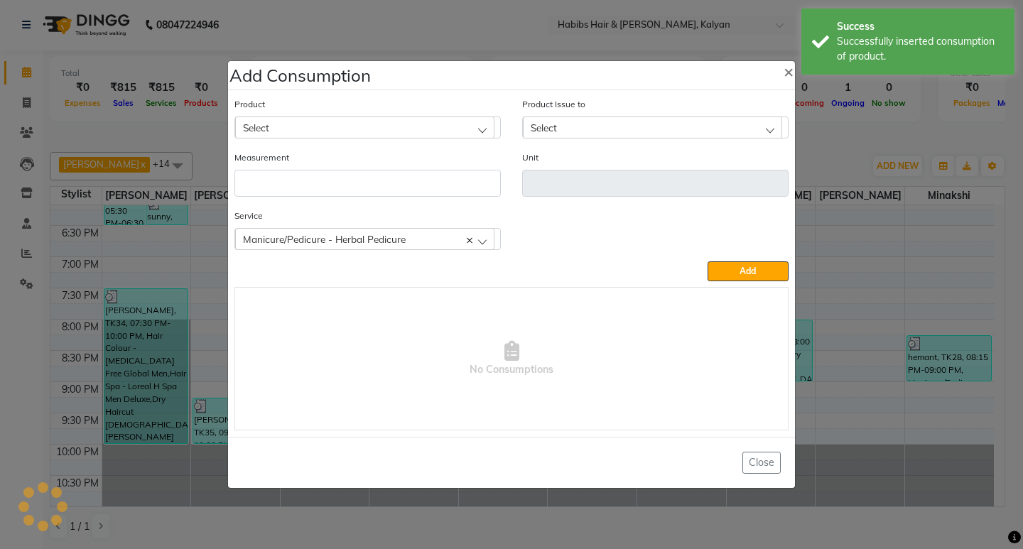
click at [961, 92] on ngb-modal-window "Add Consumption × Product Select 001 BANANA POWDER 10GM Product Issue to Select…" at bounding box center [511, 274] width 1023 height 549
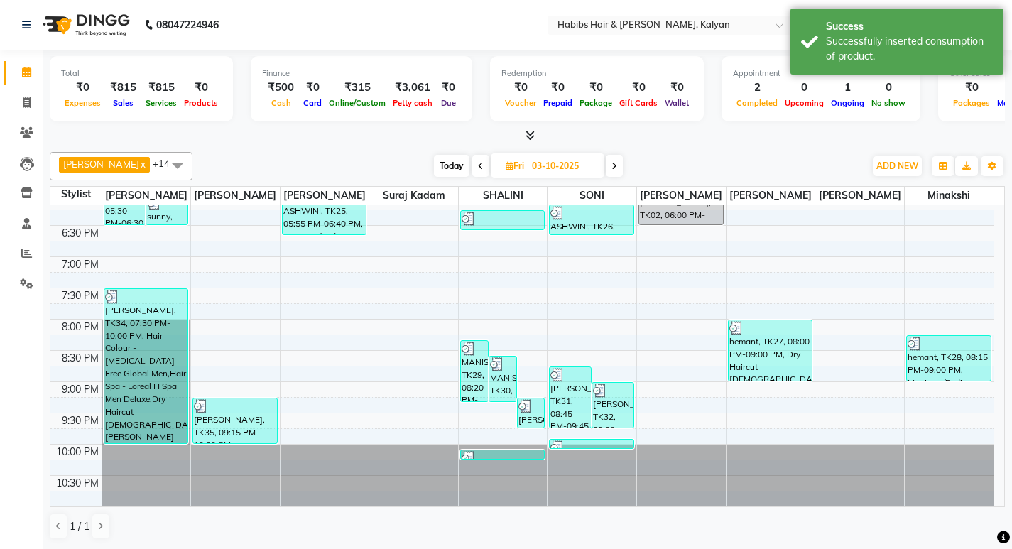
click at [606, 165] on span at bounding box center [614, 166] width 17 height 22
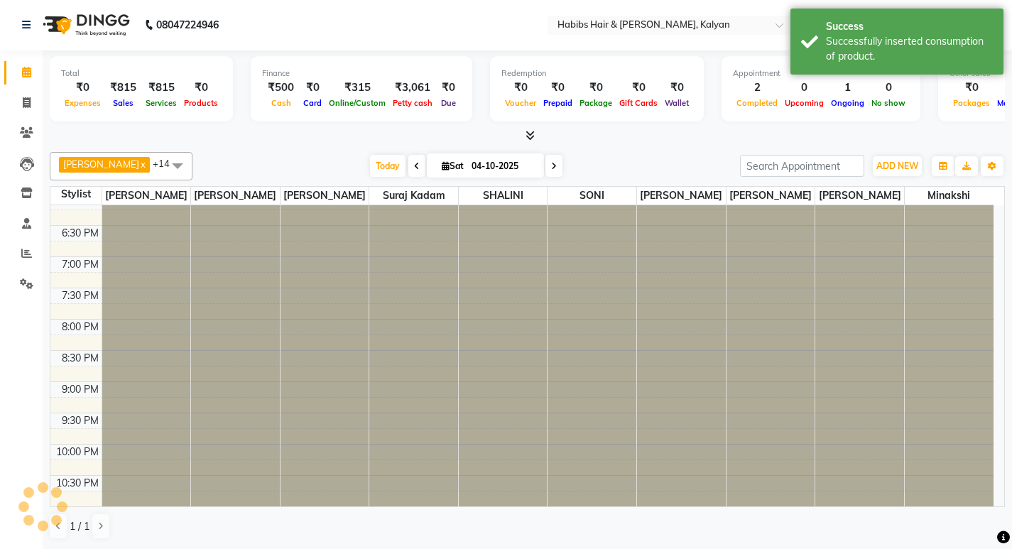
scroll to position [251, 0]
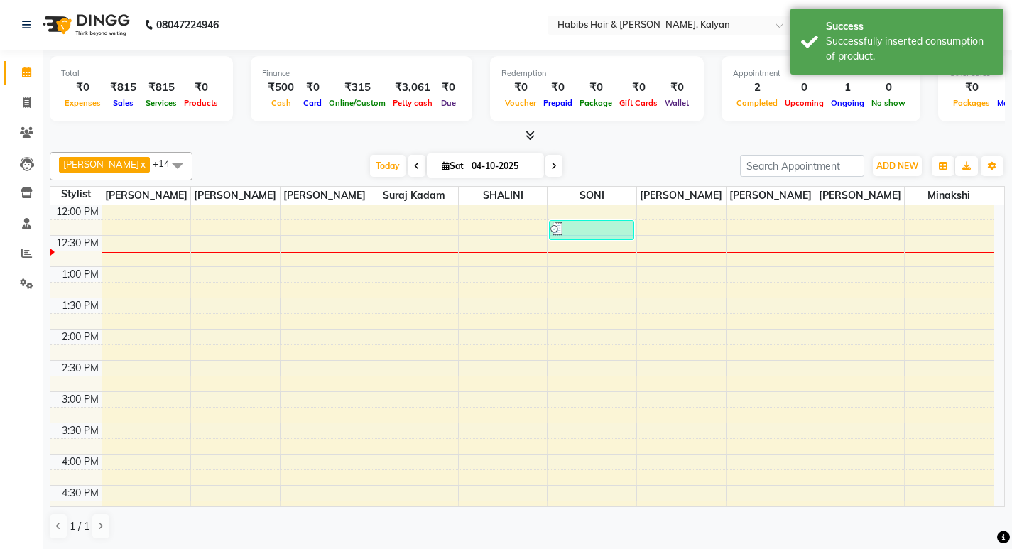
click at [408, 159] on span at bounding box center [416, 166] width 17 height 22
type input "03-10-2025"
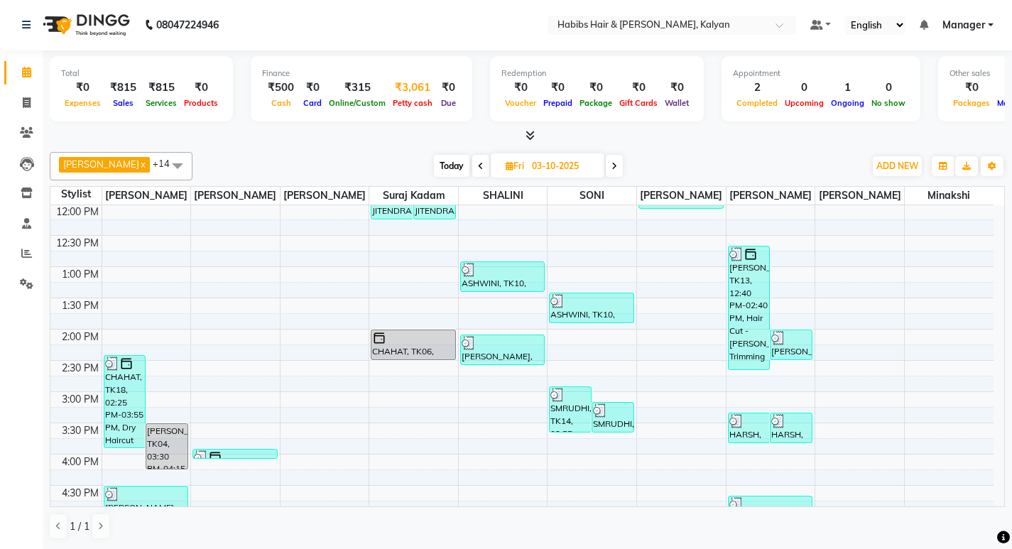
click at [405, 82] on div "₹3,061" at bounding box center [412, 88] width 47 height 16
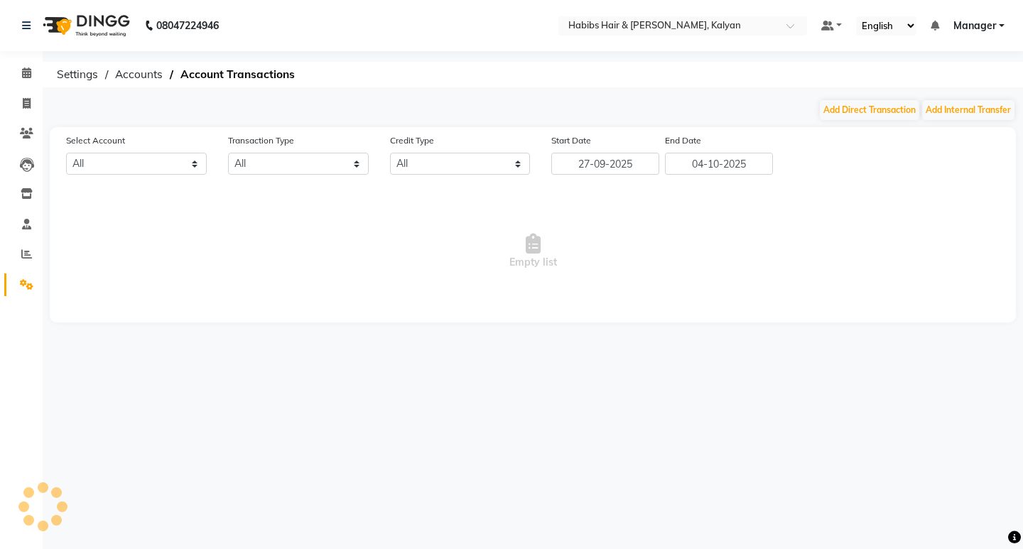
select select "7313"
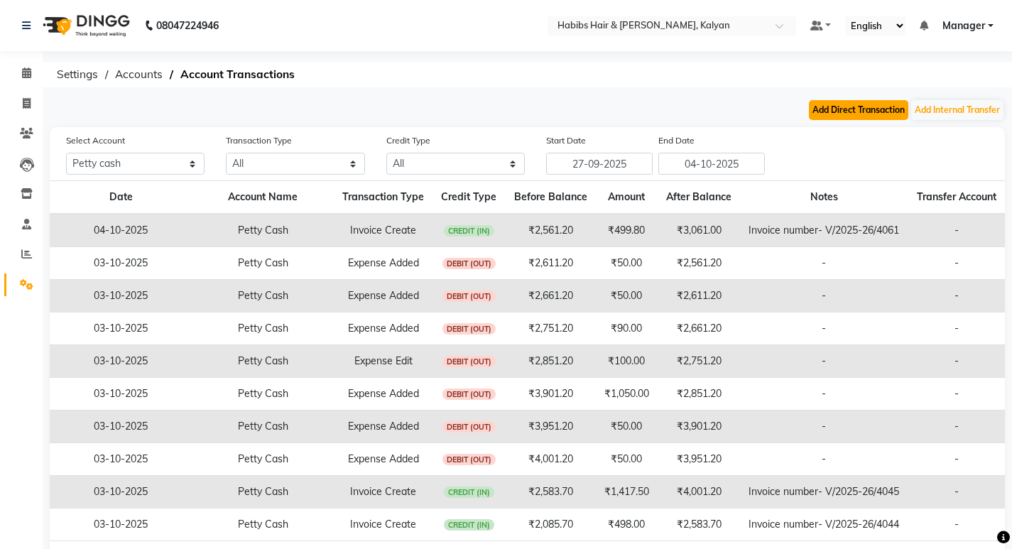
click at [815, 118] on button "Add Direct Transaction" at bounding box center [858, 110] width 99 height 20
select select "direct"
select select "7313"
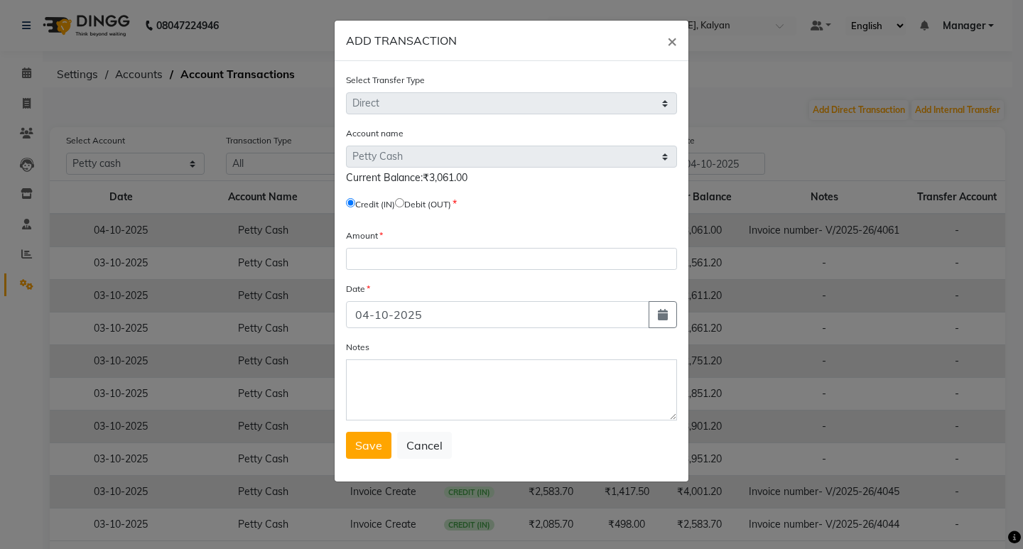
click at [404, 199] on input "radio" at bounding box center [399, 202] width 9 height 9
radio input "true"
click at [404, 262] on input "number" at bounding box center [511, 259] width 331 height 22
type input "2561"
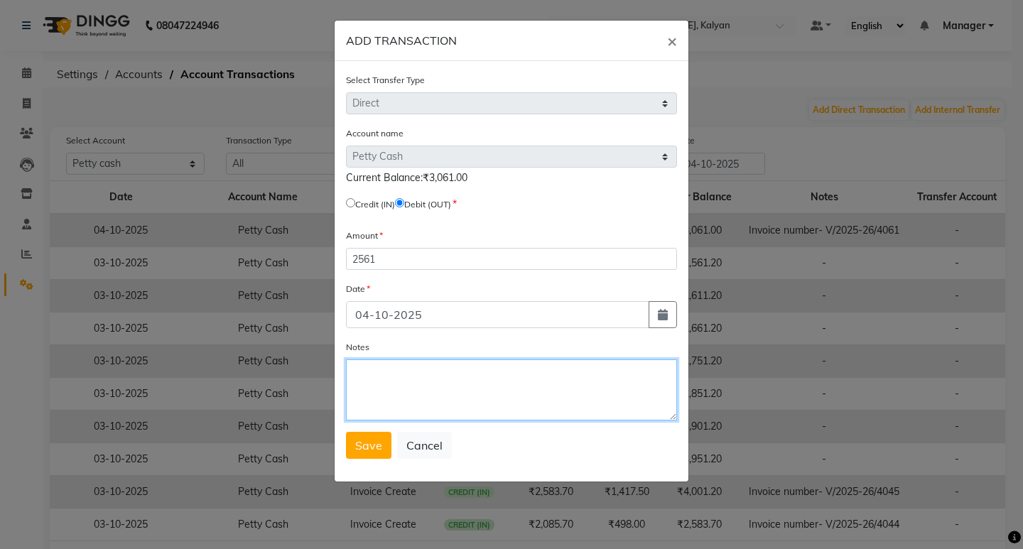
click at [467, 409] on textarea "Notes" at bounding box center [511, 389] width 331 height 61
type textarea "HANDOVER TO SHUBHAM SIR"
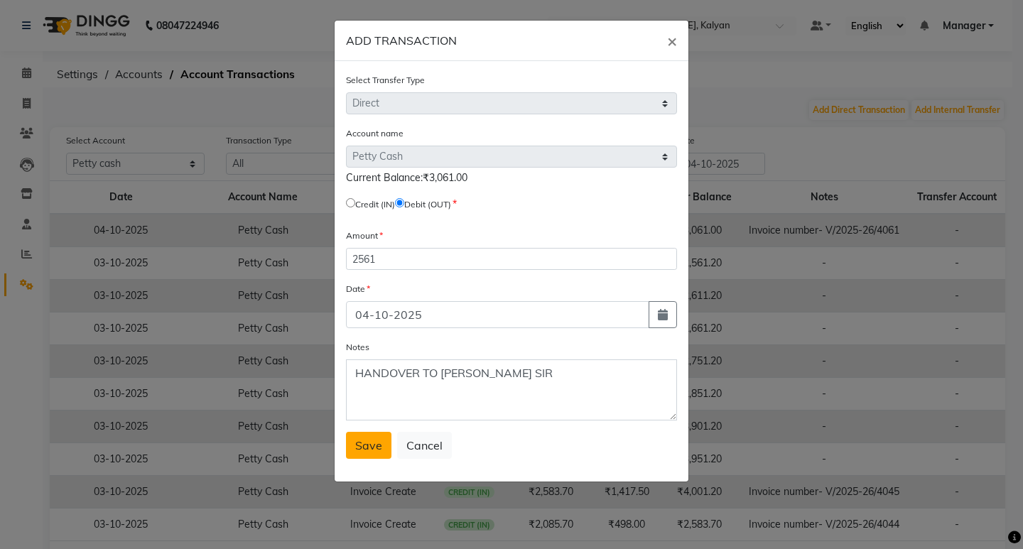
click at [376, 433] on button "Save" at bounding box center [368, 445] width 45 height 27
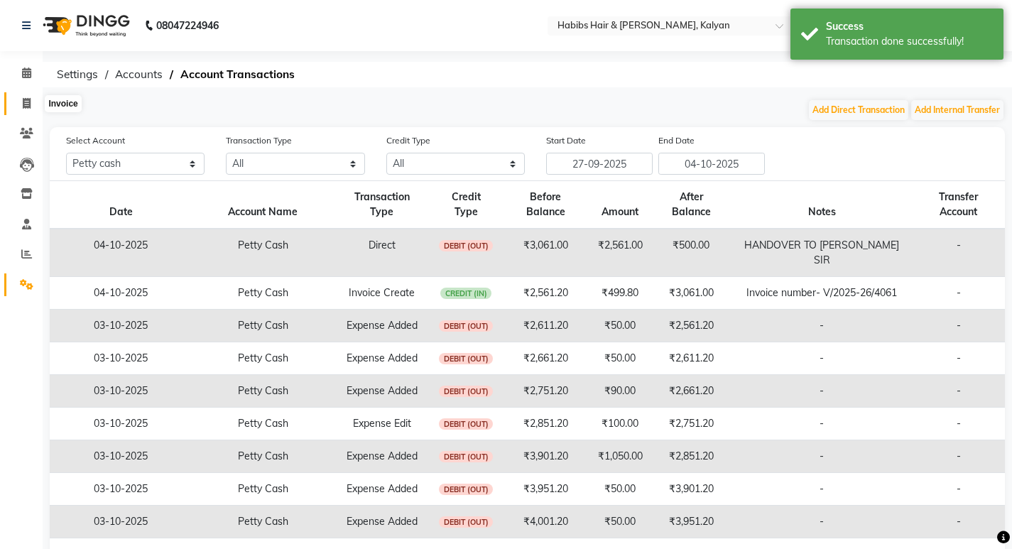
click at [27, 103] on icon at bounding box center [27, 103] width 8 height 11
select select "8185"
select select "service"
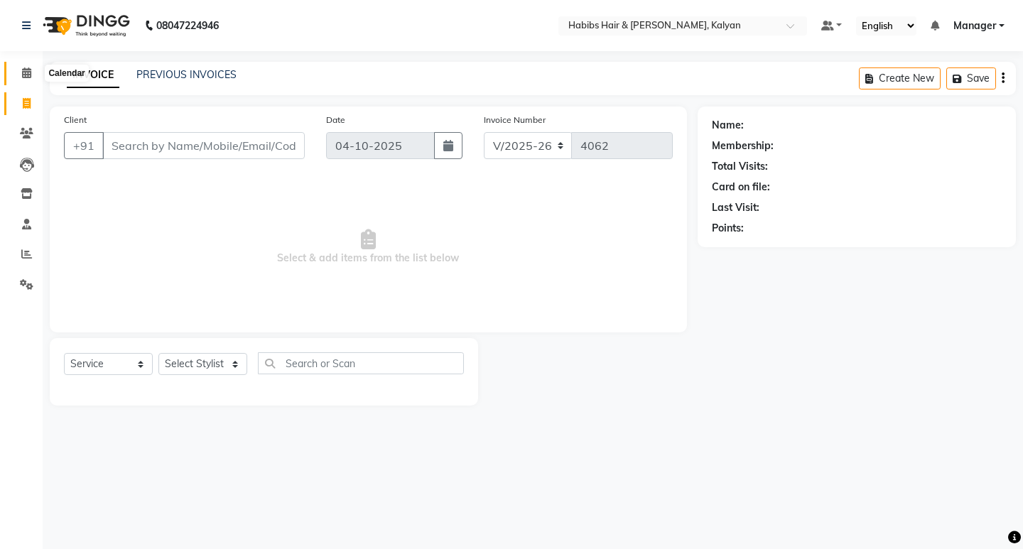
click at [18, 79] on span at bounding box center [26, 73] width 25 height 16
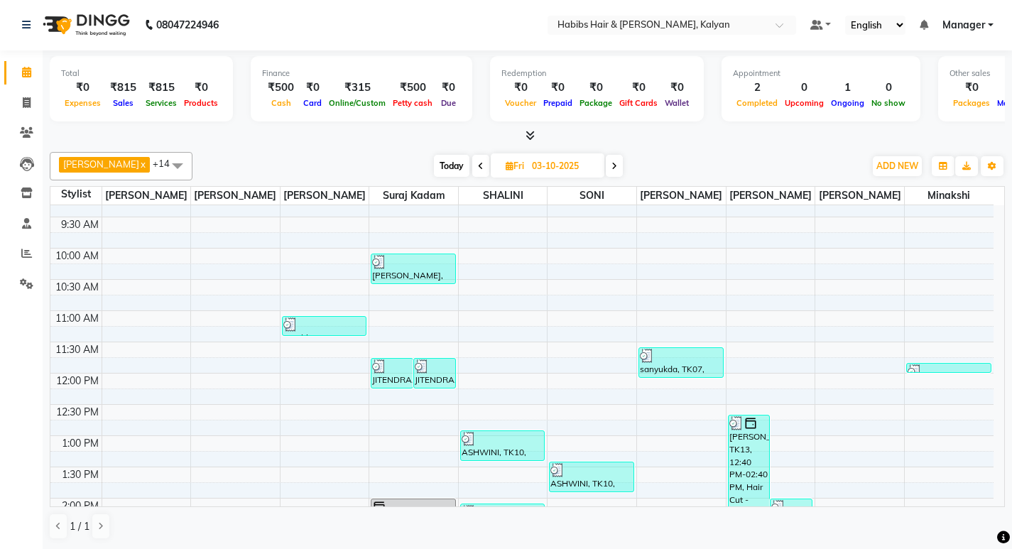
scroll to position [213, 0]
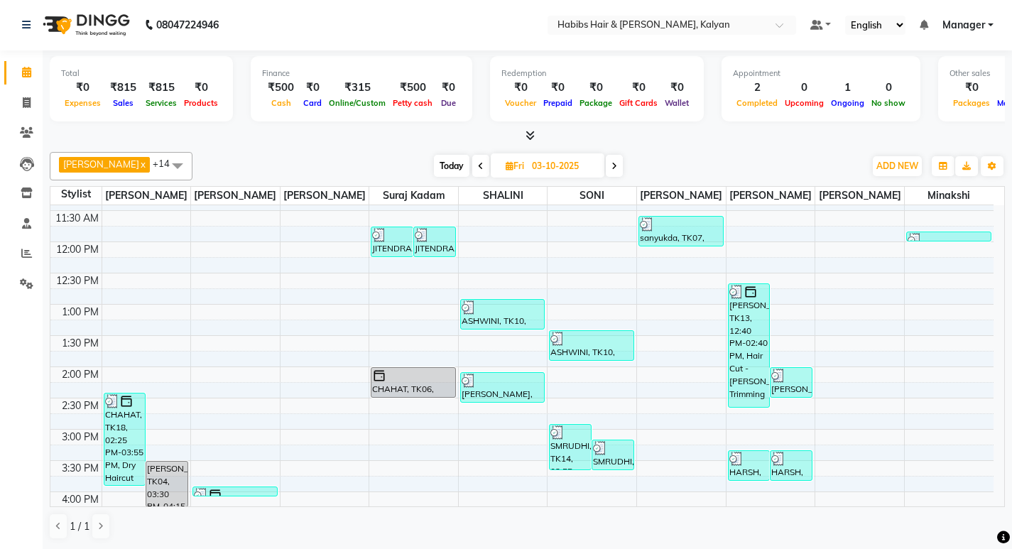
click at [611, 167] on icon at bounding box center [614, 166] width 6 height 9
type input "04-10-2025"
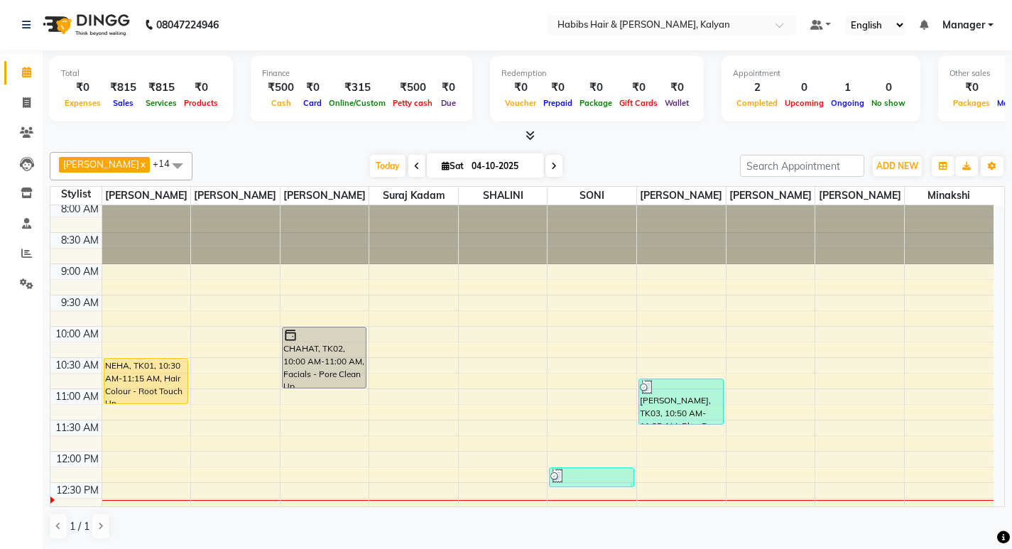
scroll to position [0, 0]
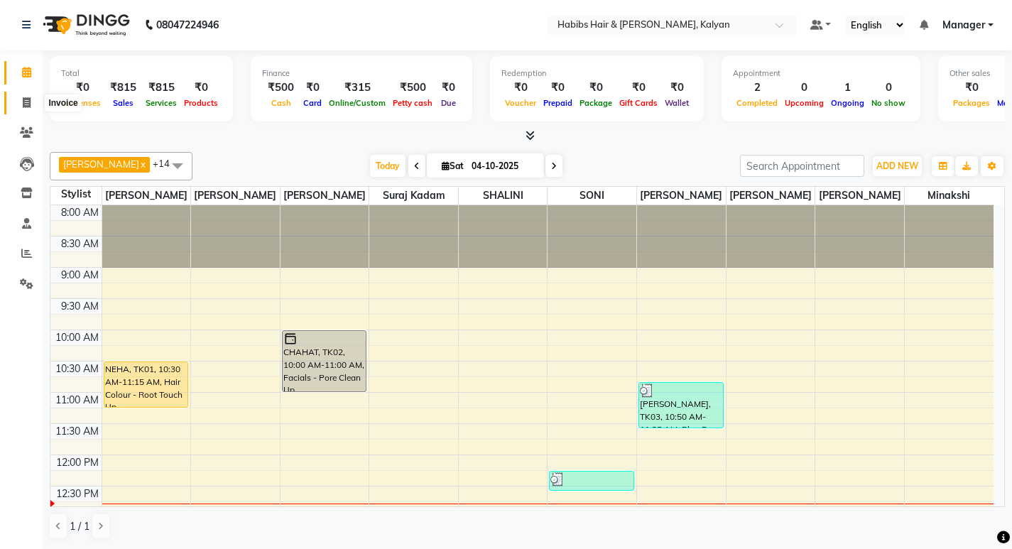
click at [24, 99] on icon at bounding box center [27, 102] width 8 height 11
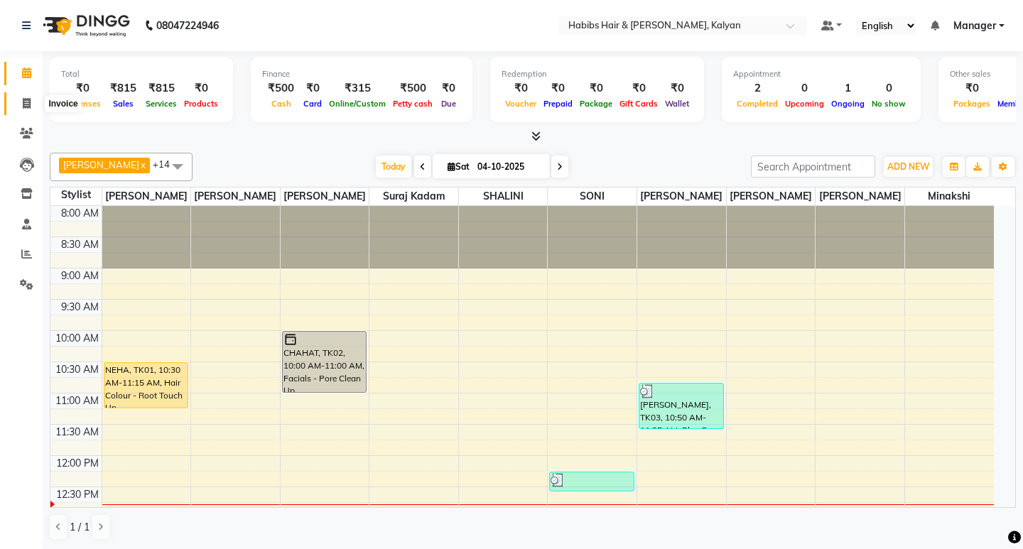
select select "8185"
select select "service"
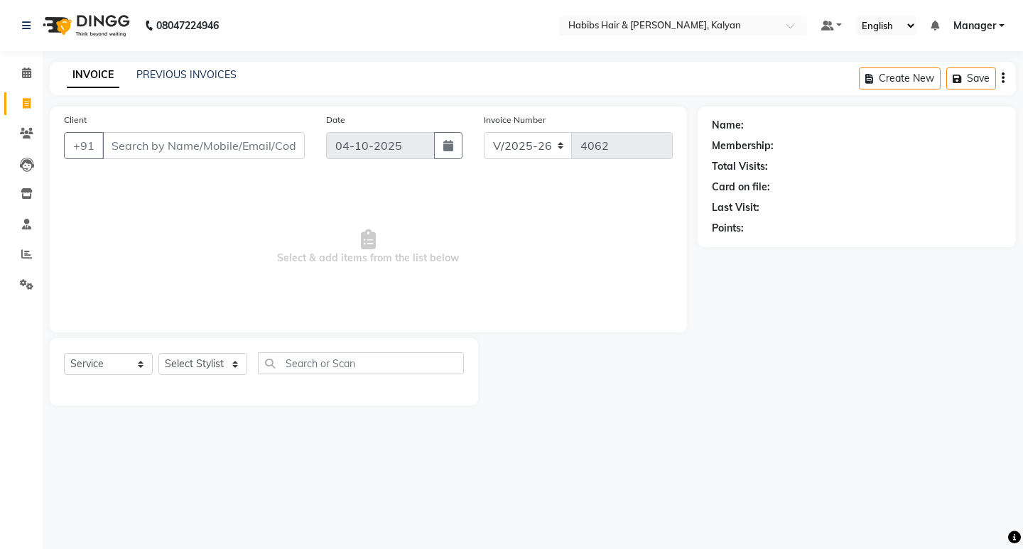
click at [208, 379] on div "Select Service Product Membership Package Voucher Prepaid Gift Card Select Styl…" at bounding box center [264, 368] width 400 height 33
click at [202, 363] on select "Select Stylist [PERSON_NAME] Manager [PERSON_NAME] zipre [PERSON_NAME] [PERSON_…" at bounding box center [202, 364] width 89 height 22
select select "92931"
click at [158, 353] on select "Select Stylist [PERSON_NAME] Manager [PERSON_NAME] zipre [PERSON_NAME] [PERSON_…" at bounding box center [202, 364] width 89 height 22
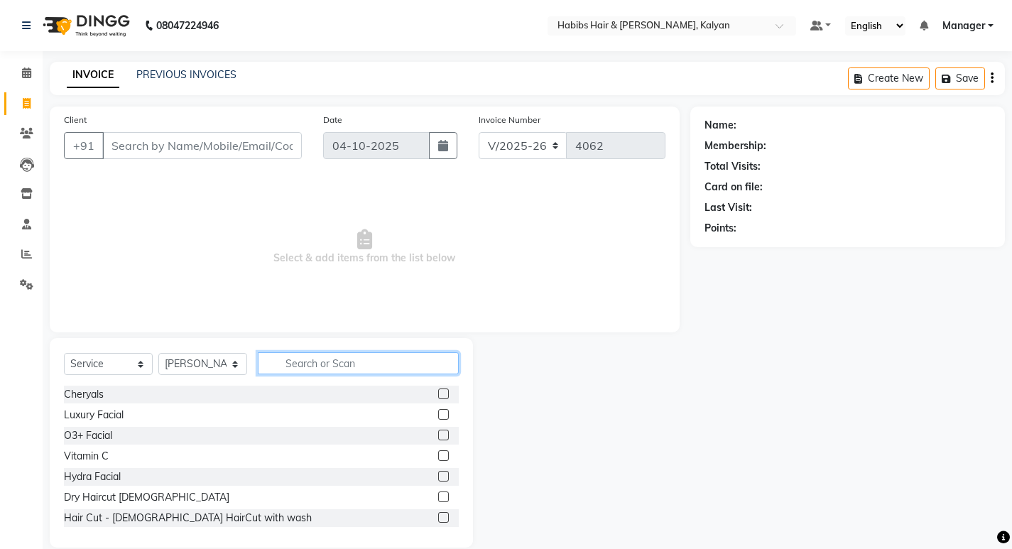
click at [315, 359] on input "text" at bounding box center [358, 363] width 201 height 22
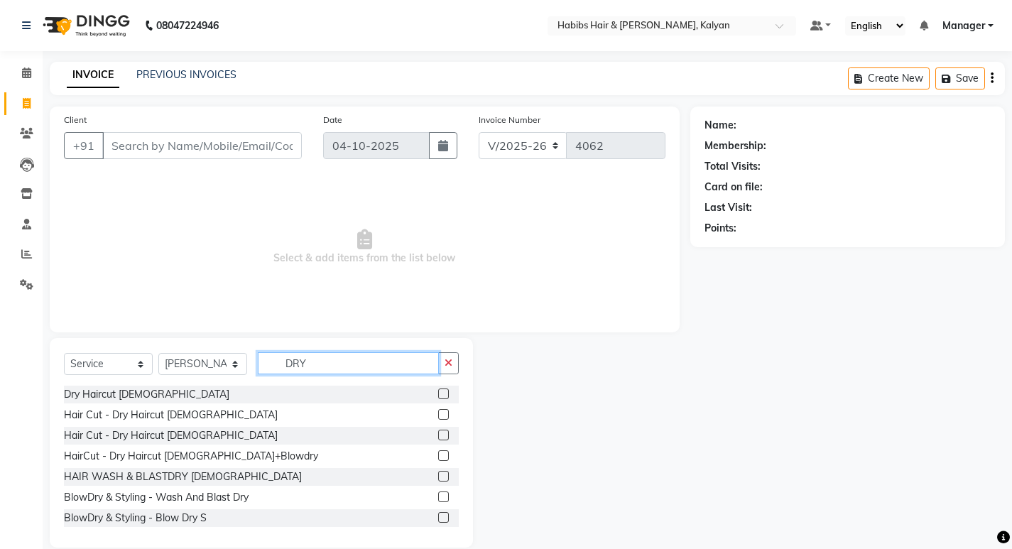
type input "DRY"
click at [438, 413] on label at bounding box center [443, 414] width 11 height 11
click at [438, 413] on input "checkbox" at bounding box center [442, 414] width 9 height 9
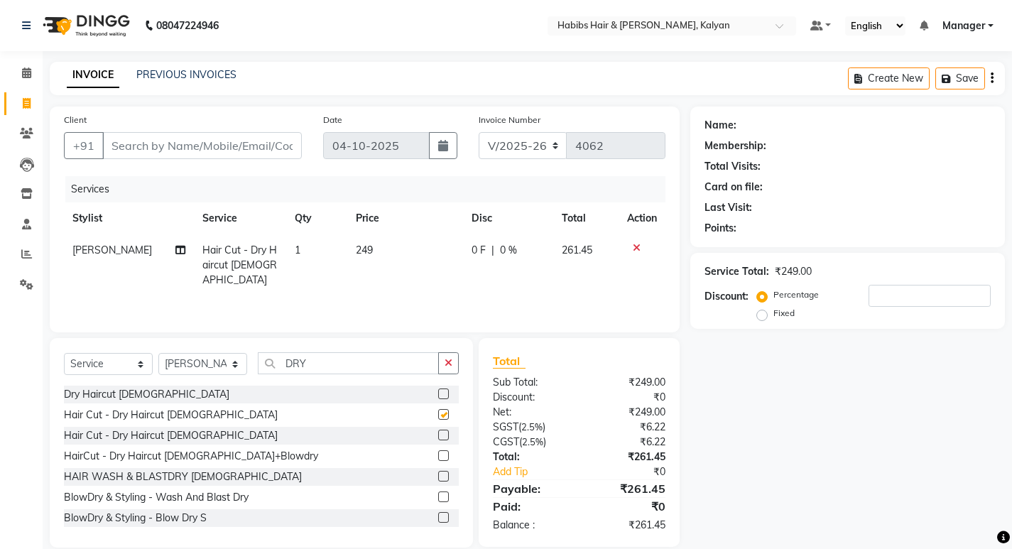
checkbox input "false"
click at [991, 78] on icon "button" at bounding box center [992, 78] width 3 height 1
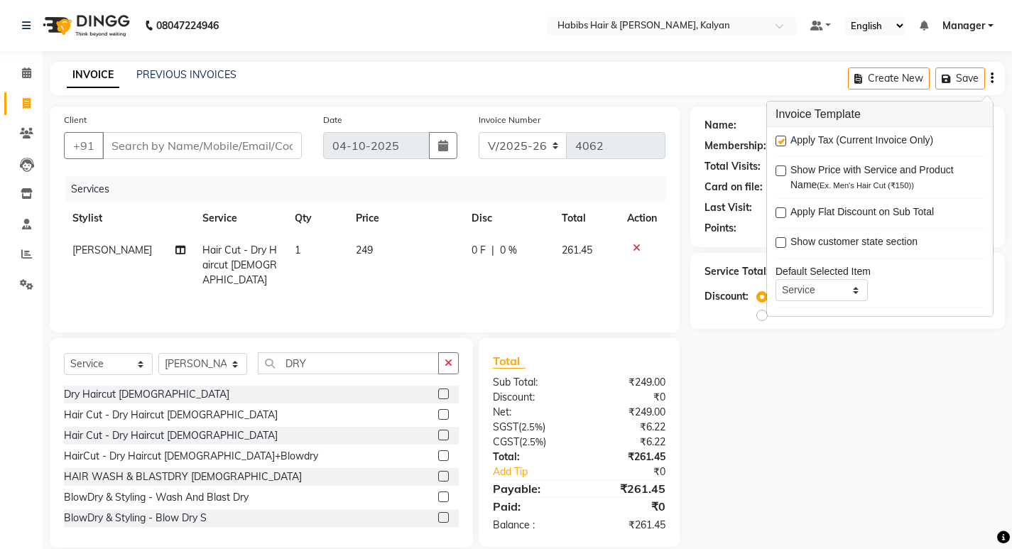
click at [779, 144] on label at bounding box center [780, 141] width 11 height 11
click at [779, 144] on input "checkbox" at bounding box center [779, 141] width 9 height 9
checkbox input "false"
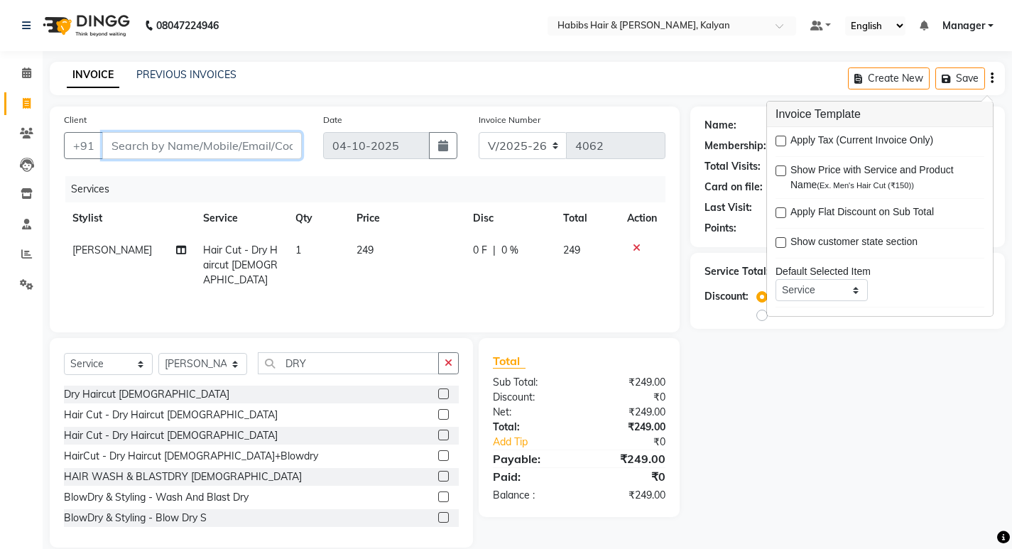
click at [230, 146] on input "Client" at bounding box center [202, 145] width 200 height 27
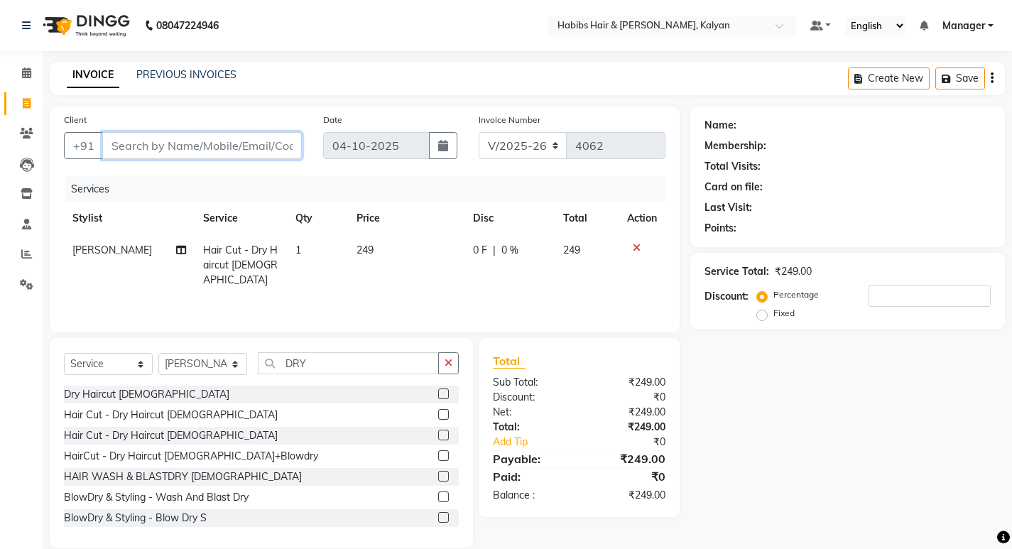
type input "7"
type input "0"
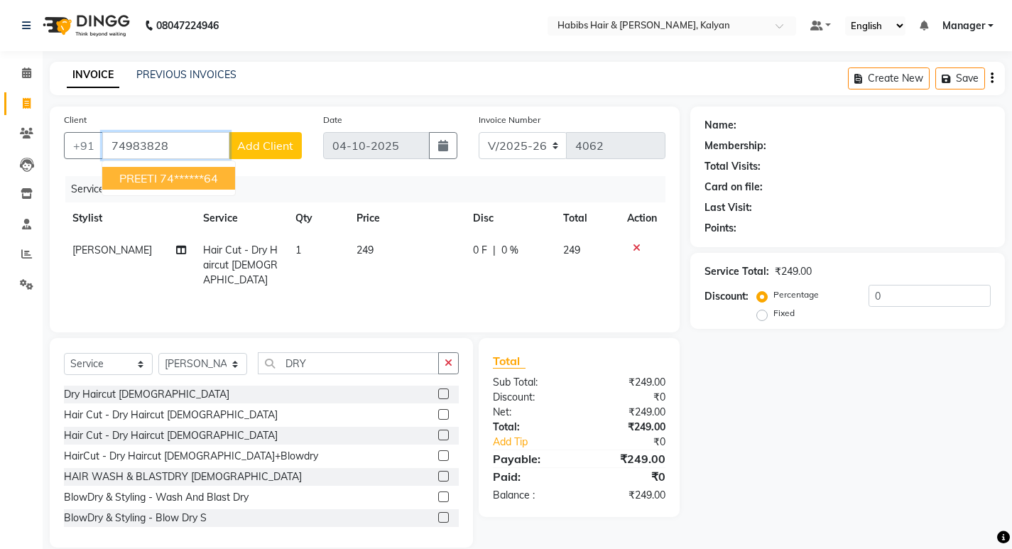
drag, startPoint x: 222, startPoint y: 179, endPoint x: 250, endPoint y: 188, distance: 29.9
click at [232, 183] on button "PREETI 74******64" at bounding box center [168, 178] width 133 height 23
type input "74******64"
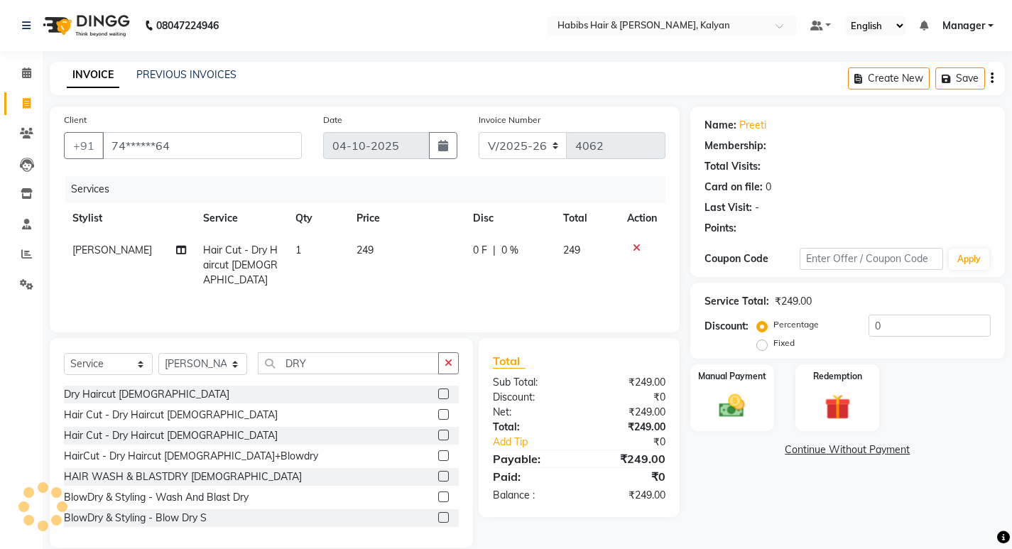
select select "1: Object"
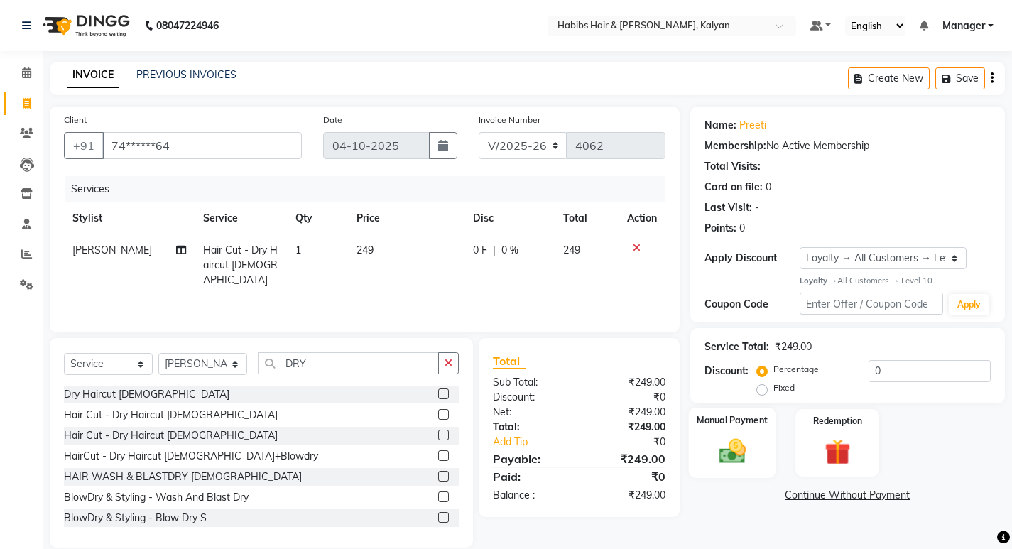
click at [753, 417] on label "Manual Payment" at bounding box center [732, 420] width 71 height 13
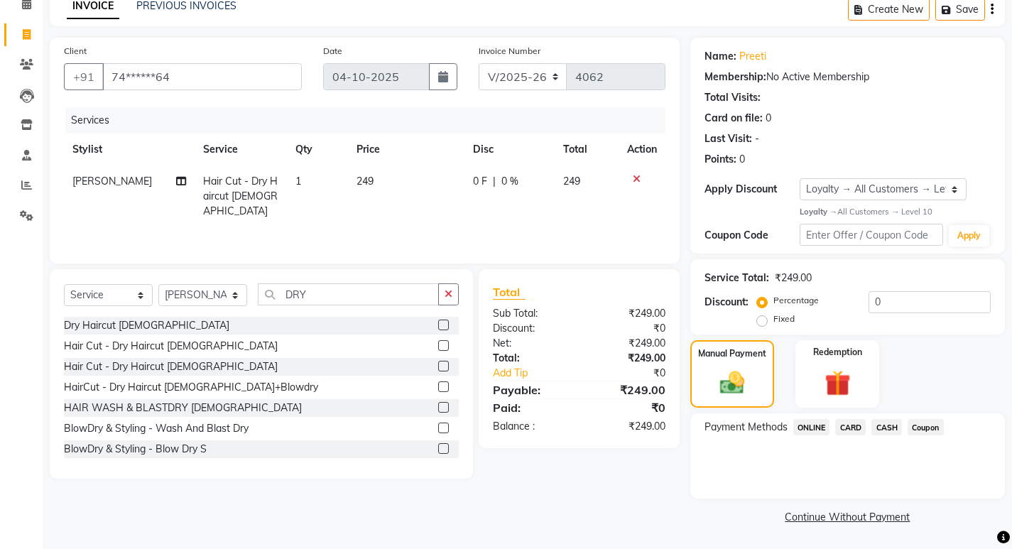
click at [812, 426] on span "ONLINE" at bounding box center [811, 427] width 37 height 16
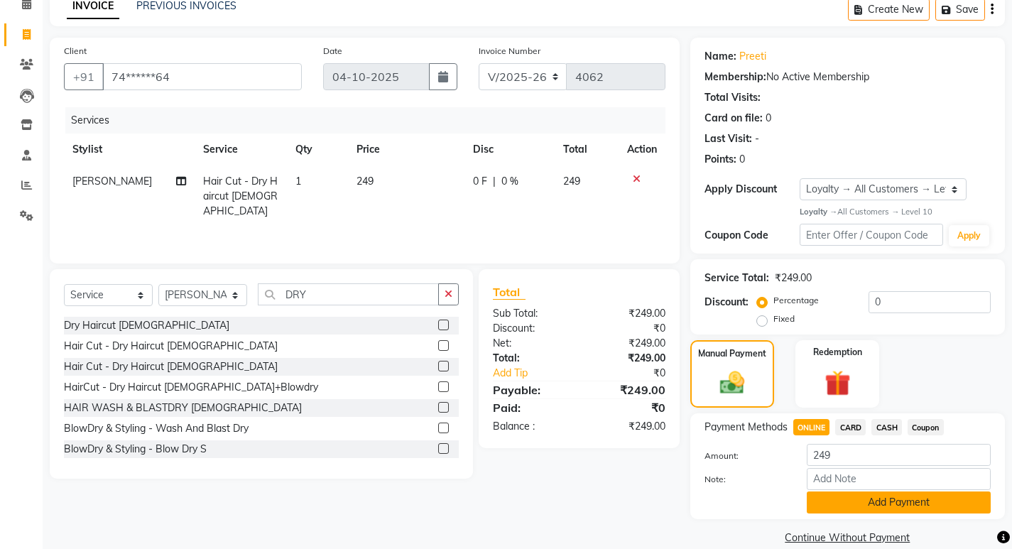
click at [866, 491] on button "Add Payment" at bounding box center [899, 502] width 184 height 22
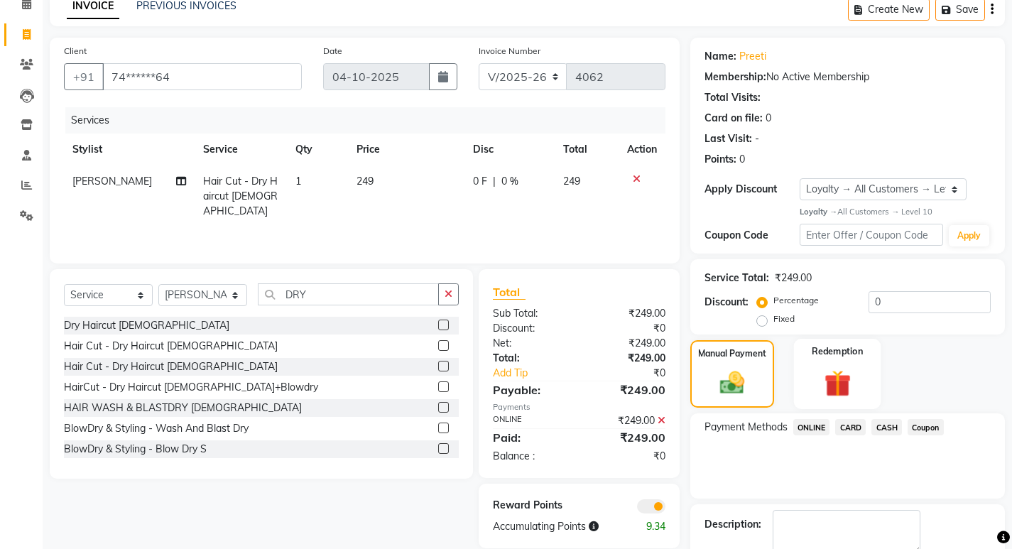
scroll to position [149, 0]
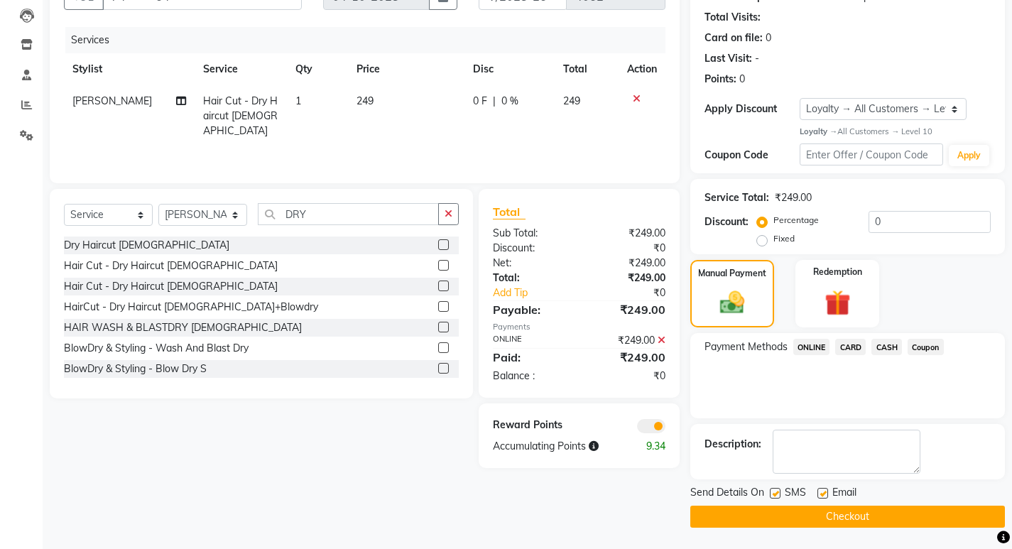
click at [900, 513] on button "Checkout" at bounding box center [847, 517] width 315 height 22
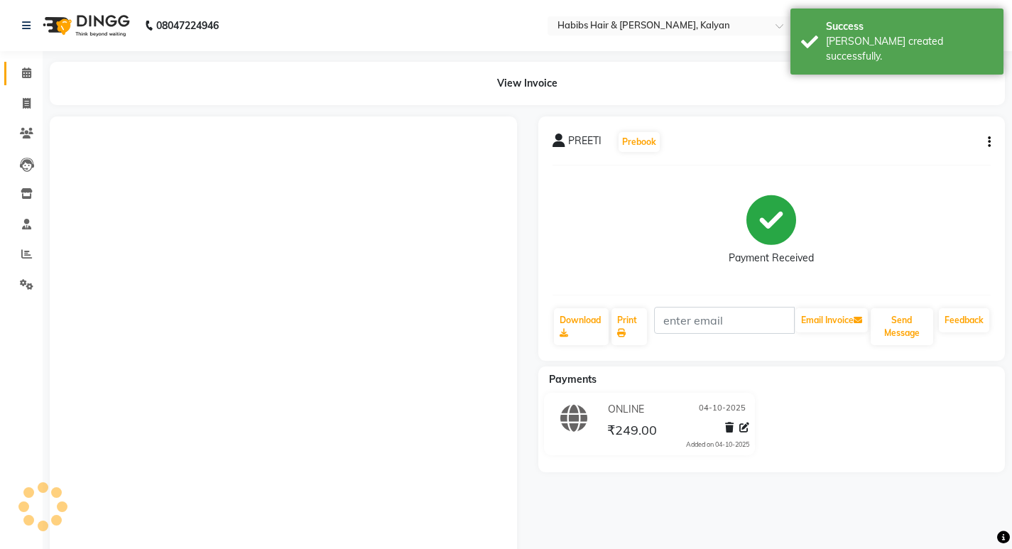
click at [27, 82] on link "Calendar" at bounding box center [21, 73] width 34 height 23
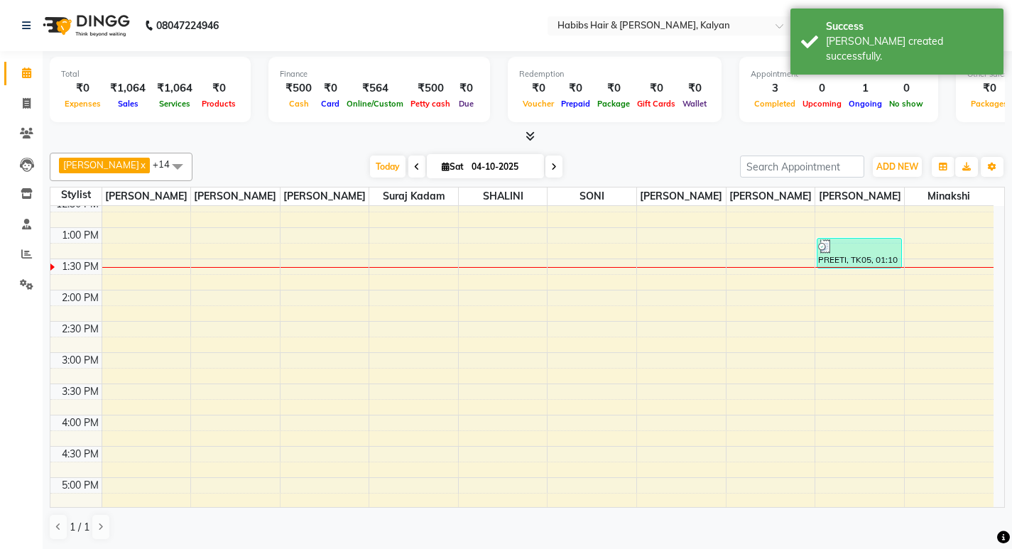
scroll to position [284, 0]
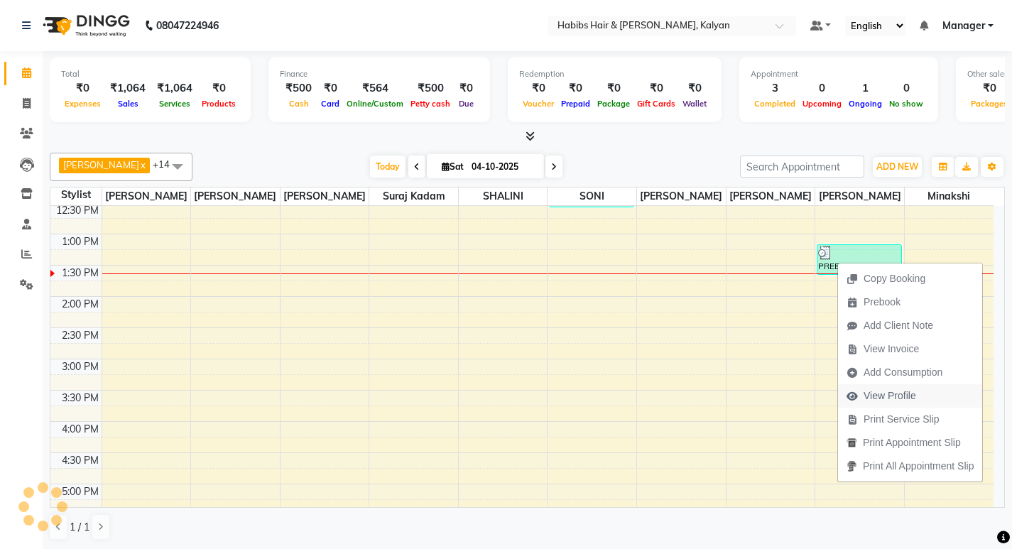
click at [894, 385] on span "View Profile" at bounding box center [881, 395] width 87 height 23
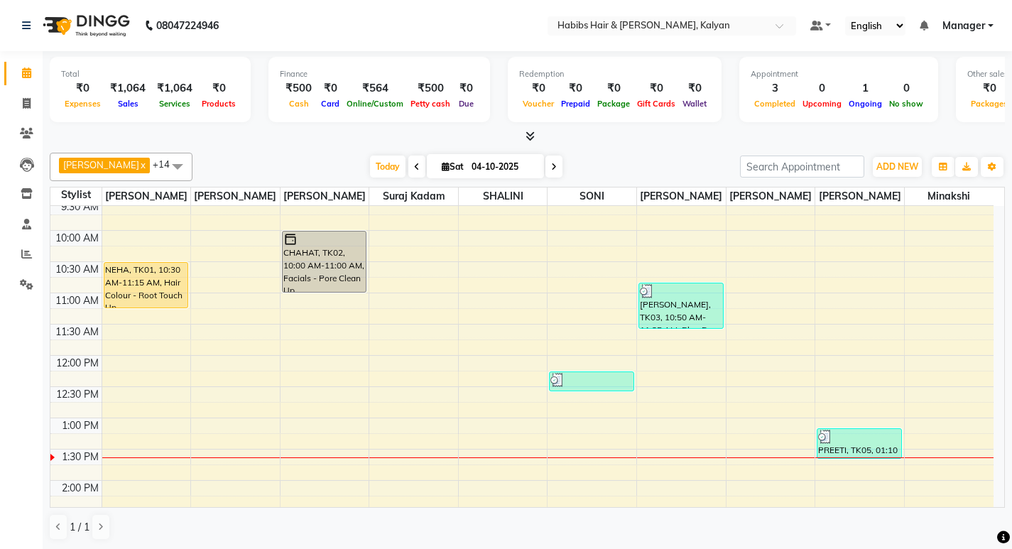
scroll to position [213, 0]
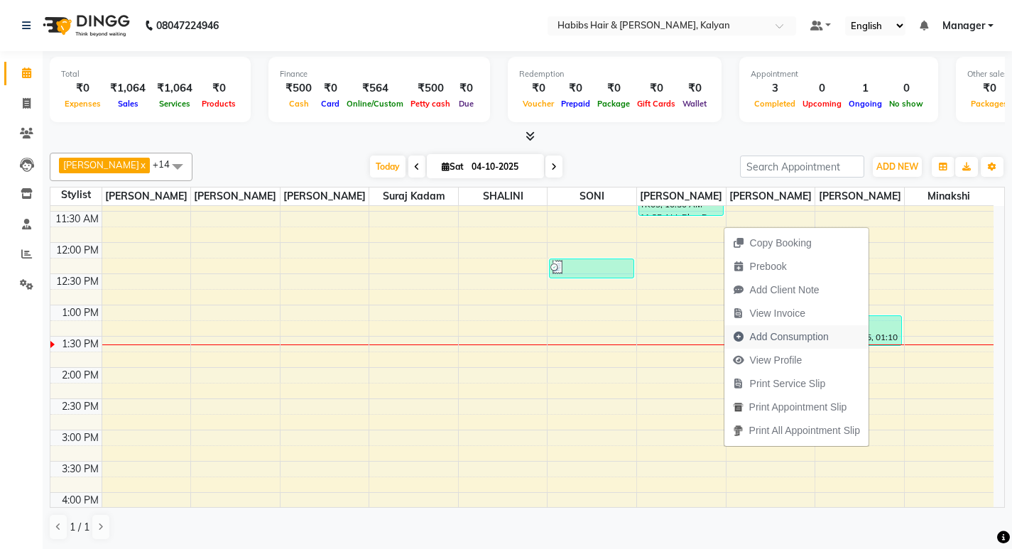
click at [784, 339] on span "Add Consumption" at bounding box center [789, 337] width 79 height 15
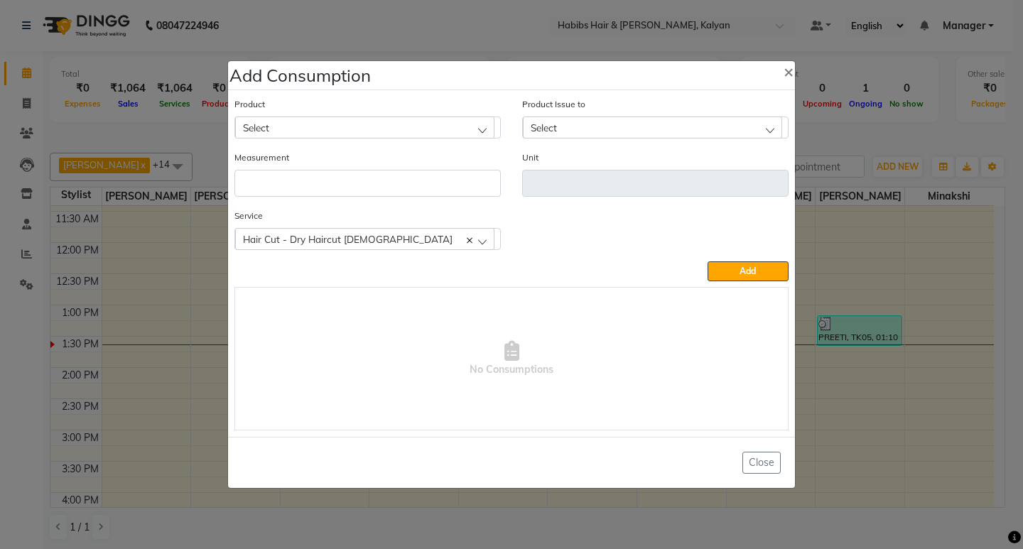
click at [366, 126] on div "Select" at bounding box center [364, 126] width 259 height 21
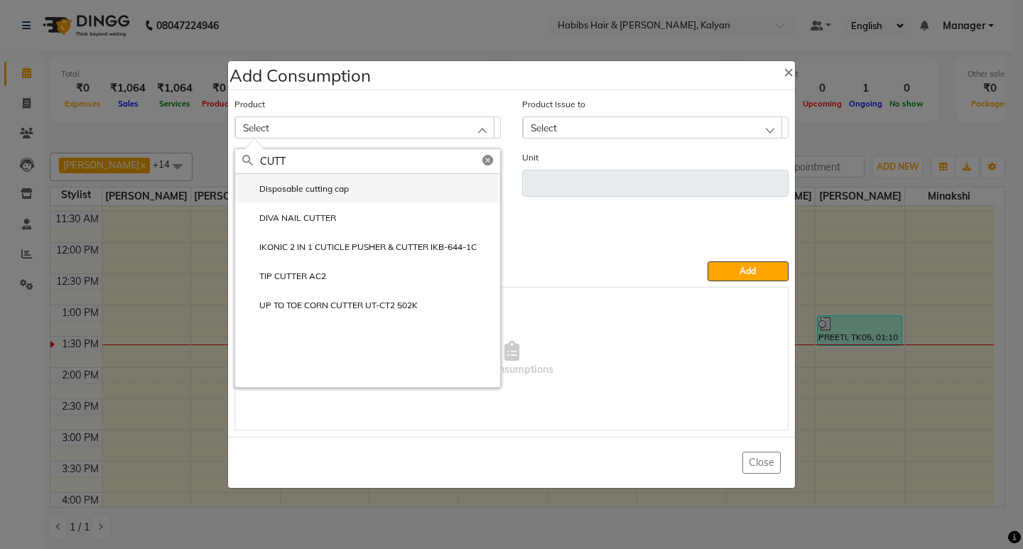
type input "CUTT"
click at [349, 191] on label "Disposable cutting cap" at bounding box center [295, 189] width 107 height 13
type input "pc"
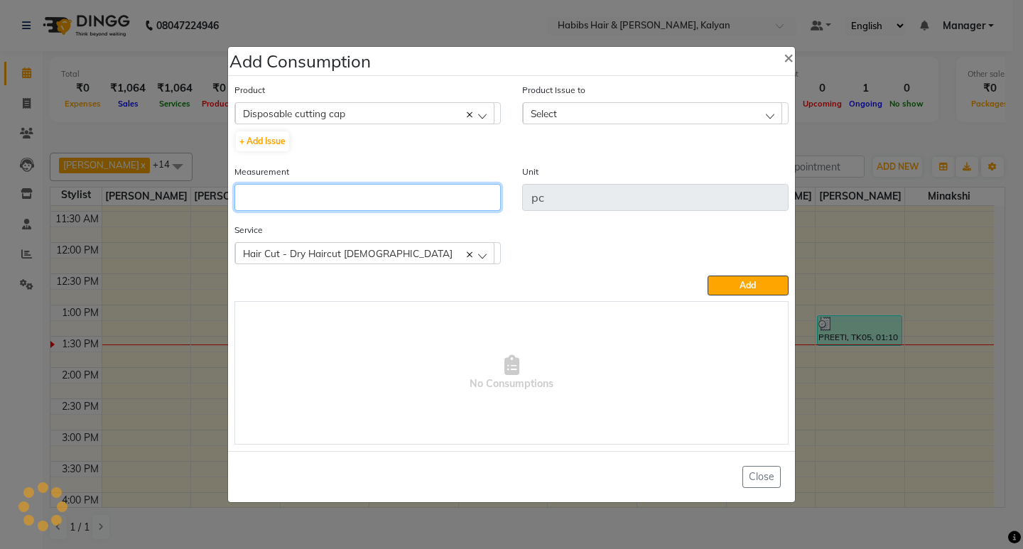
click at [349, 191] on input "number" at bounding box center [367, 197] width 266 height 27
type input "1"
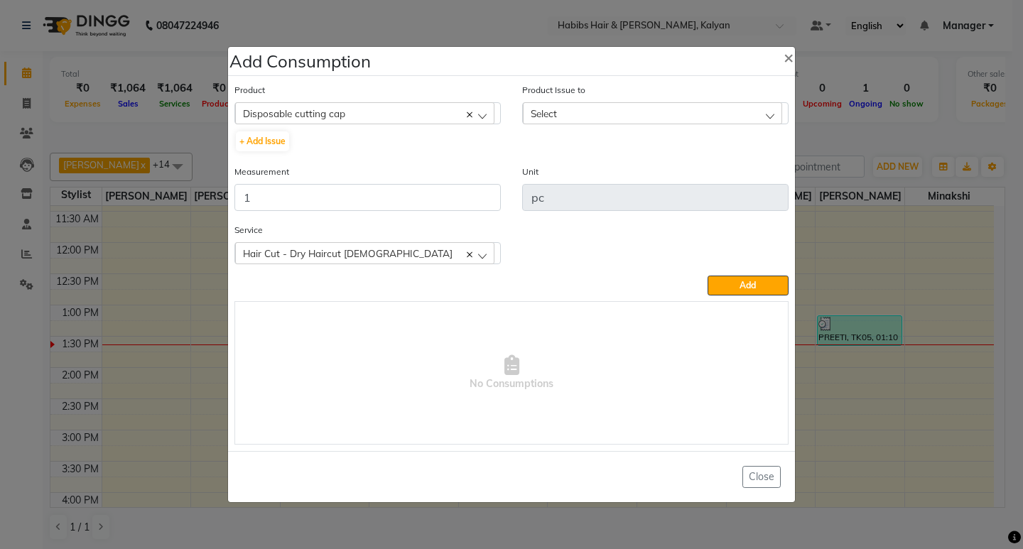
click at [573, 111] on div "Select" at bounding box center [652, 112] width 259 height 21
click at [644, 158] on input "text" at bounding box center [668, 147] width 240 height 24
click at [747, 188] on li "2025-10-03, Issued to: SHALINI, Balance: 34" at bounding box center [655, 174] width 265 height 29
click at [742, 299] on div "Product Disposable cutting cap 001 BANANA POWDER 10GM + Add Issue Product Issue…" at bounding box center [511, 263] width 561 height 369
click at [742, 288] on span "Add" at bounding box center [747, 285] width 16 height 11
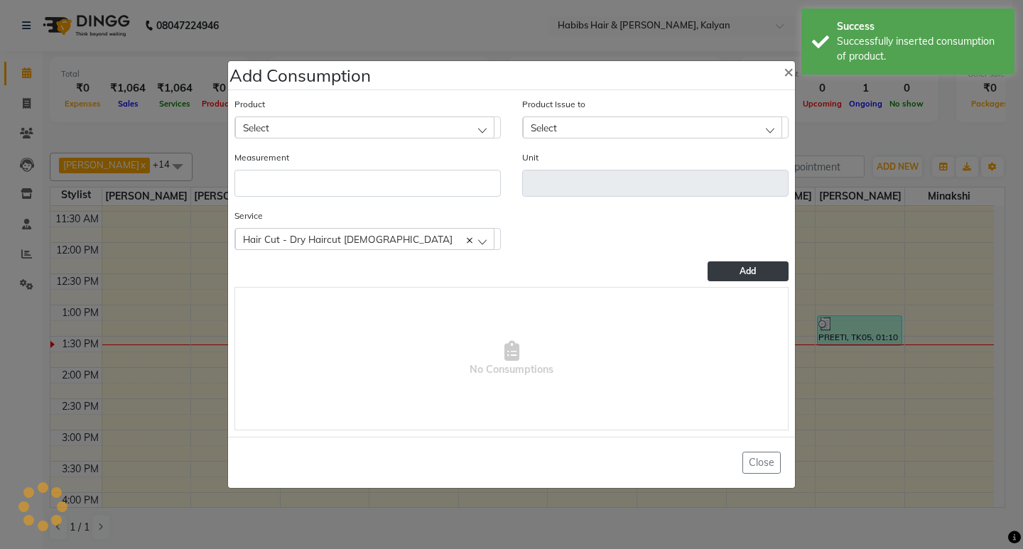
click at [856, 134] on ngb-modal-window "Add Consumption × Product Select 001 BANANA POWDER 10GM Product Issue to Select…" at bounding box center [511, 274] width 1023 height 549
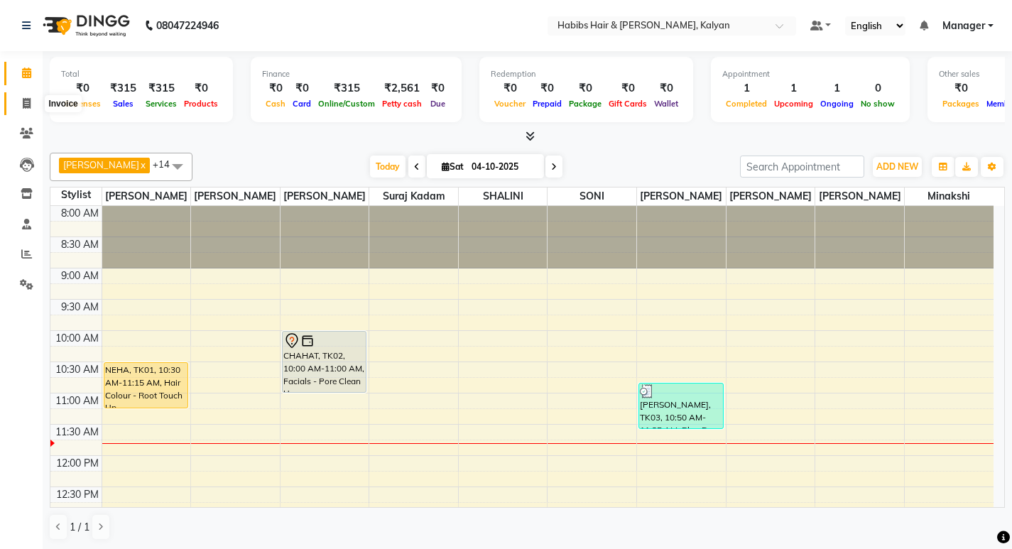
click at [26, 96] on span at bounding box center [26, 104] width 25 height 16
select select "8185"
select select "service"
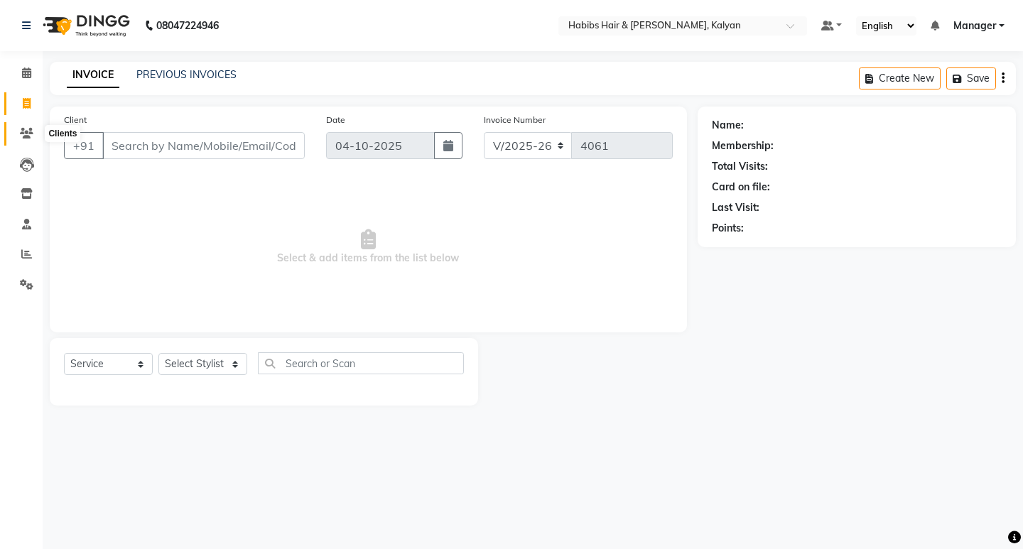
click at [31, 127] on span at bounding box center [26, 134] width 25 height 16
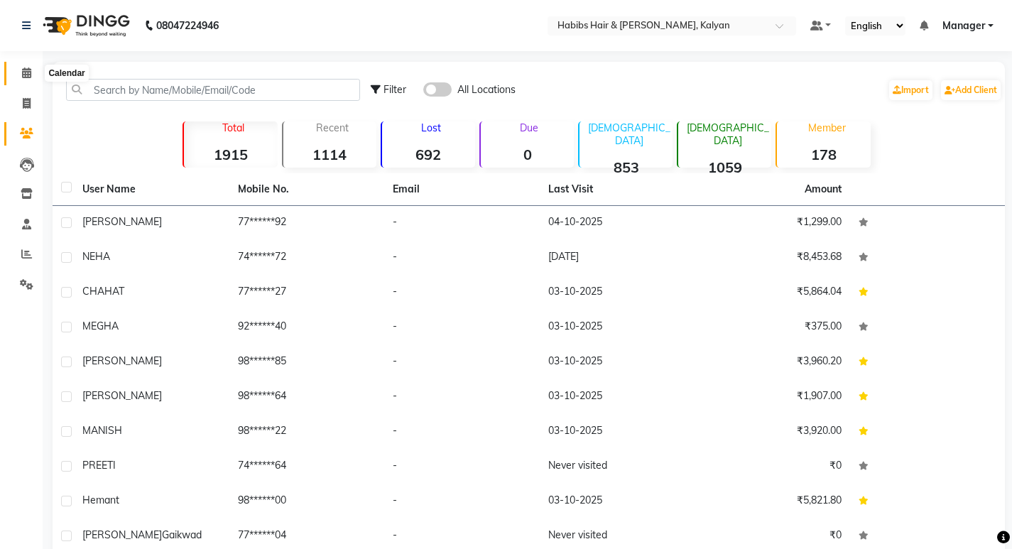
click at [28, 77] on icon at bounding box center [26, 72] width 9 height 11
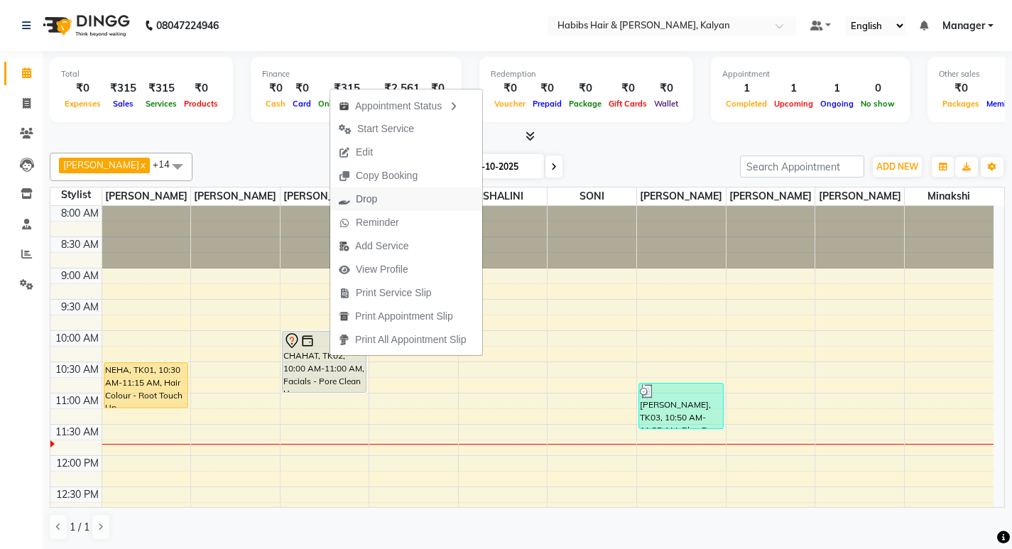
click at [373, 200] on span "Drop" at bounding box center [366, 199] width 21 height 15
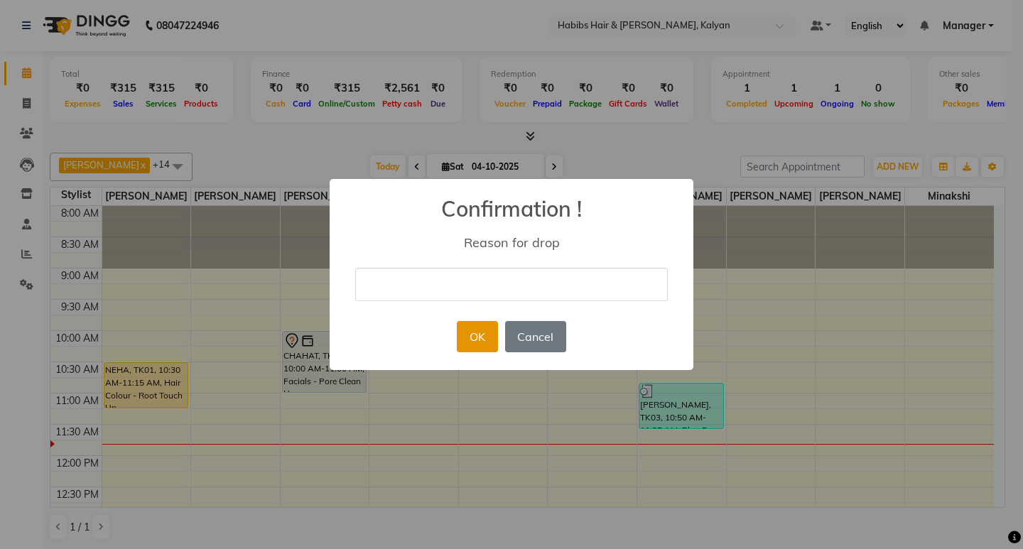
click at [467, 329] on button "OK" at bounding box center [477, 336] width 40 height 31
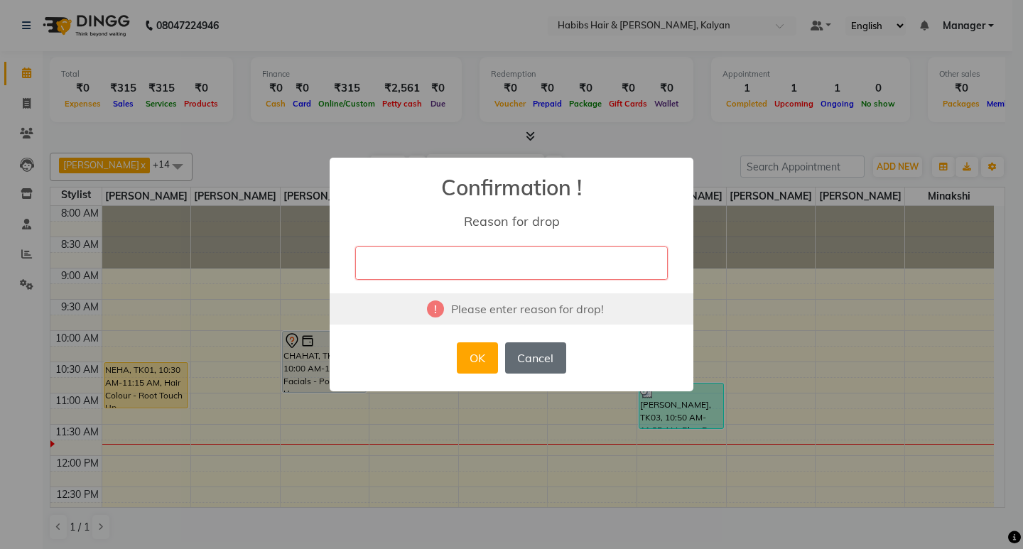
click at [536, 359] on button "Cancel" at bounding box center [535, 357] width 61 height 31
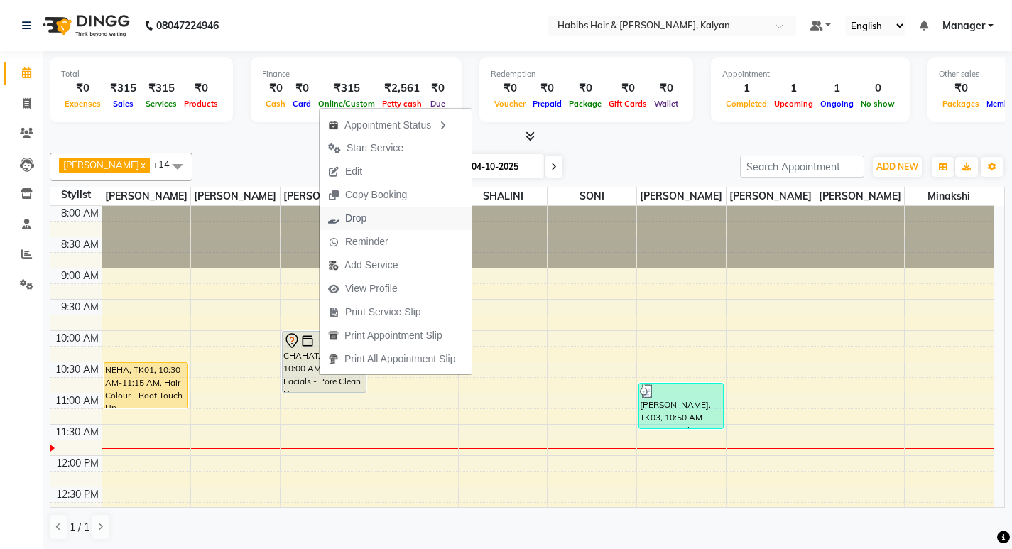
click at [356, 219] on span "Drop" at bounding box center [355, 218] width 21 height 15
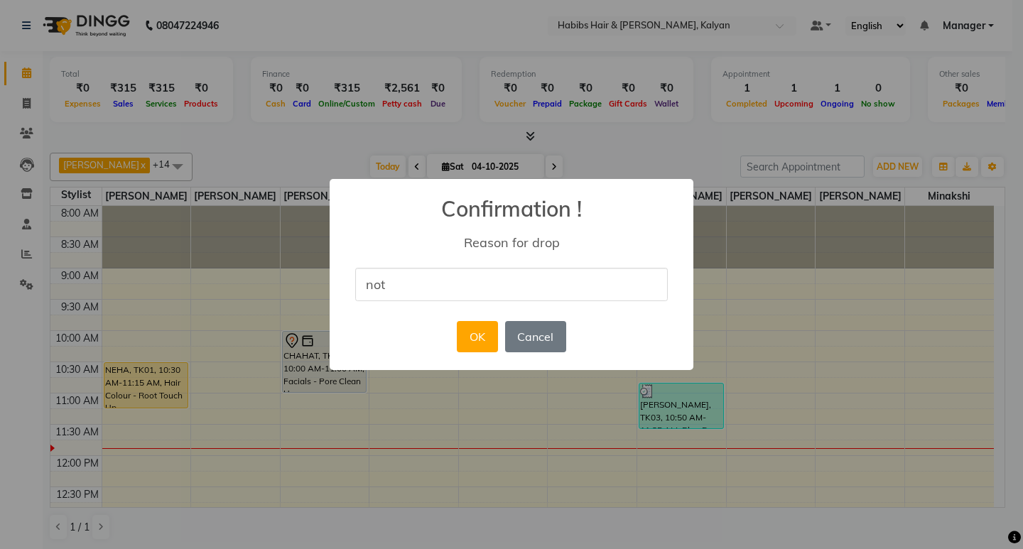
type input "NOT AVALIBAL"
click at [478, 340] on button "OK" at bounding box center [477, 336] width 40 height 31
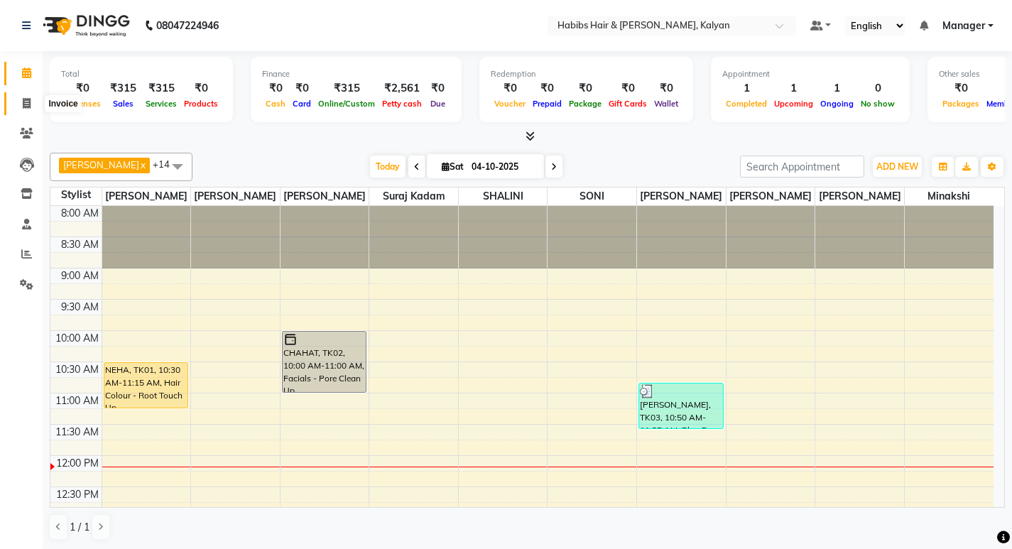
click at [35, 99] on span at bounding box center [26, 104] width 25 height 16
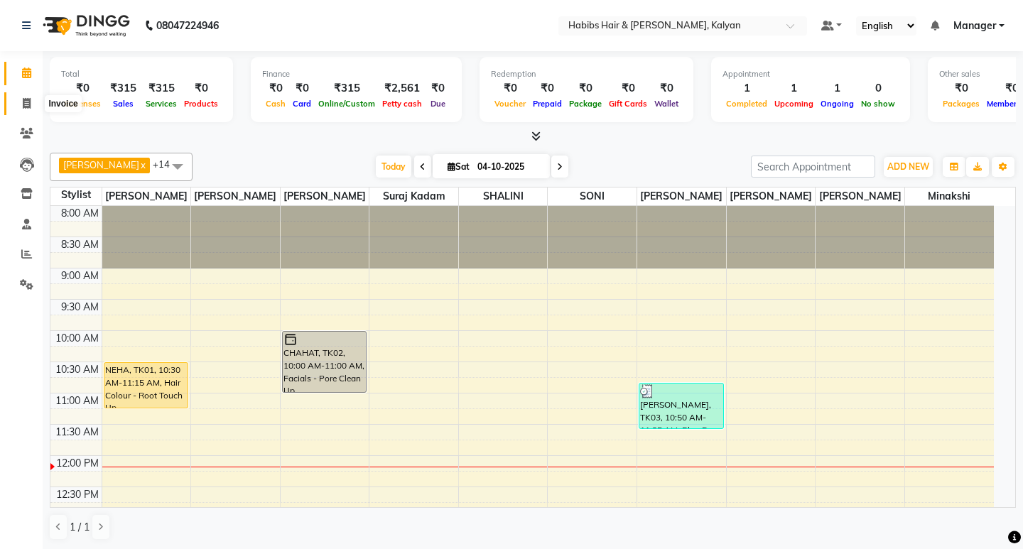
select select "8185"
select select "service"
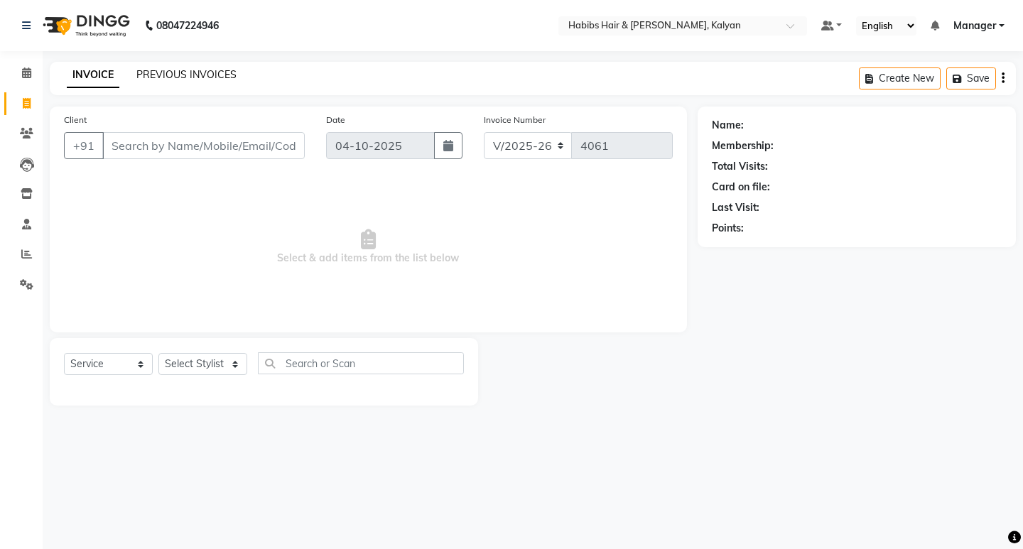
click at [192, 75] on link "PREVIOUS INVOICES" at bounding box center [186, 74] width 100 height 13
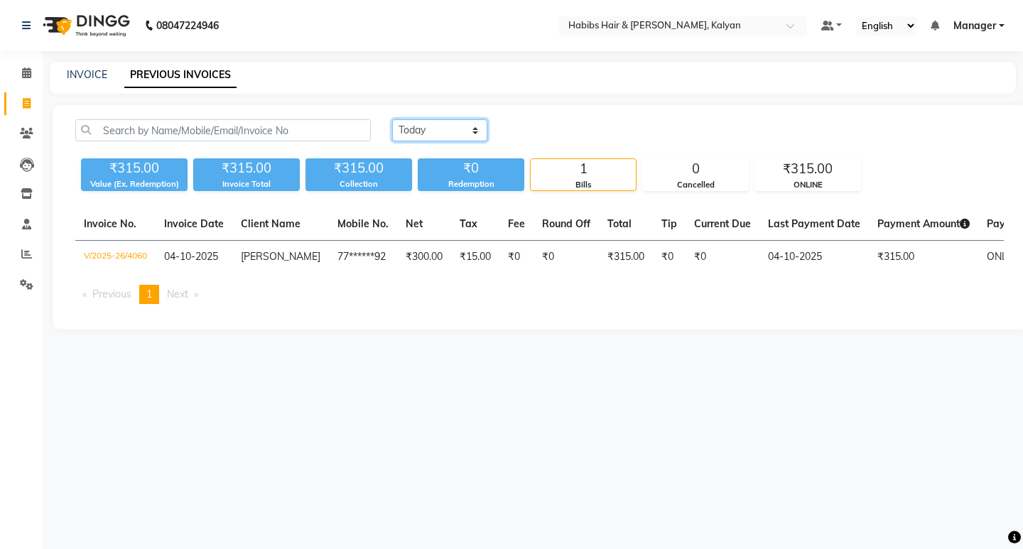
click at [467, 132] on select "Today Yesterday Custom Range" at bounding box center [439, 130] width 95 height 22
select select "yesterday"
click at [392, 119] on select "Today Yesterday Custom Range" at bounding box center [439, 130] width 95 height 22
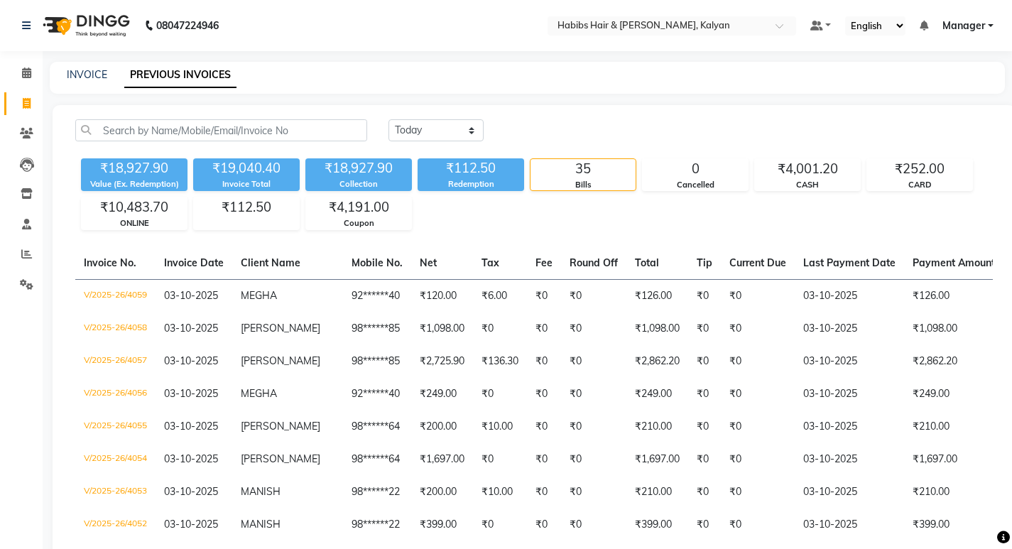
click at [27, 256] on icon at bounding box center [26, 254] width 11 height 11
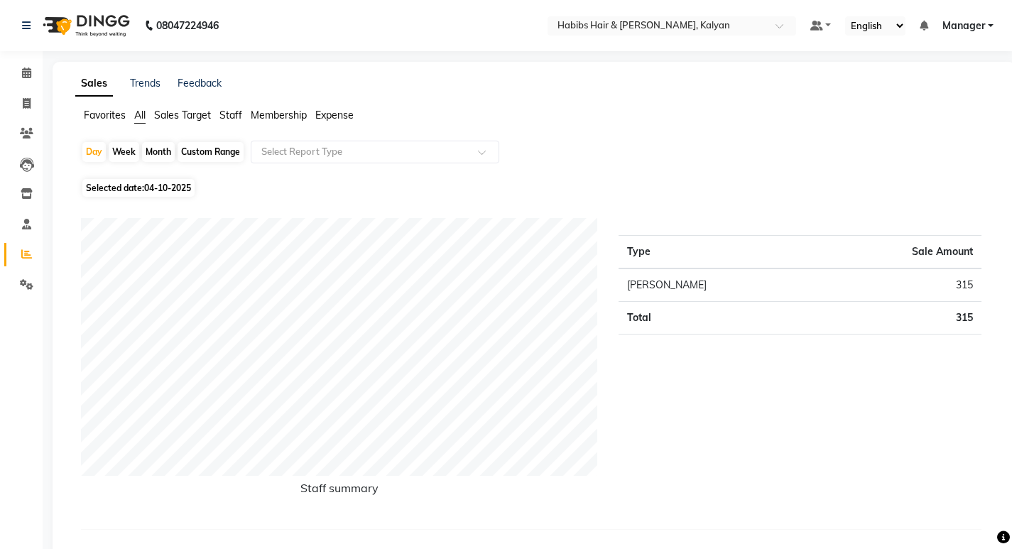
click at [153, 189] on span "04-10-2025" at bounding box center [167, 188] width 47 height 11
select select "10"
select select "2025"
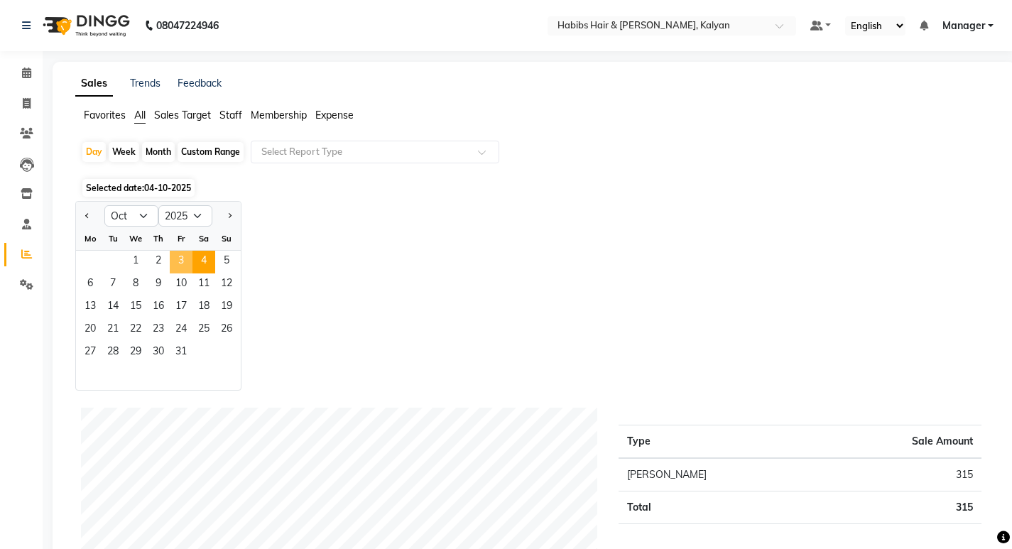
click at [185, 256] on span "3" at bounding box center [181, 262] width 23 height 23
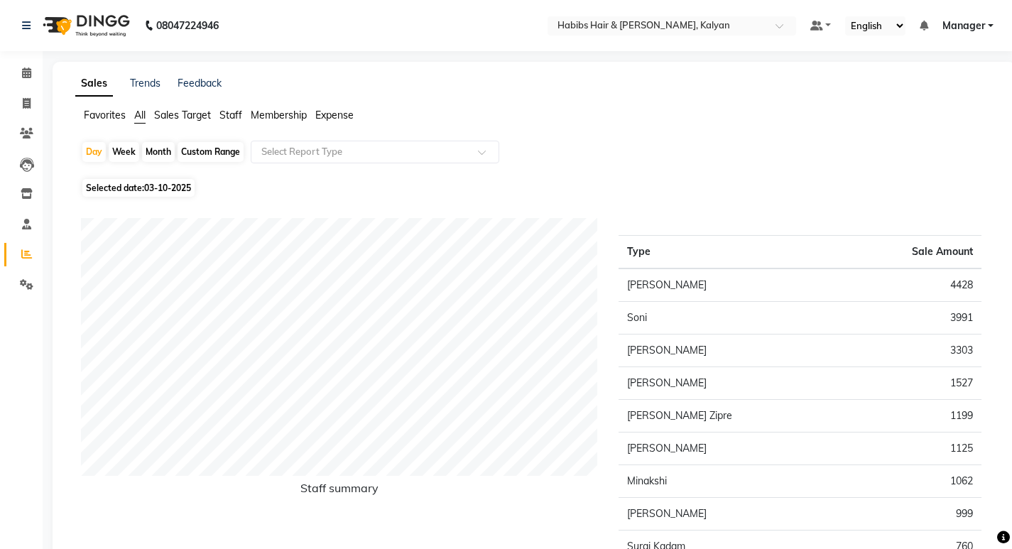
click at [227, 116] on span "Staff" at bounding box center [230, 115] width 23 height 13
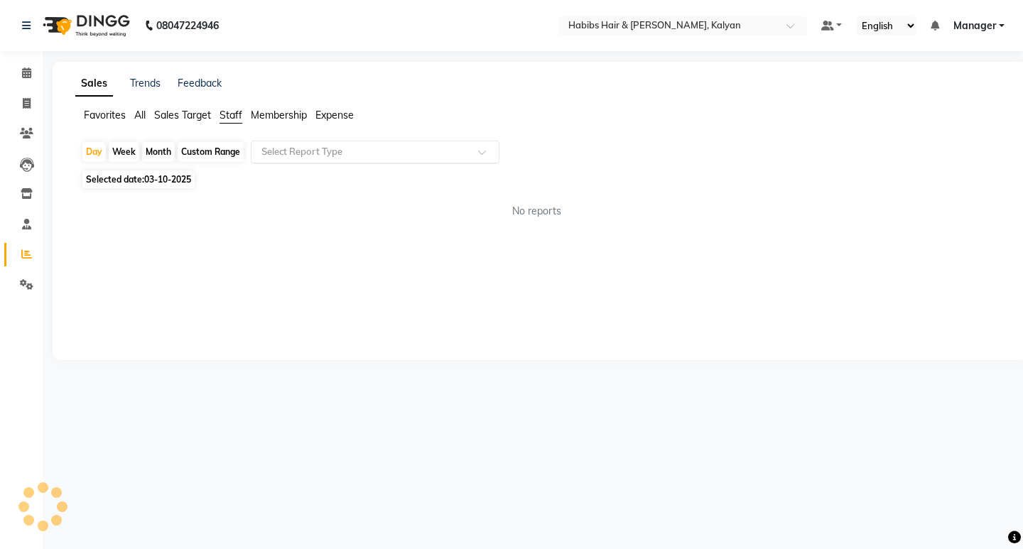
click at [312, 153] on input "text" at bounding box center [360, 152] width 205 height 14
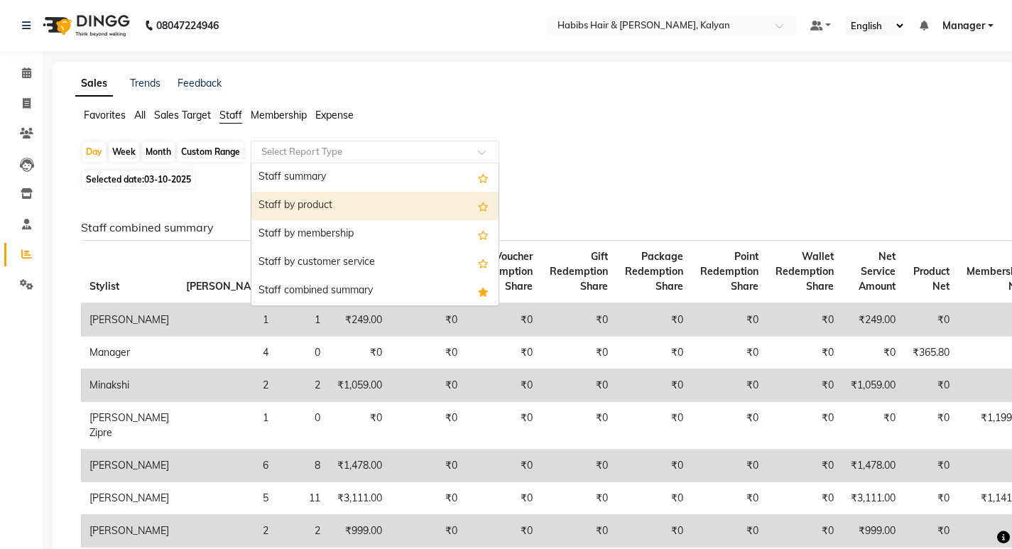
click at [337, 205] on div "Staff by product" at bounding box center [374, 206] width 247 height 28
select select "csv"
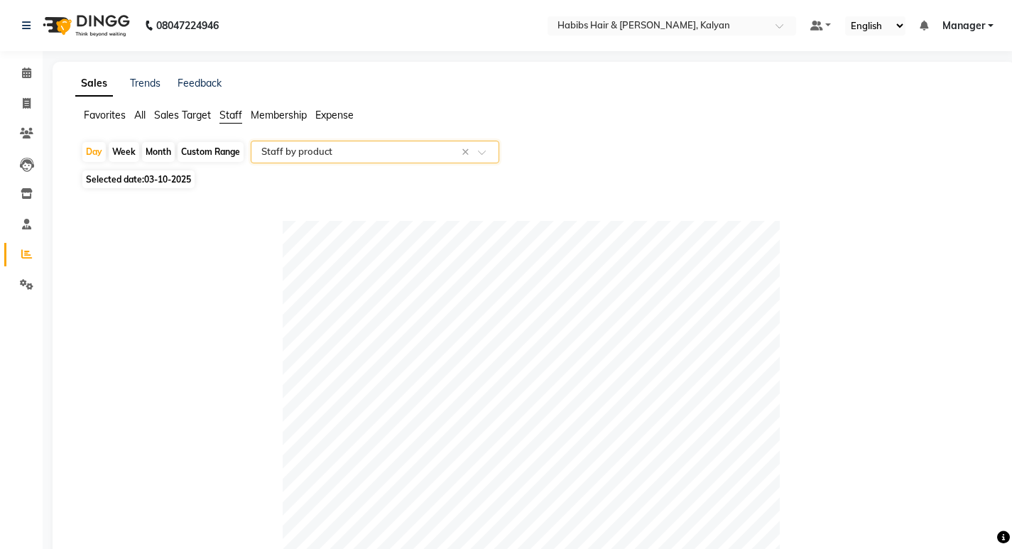
click at [345, 151] on input "text" at bounding box center [360, 152] width 205 height 14
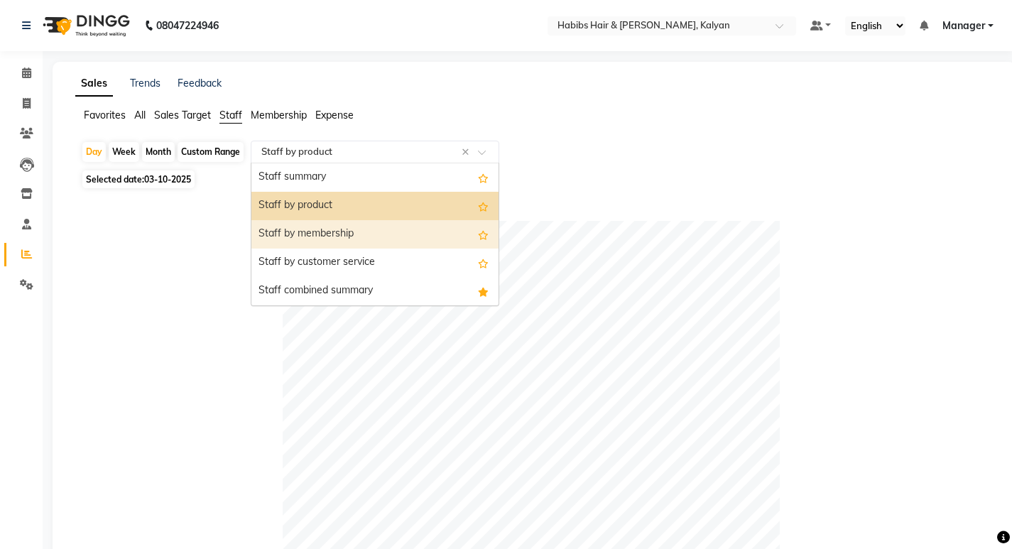
click at [317, 234] on div "Staff by membership" at bounding box center [374, 234] width 247 height 28
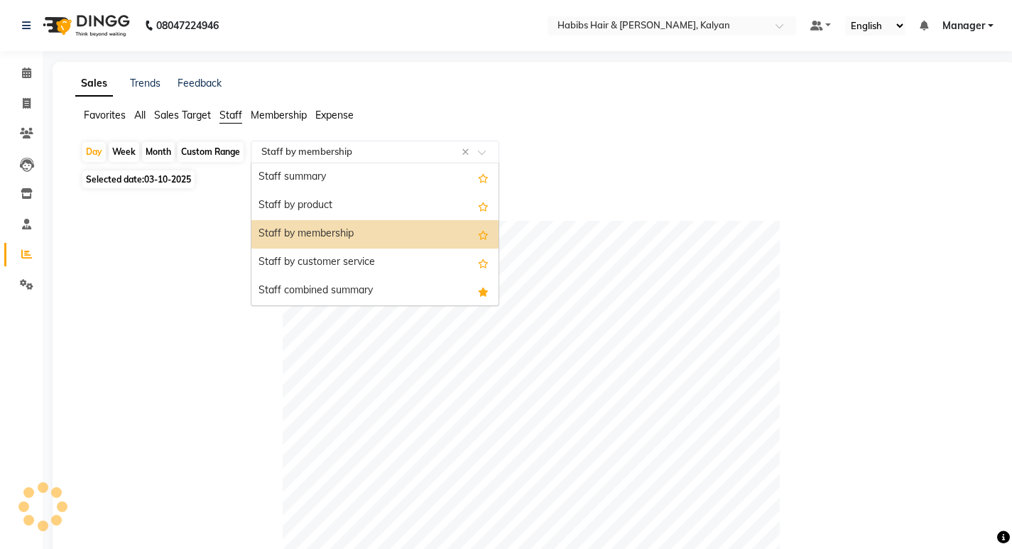
click at [359, 153] on input "text" at bounding box center [360, 152] width 205 height 14
click at [330, 126] on div "Favorites All Sales Target Staff Membership Expense" at bounding box center [534, 121] width 939 height 27
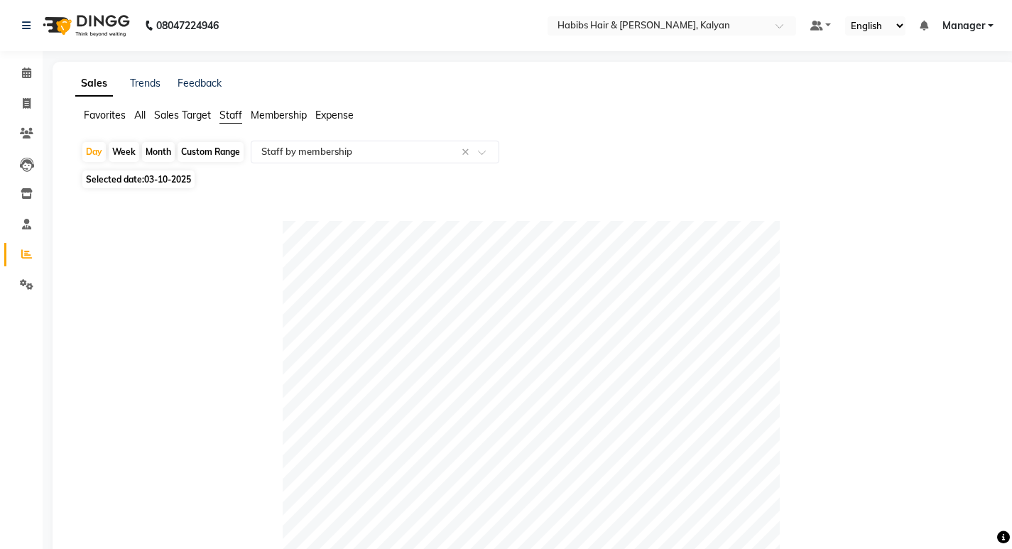
click at [333, 109] on span "Expense" at bounding box center [334, 115] width 38 height 13
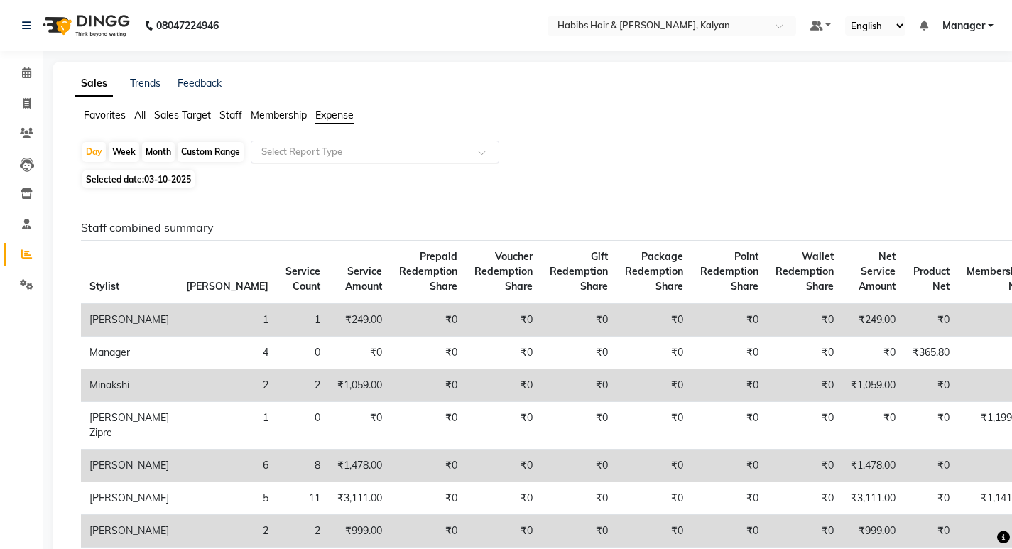
click at [369, 156] on input "text" at bounding box center [360, 152] width 205 height 14
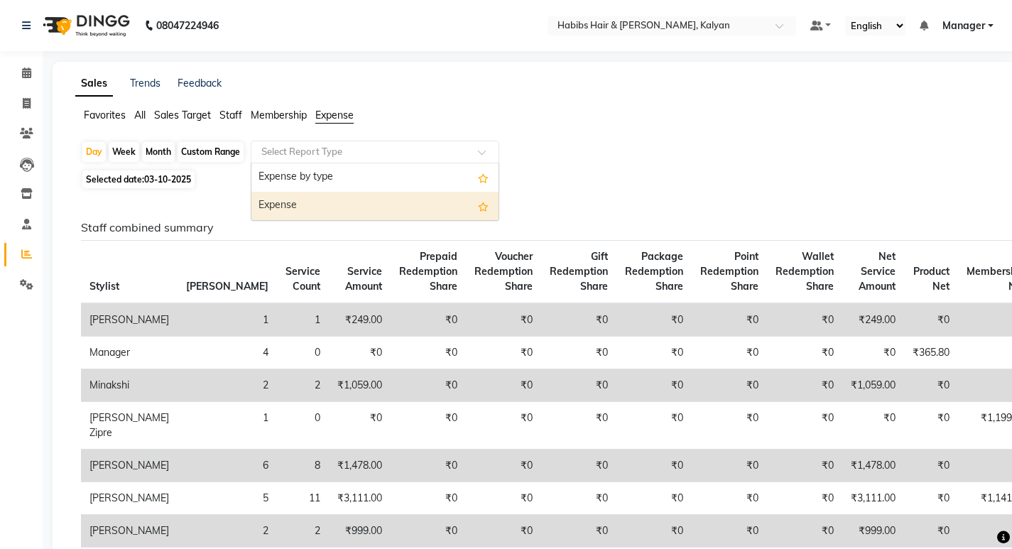
click at [364, 210] on div "Expense" at bounding box center [374, 206] width 247 height 28
select select "csv"
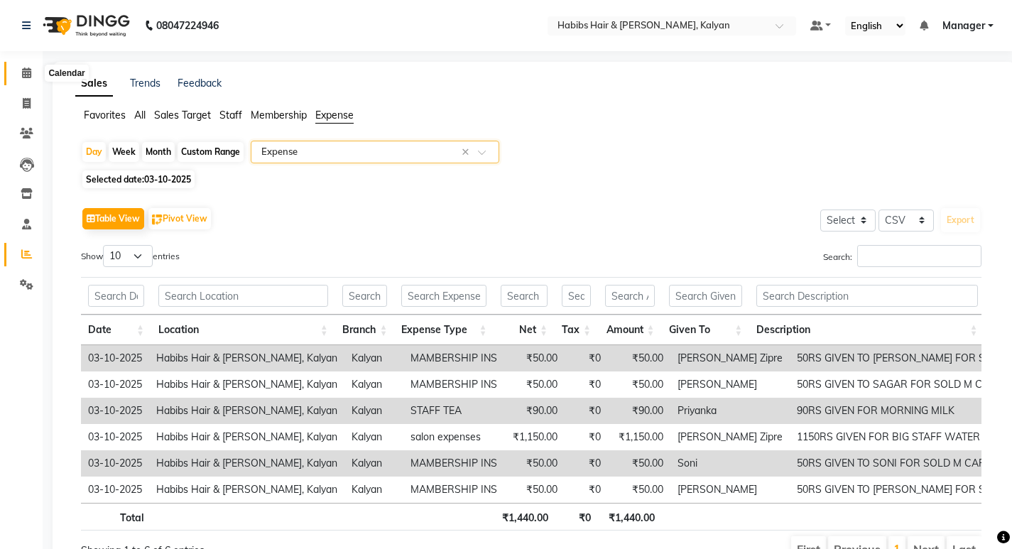
click at [23, 68] on icon at bounding box center [26, 72] width 9 height 11
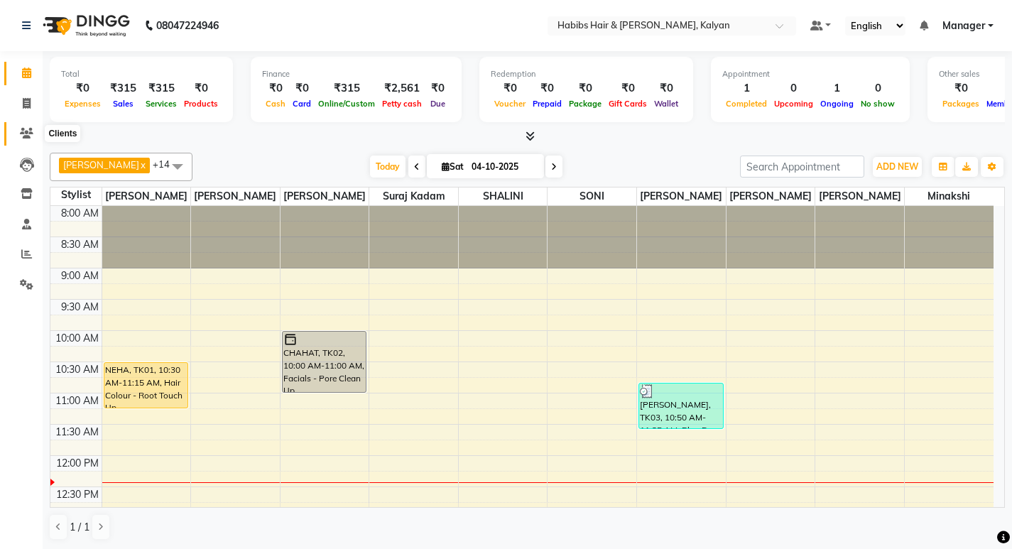
click at [25, 139] on span at bounding box center [26, 134] width 25 height 16
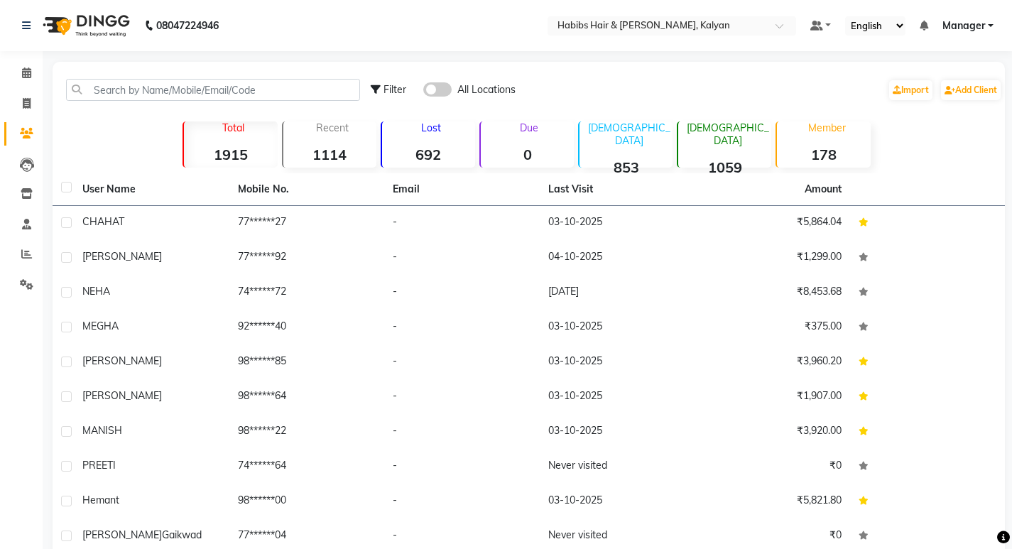
click at [192, 77] on div "Filter All Locations Import Add Client" at bounding box center [528, 89] width 947 height 45
click at [194, 85] on input "text" at bounding box center [213, 90] width 294 height 22
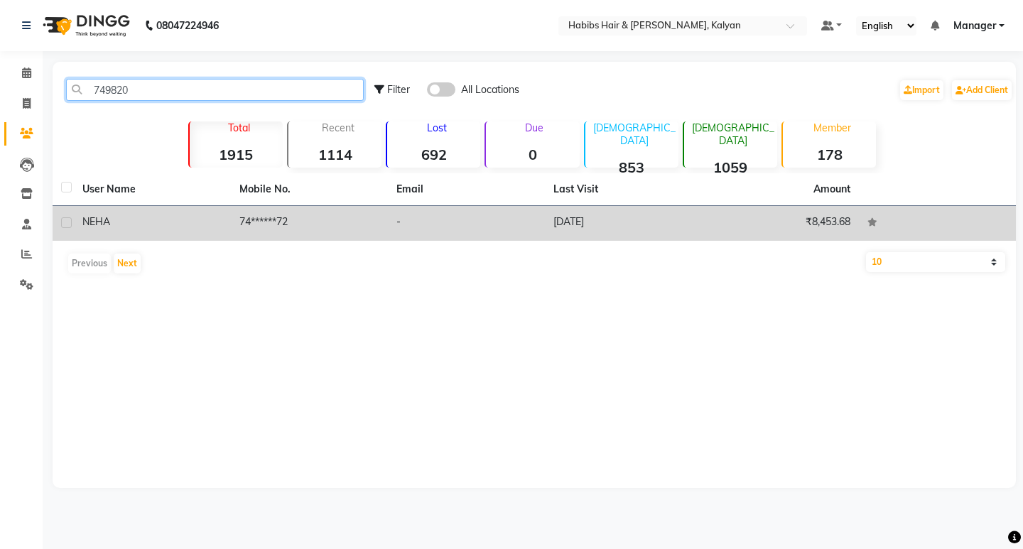
type input "749820"
click at [714, 234] on td "₹8,453.68" at bounding box center [780, 223] width 157 height 35
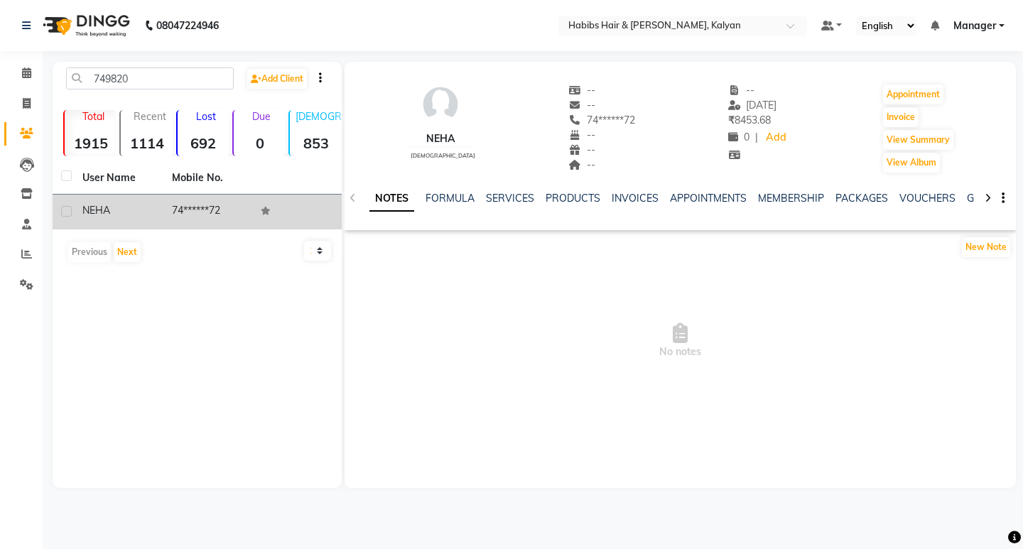
click at [520, 190] on div "NOTES FORMULA SERVICES PRODUCTS INVOICES APPOINTMENTS MEMBERSHIP PACKAGES VOUCH…" at bounding box center [679, 198] width 671 height 49
click at [518, 201] on link "SERVICES" at bounding box center [510, 198] width 48 height 13
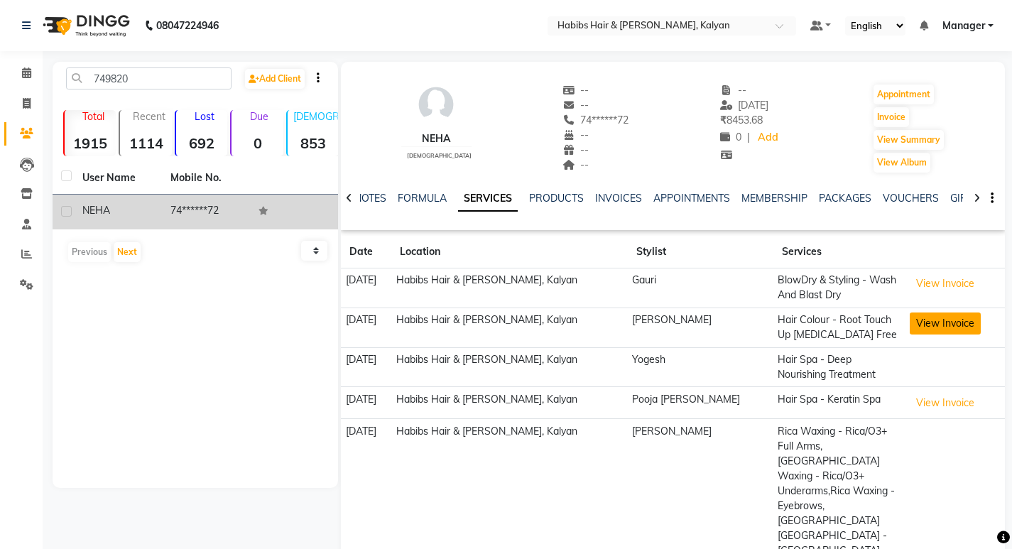
click at [959, 315] on button "View Invoice" at bounding box center [945, 323] width 71 height 22
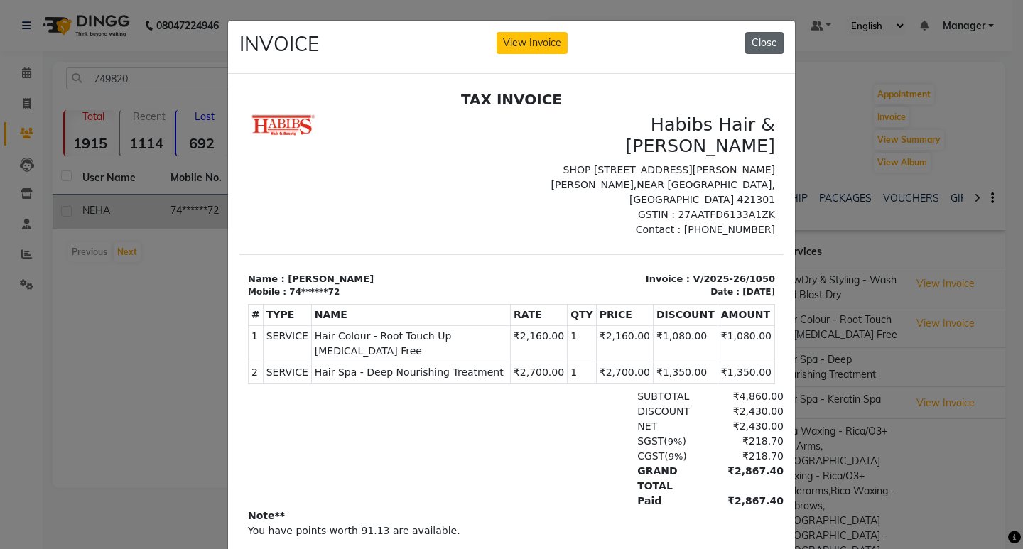
click at [764, 49] on button "Close" at bounding box center [764, 43] width 38 height 22
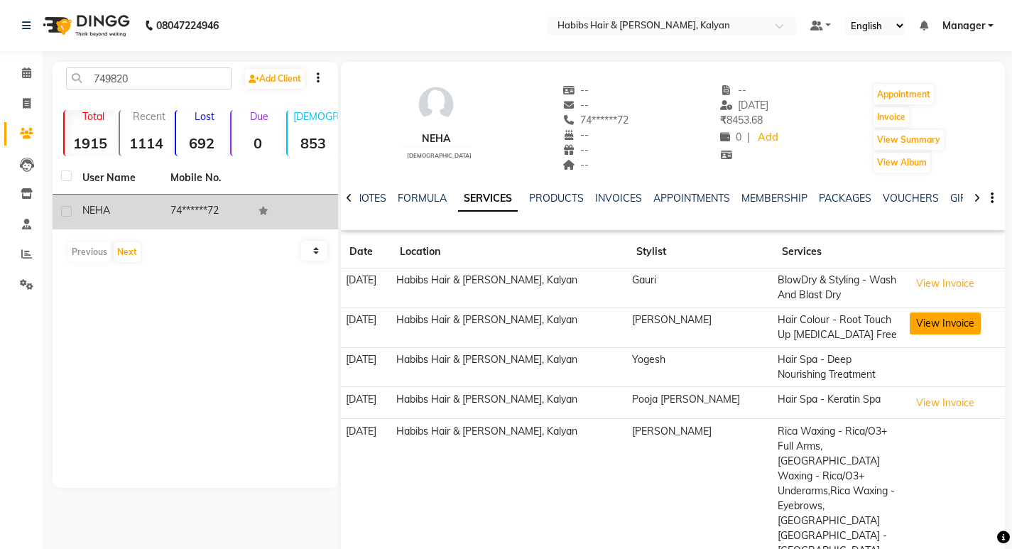
click at [946, 318] on button "View Invoice" at bounding box center [945, 323] width 71 height 22
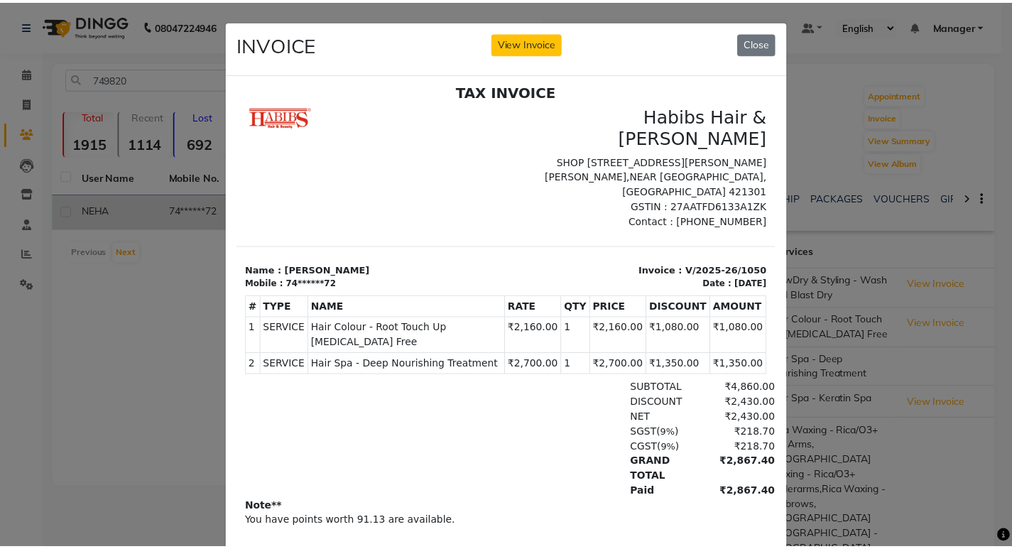
scroll to position [11, 0]
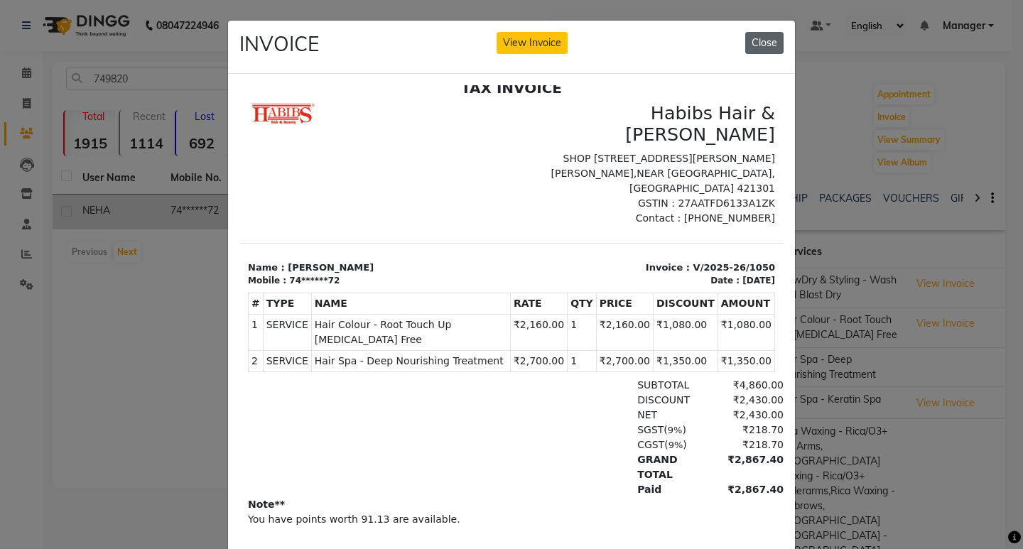
click at [755, 44] on button "Close" at bounding box center [764, 43] width 38 height 22
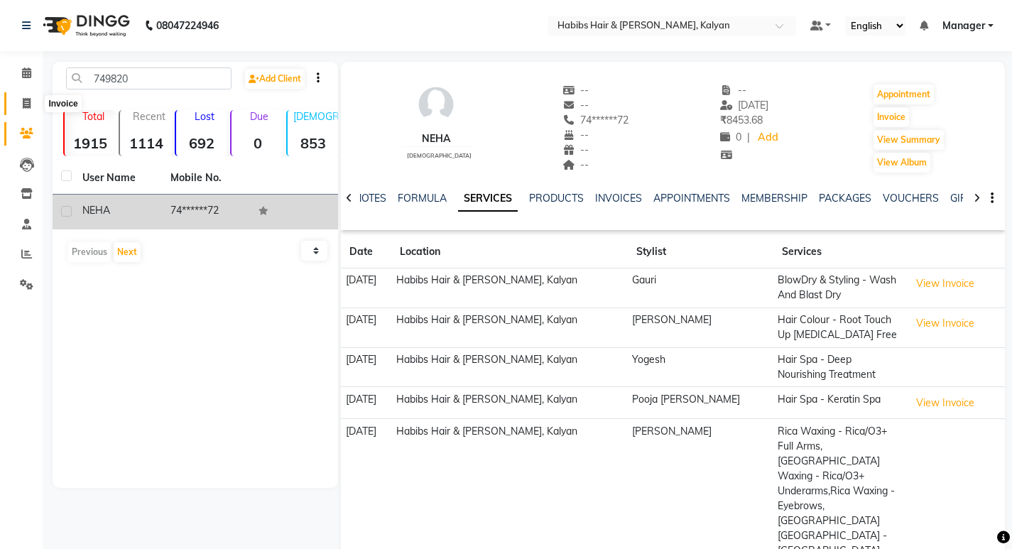
click at [18, 98] on span at bounding box center [26, 104] width 25 height 16
select select "8185"
select select "service"
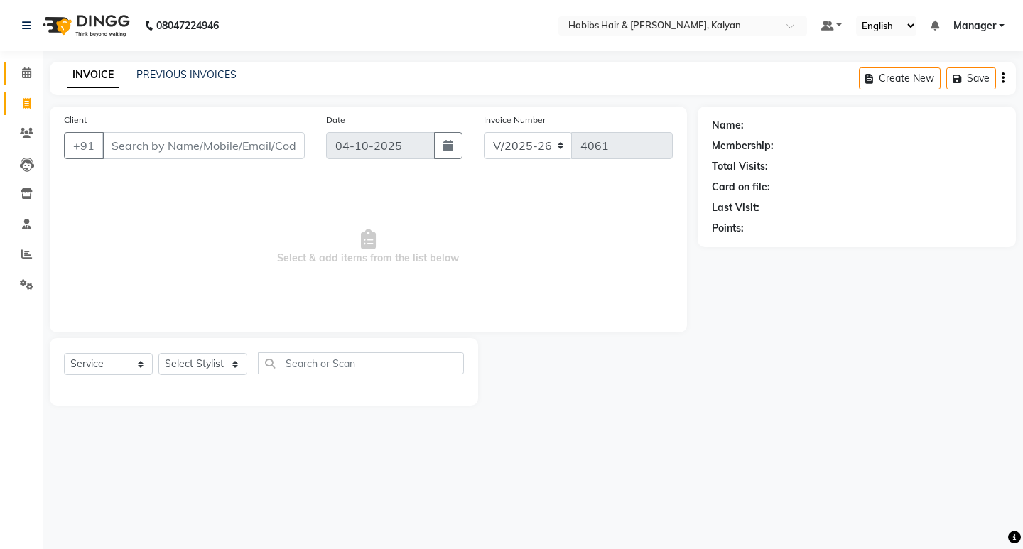
click at [16, 82] on link "Calendar" at bounding box center [21, 73] width 34 height 23
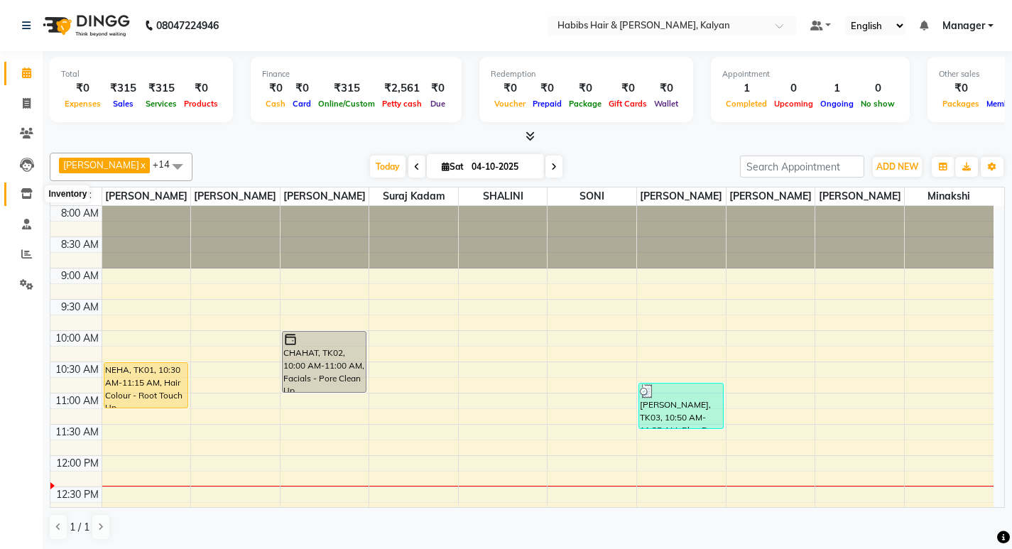
click at [26, 196] on icon at bounding box center [27, 193] width 12 height 11
select select
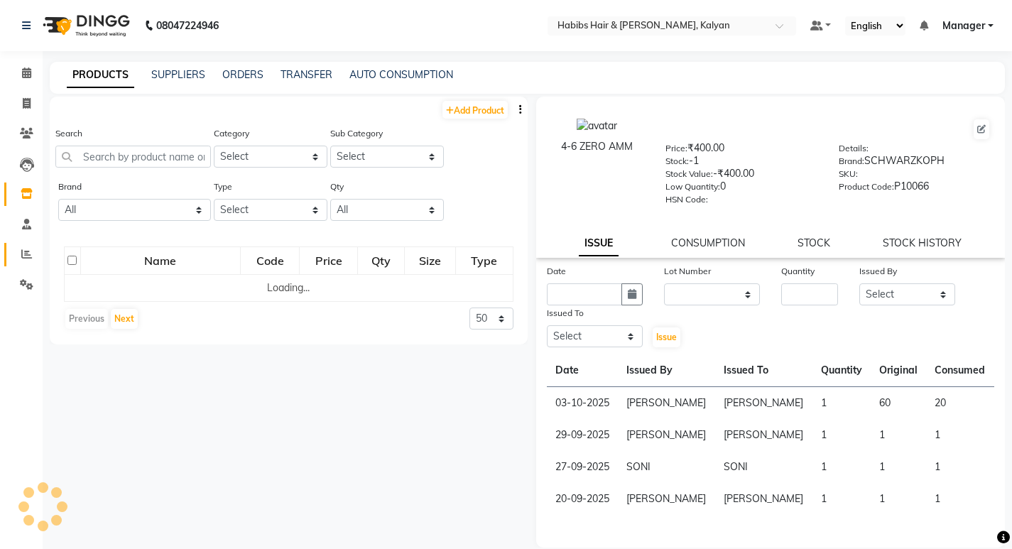
click at [32, 246] on link "Reports" at bounding box center [21, 254] width 34 height 23
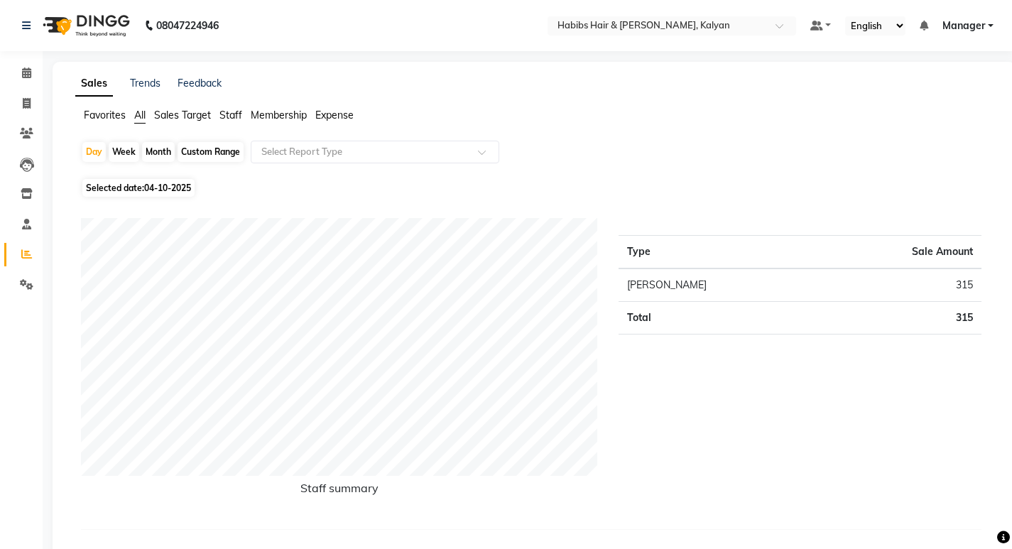
click at [148, 191] on span "04-10-2025" at bounding box center [167, 188] width 47 height 11
select select "10"
select select "2025"
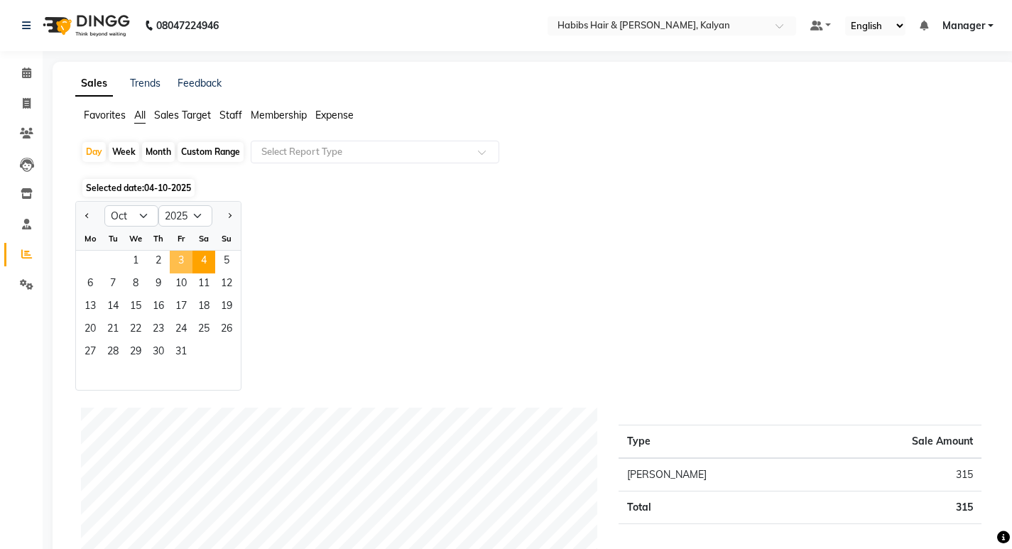
click at [182, 258] on span "3" at bounding box center [181, 262] width 23 height 23
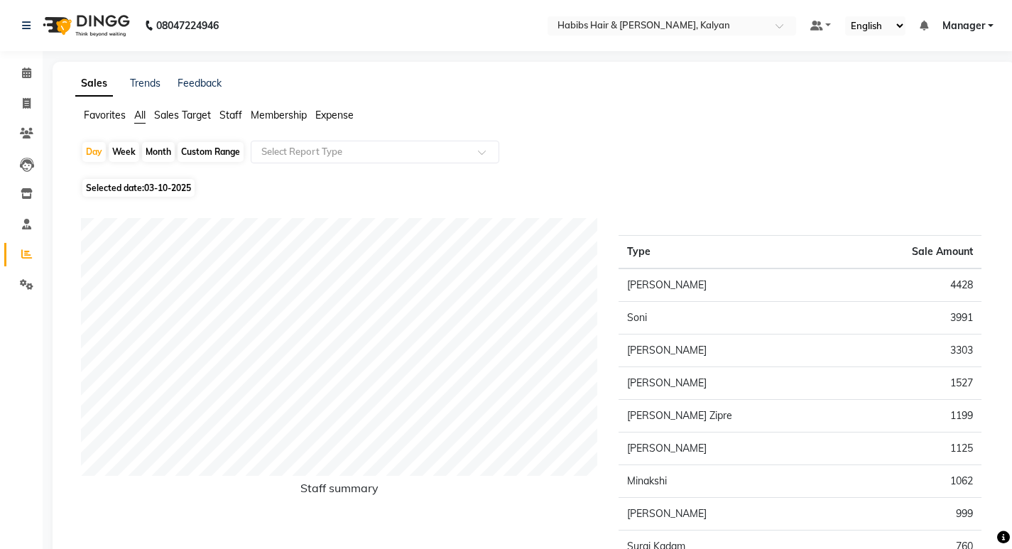
click at [232, 114] on span "Staff" at bounding box center [230, 115] width 23 height 13
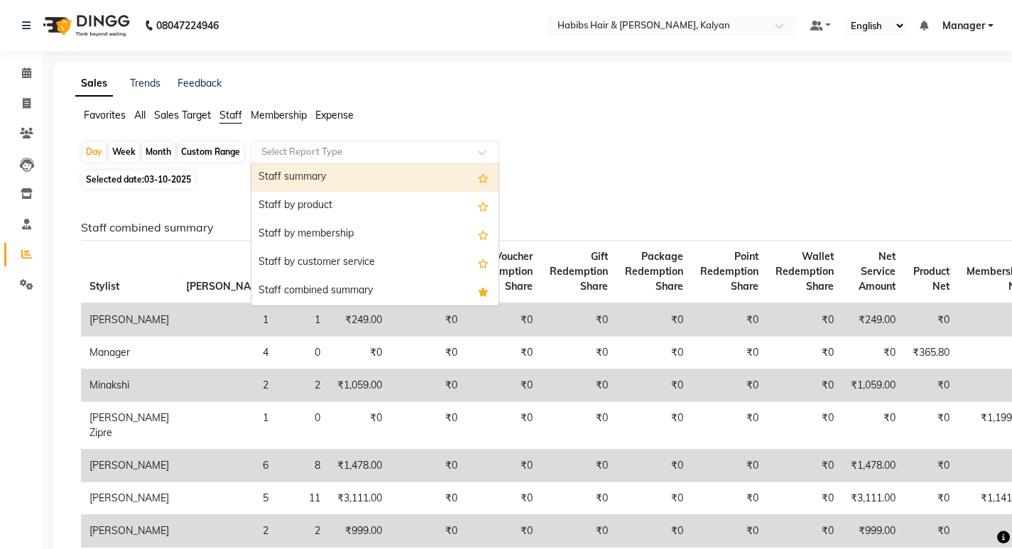
click at [312, 146] on input "text" at bounding box center [360, 152] width 205 height 14
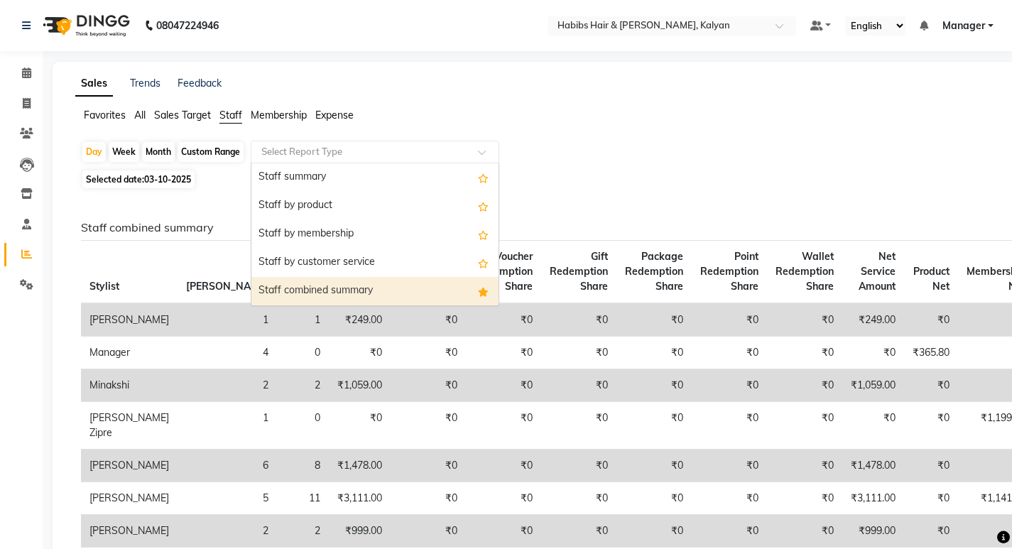
click at [344, 280] on div "Staff combined summary" at bounding box center [374, 291] width 247 height 28
select select "csv"
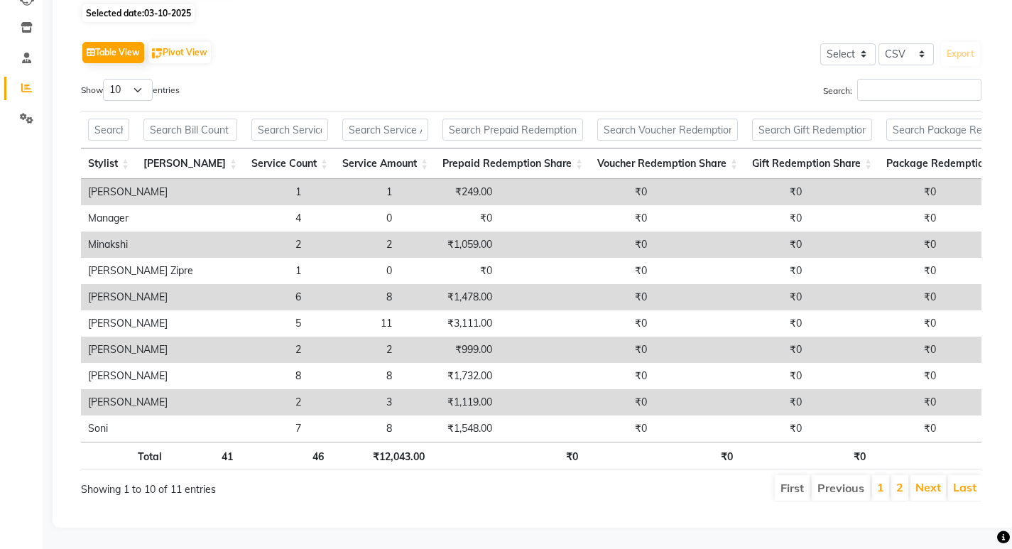
scroll to position [187, 0]
click at [897, 480] on link "2" at bounding box center [899, 487] width 7 height 14
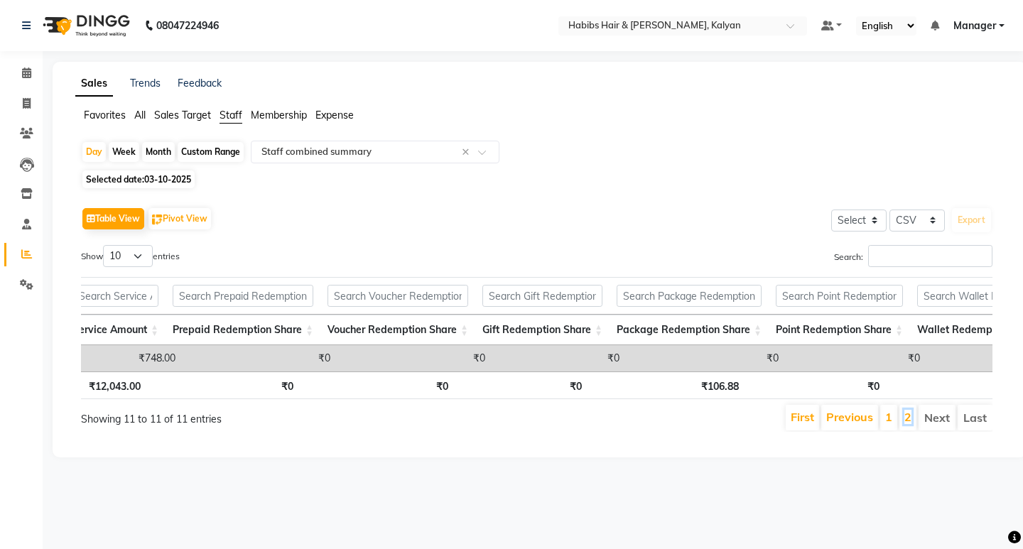
scroll to position [0, 0]
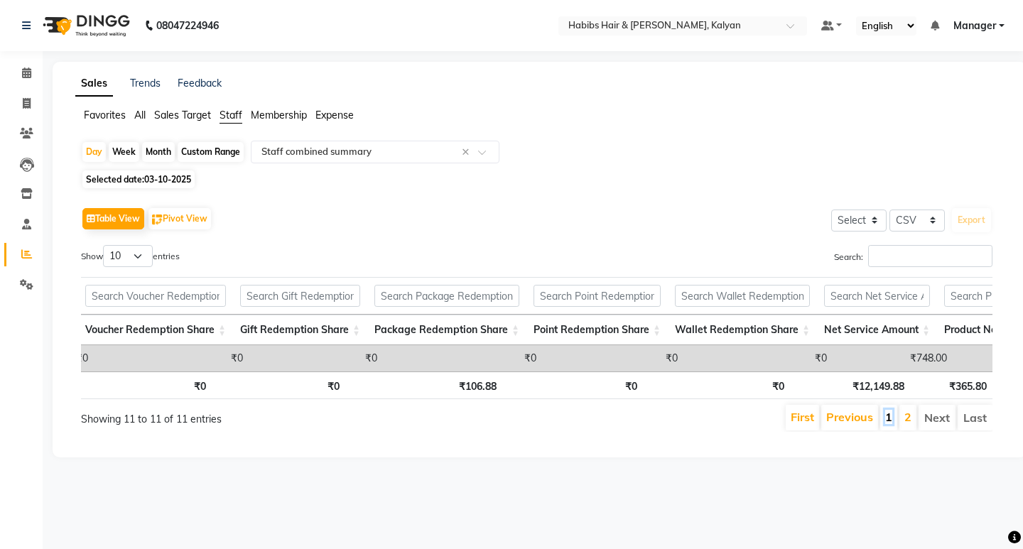
click at [887, 424] on link "1" at bounding box center [888, 417] width 7 height 14
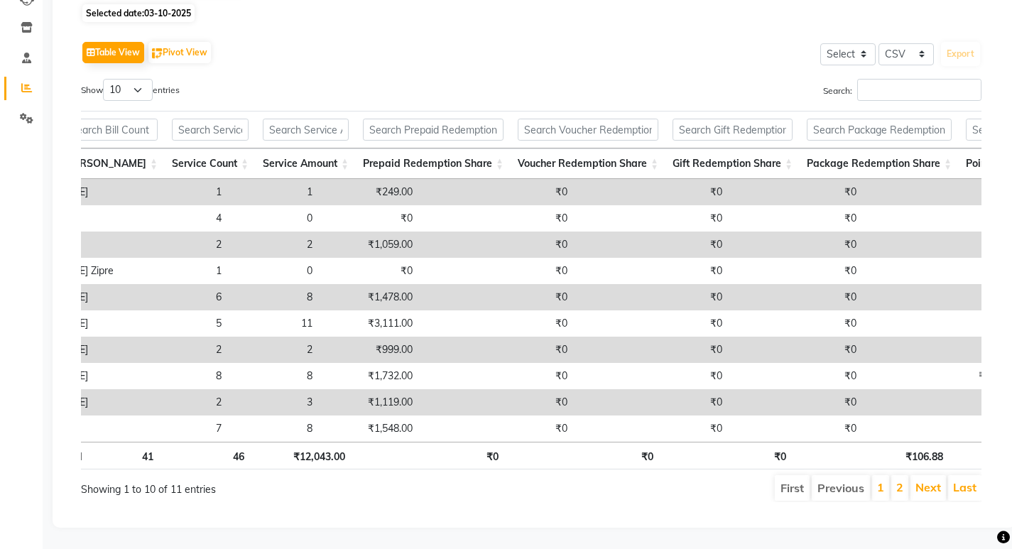
scroll to position [0, 30]
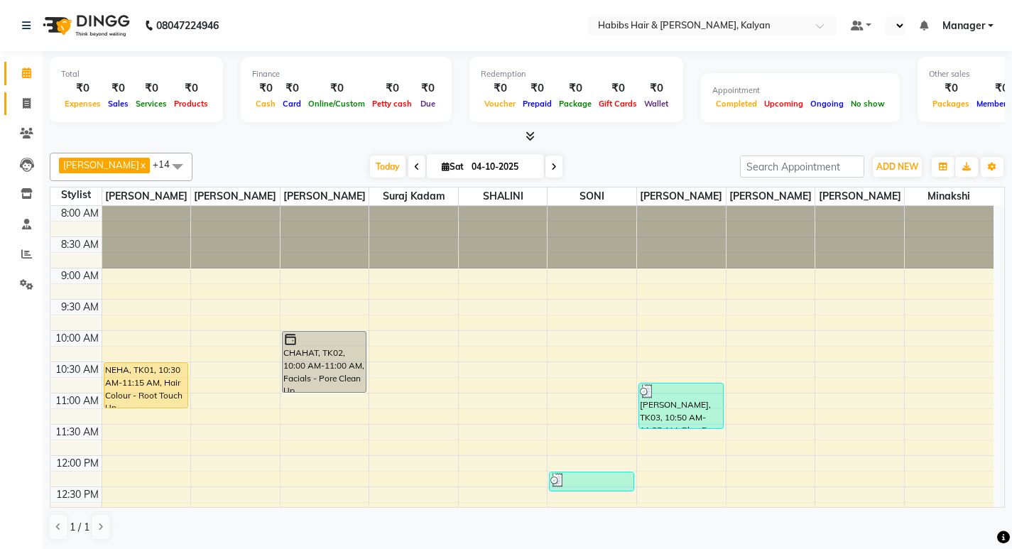
select select "en"
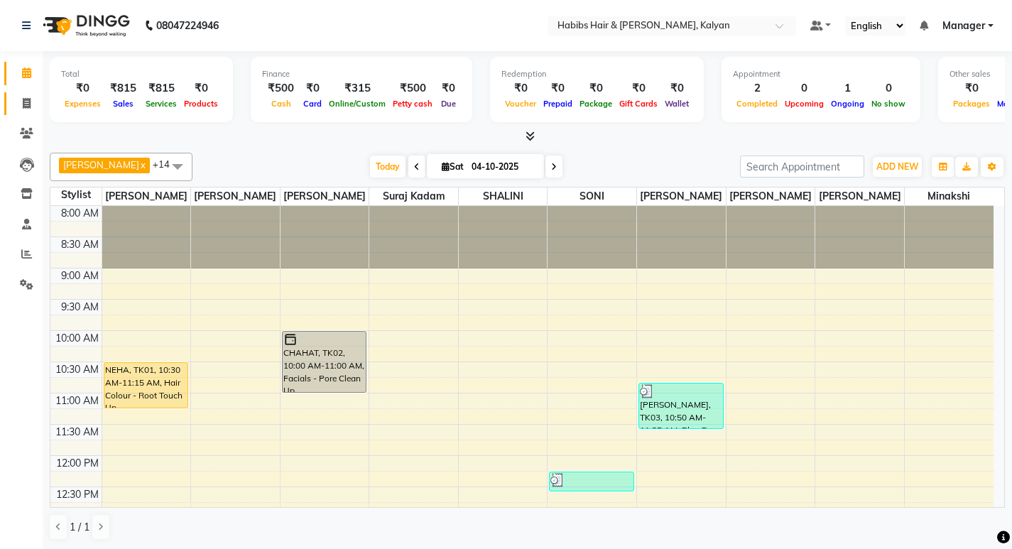
click at [20, 114] on link "Invoice" at bounding box center [21, 103] width 34 height 23
select select "8185"
select select "service"
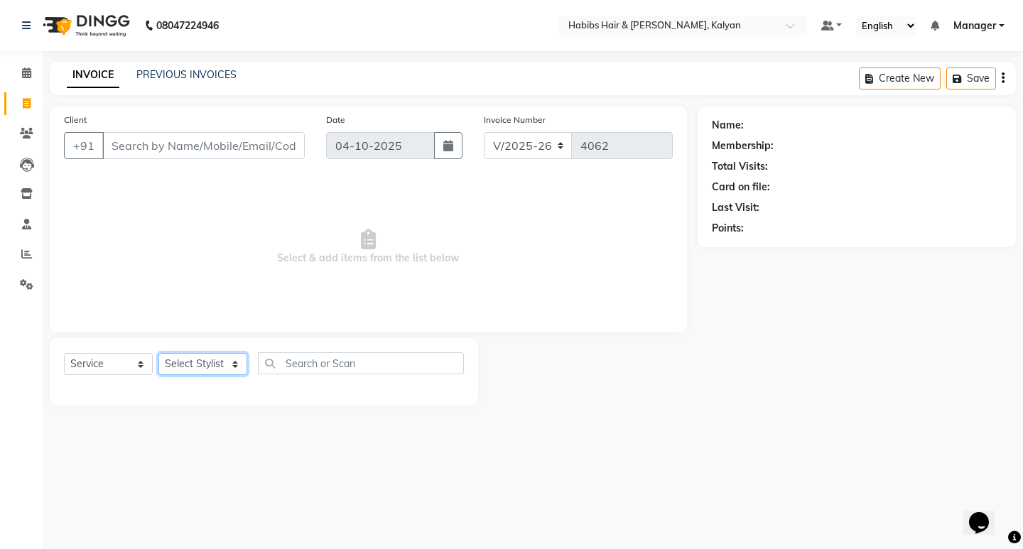
click at [219, 355] on select "Select Stylist" at bounding box center [202, 364] width 89 height 22
select select "91726"
click at [158, 353] on select "Select Stylist [PERSON_NAME] Manager [PERSON_NAME] zipre [PERSON_NAME] [PERSON_…" at bounding box center [202, 364] width 89 height 22
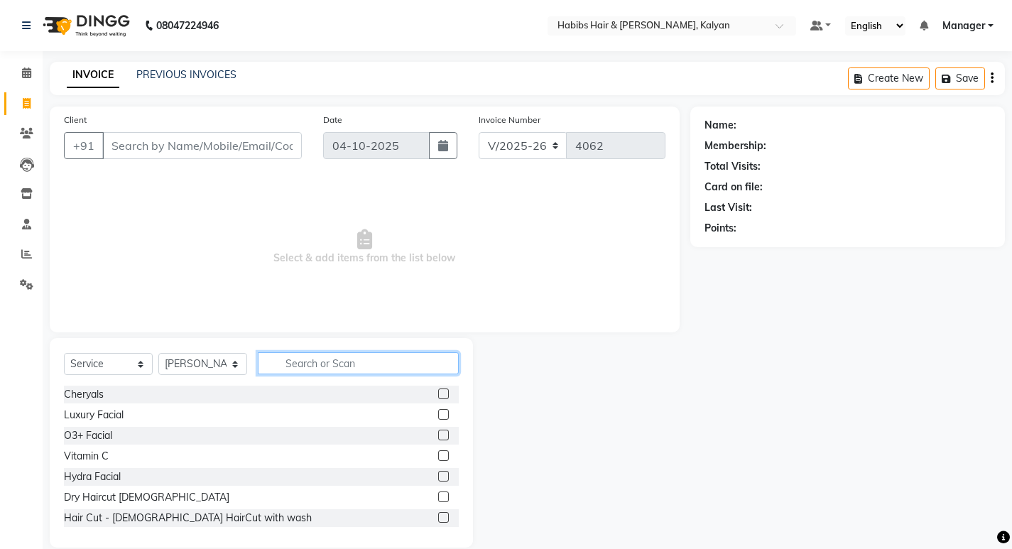
click at [350, 356] on input "text" at bounding box center [358, 363] width 201 height 22
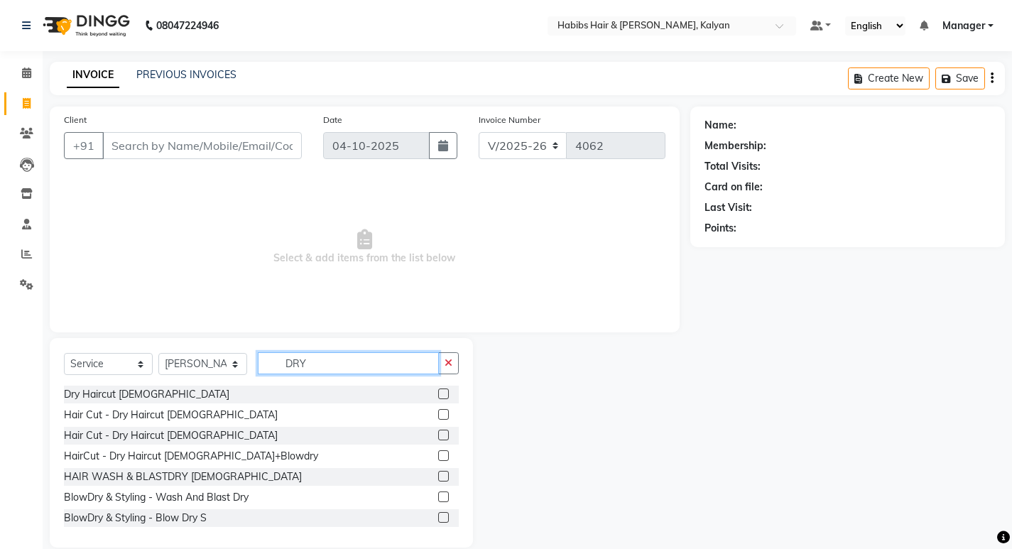
type input "DRY"
click at [438, 392] on label at bounding box center [443, 393] width 11 height 11
click at [438, 392] on input "checkbox" at bounding box center [442, 394] width 9 height 9
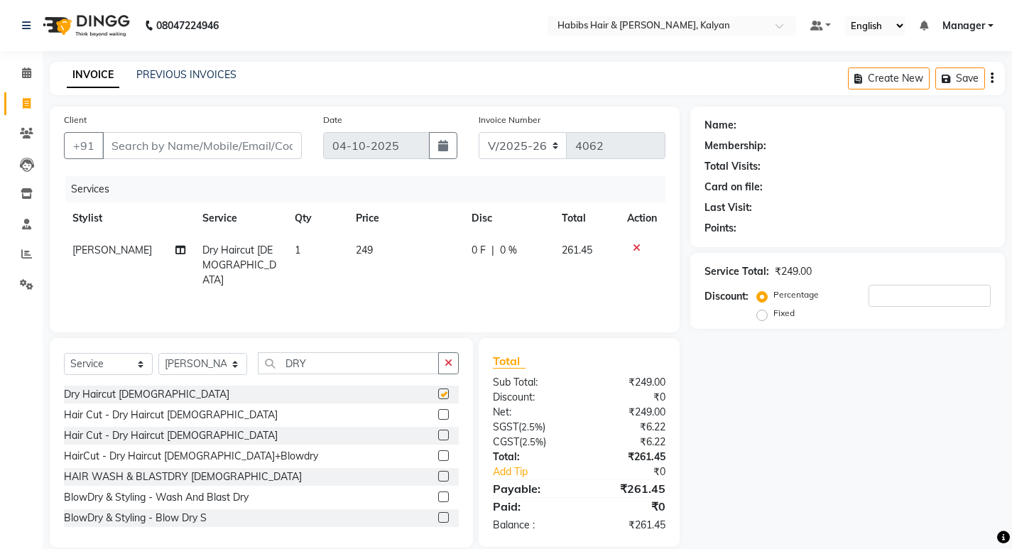
checkbox input "false"
click at [991, 72] on button "button" at bounding box center [992, 78] width 3 height 33
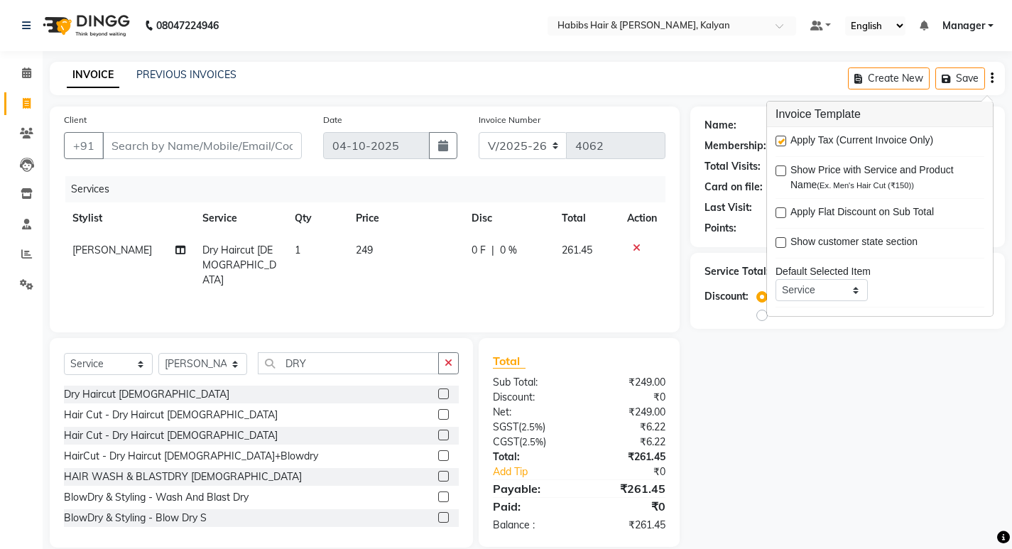
click at [778, 136] on label at bounding box center [780, 141] width 11 height 11
click at [778, 137] on input "checkbox" at bounding box center [779, 141] width 9 height 9
checkbox input "false"
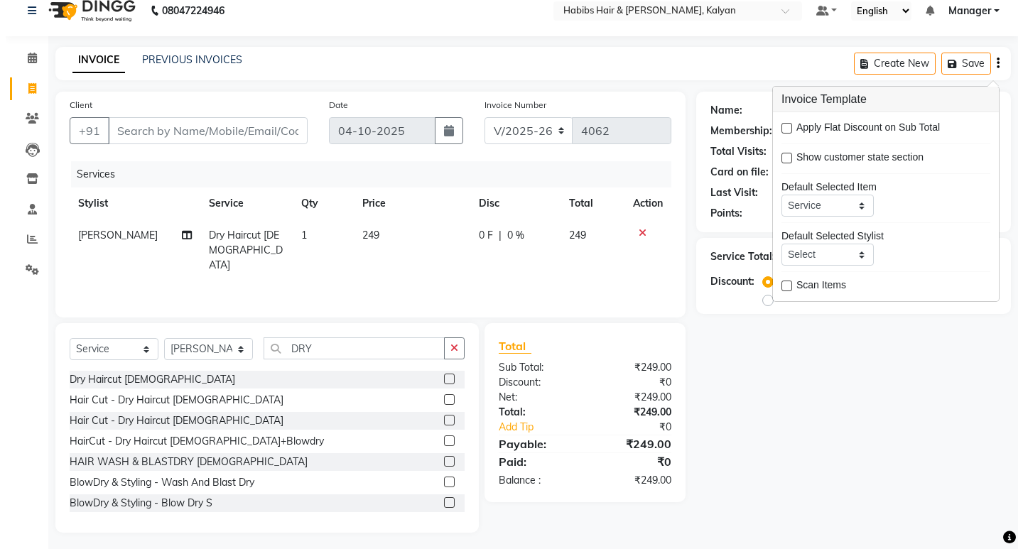
scroll to position [20, 0]
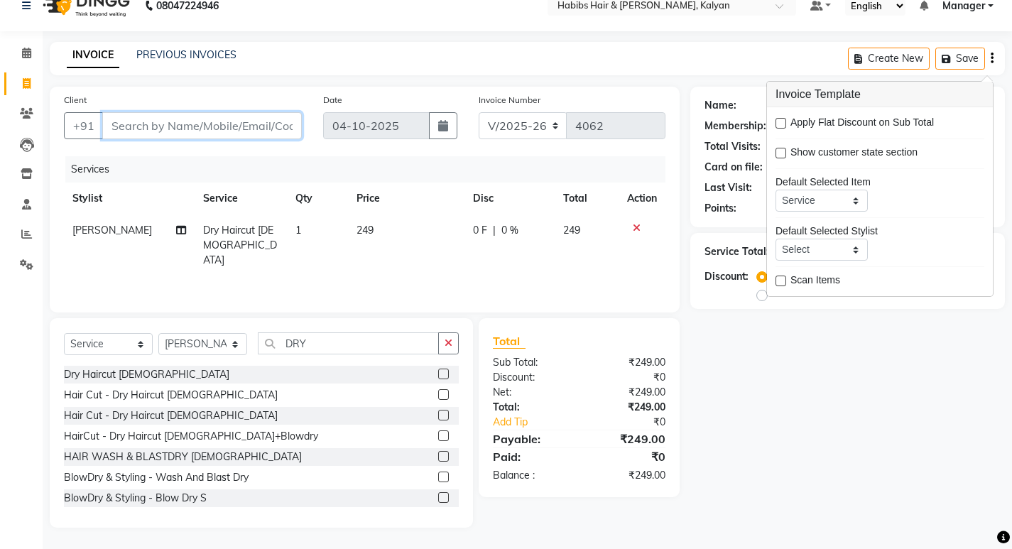
click at [202, 134] on input "Client" at bounding box center [202, 125] width 200 height 27
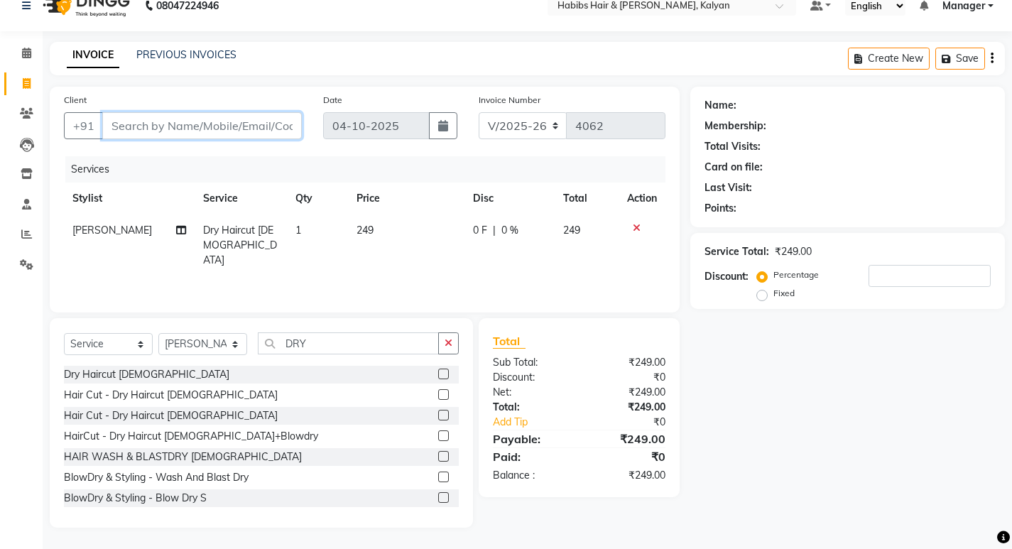
type input "9"
type input "0"
type input "9594973235"
click at [271, 114] on button "Add Client" at bounding box center [265, 125] width 73 height 27
select select "22"
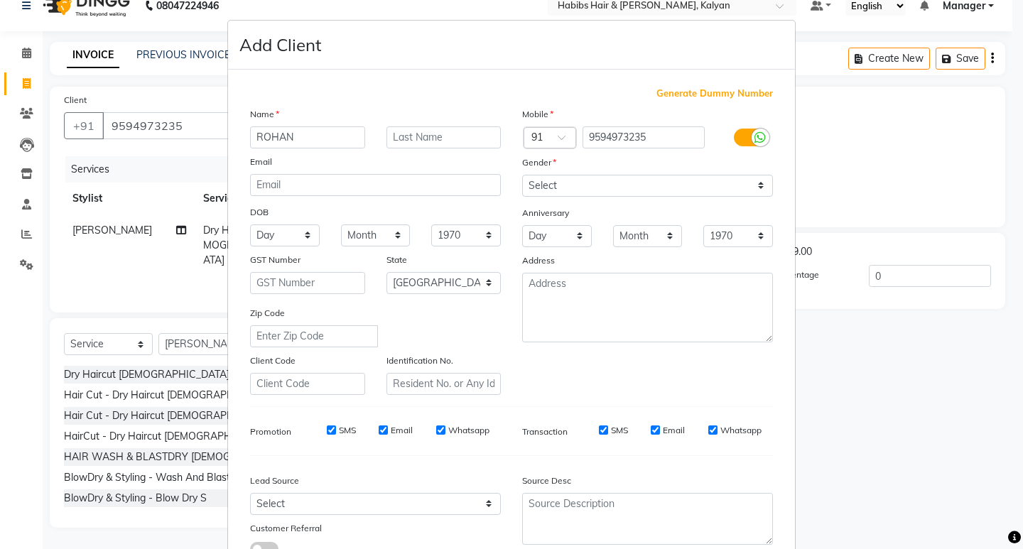
type input "ROHAN"
click at [591, 184] on select "Select Male Female Other Prefer Not To Say" at bounding box center [647, 186] width 251 height 22
select select "[DEMOGRAPHIC_DATA]"
click at [522, 175] on select "Select Male Female Other Prefer Not To Say" at bounding box center [647, 186] width 251 height 22
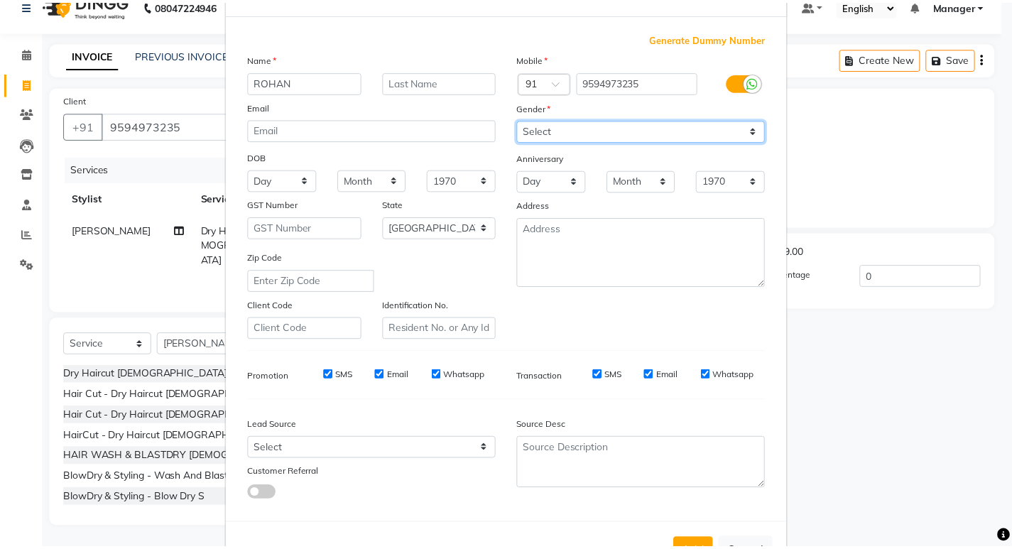
scroll to position [107, 0]
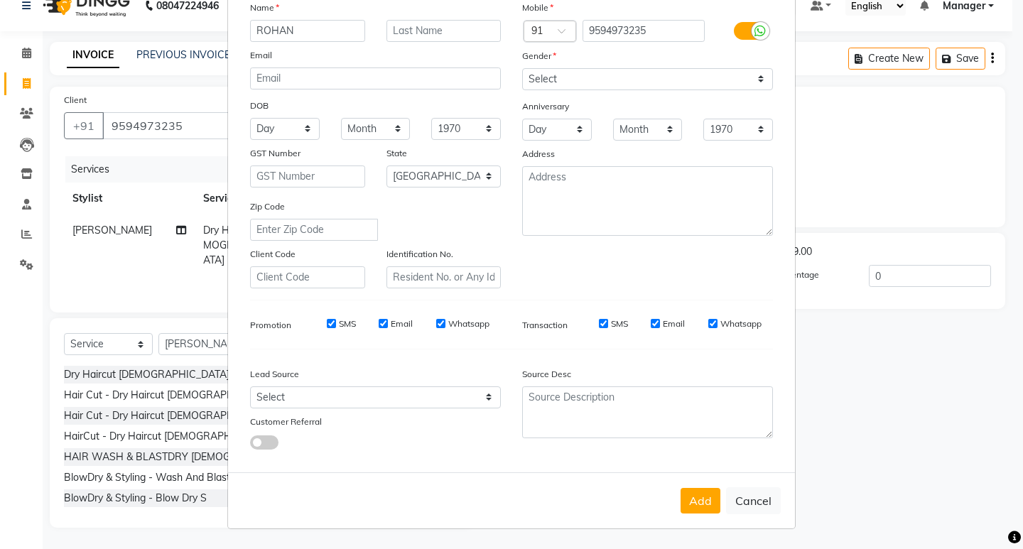
drag, startPoint x: 702, startPoint y: 505, endPoint x: 685, endPoint y: 501, distance: 18.3
click at [701, 505] on button "Add" at bounding box center [700, 501] width 40 height 26
type input "95******35"
select select
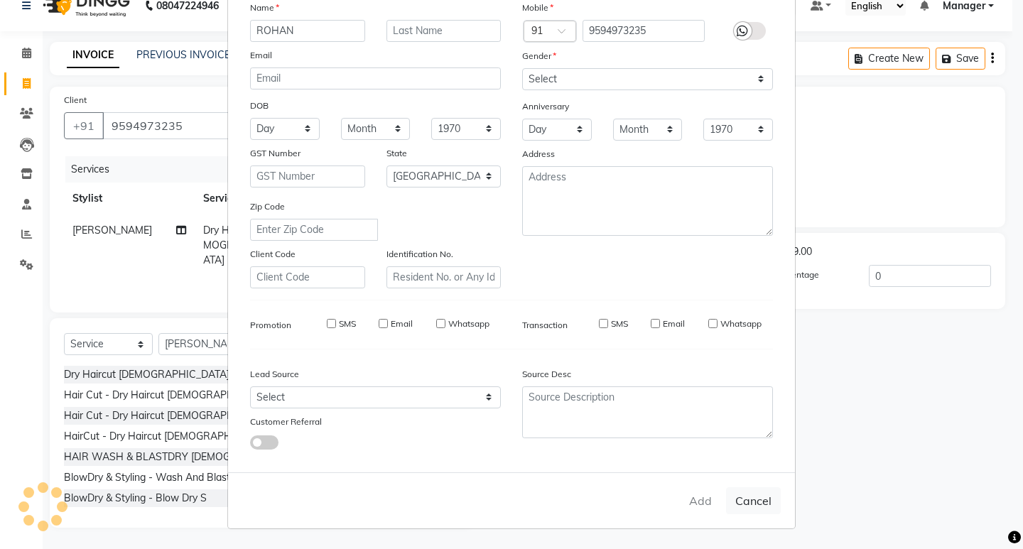
select select
select select "null"
select select
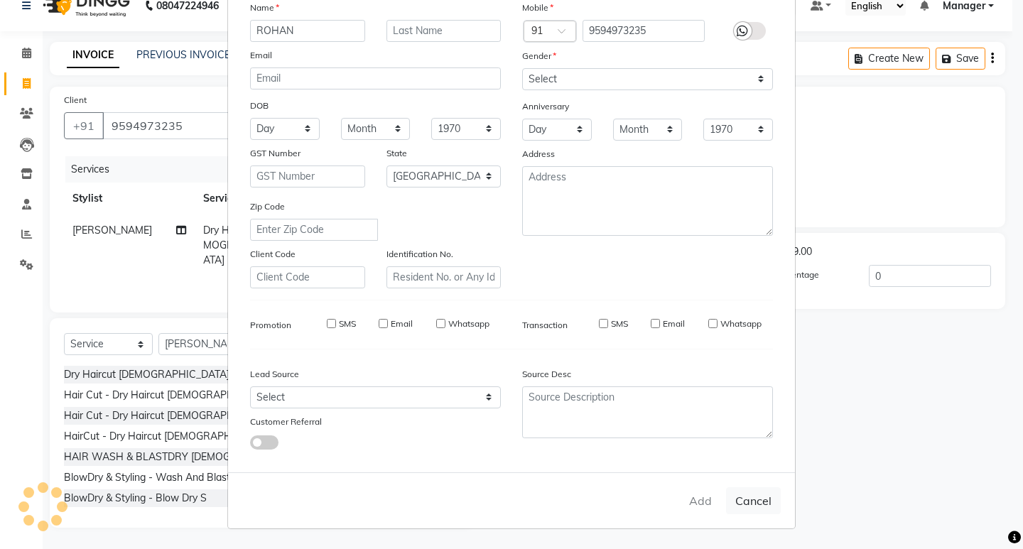
select select
checkbox input "false"
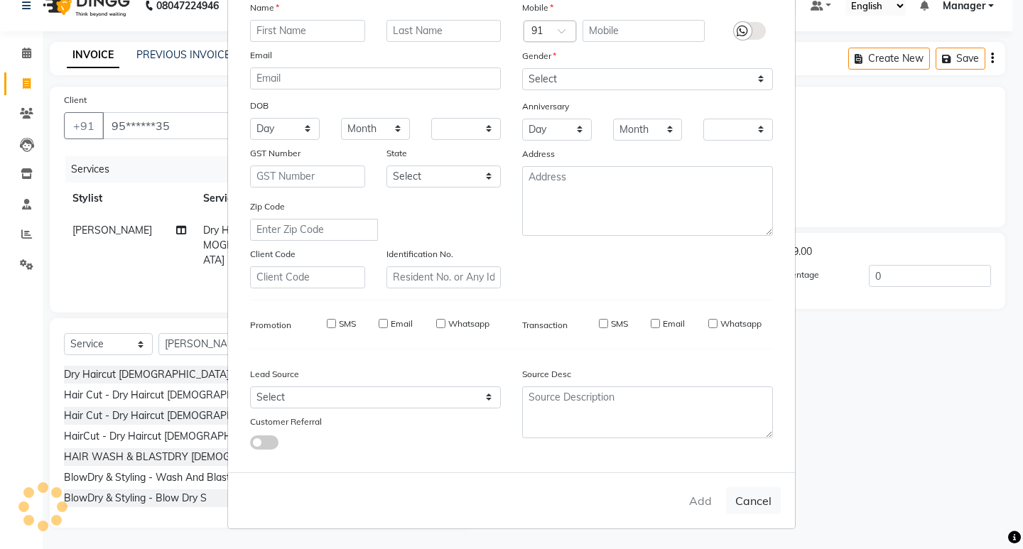
select select "1: Object"
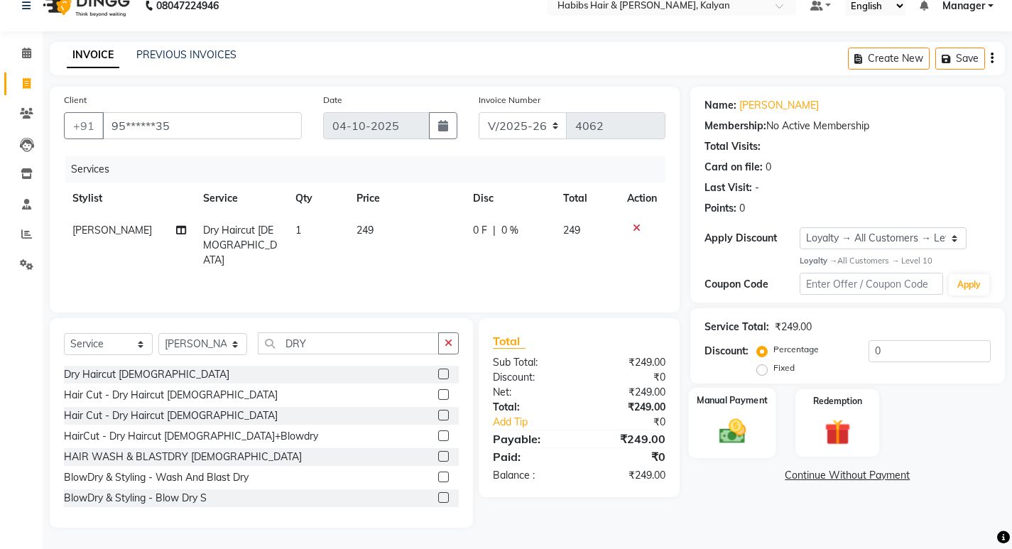
click at [745, 453] on div "Manual Payment" at bounding box center [731, 423] width 87 height 70
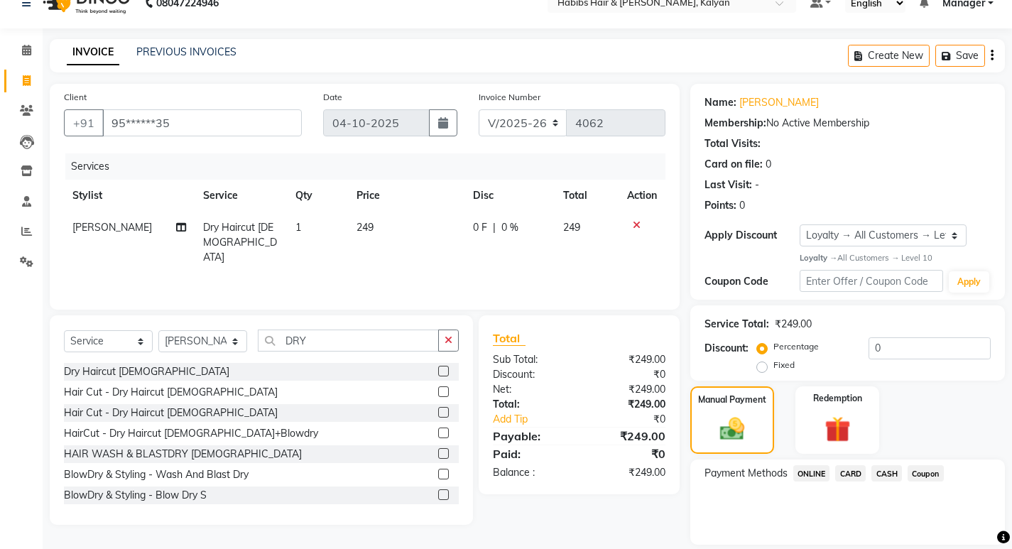
scroll to position [69, 0]
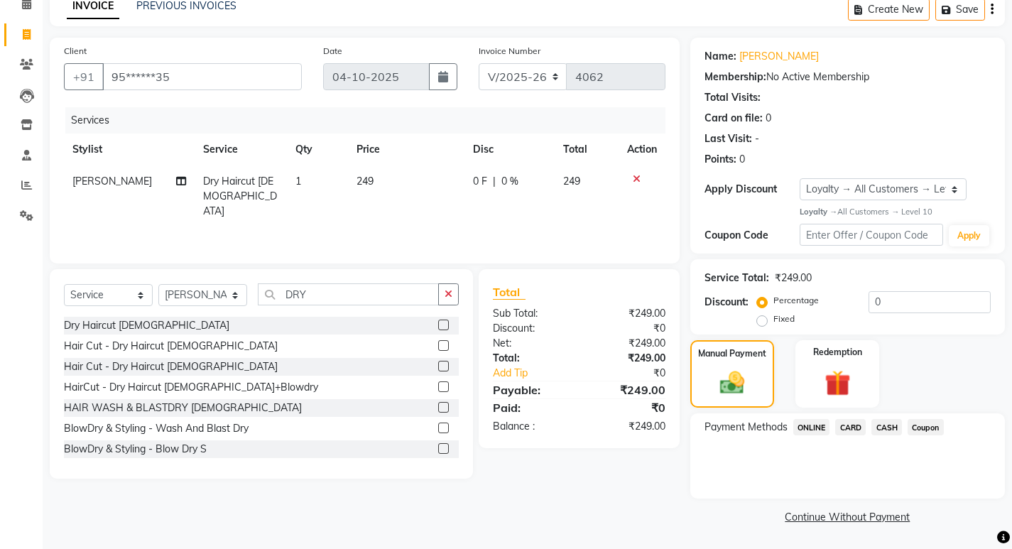
click at [812, 429] on span "ONLINE" at bounding box center [811, 427] width 37 height 16
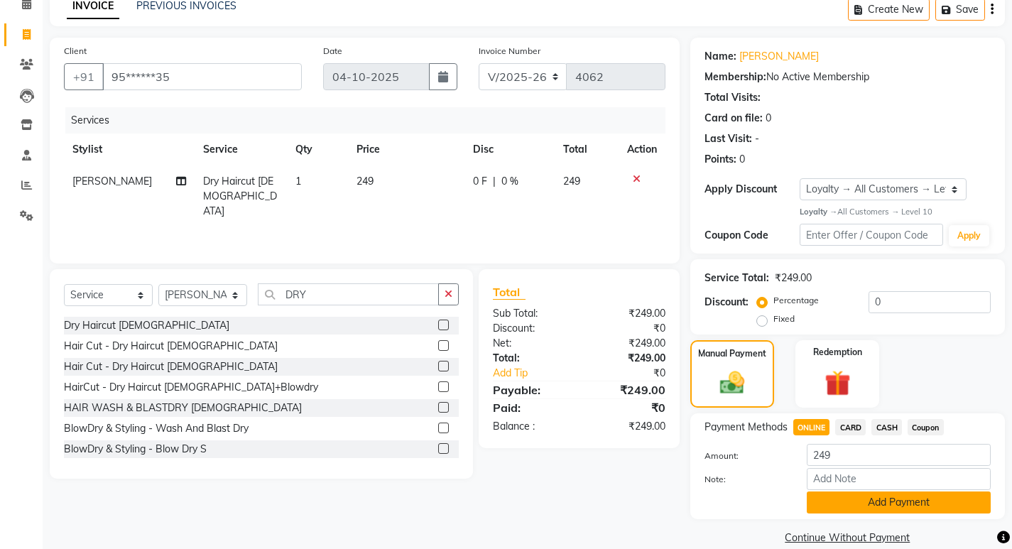
click at [861, 504] on button "Add Payment" at bounding box center [899, 502] width 184 height 22
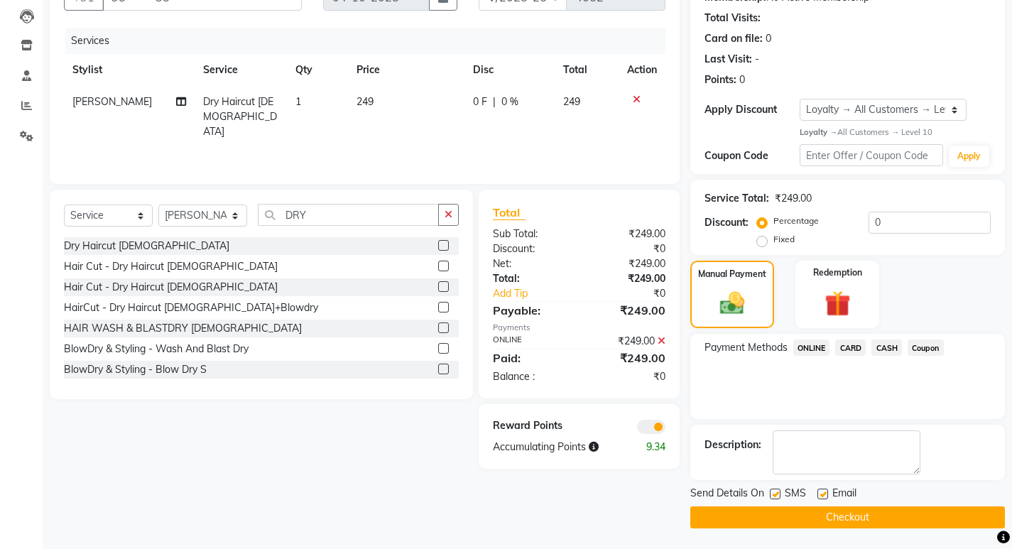
scroll to position [149, 0]
click at [868, 515] on button "Checkout" at bounding box center [847, 517] width 315 height 22
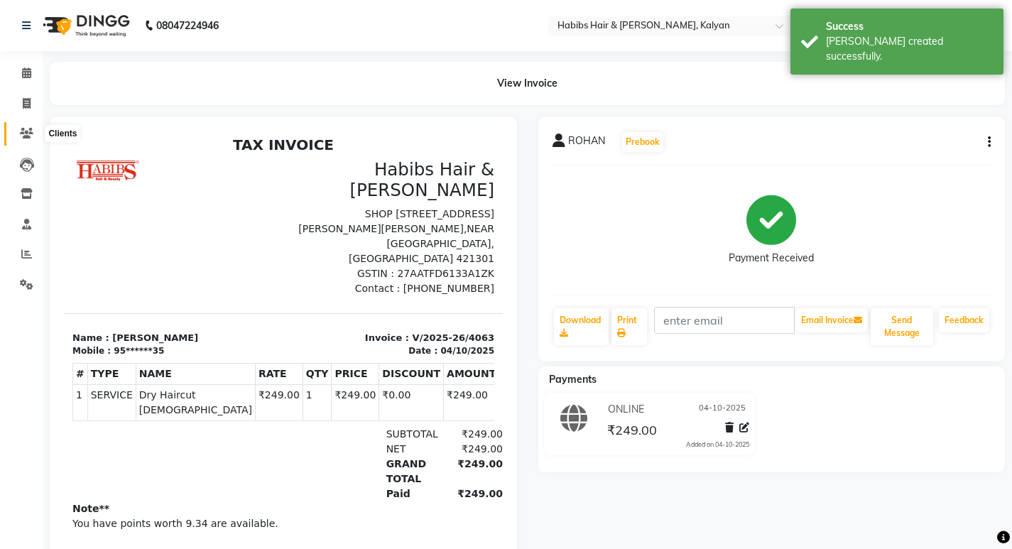
click at [35, 128] on span at bounding box center [26, 134] width 25 height 16
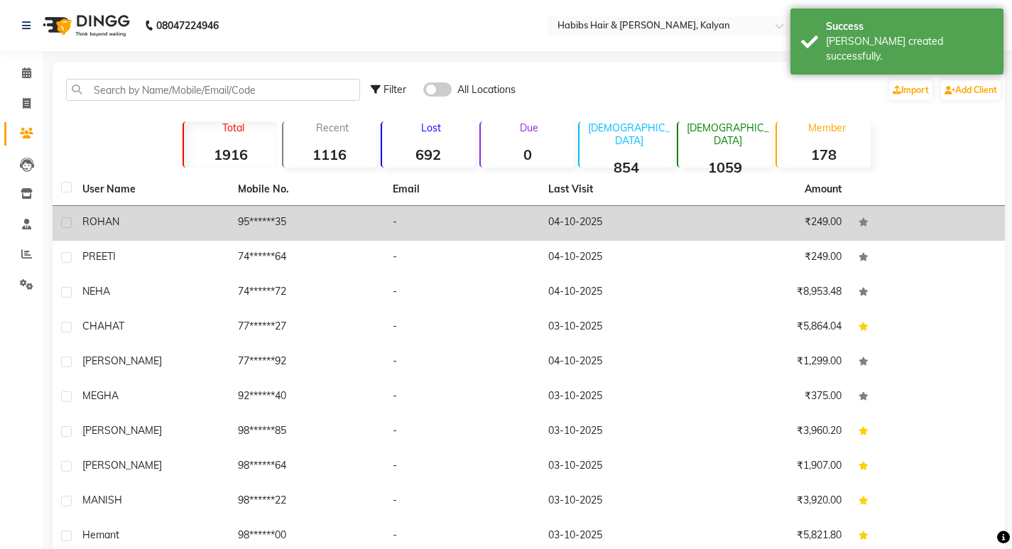
click at [442, 212] on td "-" at bounding box center [462, 223] width 156 height 35
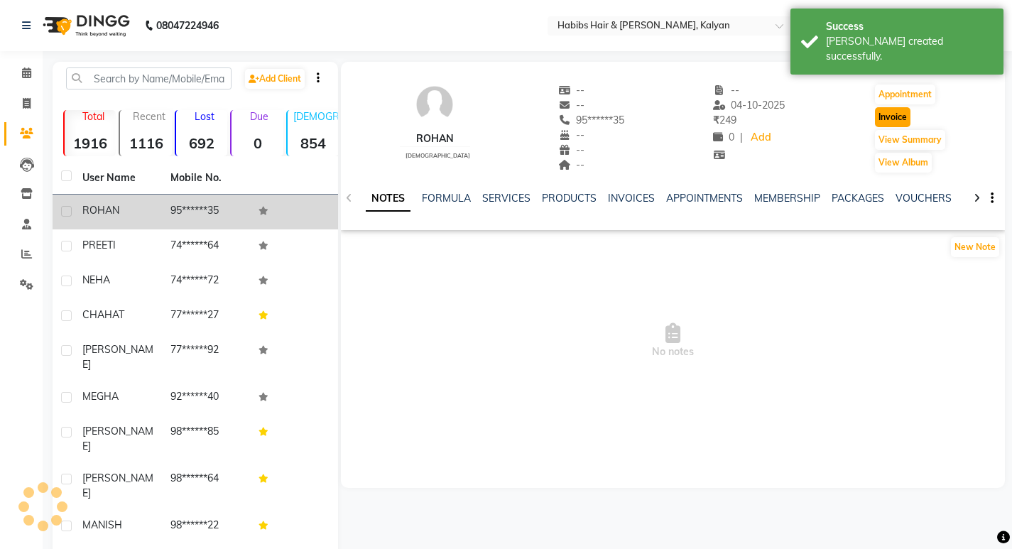
click at [878, 116] on button "Invoice" at bounding box center [893, 117] width 36 height 20
select select "8185"
select select "service"
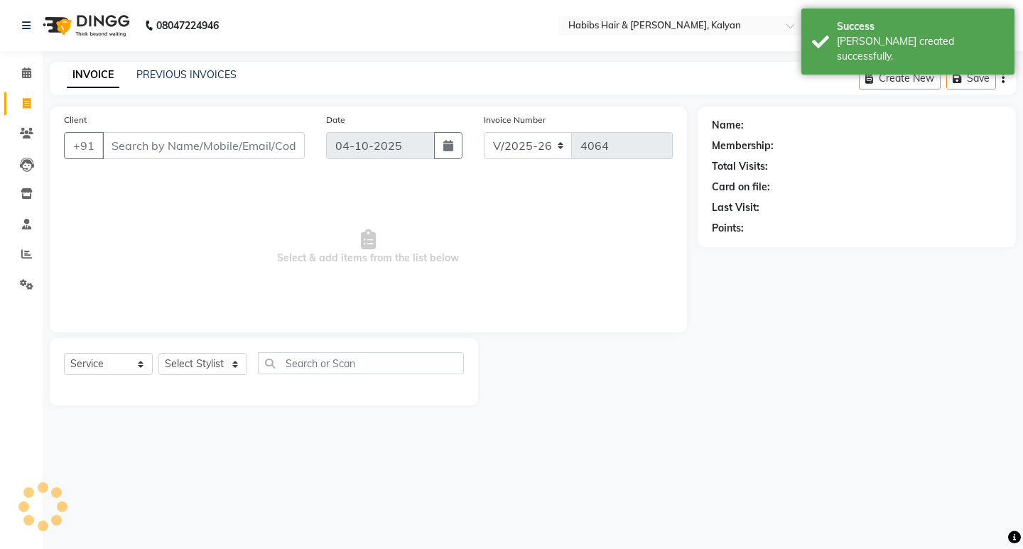
type input "95******35"
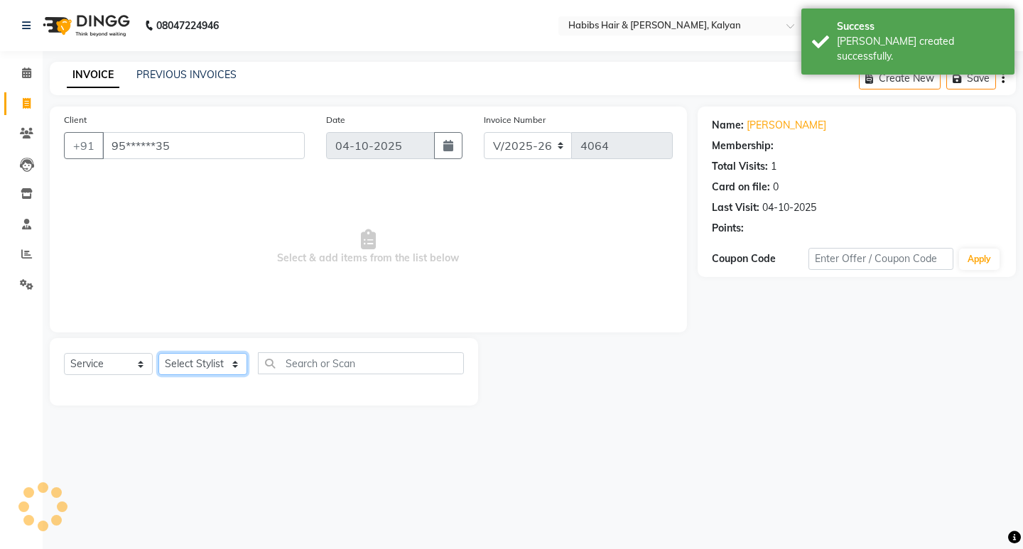
click at [207, 372] on select "Select Stylist [PERSON_NAME] Manager [PERSON_NAME] zipre [PERSON_NAME] [PERSON_…" at bounding box center [202, 364] width 89 height 22
select select "1: Object"
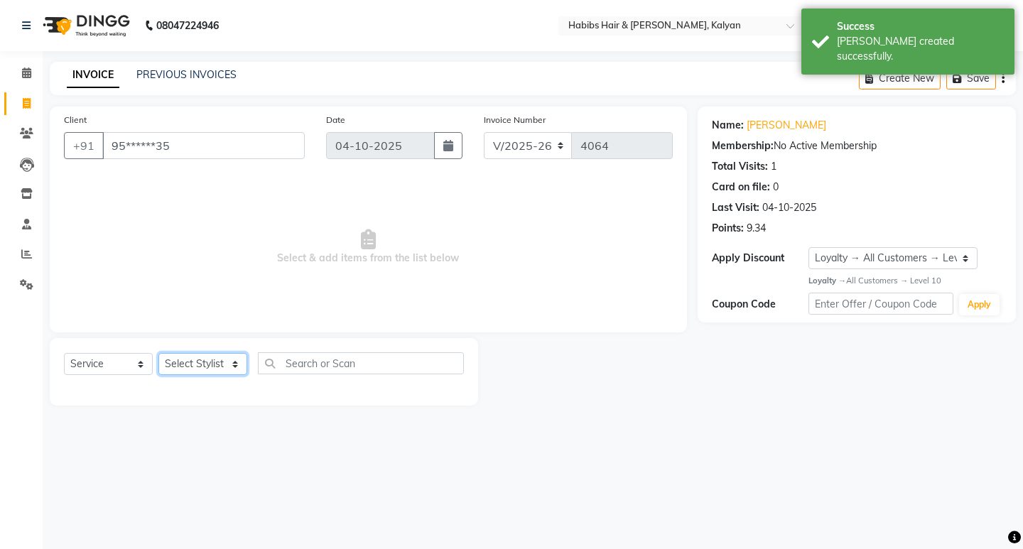
select select "91726"
click at [158, 353] on select "Select Stylist [PERSON_NAME] Manager [PERSON_NAME] zipre [PERSON_NAME] [PERSON_…" at bounding box center [202, 364] width 89 height 22
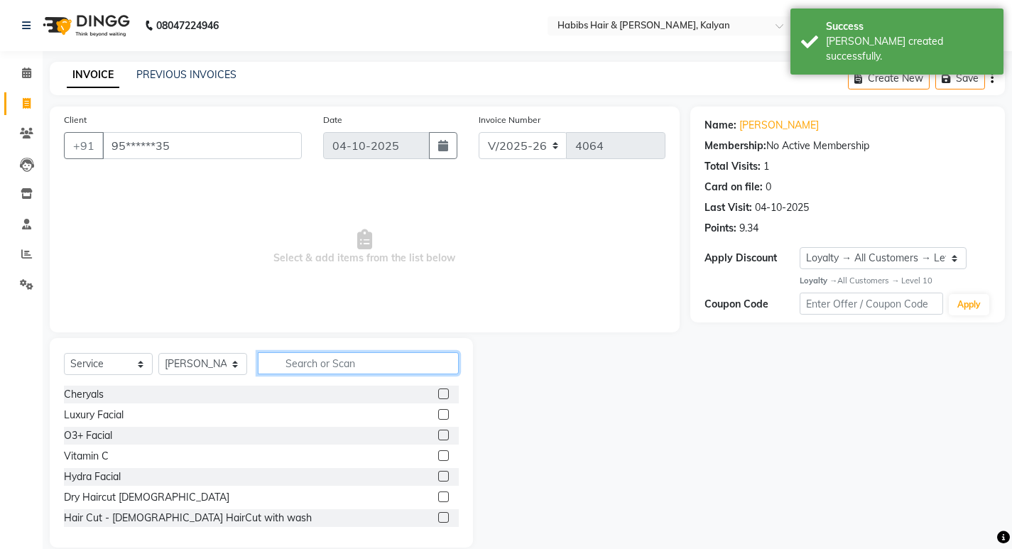
click at [300, 364] on input "text" at bounding box center [358, 363] width 201 height 22
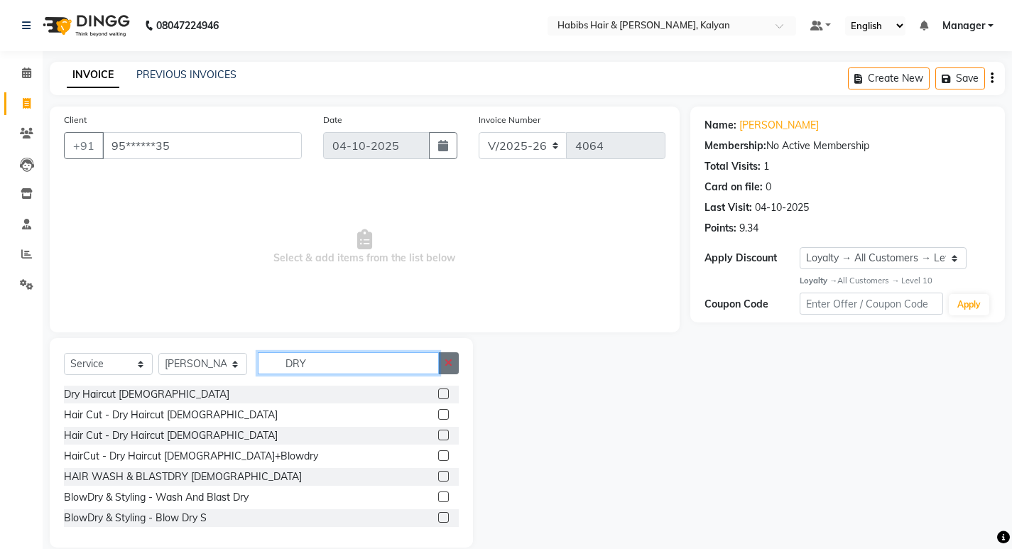
type input "DRY"
click at [447, 358] on icon "button" at bounding box center [449, 363] width 8 height 10
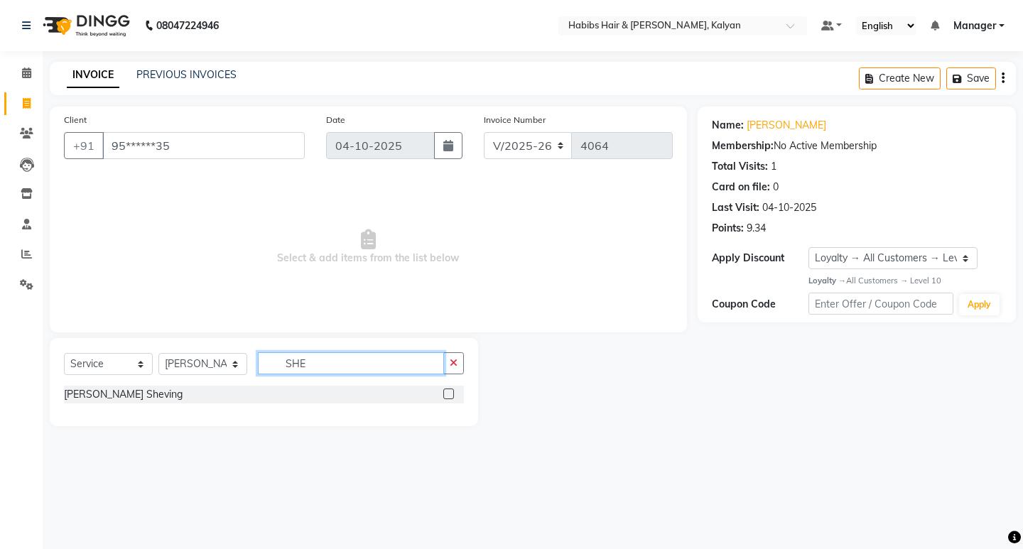
type input "SHE"
click at [446, 395] on label at bounding box center [448, 393] width 11 height 11
click at [446, 395] on input "checkbox" at bounding box center [447, 394] width 9 height 9
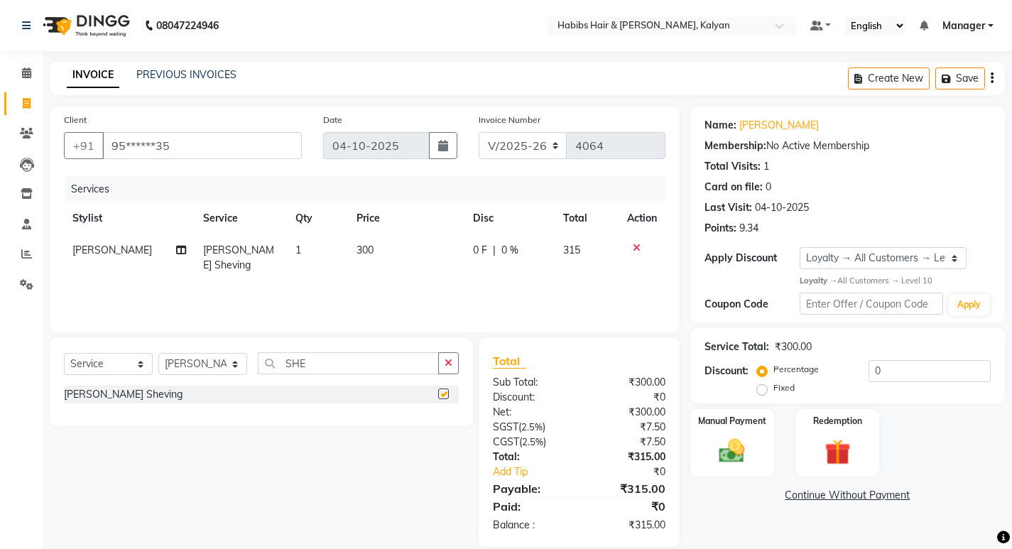
checkbox input "false"
click at [709, 452] on div "Manual Payment" at bounding box center [731, 443] width 87 height 70
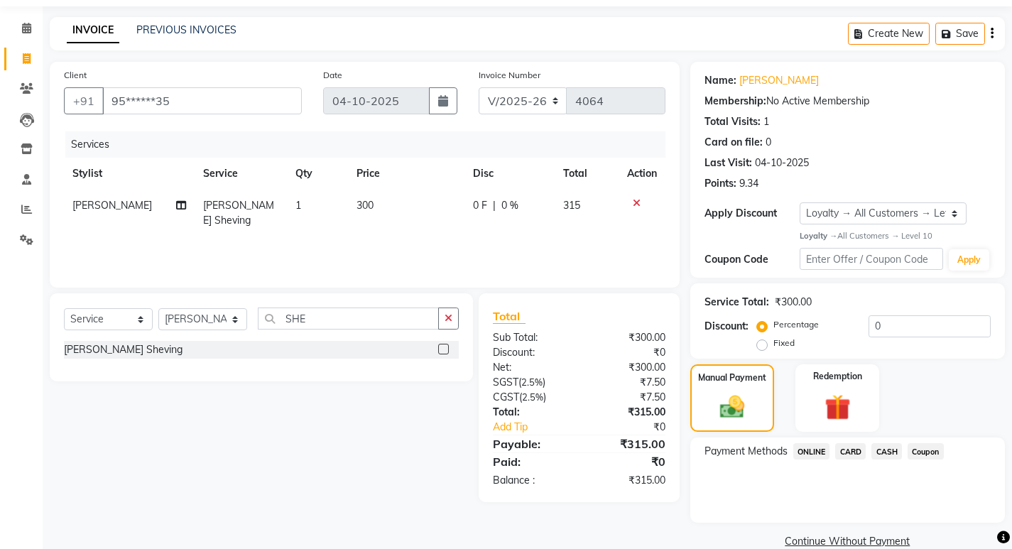
scroll to position [69, 0]
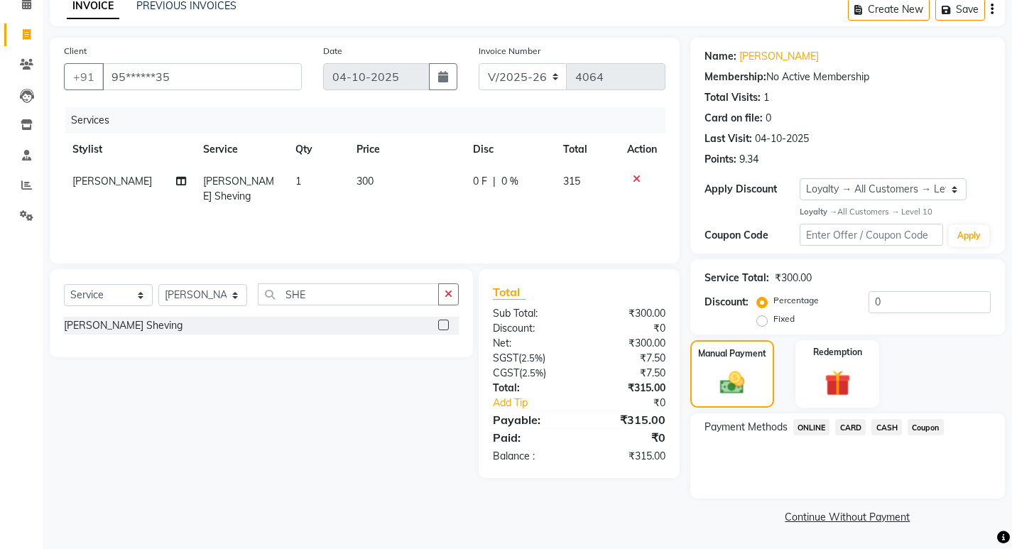
click at [795, 429] on span "ONLINE" at bounding box center [811, 427] width 37 height 16
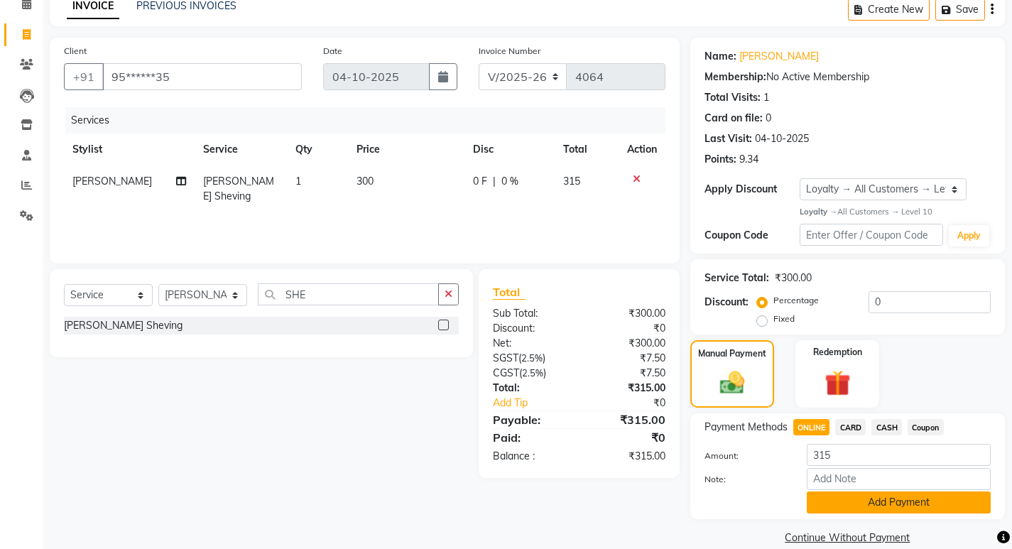
click at [846, 504] on button "Add Payment" at bounding box center [899, 502] width 184 height 22
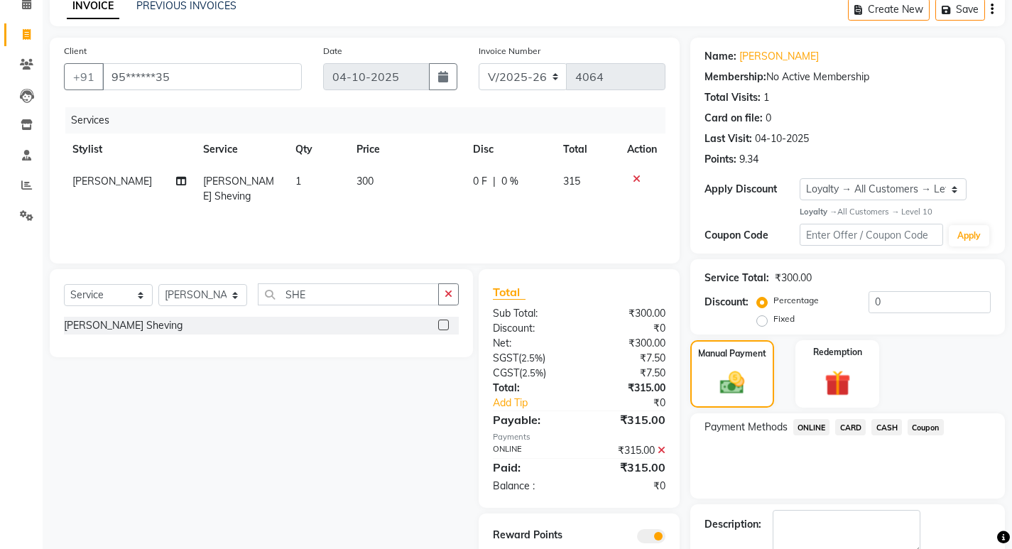
scroll to position [149, 0]
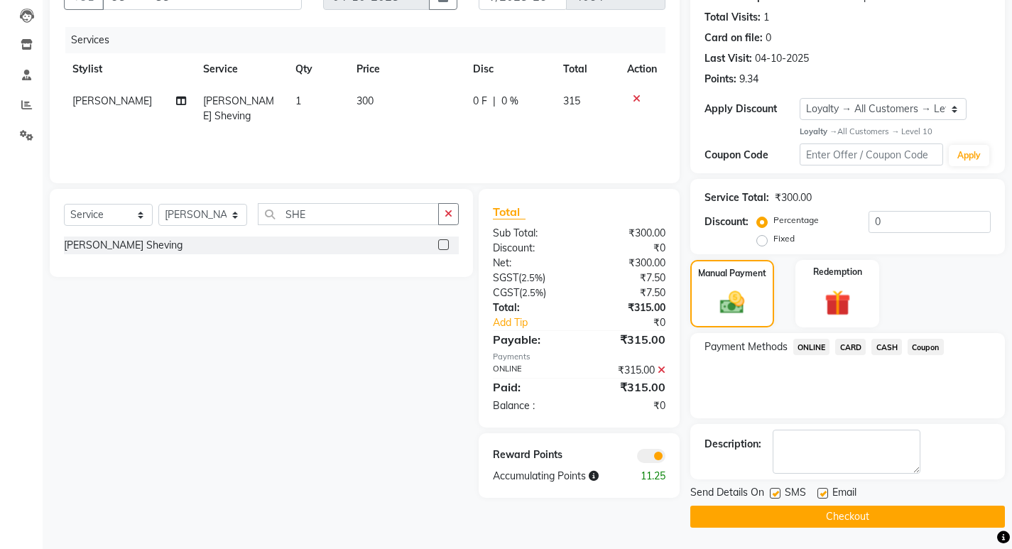
click at [853, 523] on button "Checkout" at bounding box center [847, 517] width 315 height 22
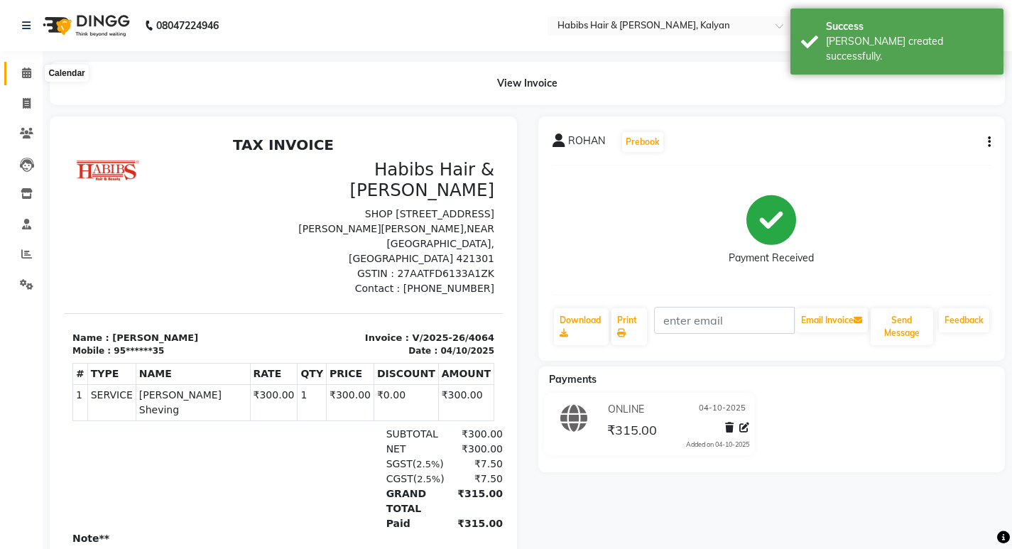
click at [27, 80] on span at bounding box center [26, 73] width 25 height 16
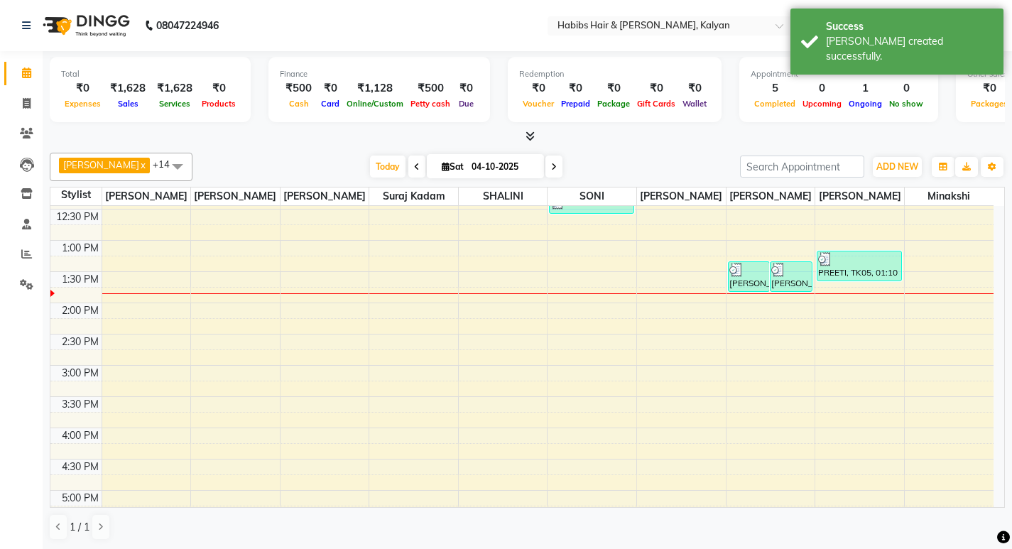
scroll to position [284, 0]
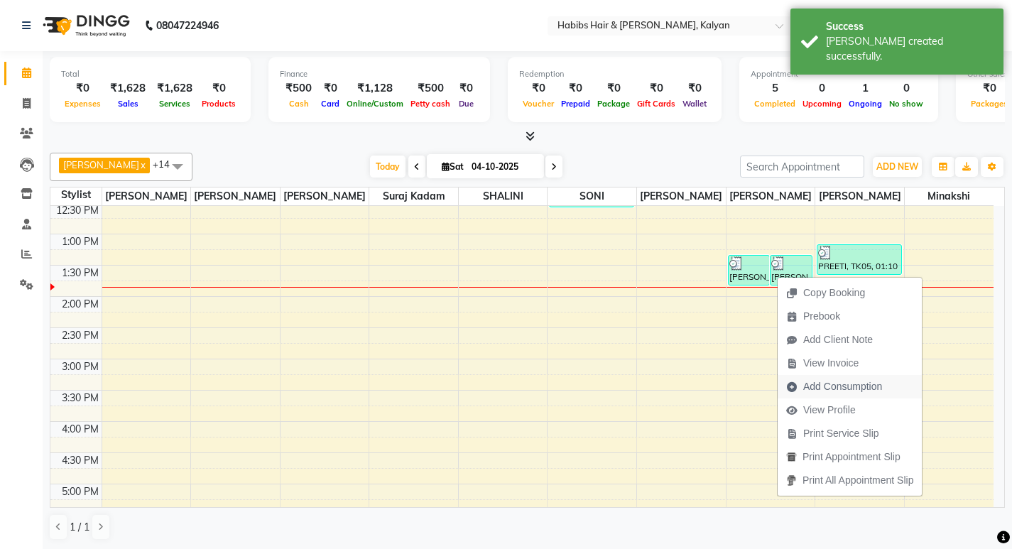
click at [830, 388] on span "Add Consumption" at bounding box center [842, 386] width 79 height 15
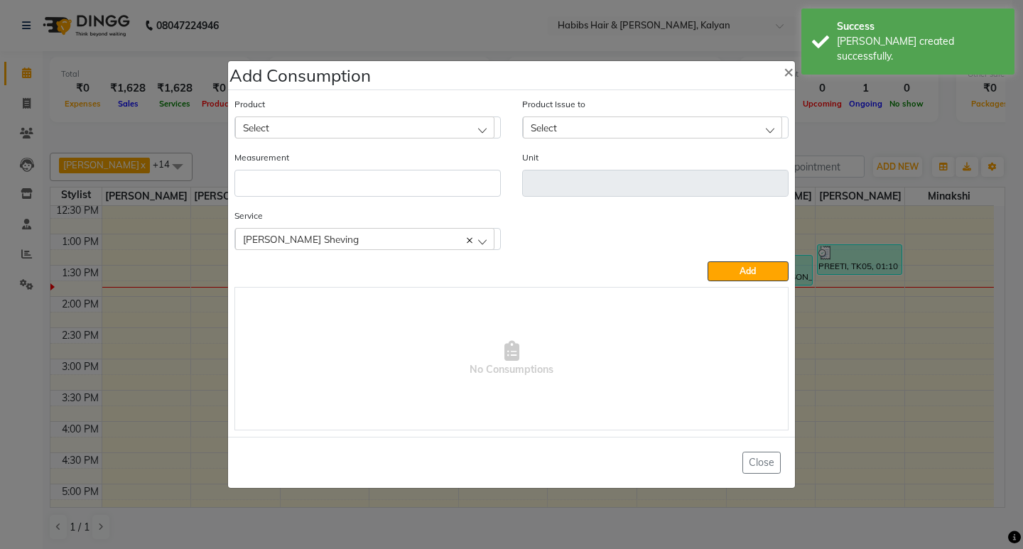
click at [409, 129] on div "Select" at bounding box center [364, 126] width 259 height 21
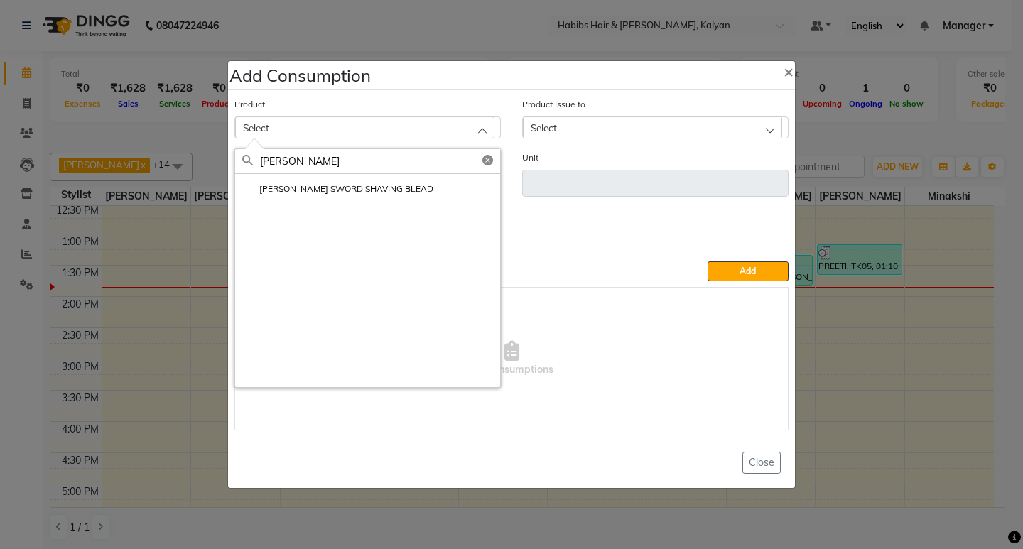
type input "WILK"
click at [316, 190] on label "WILKINSON SWORD SHAVING BLEAD" at bounding box center [337, 189] width 191 height 13
type input "pc"
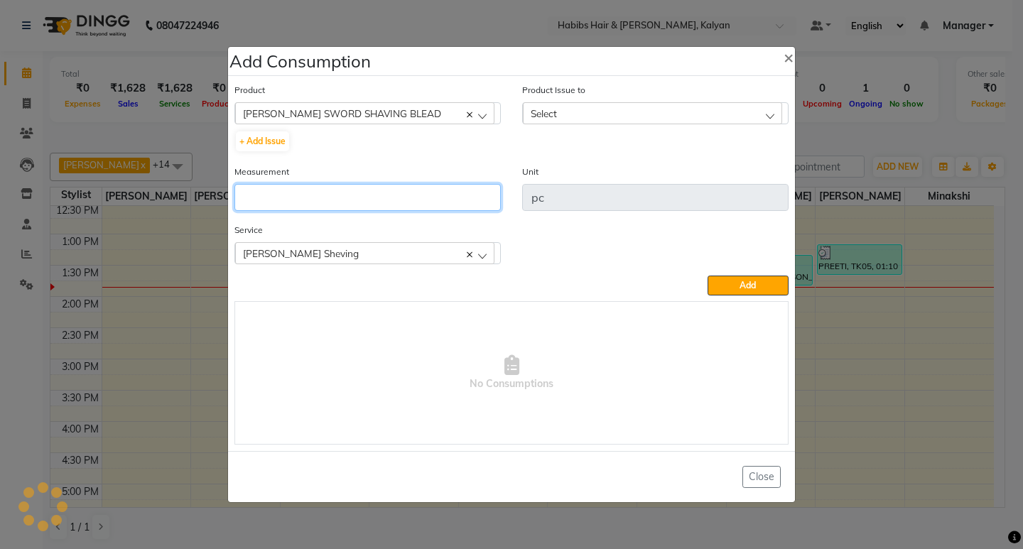
click at [316, 190] on input "number" at bounding box center [367, 197] width 266 height 27
type input "1"
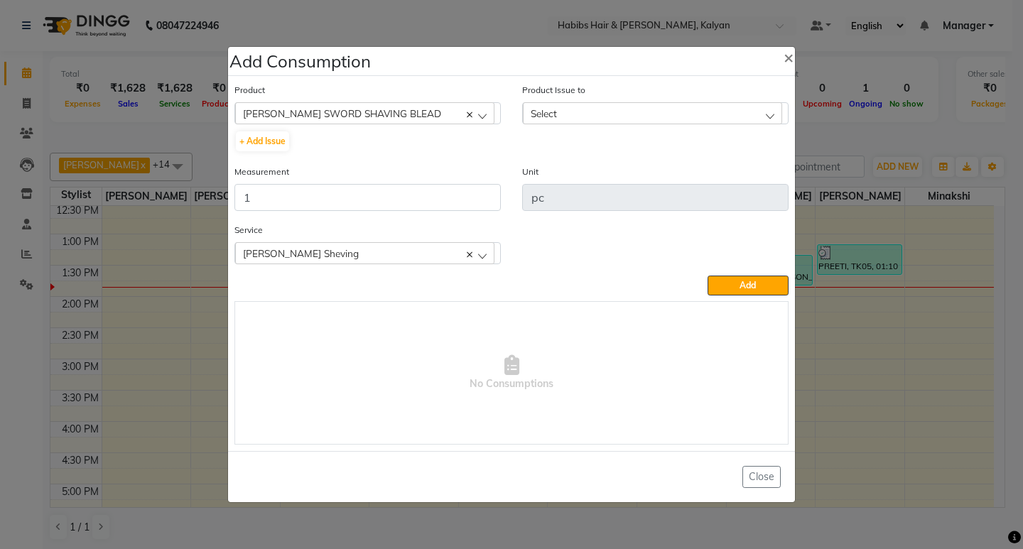
click at [672, 108] on div "Select" at bounding box center [652, 112] width 259 height 21
click at [702, 175] on label "2025-06-30, Issued to: Suraj Kadam, Balance: 180" at bounding box center [636, 174] width 213 height 13
click at [726, 293] on button "Add" at bounding box center [747, 286] width 81 height 20
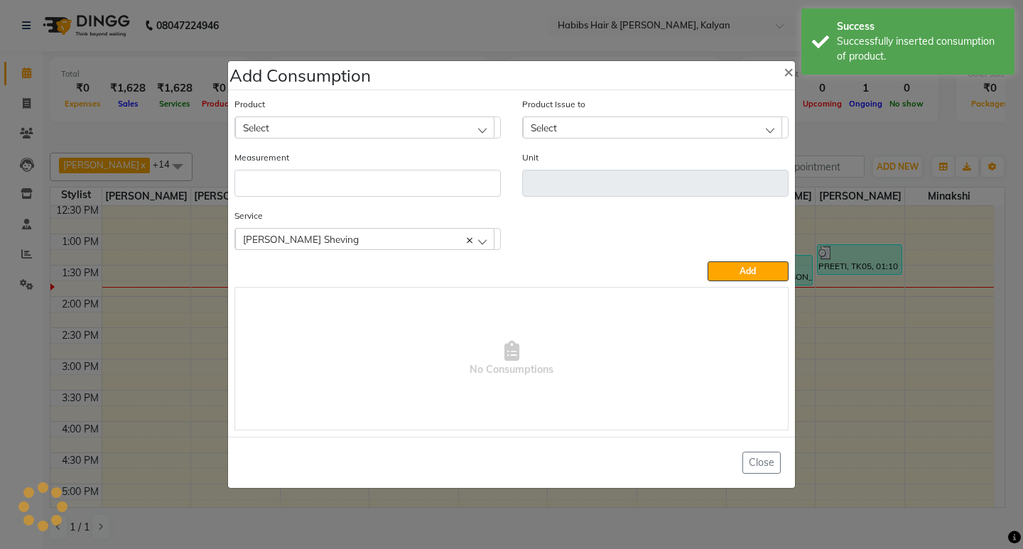
click at [334, 117] on div "Select" at bounding box center [364, 126] width 259 height 21
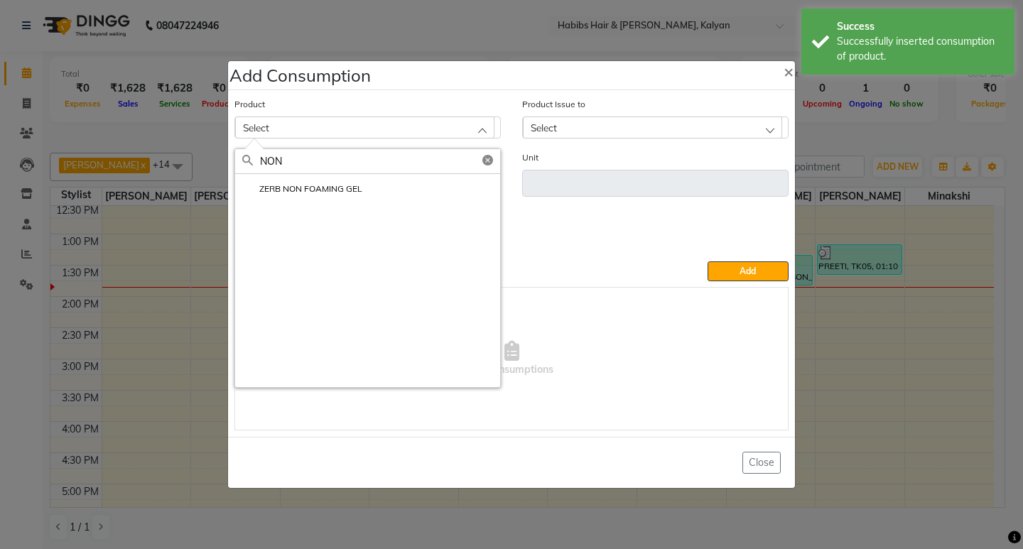
type input "NON"
click at [352, 206] on div "ZERB NON FOAMING GEL" at bounding box center [367, 280] width 265 height 213
click at [352, 197] on li "ZERB NON FOAMING GEL" at bounding box center [367, 188] width 265 height 29
type input "ml"
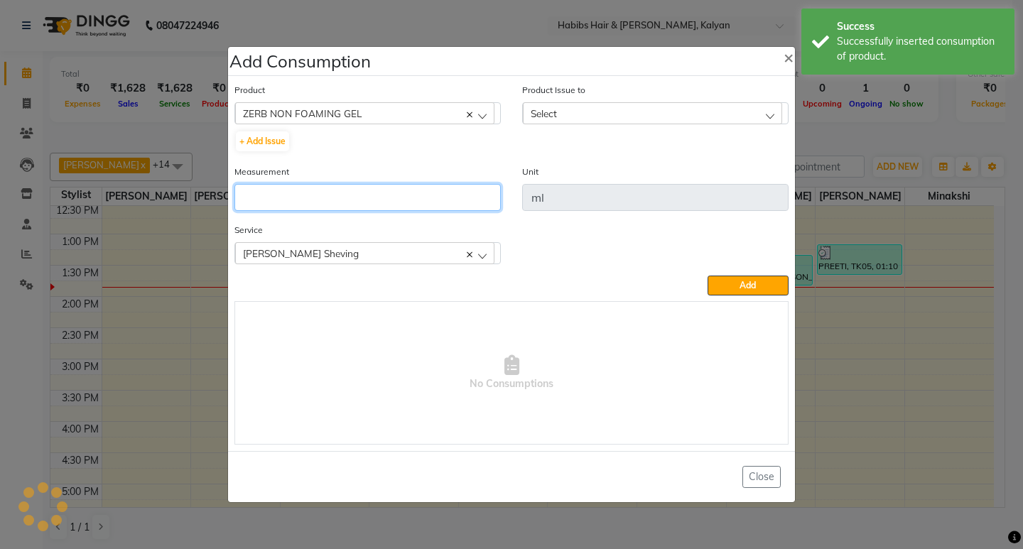
click at [352, 197] on input "number" at bounding box center [367, 197] width 266 height 27
type input "5"
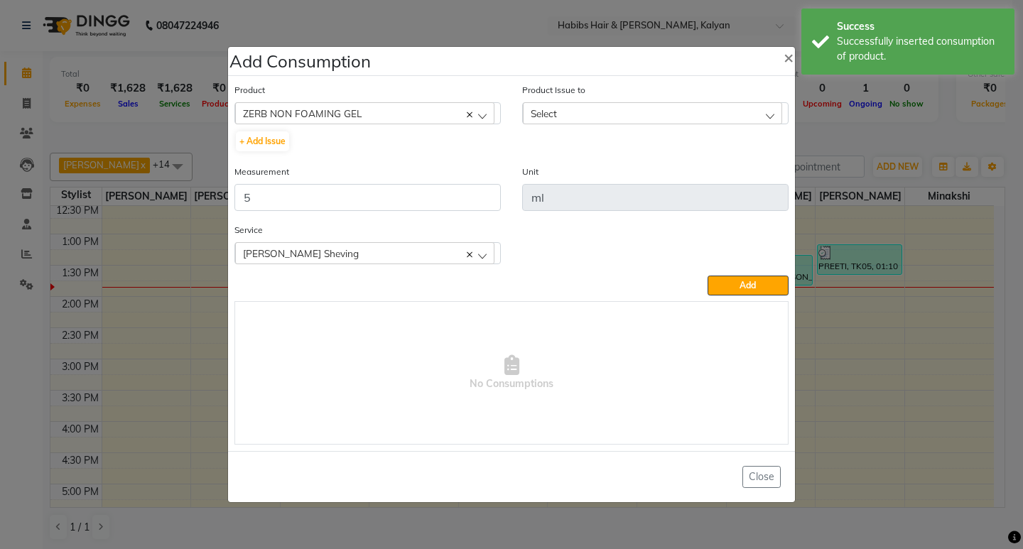
click at [643, 119] on div "Select" at bounding box center [652, 112] width 259 height 21
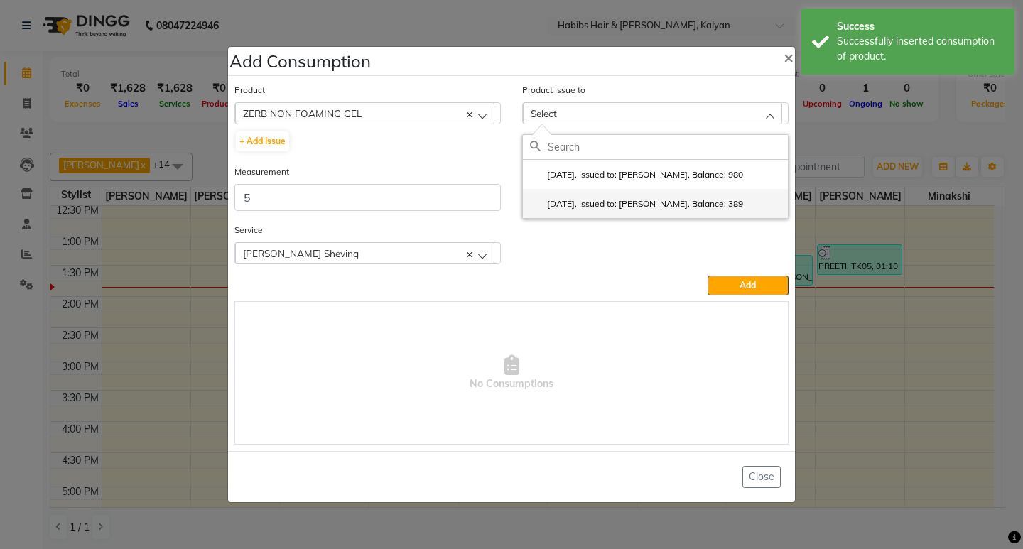
click at [699, 199] on label "2025-08-18, Issued to: Suraj Kadam, Balance: 389" at bounding box center [636, 203] width 213 height 13
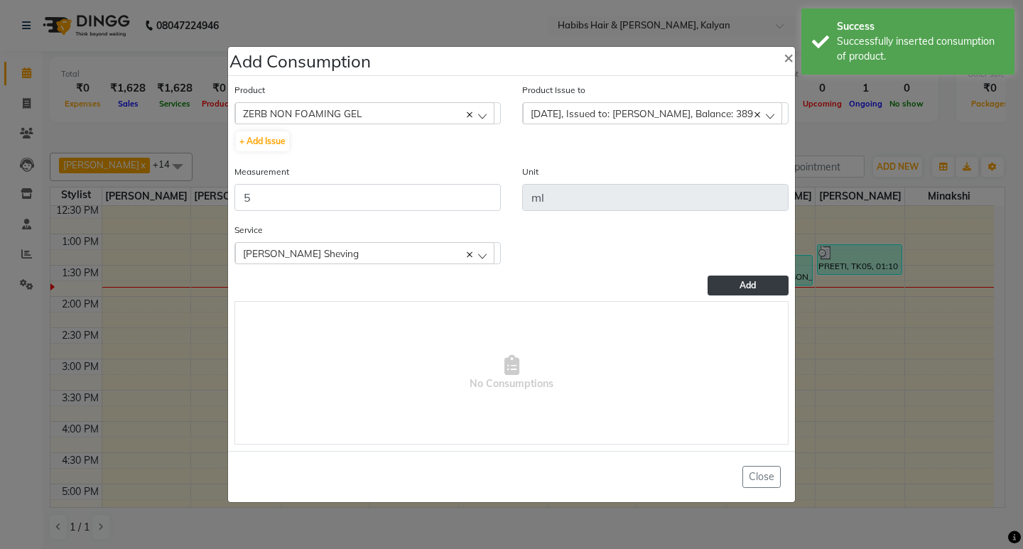
click at [756, 288] on span "Add" at bounding box center [747, 285] width 16 height 11
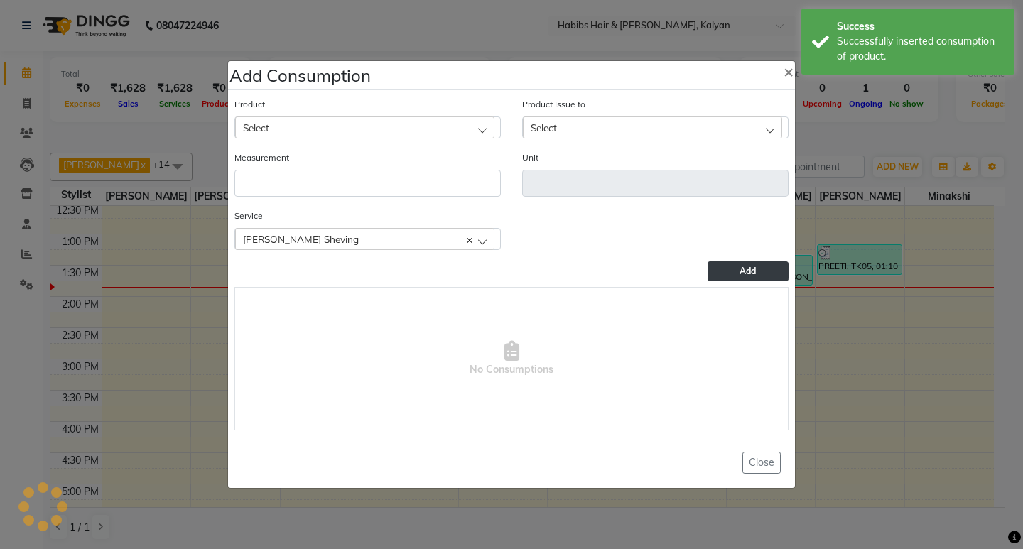
click at [401, 120] on div "Select" at bounding box center [364, 126] width 259 height 21
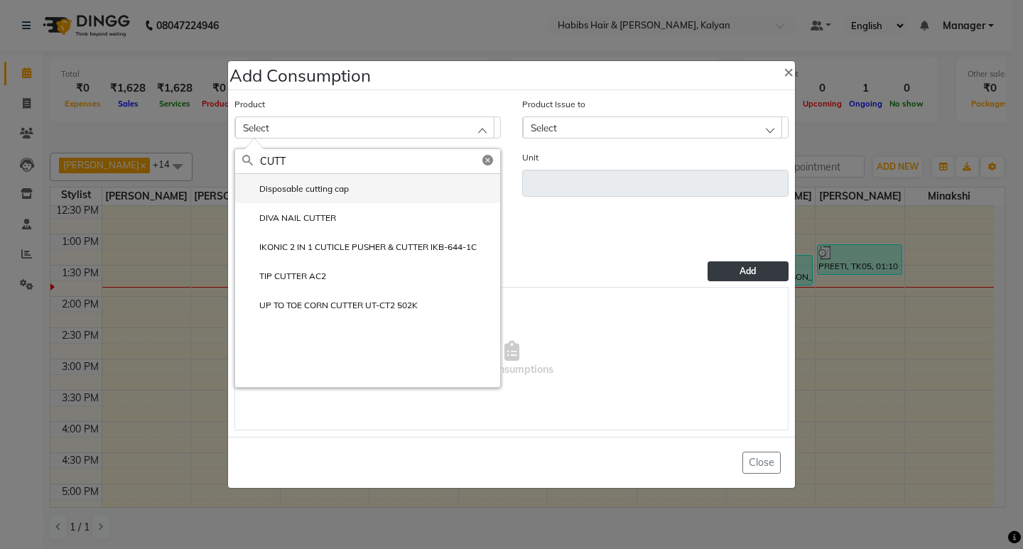
type input "CUTT"
click at [362, 200] on li "Disposable cutting cap" at bounding box center [367, 188] width 265 height 29
type input "pc"
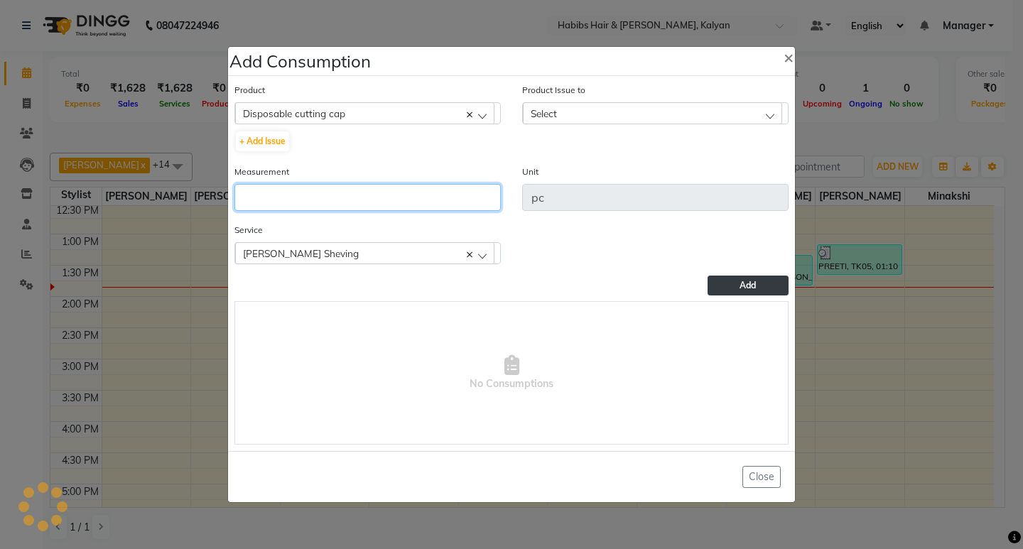
click at [362, 200] on input "number" at bounding box center [367, 197] width 266 height 27
type input "1"
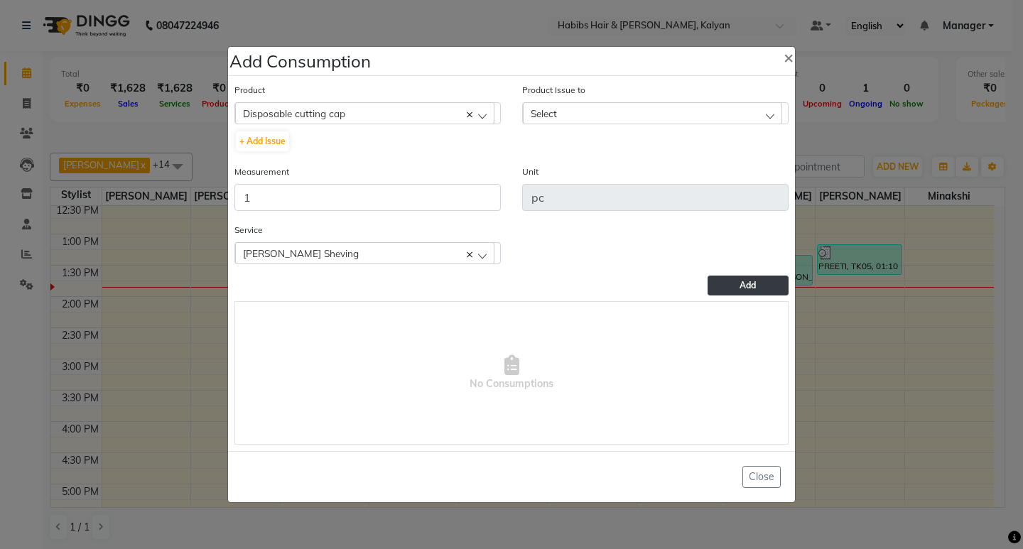
click at [606, 114] on div "Select" at bounding box center [652, 112] width 259 height 21
click at [703, 168] on li "2025-10-03, Issued to: SHALINI, Balance: 33" at bounding box center [655, 174] width 265 height 29
click at [737, 274] on div "Service Beard Sheving Beard Sheving" at bounding box center [511, 248] width 575 height 53
click at [728, 283] on button "Add" at bounding box center [747, 286] width 81 height 20
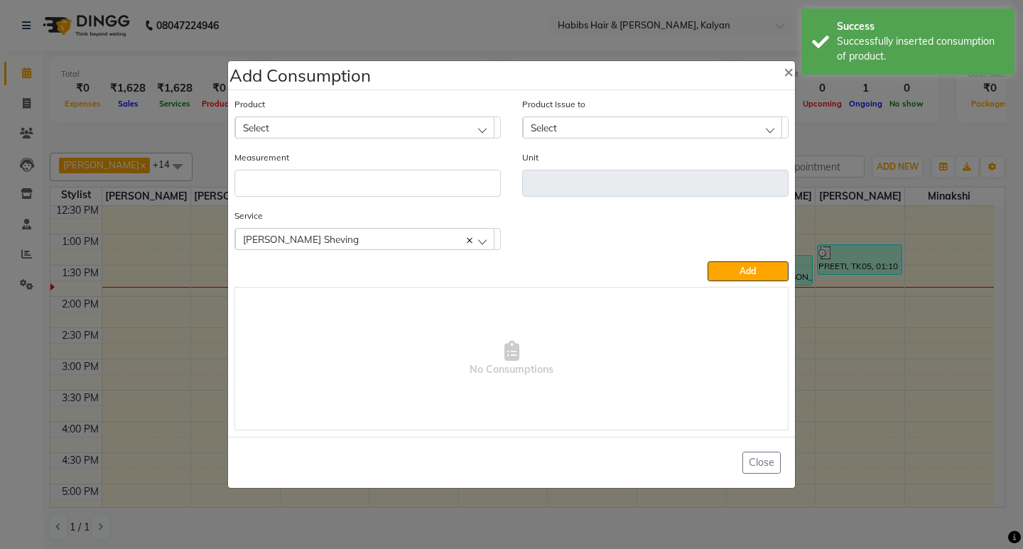
click at [406, 128] on div "Select" at bounding box center [364, 126] width 259 height 21
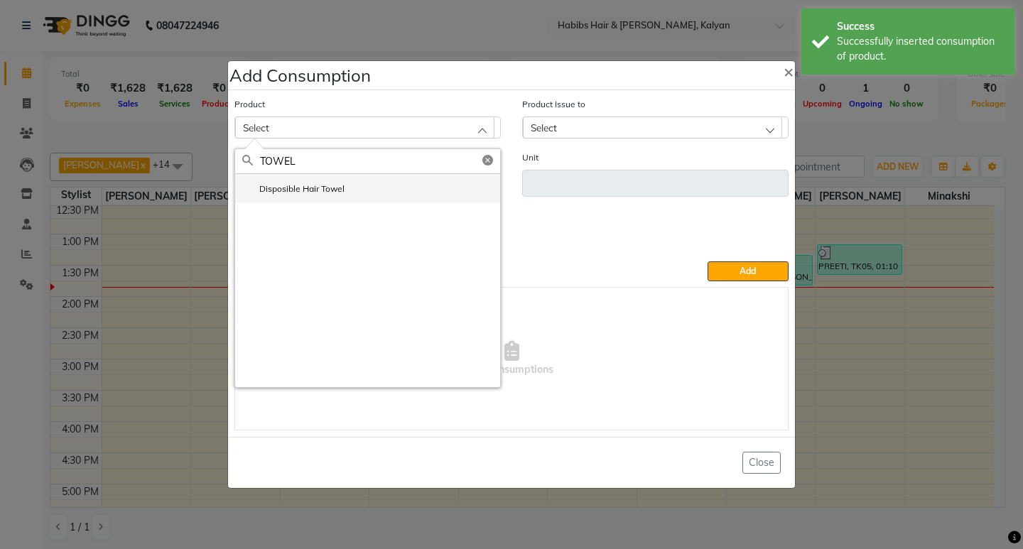
type input "TOWEL"
click at [331, 190] on label "Disposible Hair Towel" at bounding box center [293, 189] width 102 height 13
type input "pc"
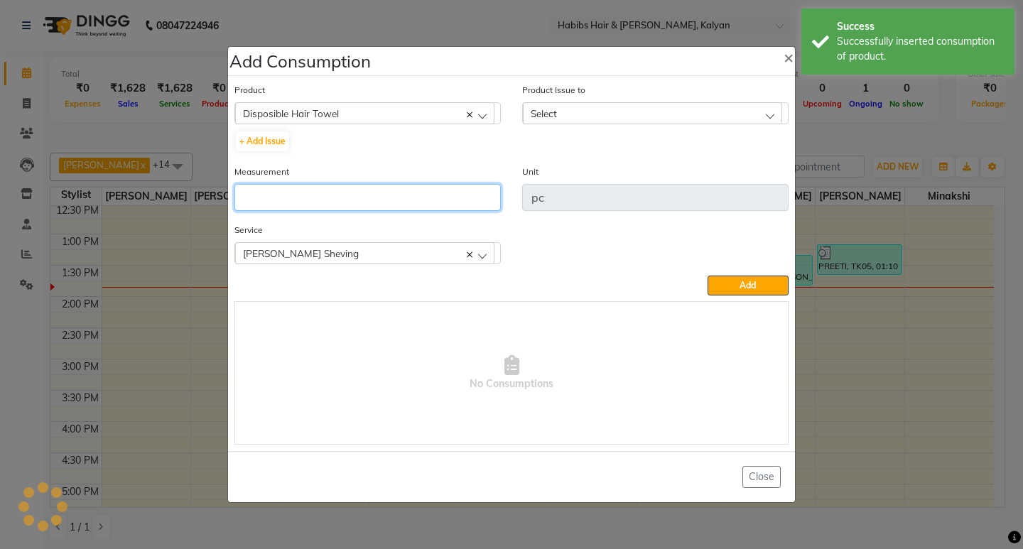
click at [331, 190] on input "number" at bounding box center [367, 197] width 266 height 27
type input "1"
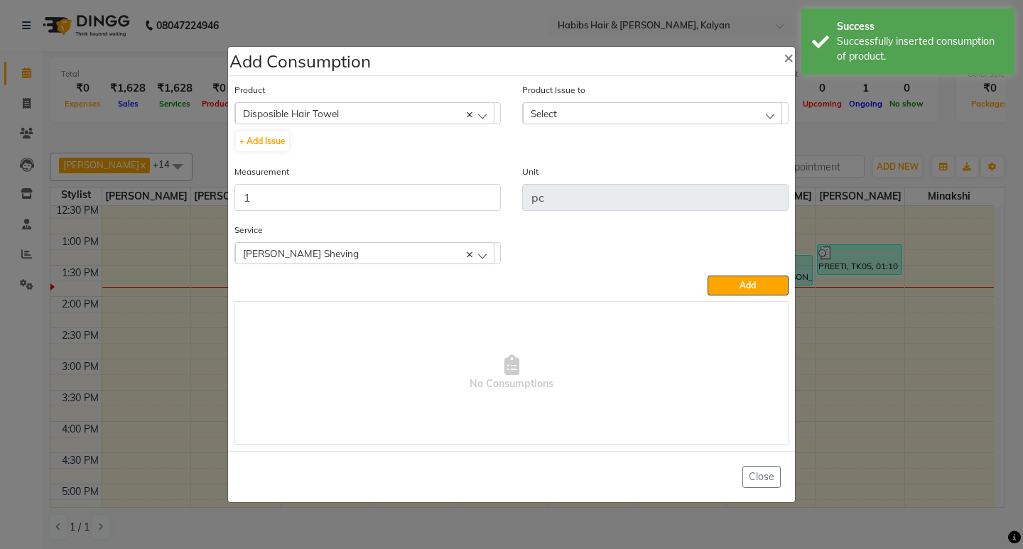
click at [678, 109] on div "Select" at bounding box center [652, 112] width 259 height 21
click at [686, 141] on input "text" at bounding box center [668, 147] width 240 height 24
click at [695, 180] on label "2025-10-01, Issued to: Sagar saindane, Balance: 24" at bounding box center [634, 174] width 208 height 13
click at [739, 276] on button "Add" at bounding box center [747, 286] width 81 height 20
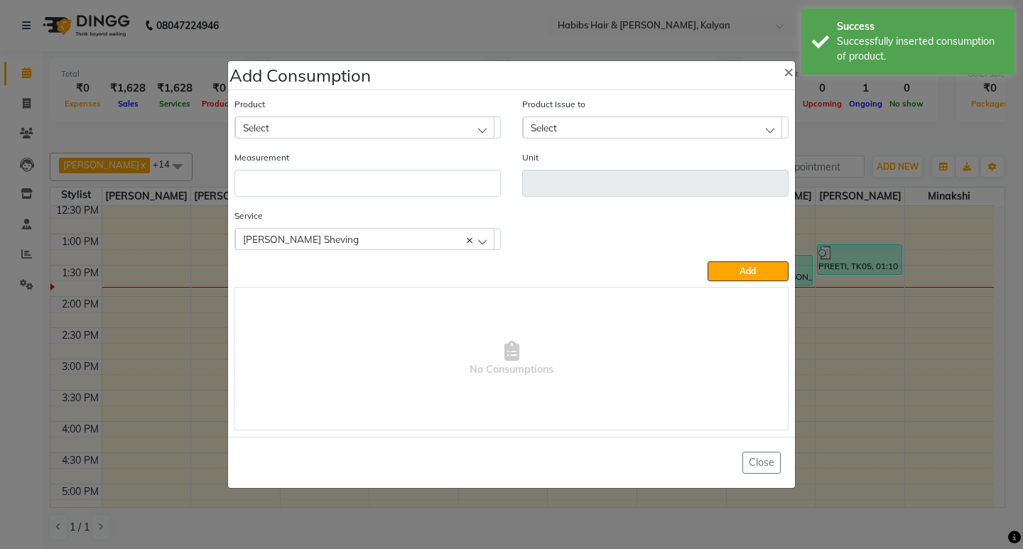
click at [871, 159] on ngb-modal-window "Add Consumption × Product Select 001 BANANA POWDER 10GM Product Issue to Select…" at bounding box center [511, 274] width 1023 height 549
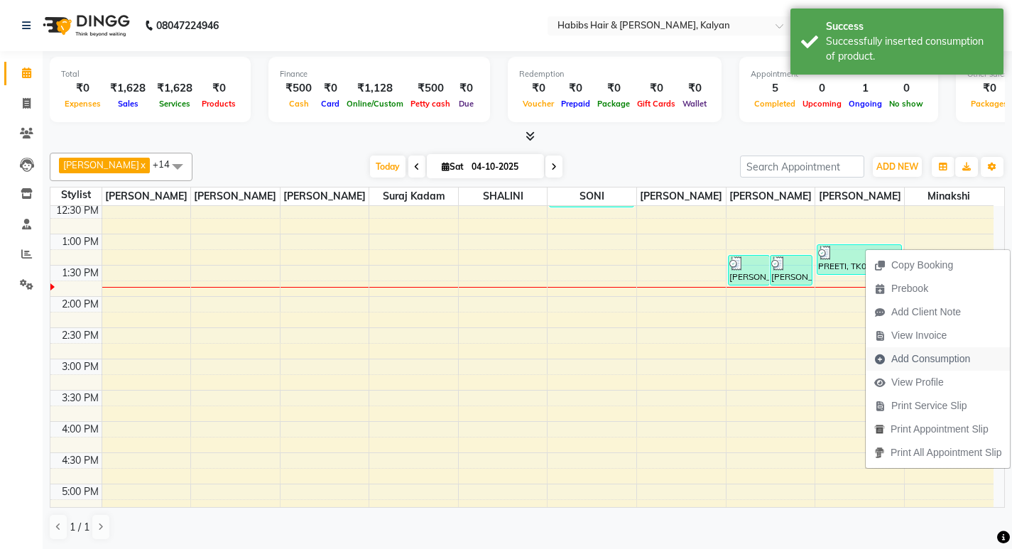
click at [899, 357] on span "Add Consumption" at bounding box center [930, 359] width 79 height 15
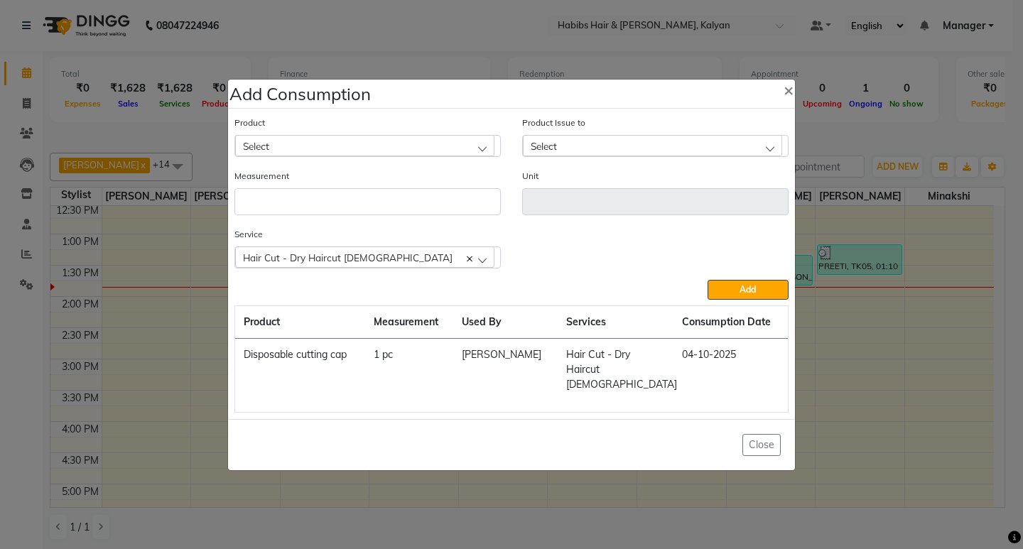
click at [902, 137] on ngb-modal-window "Add Consumption × Product Select Product Issue to Select Measurement Unit Servi…" at bounding box center [511, 274] width 1023 height 549
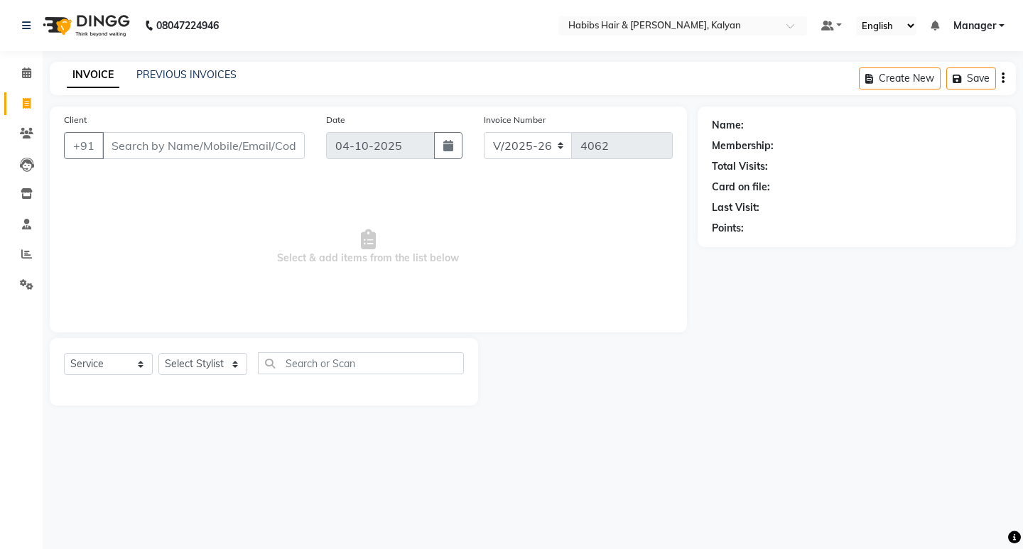
select select "8185"
select select "service"
click at [190, 362] on select "Select Stylist" at bounding box center [202, 364] width 89 height 22
click at [256, 264] on span "Select & add items from the list below" at bounding box center [368, 247] width 609 height 142
click at [189, 359] on select "Select Stylist [PERSON_NAME] Manager [PERSON_NAME] zipre [PERSON_NAME] [PERSON_…" at bounding box center [202, 364] width 89 height 22
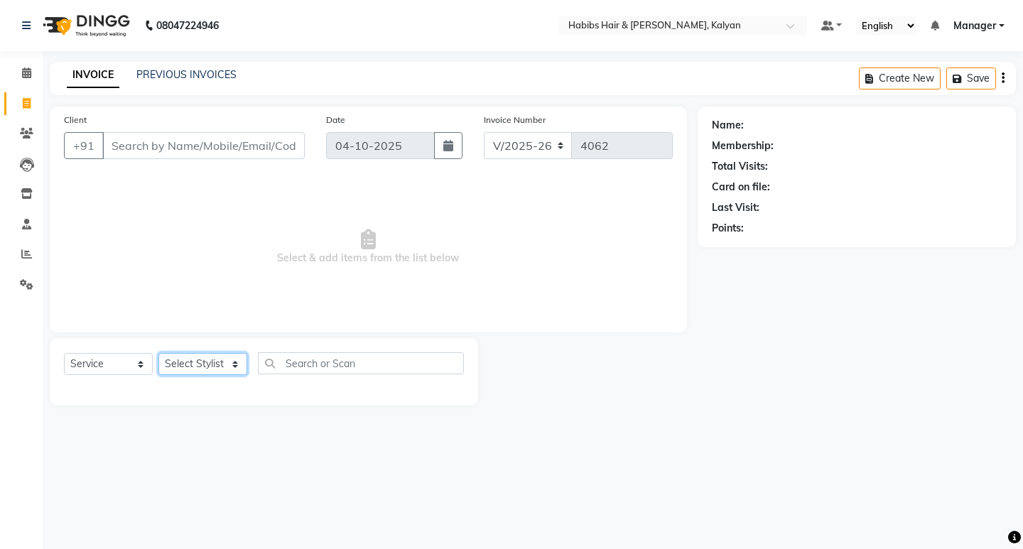
select select "77419"
click at [158, 353] on select "Select Stylist [PERSON_NAME] Manager [PERSON_NAME] zipre [PERSON_NAME] [PERSON_…" at bounding box center [202, 364] width 89 height 22
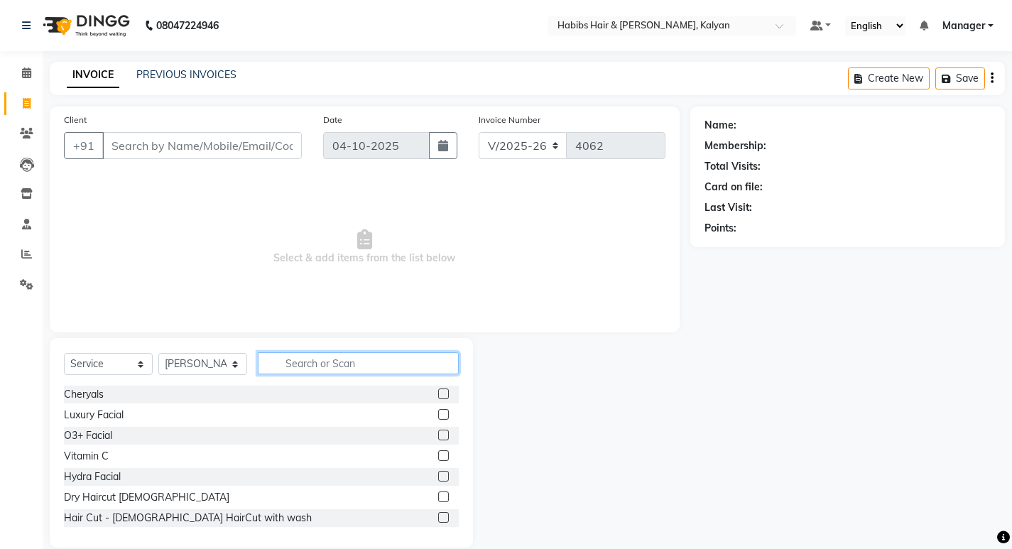
click at [323, 359] on input "text" at bounding box center [358, 363] width 201 height 22
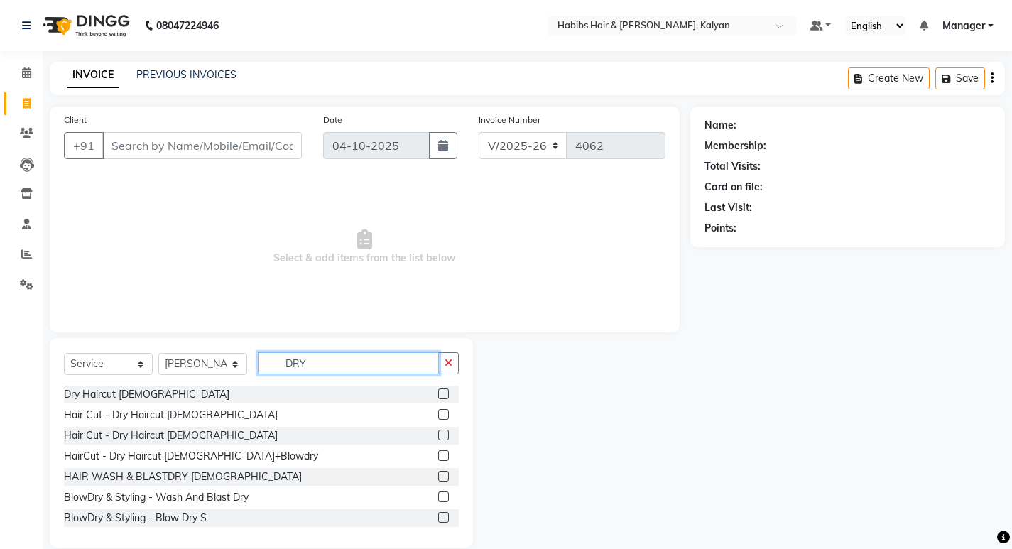
type input "DRY"
click at [438, 396] on label at bounding box center [443, 393] width 11 height 11
click at [438, 396] on input "checkbox" at bounding box center [442, 394] width 9 height 9
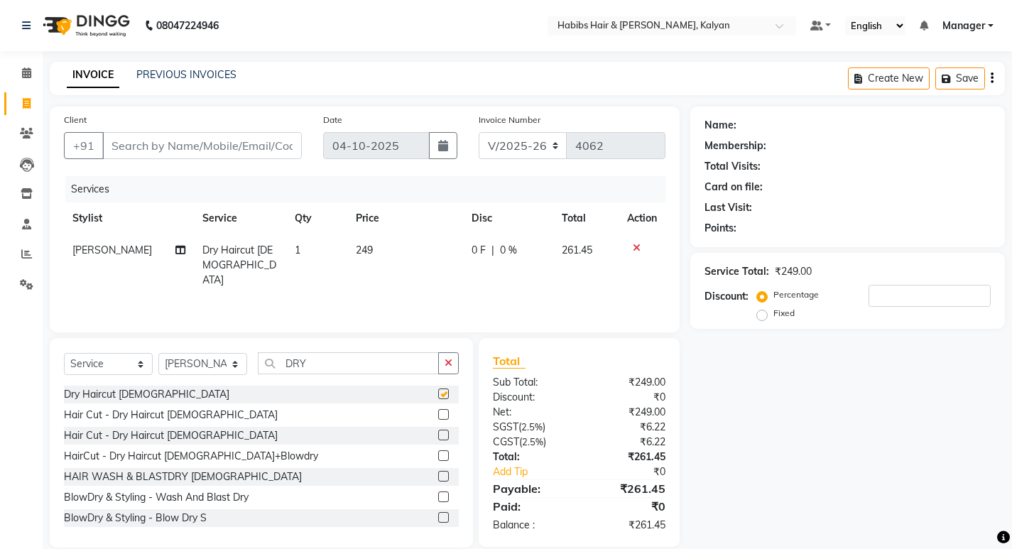
checkbox input "false"
click at [991, 79] on icon "button" at bounding box center [992, 78] width 3 height 1
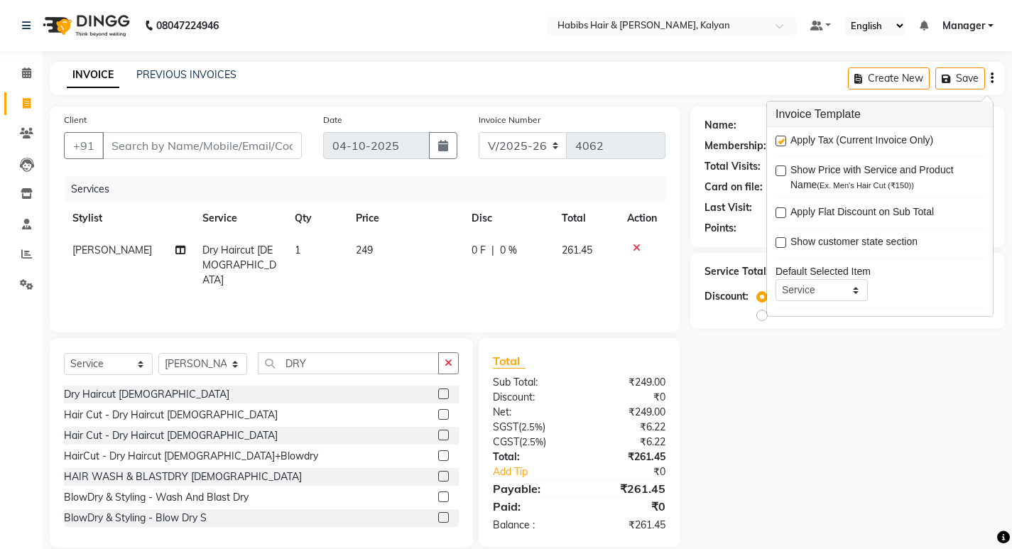
click at [783, 138] on label at bounding box center [780, 141] width 11 height 11
click at [783, 138] on input "checkbox" at bounding box center [779, 141] width 9 height 9
checkbox input "false"
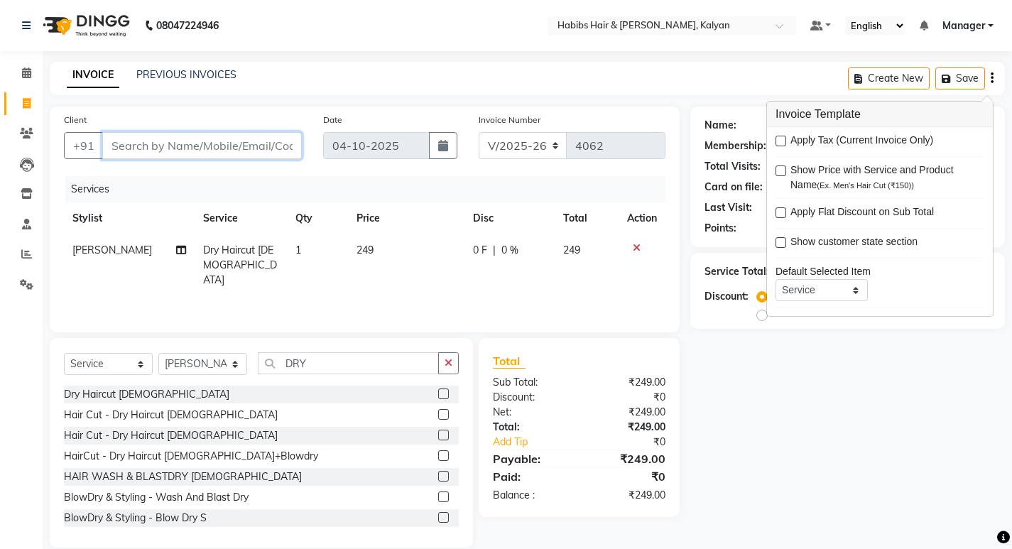
click at [229, 160] on div "Client +91" at bounding box center [182, 141] width 259 height 58
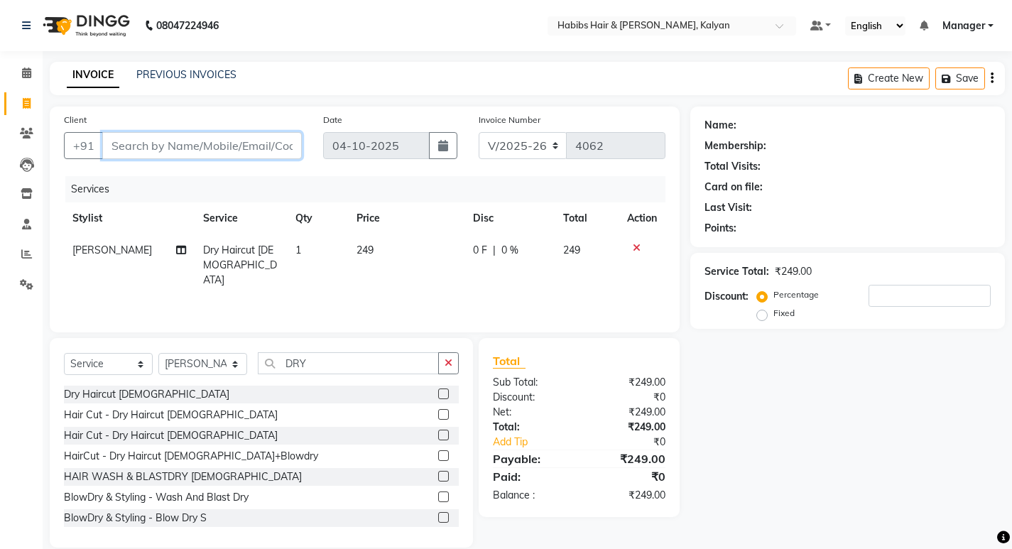
type input "9"
type input "0"
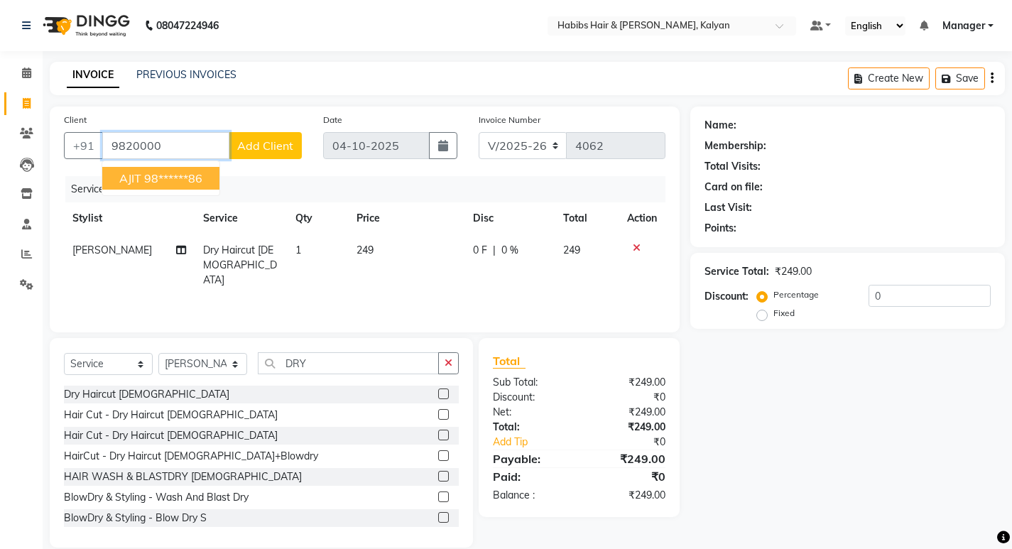
click at [182, 178] on ngb-highlight "98******86" at bounding box center [173, 178] width 58 height 14
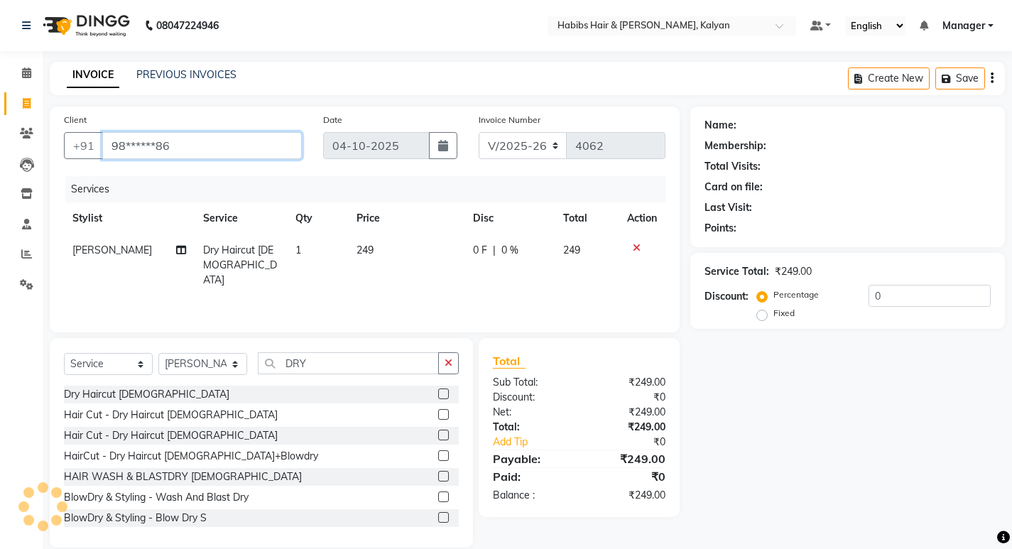
type input "98******86"
select select "2: Object"
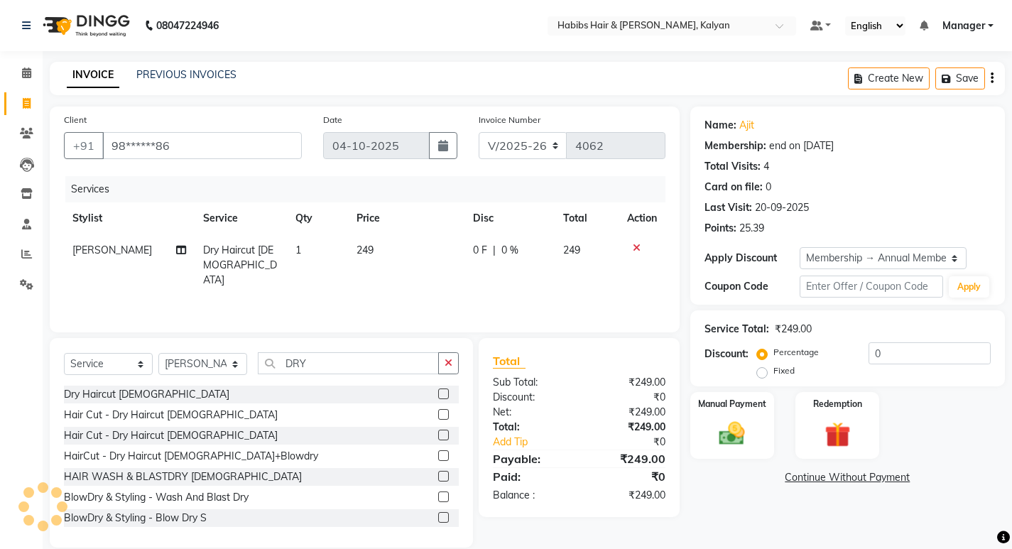
type input "20"
click at [855, 266] on select "Select Membership → Annual Membership Loyalty → All Customers → Level 10" at bounding box center [883, 258] width 167 height 22
select select "0:"
click at [800, 247] on select "Select Membership → Annual Membership Loyalty → All Customers → Level 10" at bounding box center [883, 258] width 167 height 22
type input "0"
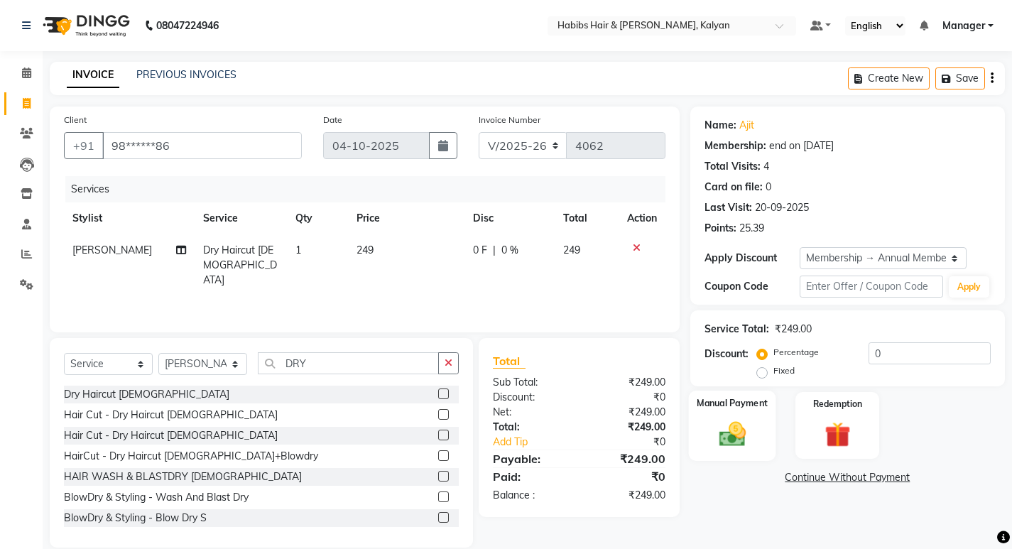
click at [753, 413] on div "Manual Payment" at bounding box center [731, 426] width 87 height 70
click at [822, 479] on span "ONLINE" at bounding box center [811, 478] width 37 height 16
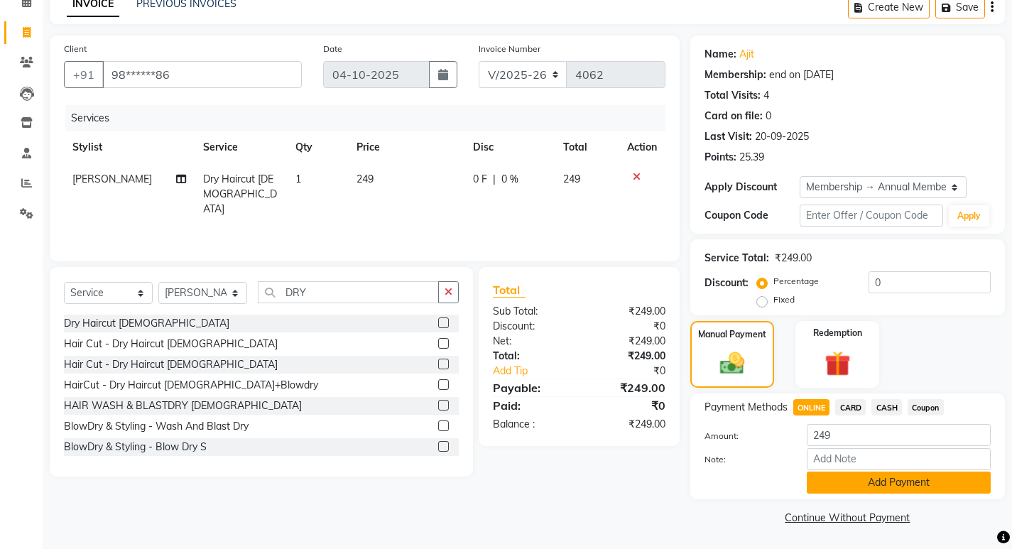
scroll to position [72, 0]
click at [860, 476] on button "Add Payment" at bounding box center [899, 482] width 184 height 22
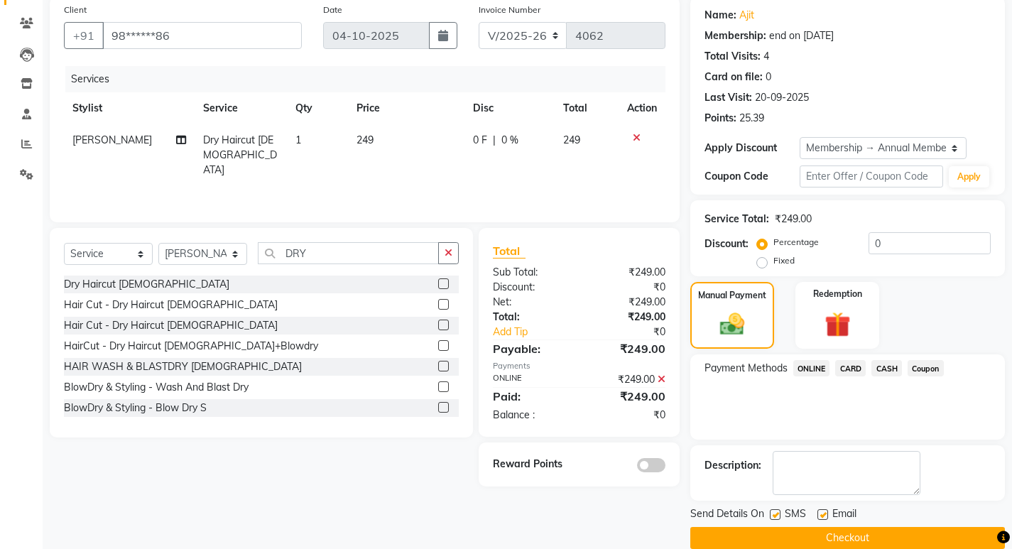
scroll to position [131, 0]
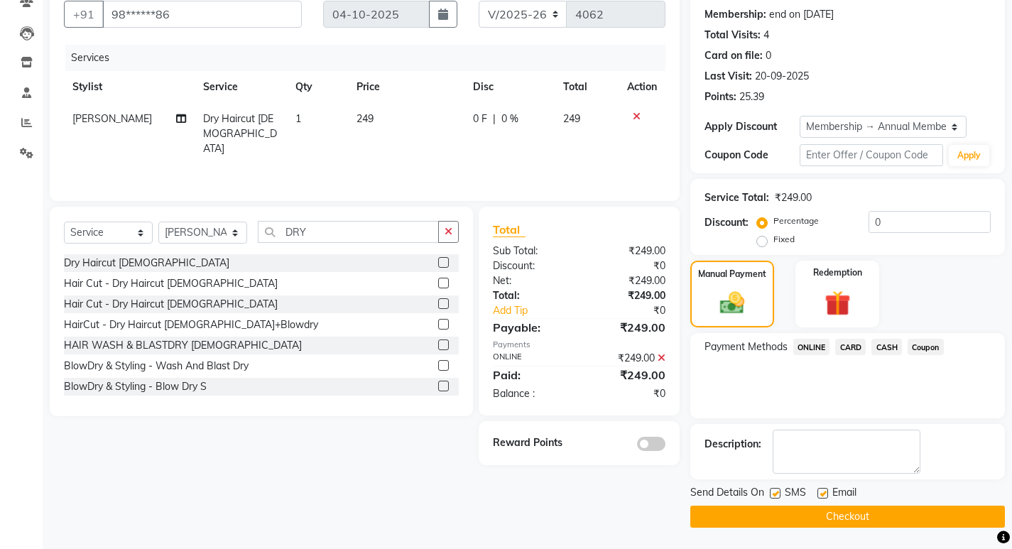
click at [942, 503] on div "Send Details On SMS Email Checkout" at bounding box center [847, 506] width 315 height 43
click at [956, 508] on button "Checkout" at bounding box center [847, 517] width 315 height 22
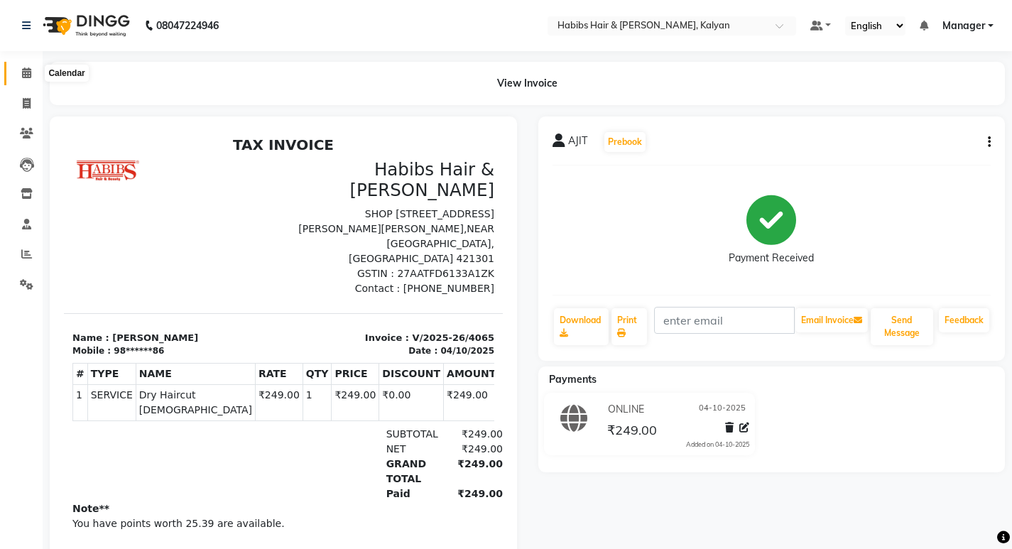
click at [28, 72] on icon at bounding box center [26, 72] width 9 height 11
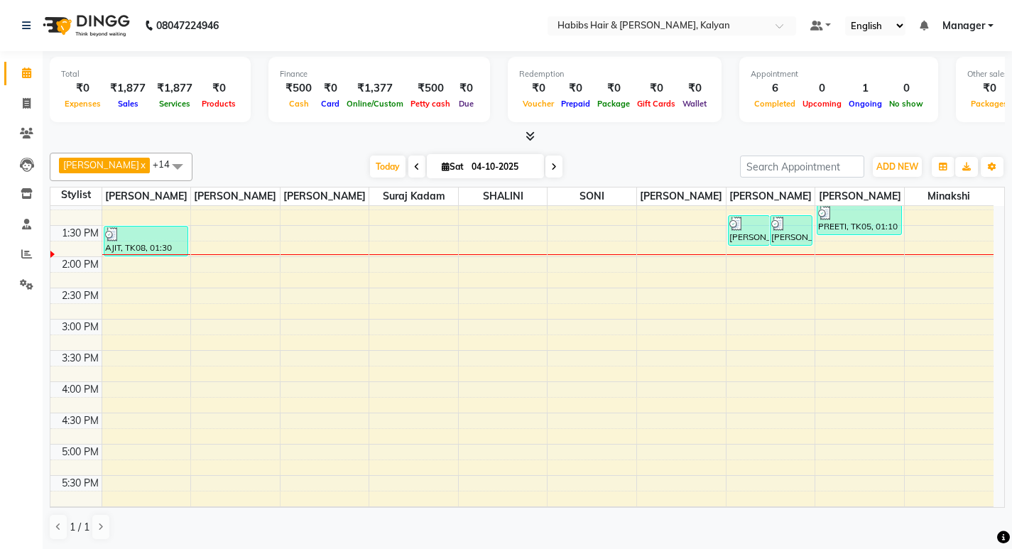
scroll to position [355, 0]
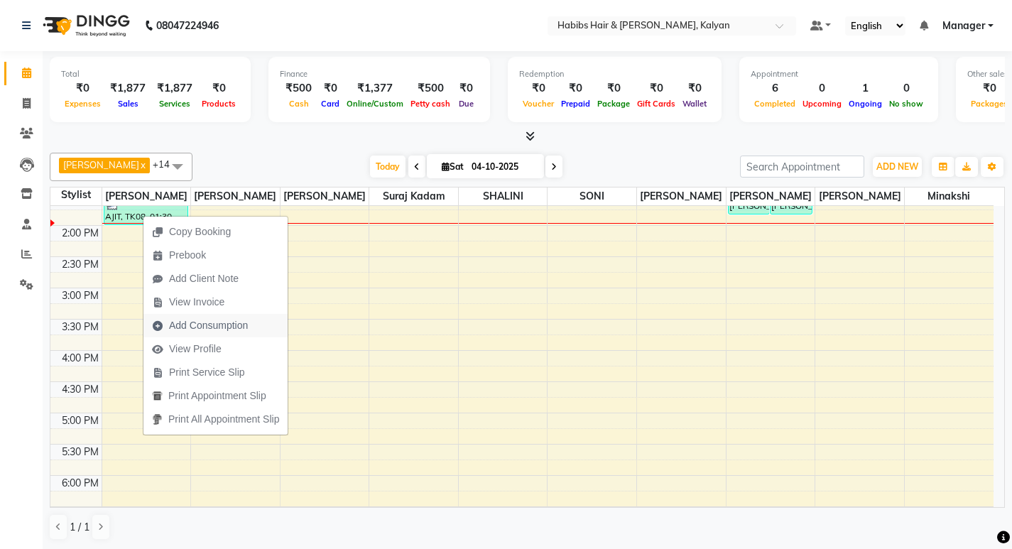
click at [192, 324] on span "Add Consumption" at bounding box center [208, 325] width 79 height 15
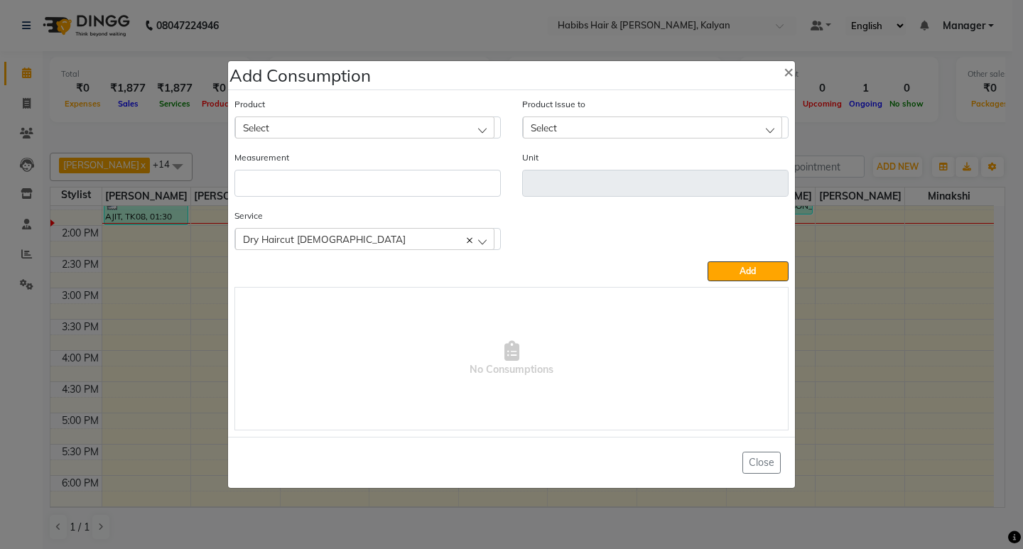
click at [336, 129] on div "Select" at bounding box center [364, 126] width 259 height 21
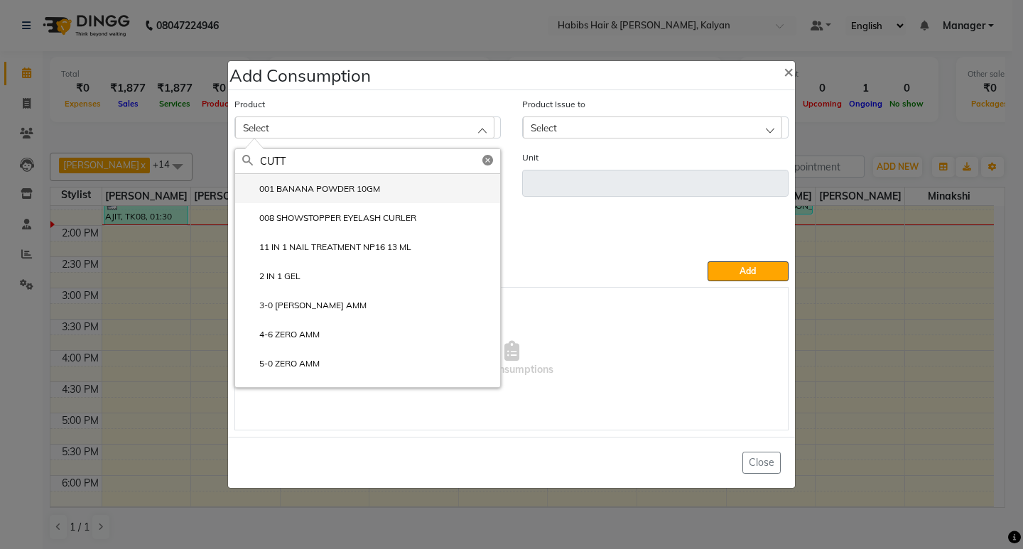
type input "CUTT"
type input "pc"
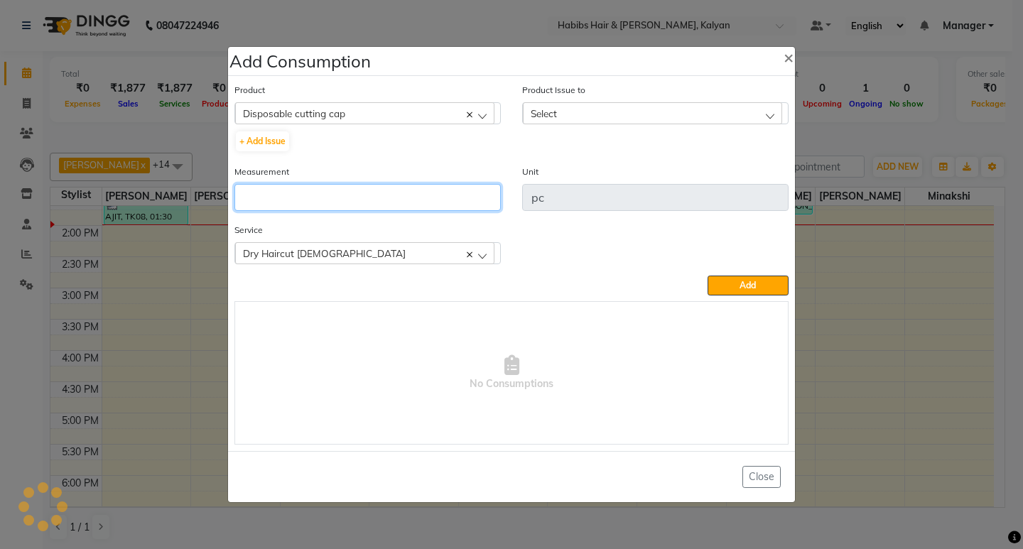
click at [330, 187] on input "number" at bounding box center [367, 197] width 266 height 27
type input "1"
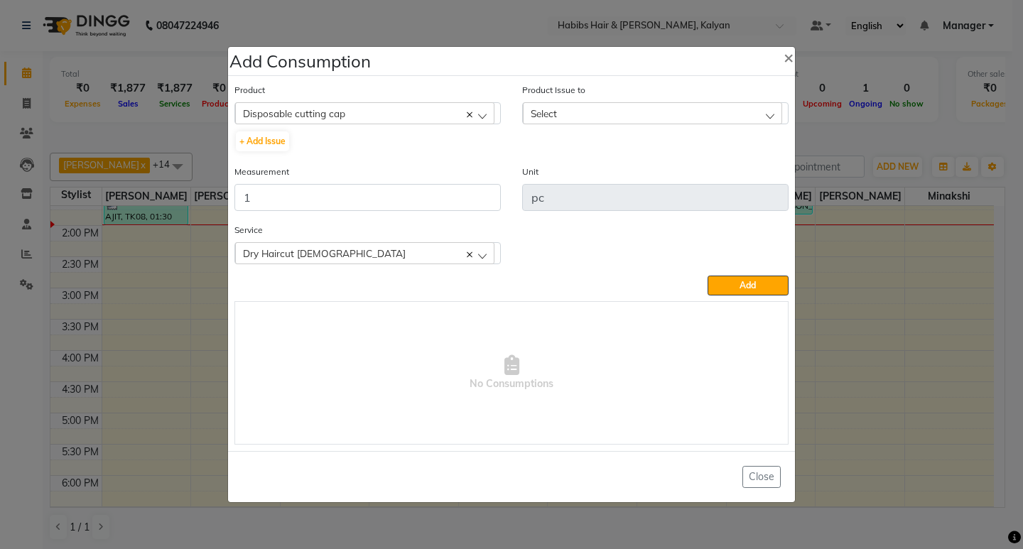
click at [719, 108] on div "Select" at bounding box center [652, 112] width 259 height 21
click at [723, 163] on li "2025-10-03, Issued to: SHALINI, Balance: 32" at bounding box center [655, 174] width 265 height 29
click at [748, 290] on span "Add" at bounding box center [747, 285] width 16 height 11
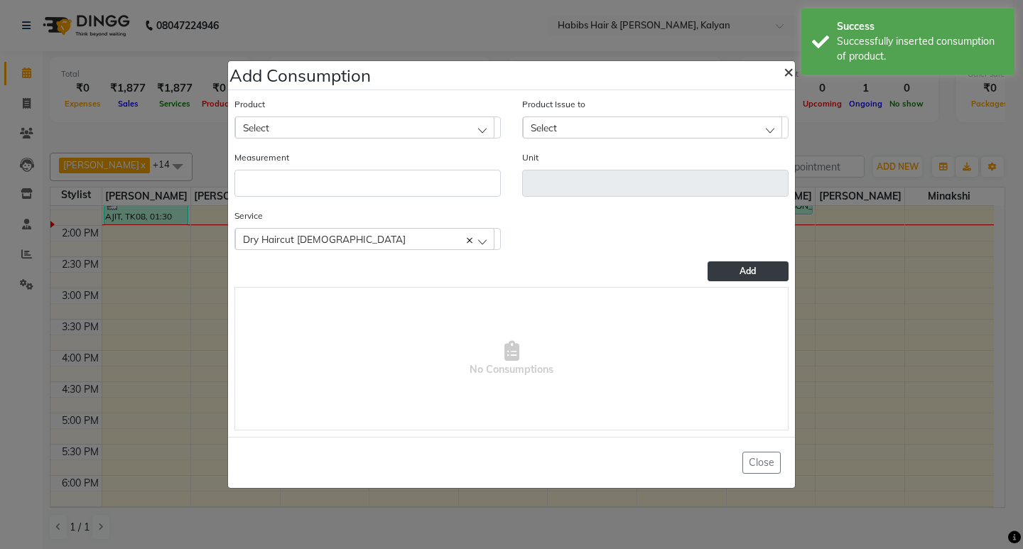
click at [790, 67] on span "×" at bounding box center [788, 70] width 10 height 21
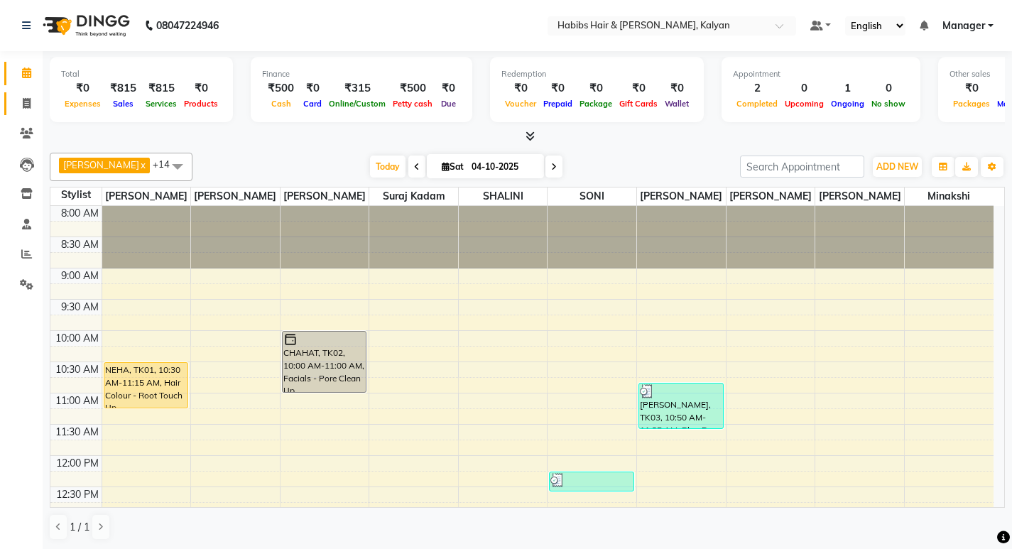
click at [19, 93] on link "Invoice" at bounding box center [21, 103] width 34 height 23
select select "8185"
select select "service"
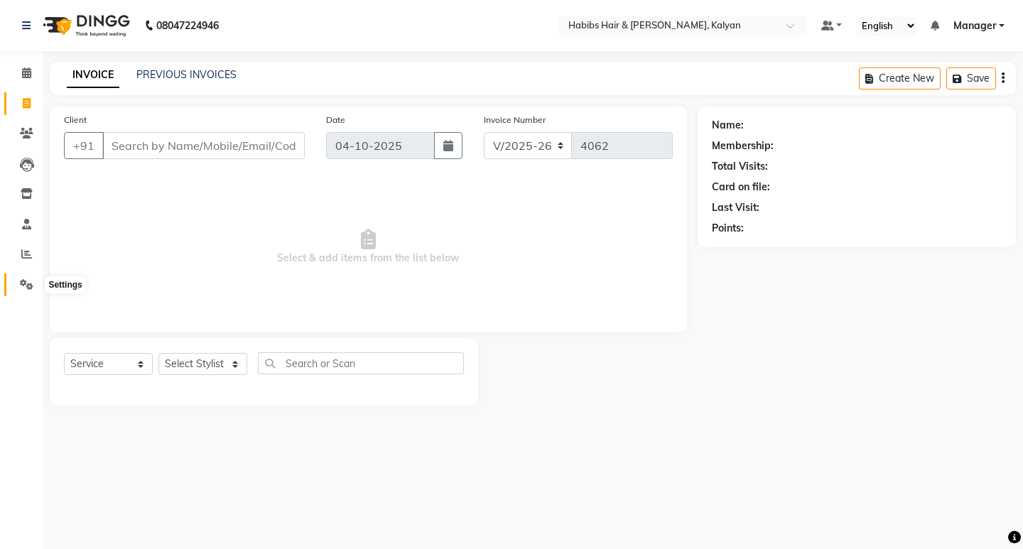
click at [31, 279] on icon at bounding box center [26, 284] width 13 height 11
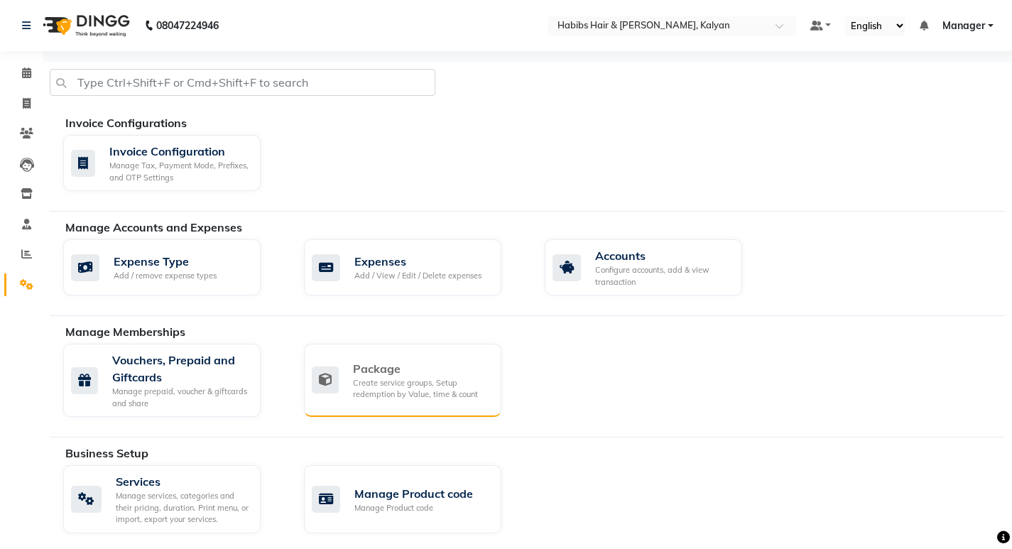
drag, startPoint x: 423, startPoint y: 418, endPoint x: 396, endPoint y: 376, distance: 49.8
click at [422, 418] on div "Vouchers, Prepaid and Giftcards Manage prepaid, voucher & giftcards and share P…" at bounding box center [534, 383] width 963 height 79
click at [396, 376] on div "Package" at bounding box center [421, 368] width 137 height 17
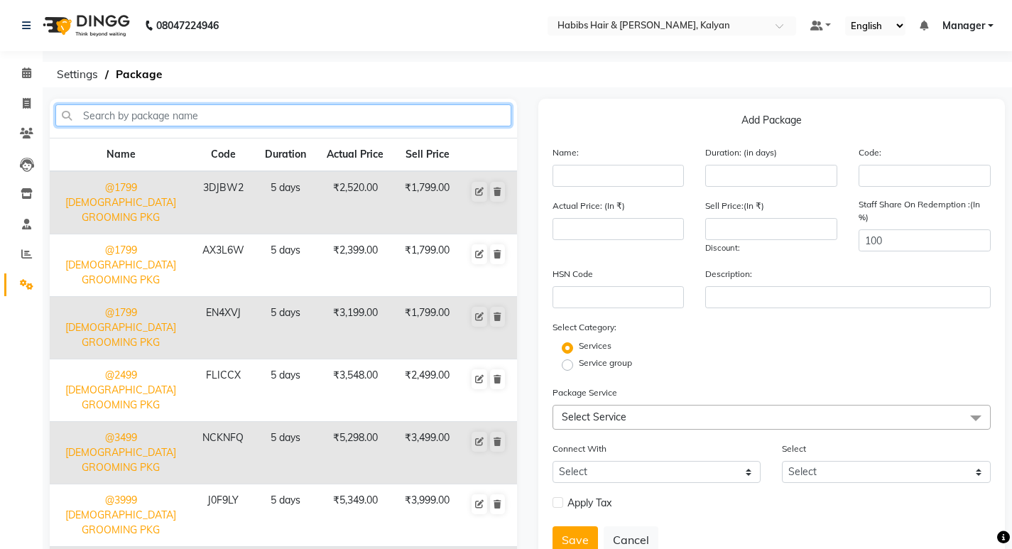
click at [186, 107] on input "text" at bounding box center [283, 115] width 456 height 22
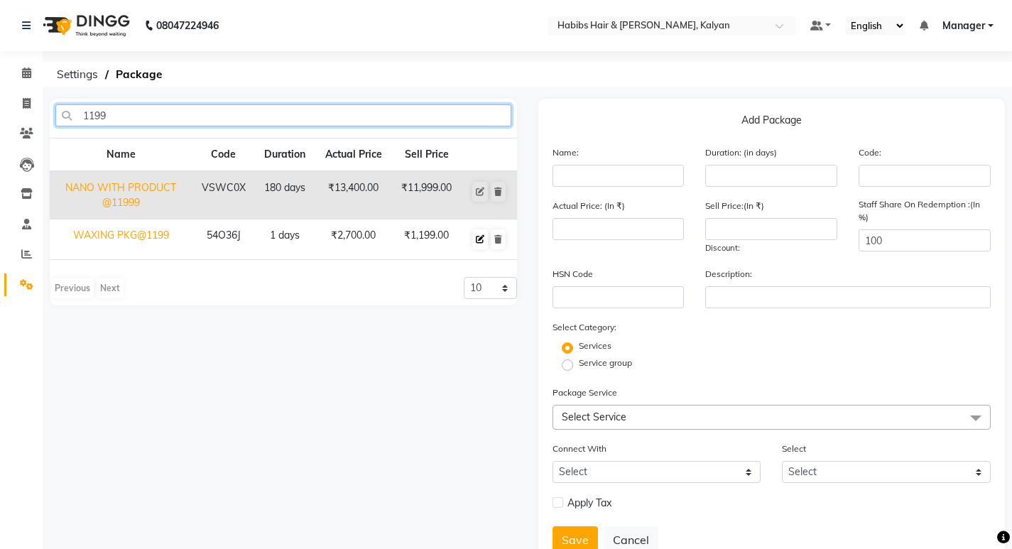
type input "1199"
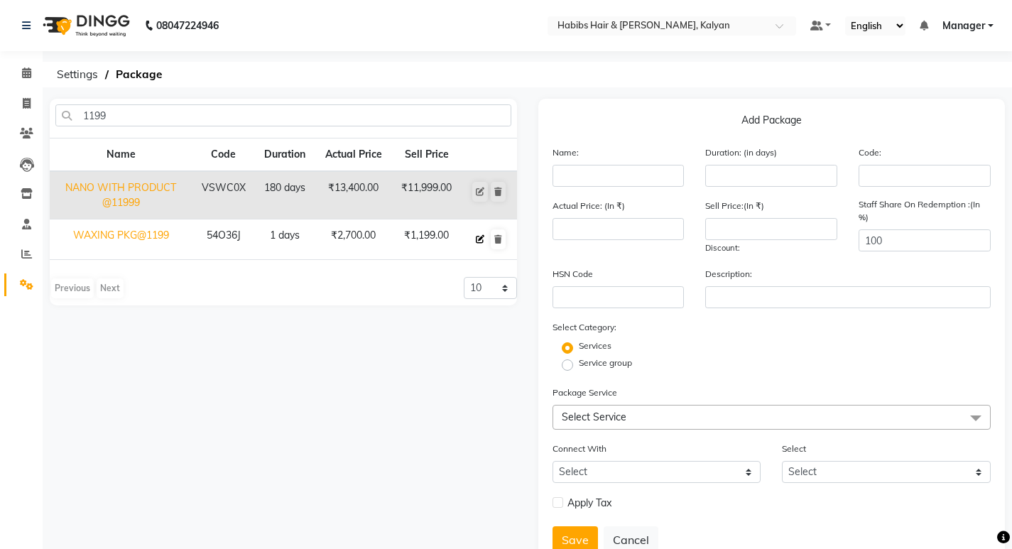
click at [480, 236] on icon at bounding box center [480, 239] width 9 height 9
type input "WAXING PKG@1199"
type input "1"
type input "54O36J"
type input "2700"
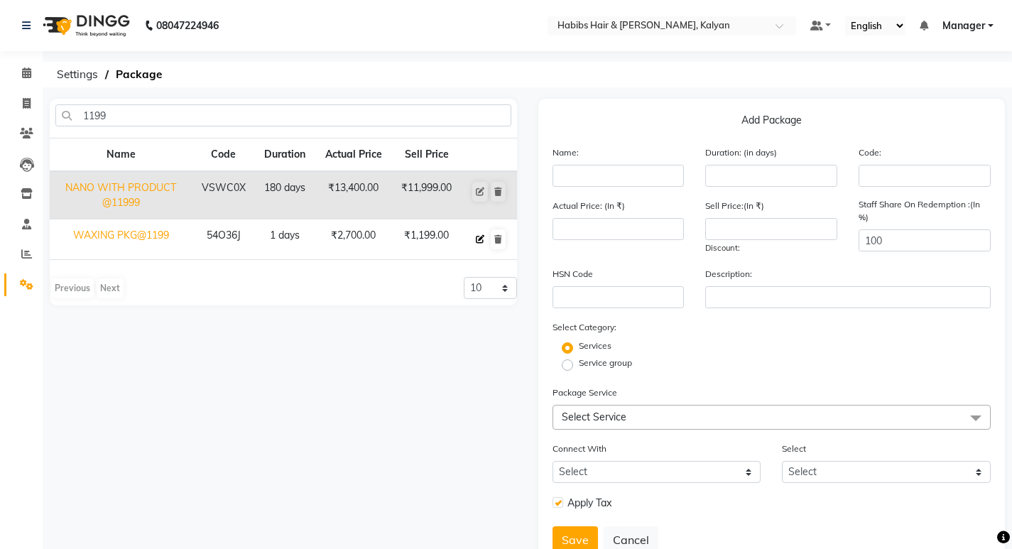
type input "1199"
checkbox input "true"
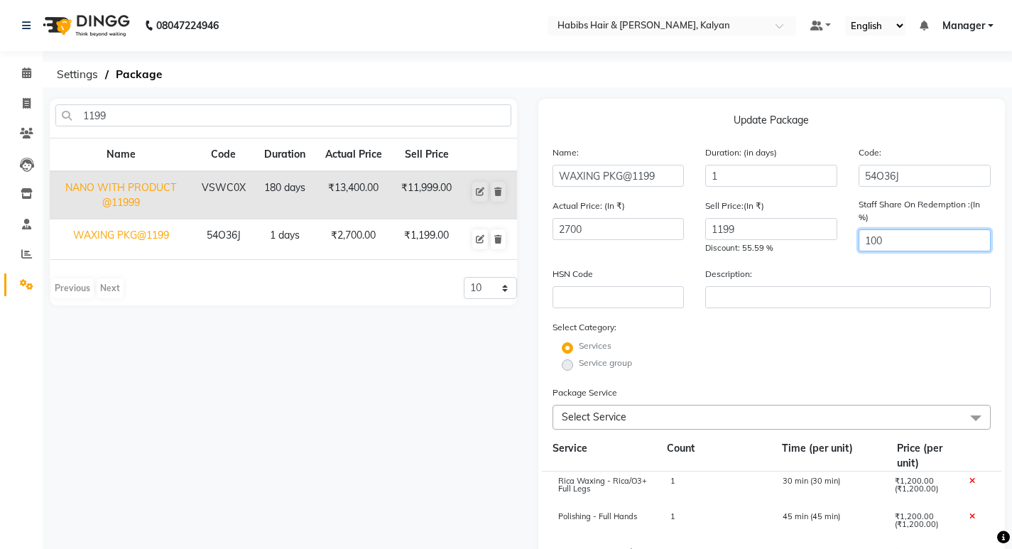
drag, startPoint x: 930, startPoint y: 246, endPoint x: 874, endPoint y: 270, distance: 60.4
click at [874, 270] on form "Name: WAXING PKG@1199 Duration: (in days) 1 Code: 54O36J Actual Price: (In ₹) 2…" at bounding box center [771, 484] width 439 height 679
click at [905, 243] on input "100" at bounding box center [925, 240] width 132 height 22
click at [905, 242] on input "100" at bounding box center [925, 240] width 132 height 22
click at [903, 242] on input "100" at bounding box center [925, 240] width 132 height 22
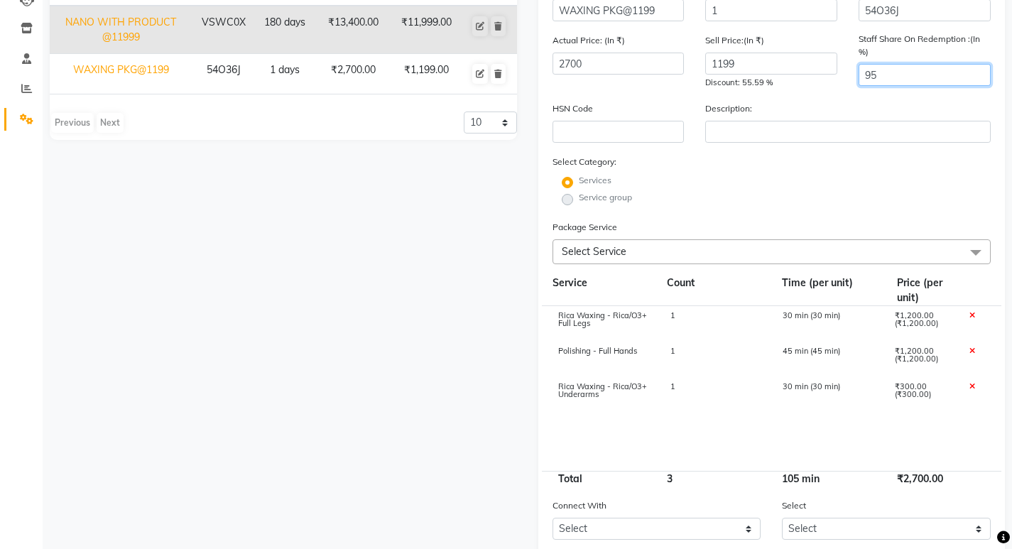
scroll to position [97, 0]
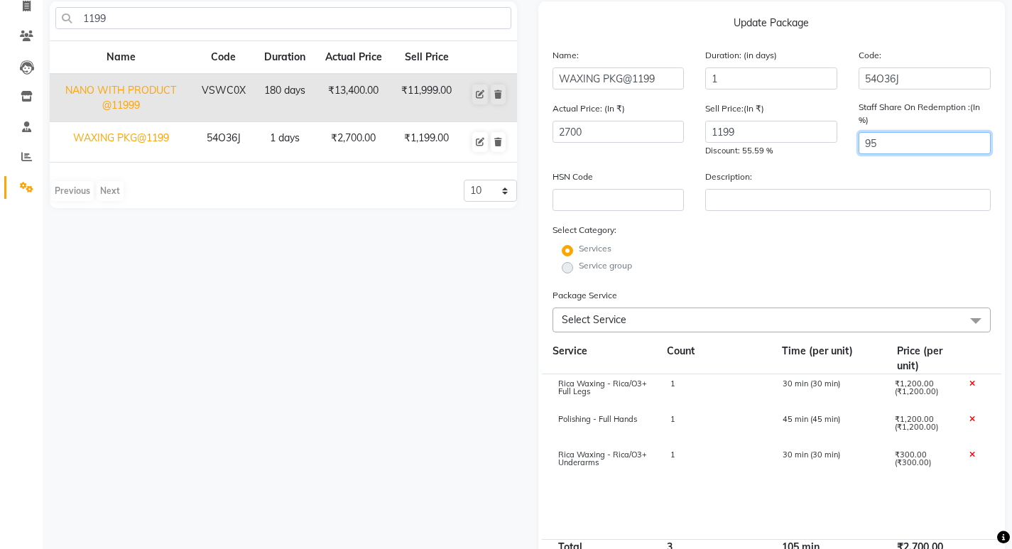
type input "95"
click at [712, 272] on div "Service group" at bounding box center [772, 267] width 460 height 17
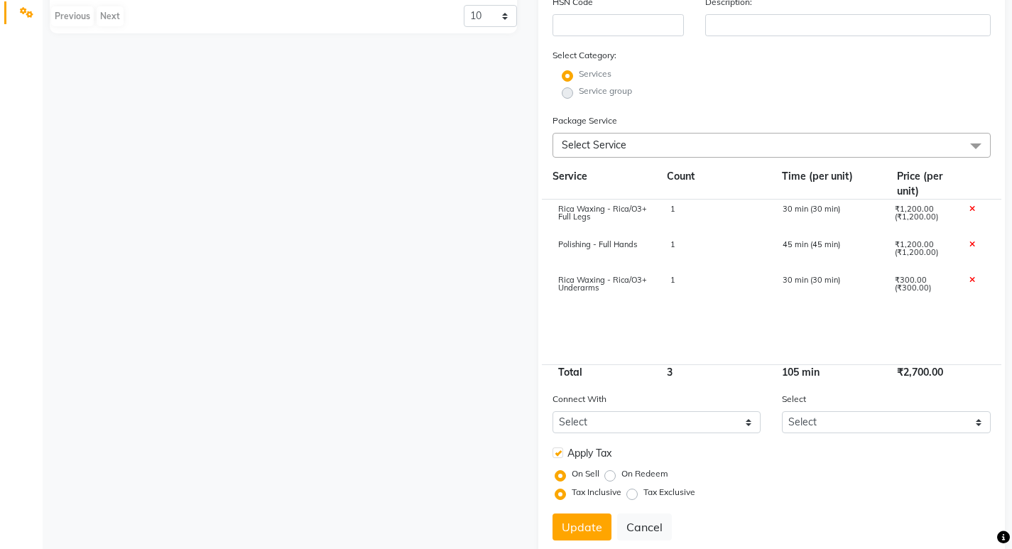
scroll to position [310, 0]
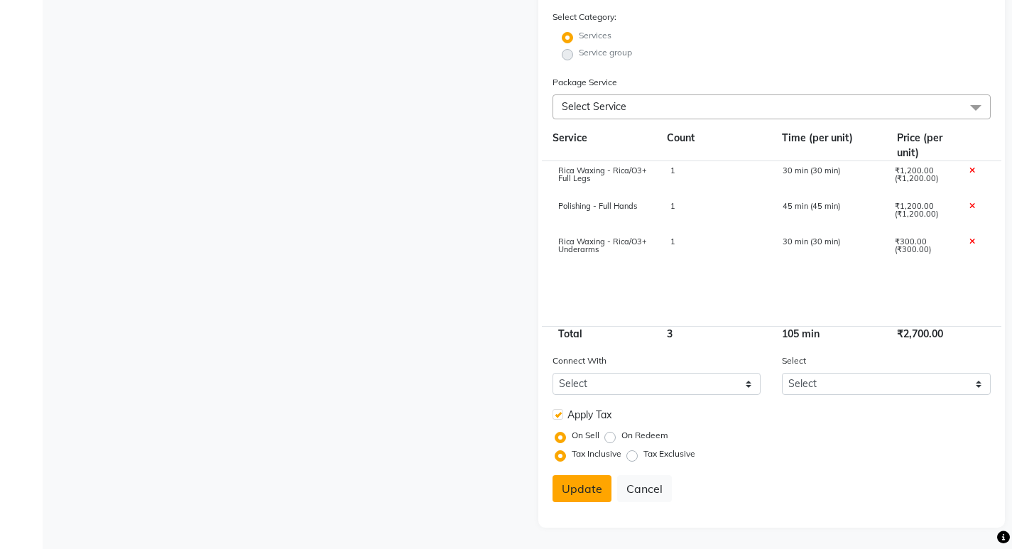
click at [572, 496] on button "Update" at bounding box center [581, 488] width 59 height 27
select select
checkbox input "false"
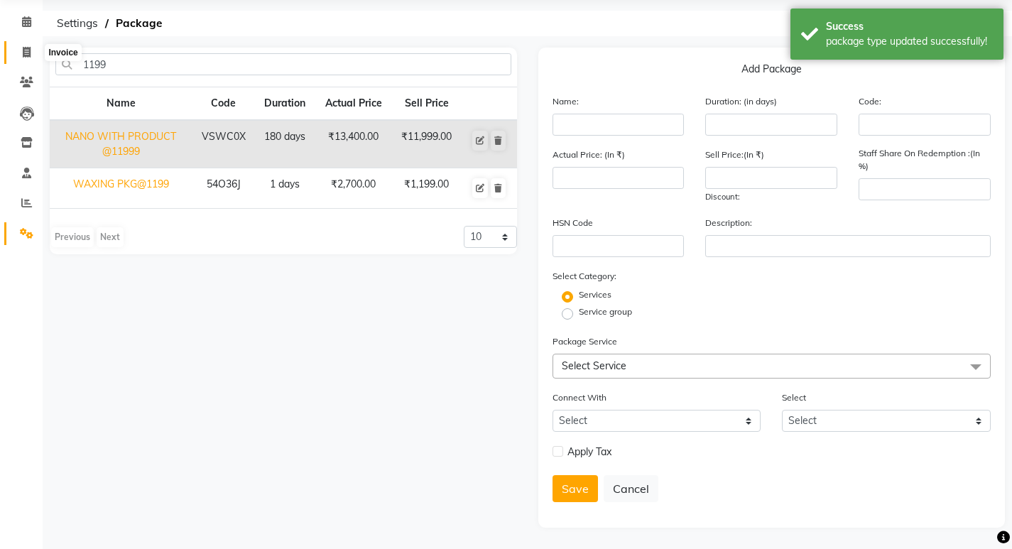
click at [27, 55] on icon at bounding box center [27, 52] width 8 height 11
select select "8185"
select select "service"
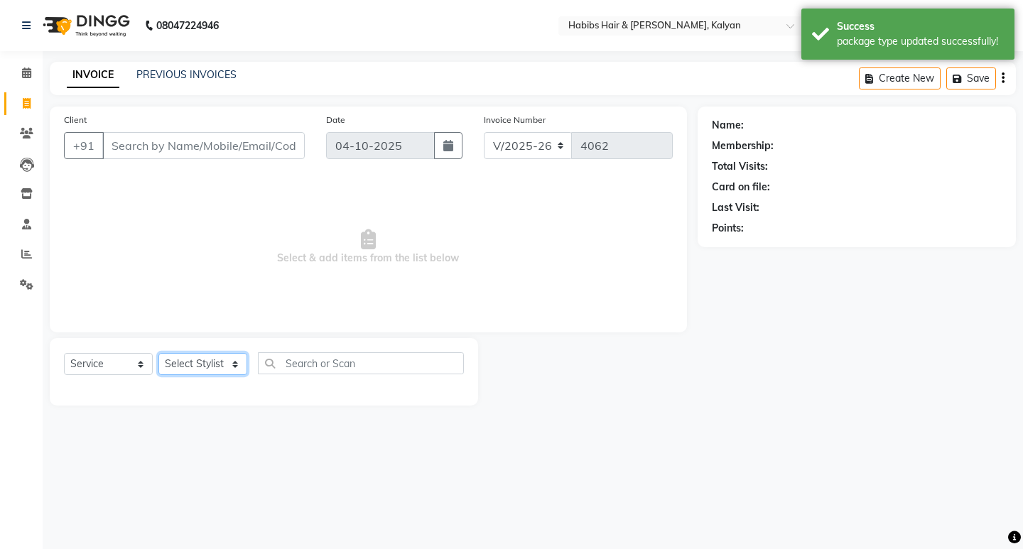
click at [208, 371] on select "Select Stylist [PERSON_NAME] Manager [PERSON_NAME] zipre [PERSON_NAME] [PERSON_…" at bounding box center [202, 364] width 89 height 22
click at [158, 353] on select "Select Stylist [PERSON_NAME] Manager [PERSON_NAME] zipre [PERSON_NAME] [PERSON_…" at bounding box center [202, 364] width 89 height 22
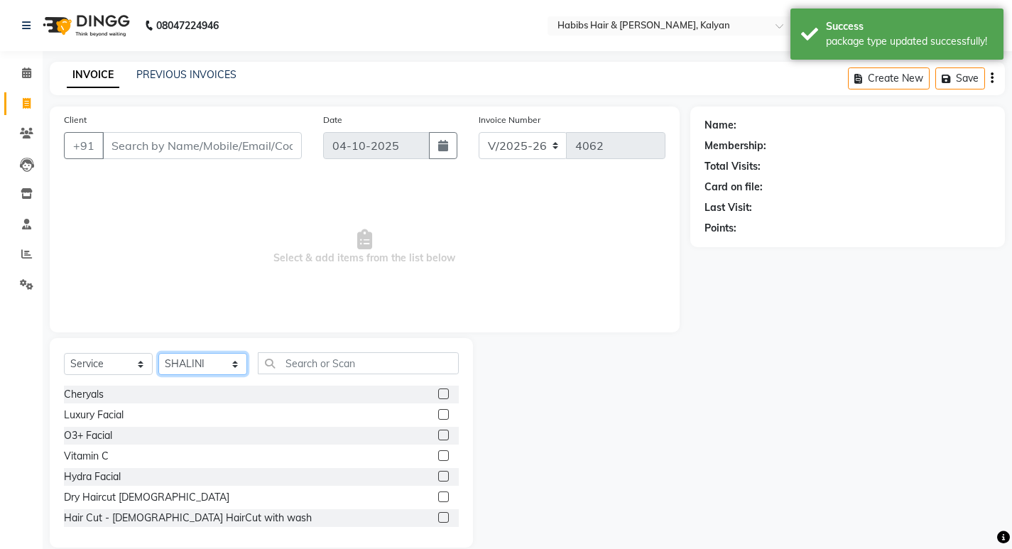
drag, startPoint x: 193, startPoint y: 362, endPoint x: 190, endPoint y: 355, distance: 7.6
click at [193, 362] on select "Select Stylist [PERSON_NAME] Manager [PERSON_NAME] zipre [PERSON_NAME] [PERSON_…" at bounding box center [202, 364] width 89 height 22
select select "80296"
click at [158, 353] on select "Select Stylist [PERSON_NAME] Manager [PERSON_NAME] zipre [PERSON_NAME] [PERSON_…" at bounding box center [202, 364] width 89 height 22
click at [119, 371] on select "Select Service Product Membership Package Voucher Prepaid Gift Card" at bounding box center [108, 364] width 89 height 22
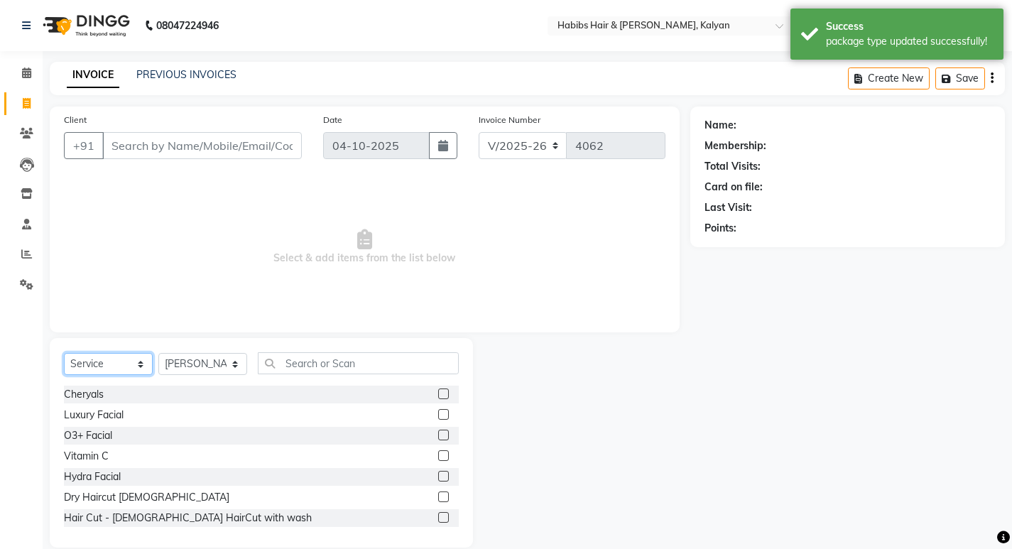
select select "package"
click at [64, 353] on select "Select Service Product Membership Package Voucher Prepaid Gift Card" at bounding box center [108, 364] width 89 height 22
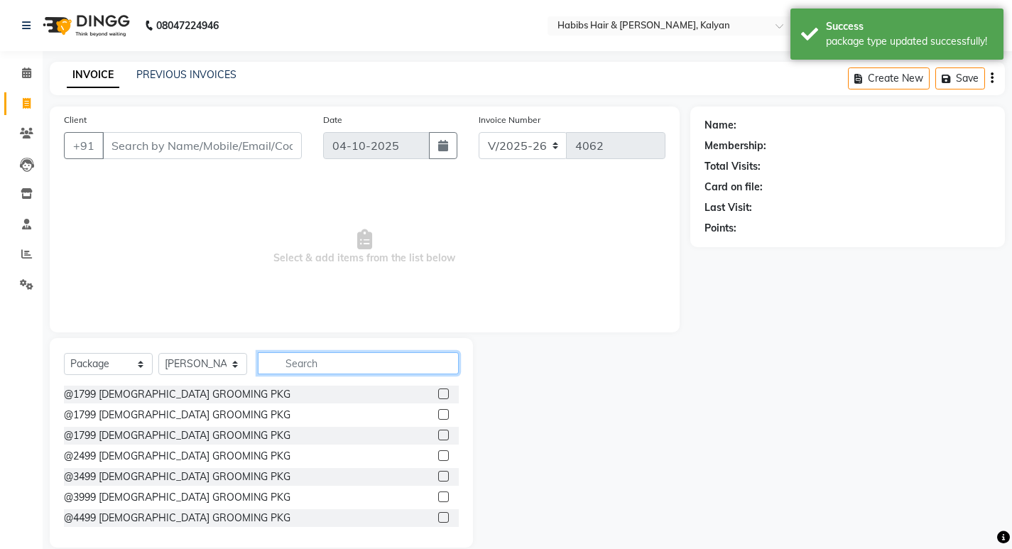
click at [337, 369] on input "text" at bounding box center [358, 363] width 201 height 22
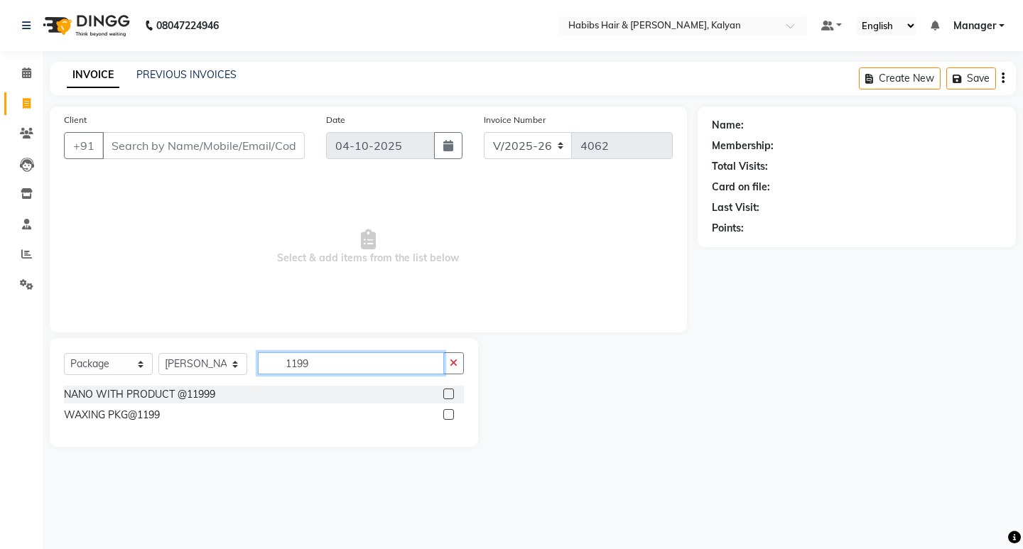
type input "1199"
click at [448, 415] on label at bounding box center [448, 414] width 11 height 11
click at [448, 415] on input "checkbox" at bounding box center [447, 414] width 9 height 9
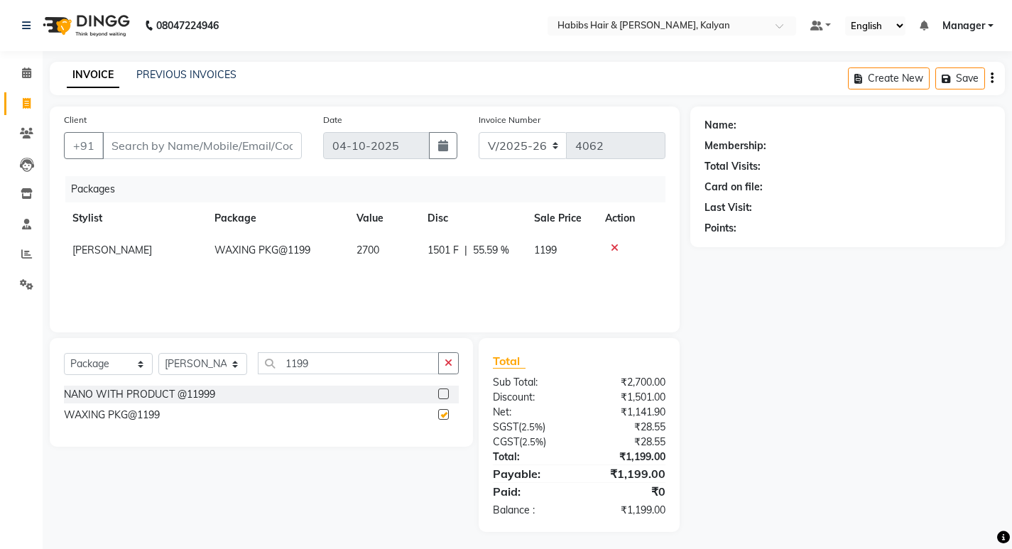
checkbox input "false"
click at [991, 79] on icon "button" at bounding box center [992, 78] width 3 height 1
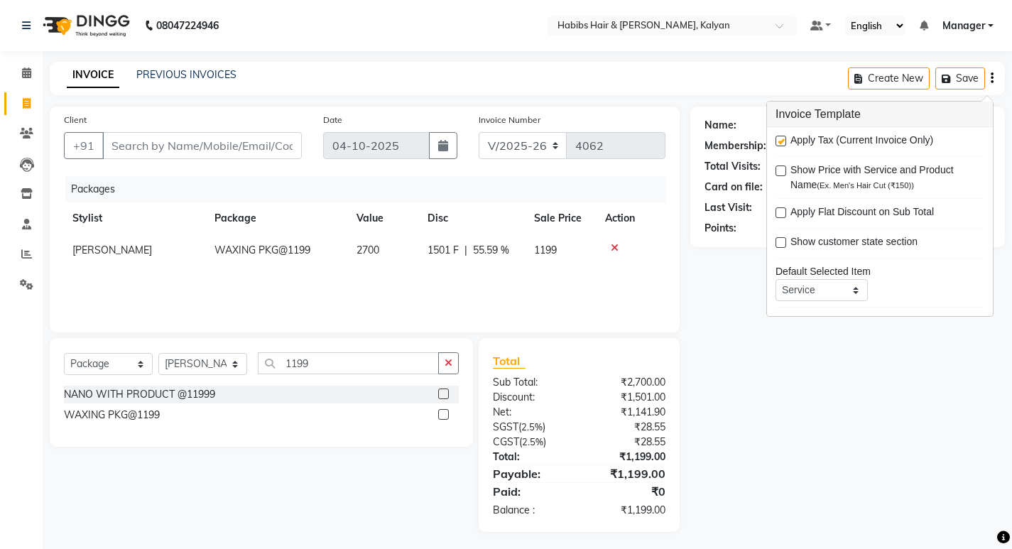
click at [780, 143] on label at bounding box center [780, 141] width 11 height 11
click at [780, 143] on input "checkbox" at bounding box center [779, 141] width 9 height 9
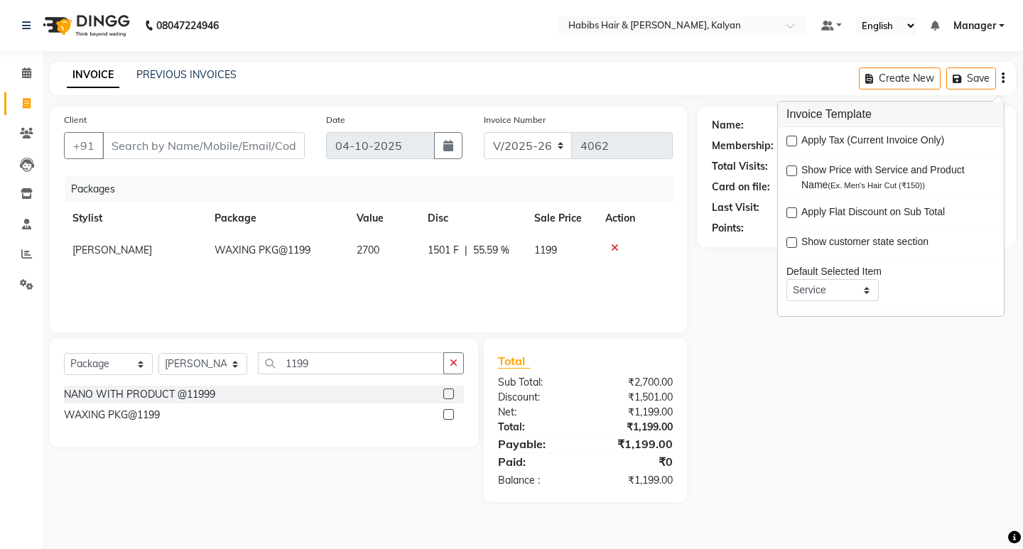
click at [780, 143] on div "Apply Tax (Current Invoice Only) Show Price with Service and Product Name (Ex. …" at bounding box center [891, 221] width 226 height 189
click at [790, 141] on label at bounding box center [791, 141] width 11 height 11
click at [790, 141] on input "checkbox" at bounding box center [790, 141] width 9 height 9
checkbox input "true"
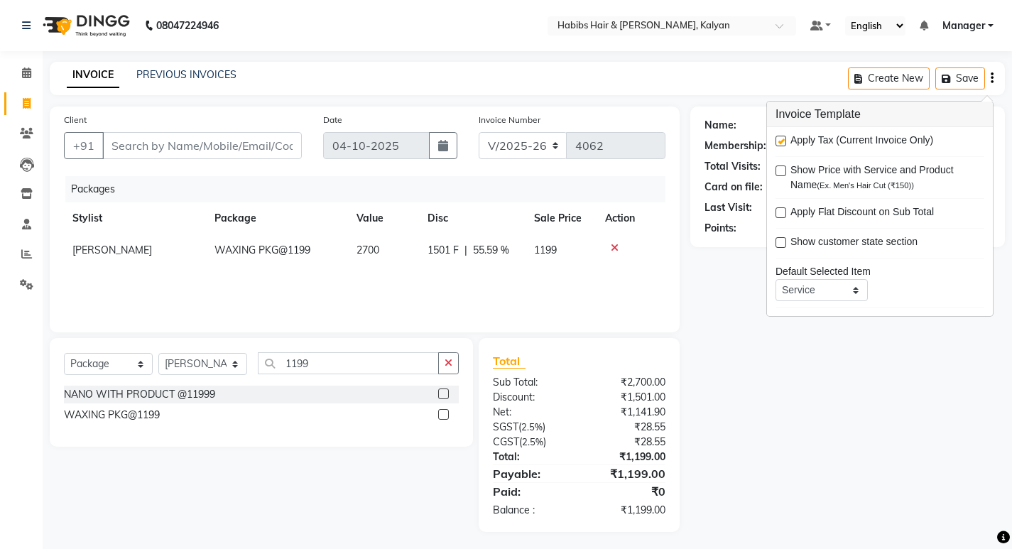
click at [734, 431] on div "Name: Membership: Total Visits: Card on file: Last Visit: Points:" at bounding box center [852, 319] width 325 height 425
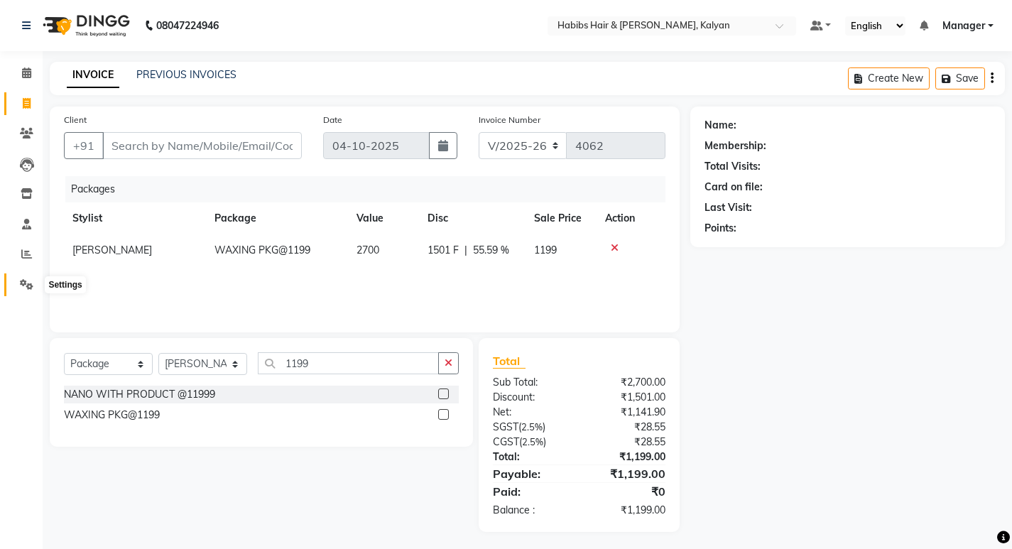
click at [28, 282] on icon at bounding box center [26, 284] width 13 height 11
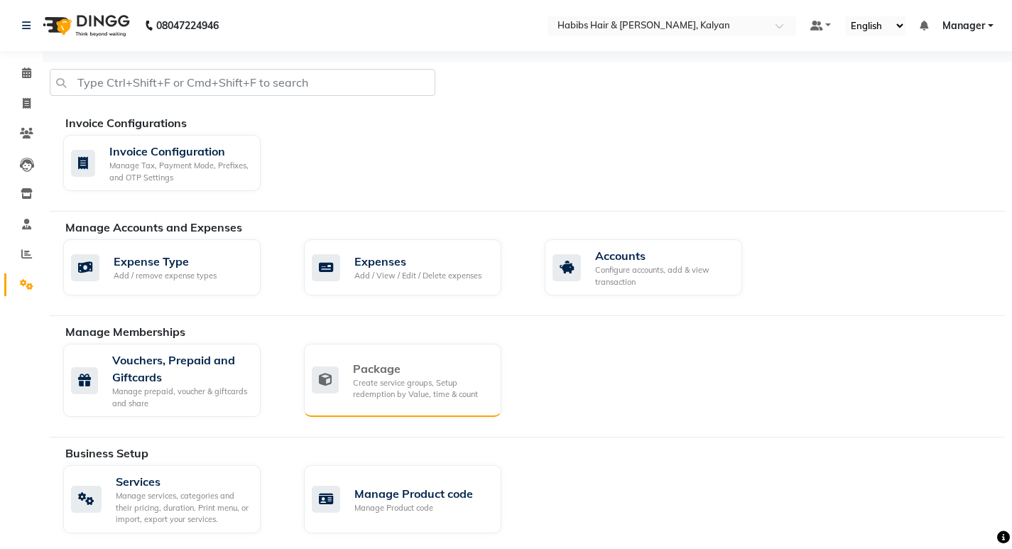
click at [379, 399] on div "Create service groups, Setup redemption by Value, time & count" at bounding box center [421, 388] width 137 height 23
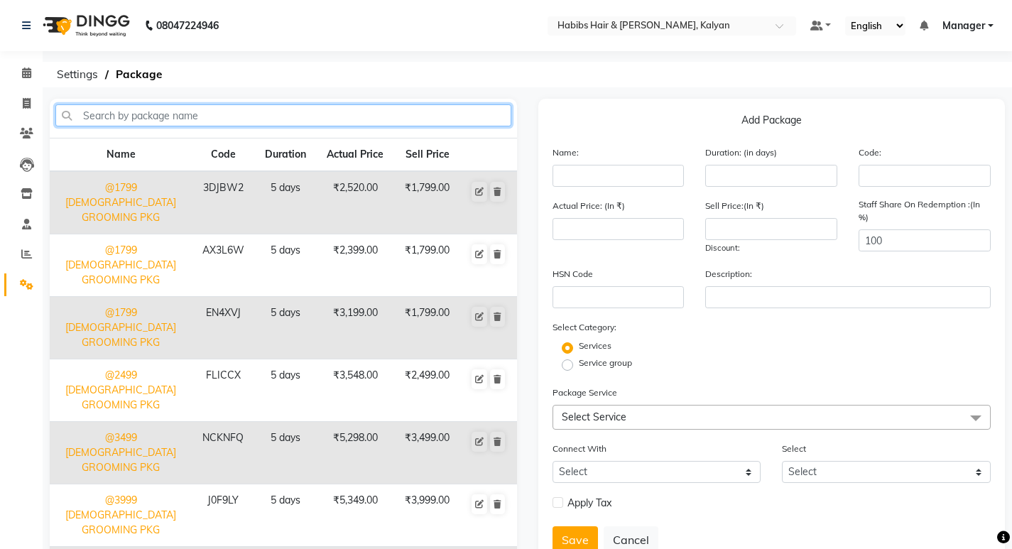
drag, startPoint x: 298, startPoint y: 119, endPoint x: 334, endPoint y: 121, distance: 37.0
click at [314, 122] on input "text" at bounding box center [283, 115] width 456 height 22
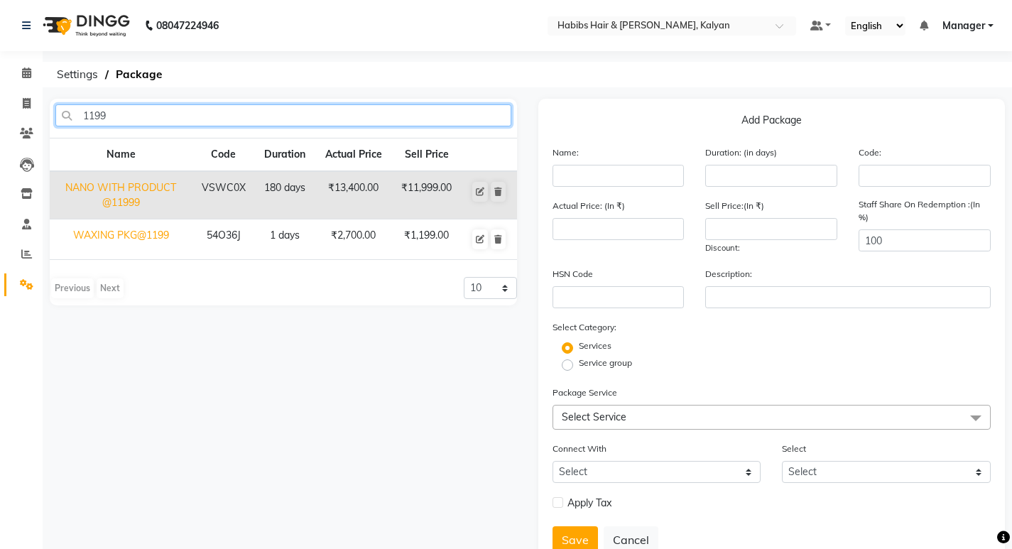
type input "1199"
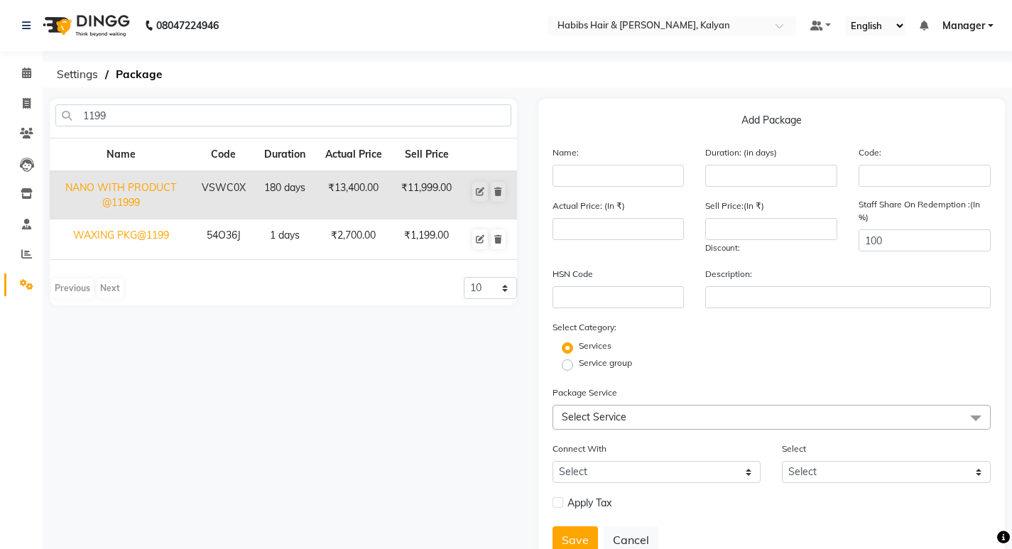
click at [173, 250] on td "WAXING PKG@1199" at bounding box center [121, 239] width 142 height 40
type input "WAXING PKG@1199"
type input "1"
type input "54O36J"
type input "2700"
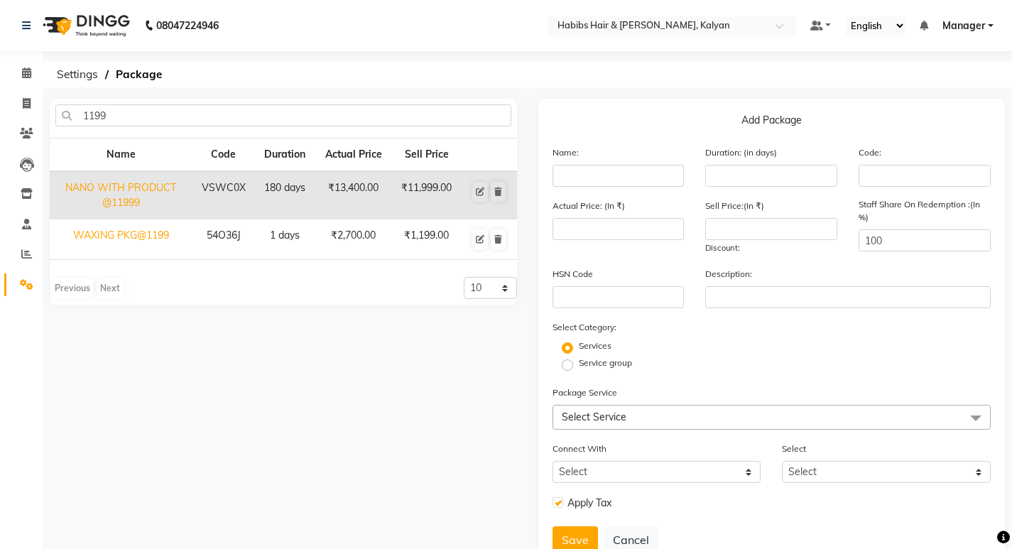
type input "1199"
type input "95"
checkbox input "true"
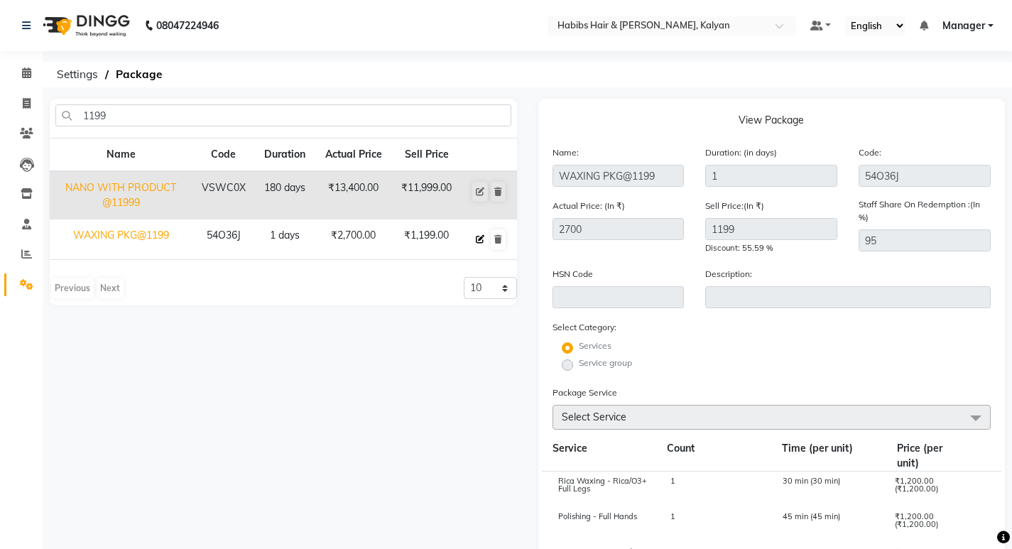
click at [484, 237] on icon at bounding box center [480, 239] width 9 height 9
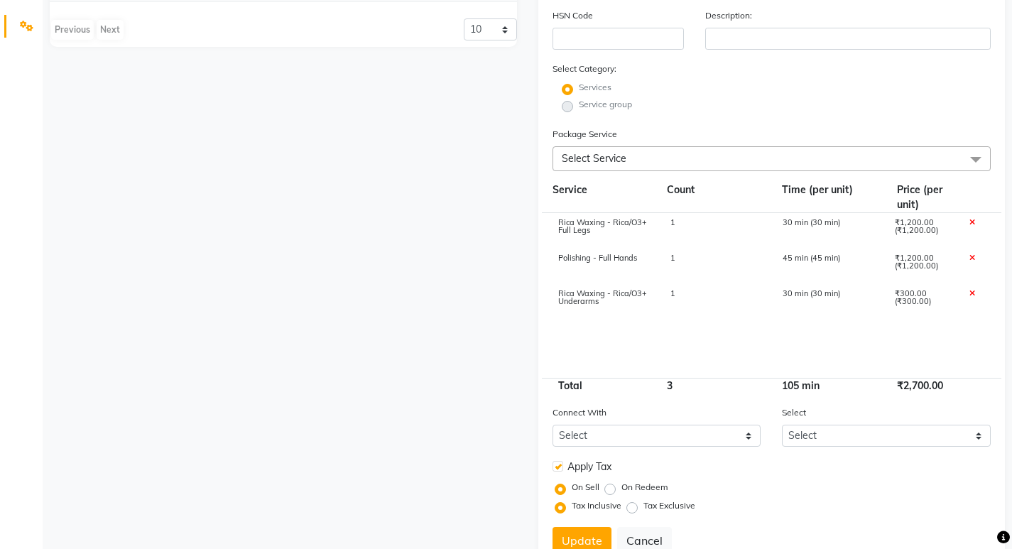
scroll to position [310, 0]
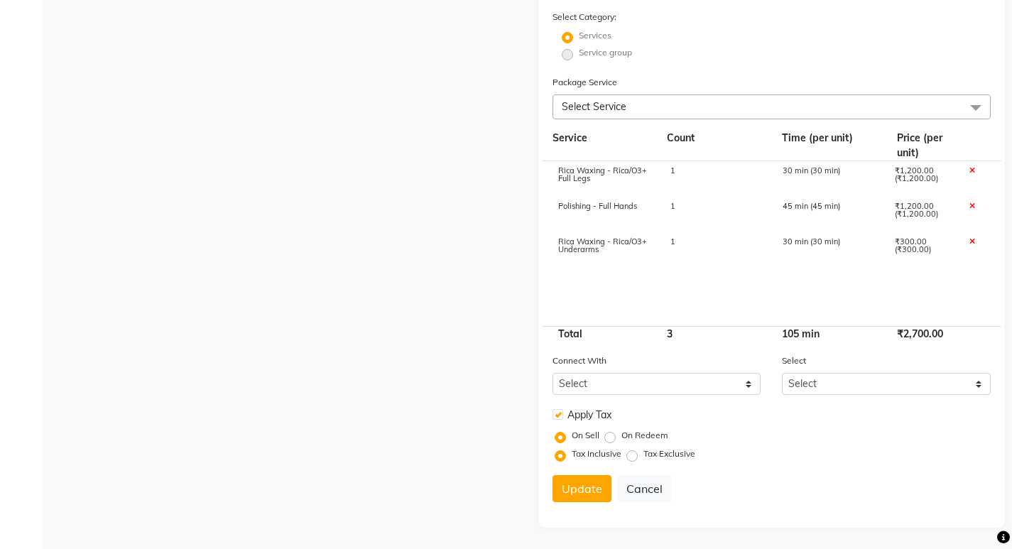
click at [643, 455] on label "Tax Exclusive" at bounding box center [669, 453] width 52 height 13
click at [633, 455] on input "Tax Exclusive" at bounding box center [635, 454] width 10 height 10
radio input "true"
click at [578, 491] on button "Update" at bounding box center [581, 488] width 59 height 27
select select
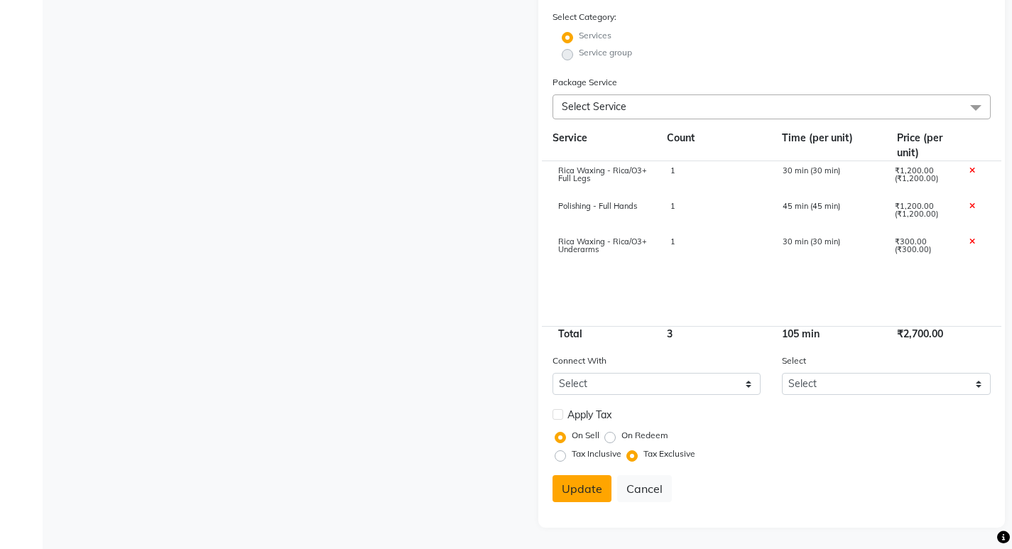
select select
checkbox input "false"
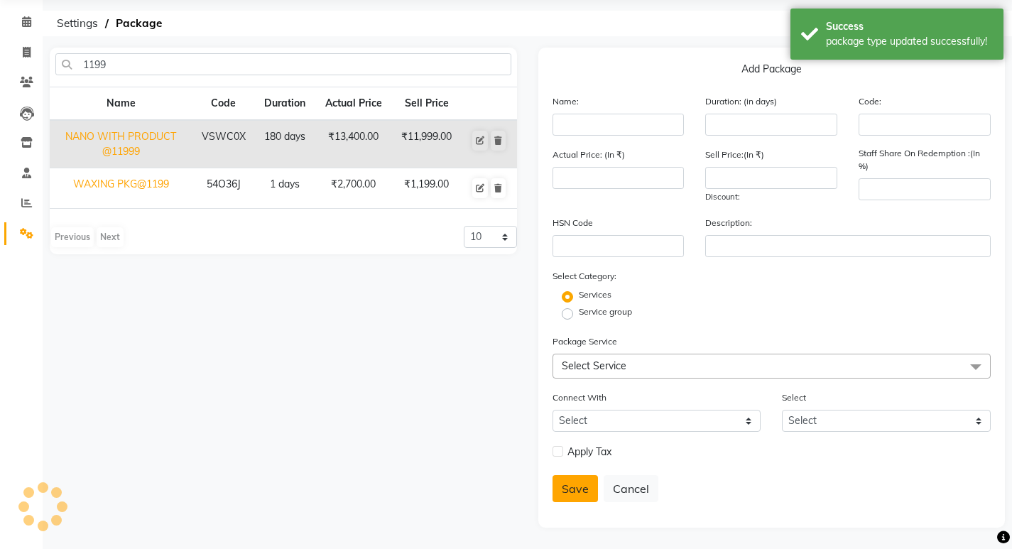
scroll to position [51, 0]
drag, startPoint x: 55, startPoint y: 50, endPoint x: 48, endPoint y: 50, distance: 7.8
click at [54, 50] on div "1199 Name Code Duration Actual Price Sell Price NANO WITH PRODUCT @11999 VSWC0X…" at bounding box center [283, 151] width 467 height 207
click at [31, 46] on span at bounding box center [26, 53] width 25 height 16
select select "8185"
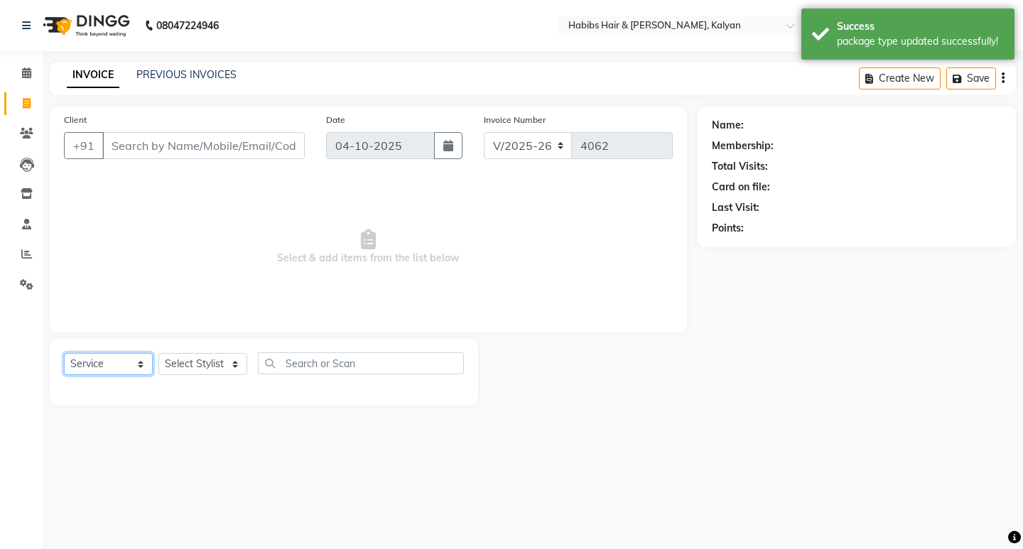
click at [121, 365] on select "Select Service Product Membership Package Voucher Prepaid Gift Card" at bounding box center [108, 364] width 89 height 22
select select "package"
click at [64, 353] on select "Select Service Product Membership Package Voucher Prepaid Gift Card" at bounding box center [108, 364] width 89 height 22
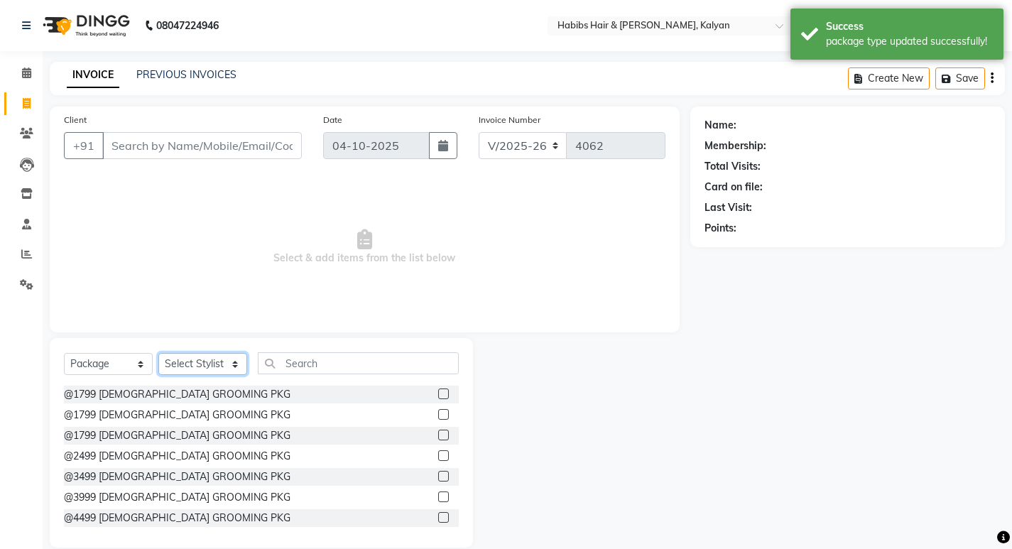
click at [204, 370] on select "Select Stylist [PERSON_NAME] Manager [PERSON_NAME] zipre [PERSON_NAME] [PERSON_…" at bounding box center [202, 364] width 89 height 22
select select "80296"
click at [158, 353] on select "Select Stylist [PERSON_NAME] Manager [PERSON_NAME] zipre [PERSON_NAME] [PERSON_…" at bounding box center [202, 364] width 89 height 22
click at [337, 356] on input "text" at bounding box center [358, 363] width 201 height 22
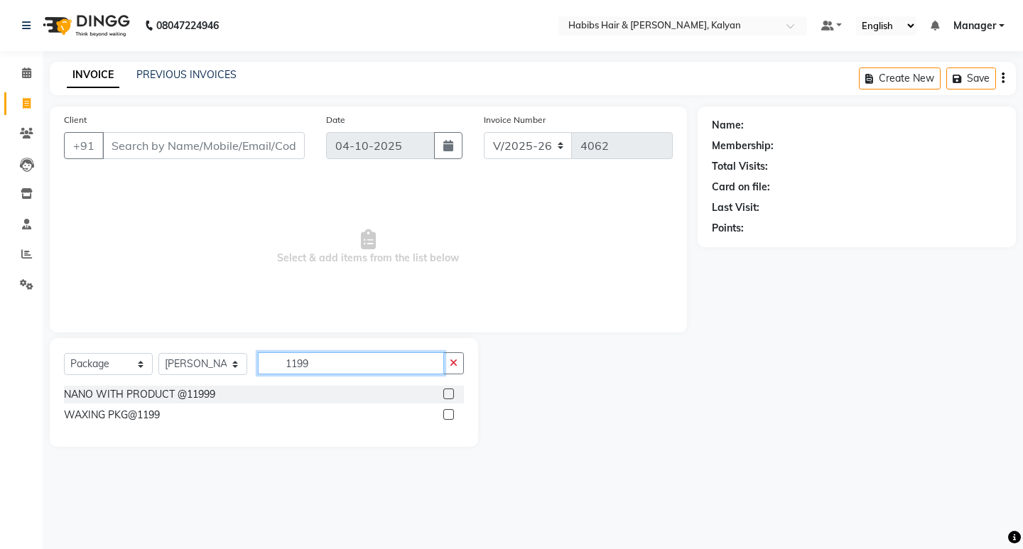
type input "1199"
click at [447, 410] on label at bounding box center [448, 414] width 11 height 11
click at [447, 410] on input "checkbox" at bounding box center [447, 414] width 9 height 9
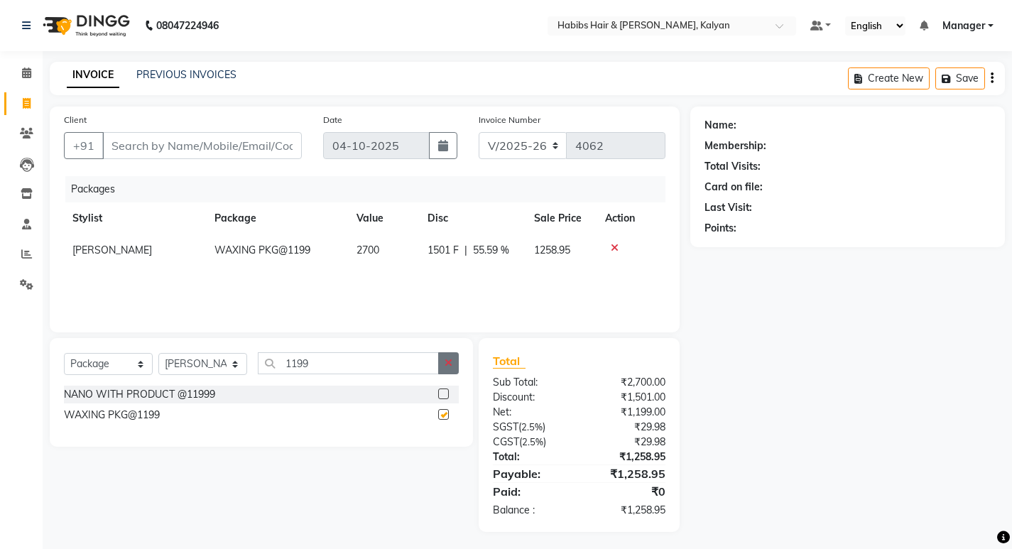
checkbox input "false"
click at [22, 131] on icon at bounding box center [26, 133] width 13 height 11
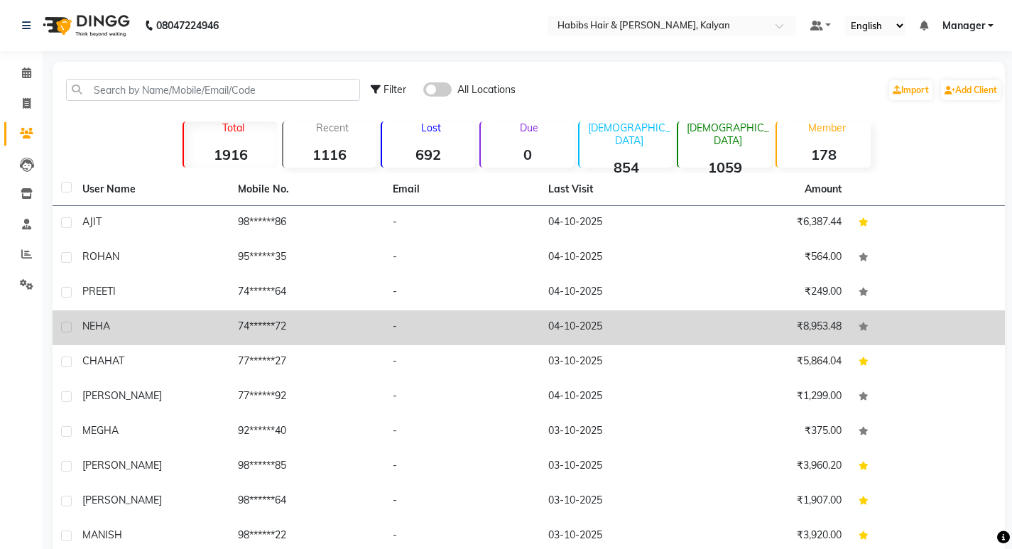
click at [208, 317] on td "NEHA" at bounding box center [152, 327] width 156 height 35
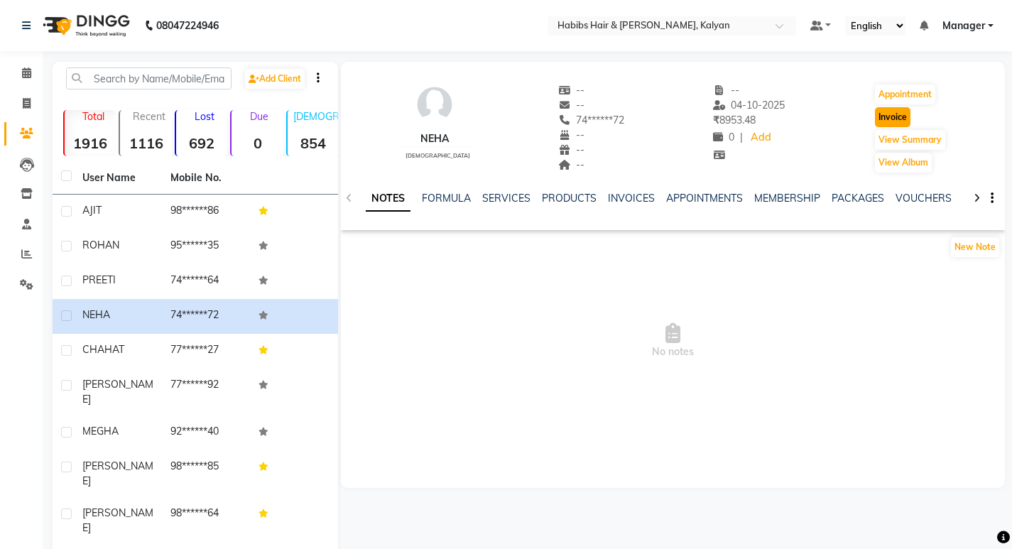
click at [893, 116] on button "Invoice" at bounding box center [893, 117] width 36 height 20
select select "8185"
select select "service"
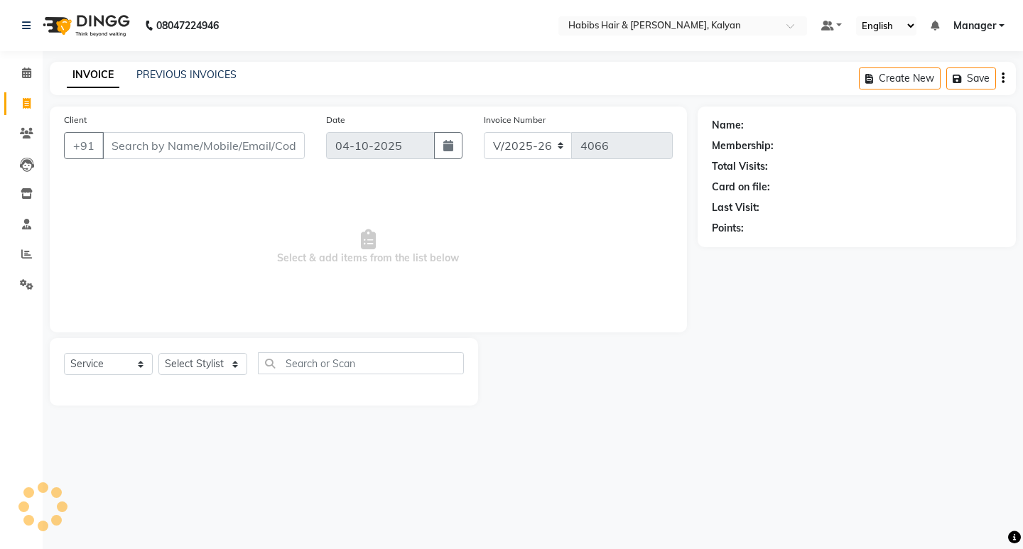
type input "74******72"
select select "1: Object"
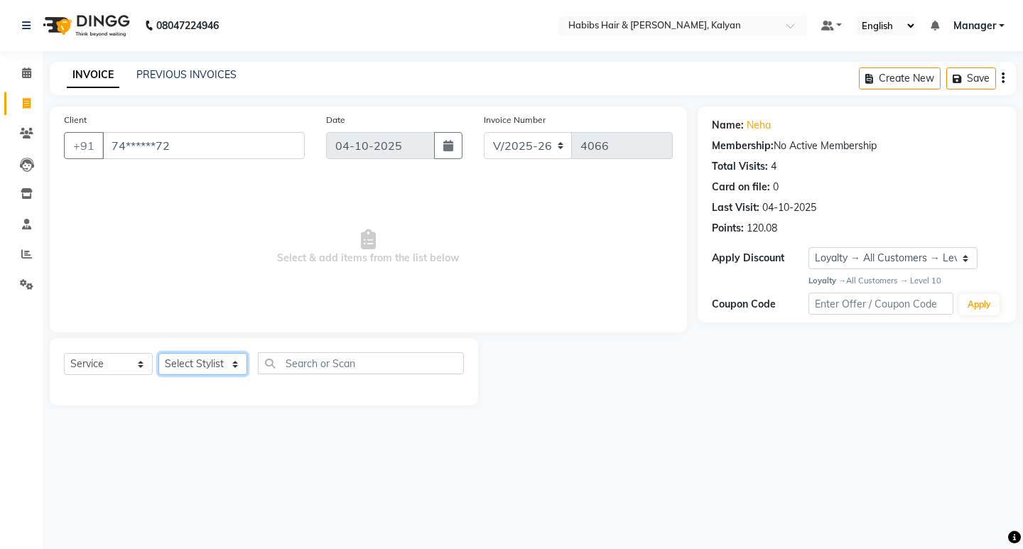
click at [209, 372] on select "Select Stylist [PERSON_NAME] Manager [PERSON_NAME] zipre [PERSON_NAME] [PERSON_…" at bounding box center [202, 364] width 89 height 22
select select "80296"
click at [158, 353] on select "Select Stylist [PERSON_NAME] Manager [PERSON_NAME] zipre [PERSON_NAME] [PERSON_…" at bounding box center [202, 364] width 89 height 22
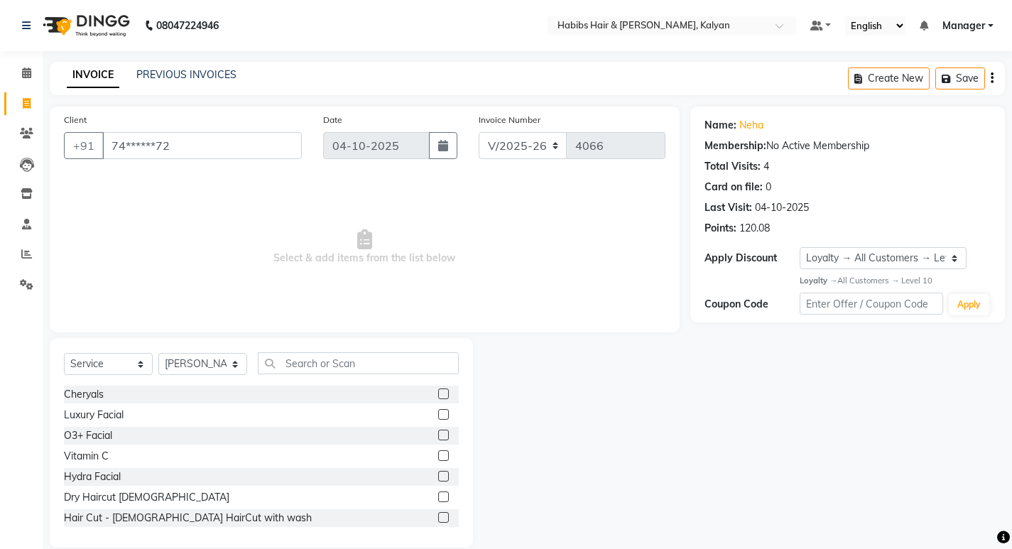
click at [124, 349] on div "Select Service Product Membership Package Voucher Prepaid Gift Card Select Styl…" at bounding box center [261, 442] width 423 height 209
click at [121, 361] on select "Select Service Product Membership Package Voucher Prepaid Gift Card" at bounding box center [108, 364] width 89 height 22
select select "package"
click at [64, 353] on select "Select Service Product Membership Package Voucher Prepaid Gift Card" at bounding box center [108, 364] width 89 height 22
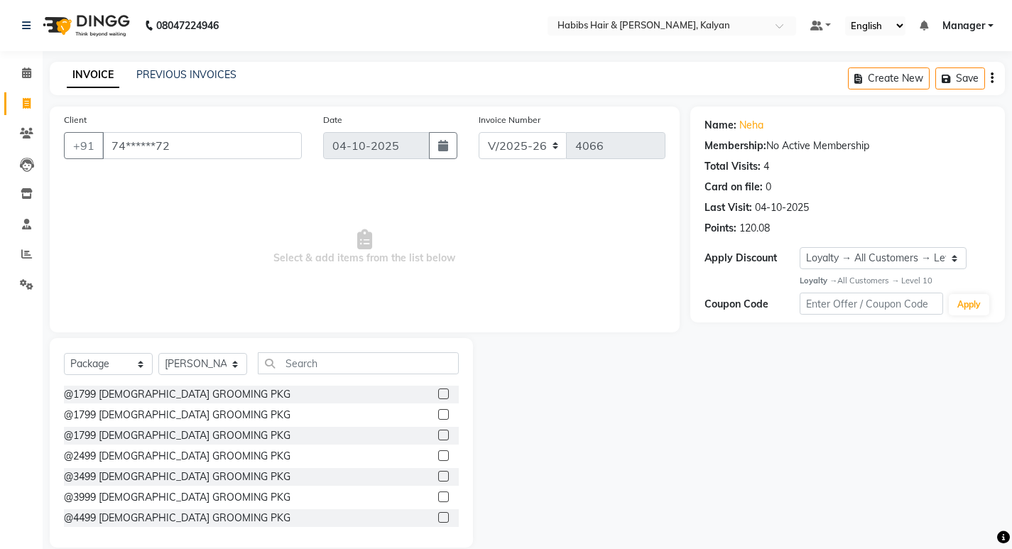
click at [303, 347] on div "Select Service Product Membership Package Voucher Prepaid Gift Card Select Styl…" at bounding box center [261, 442] width 423 height 209
click at [314, 359] on input "text" at bounding box center [358, 363] width 201 height 22
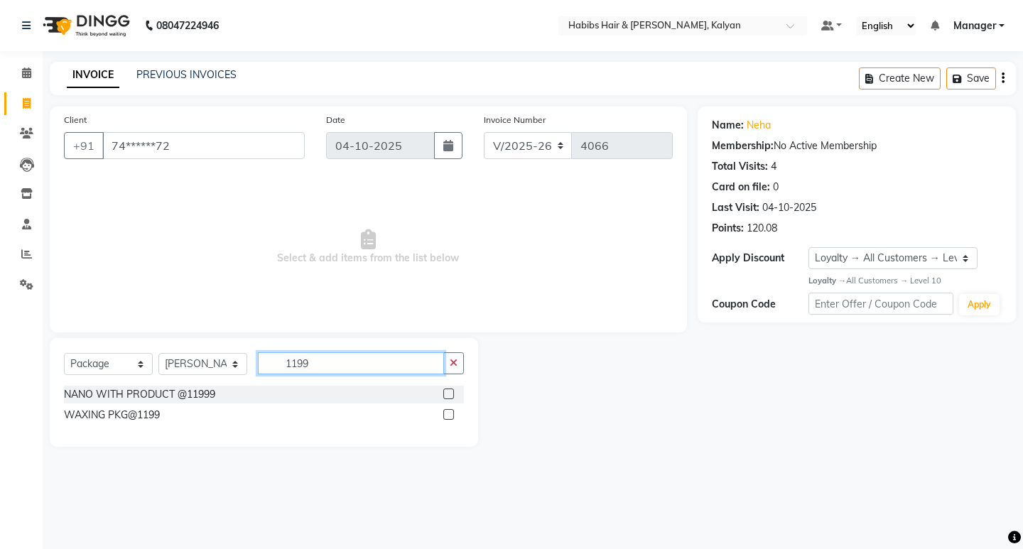
type input "1199"
click at [447, 419] on label at bounding box center [448, 414] width 11 height 11
click at [447, 419] on input "checkbox" at bounding box center [447, 414] width 9 height 9
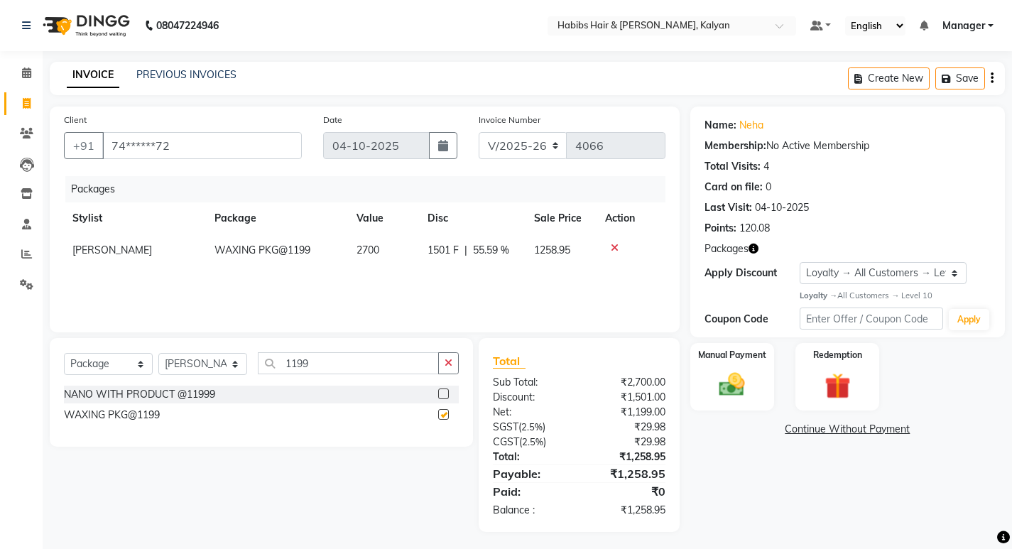
checkbox input "false"
